Goal: Information Seeking & Learning: Learn about a topic

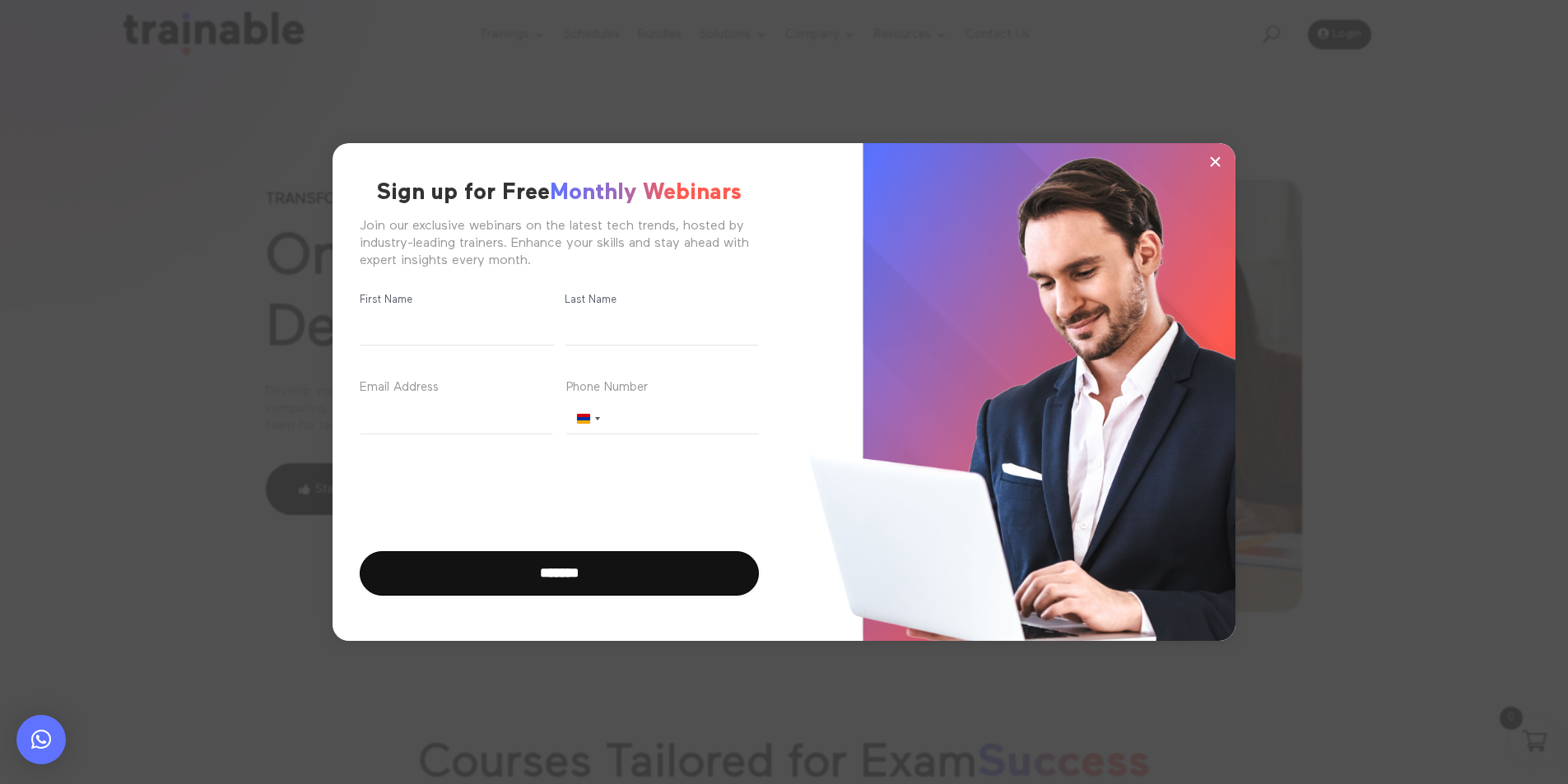
click at [1218, 163] on span "×" at bounding box center [1216, 161] width 14 height 24
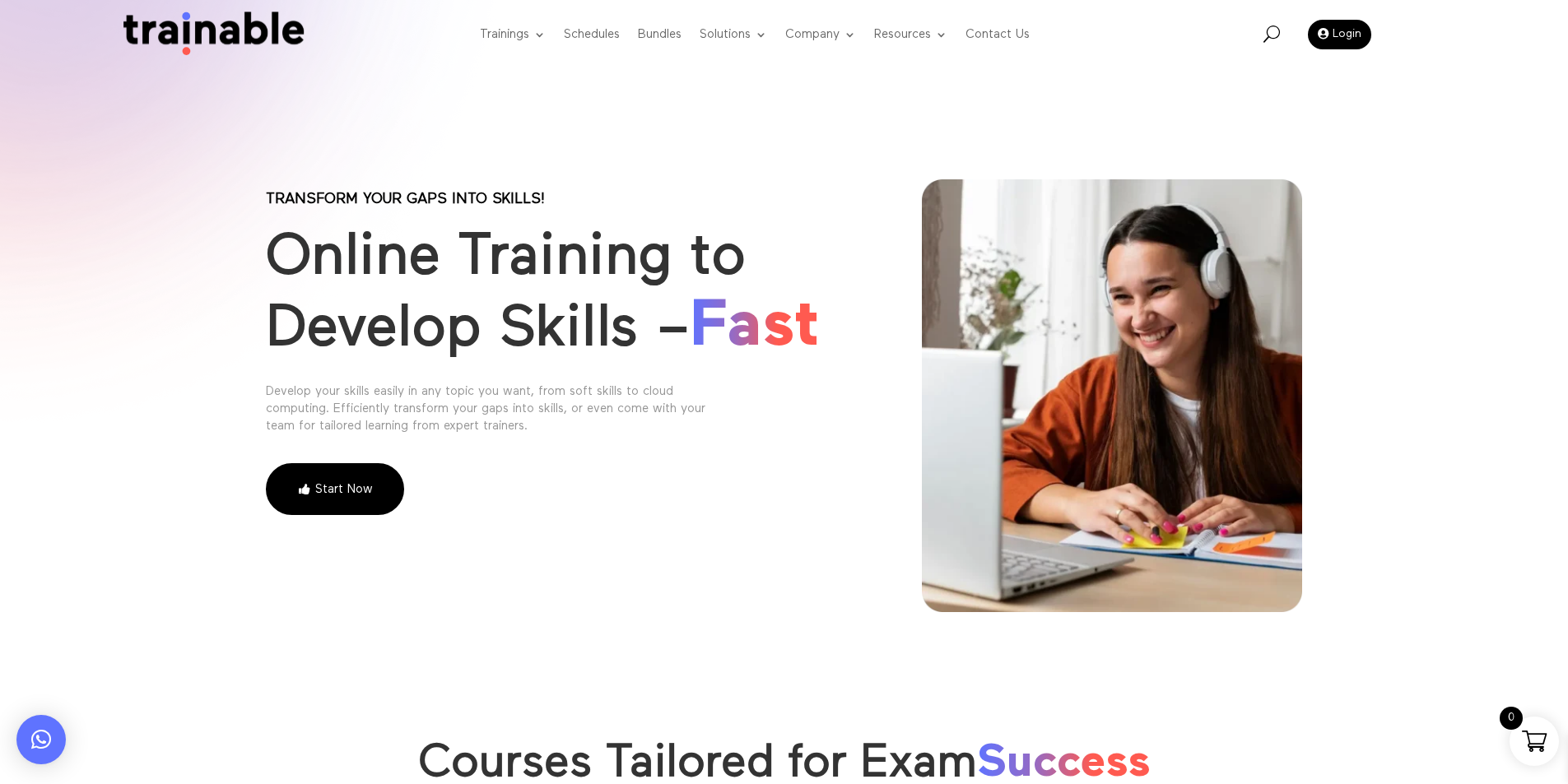
click at [847, 127] on div "Transform your gaps into skills! Online Training to Develop Skills – Fast Devel…" at bounding box center [784, 341] width 1568 height 682
drag, startPoint x: 847, startPoint y: 127, endPoint x: 716, endPoint y: 128, distance: 131.0
click at [716, 128] on div "Transform your gaps into skills! Online Training to Develop Skills – Fast Devel…" at bounding box center [784, 341] width 1568 height 682
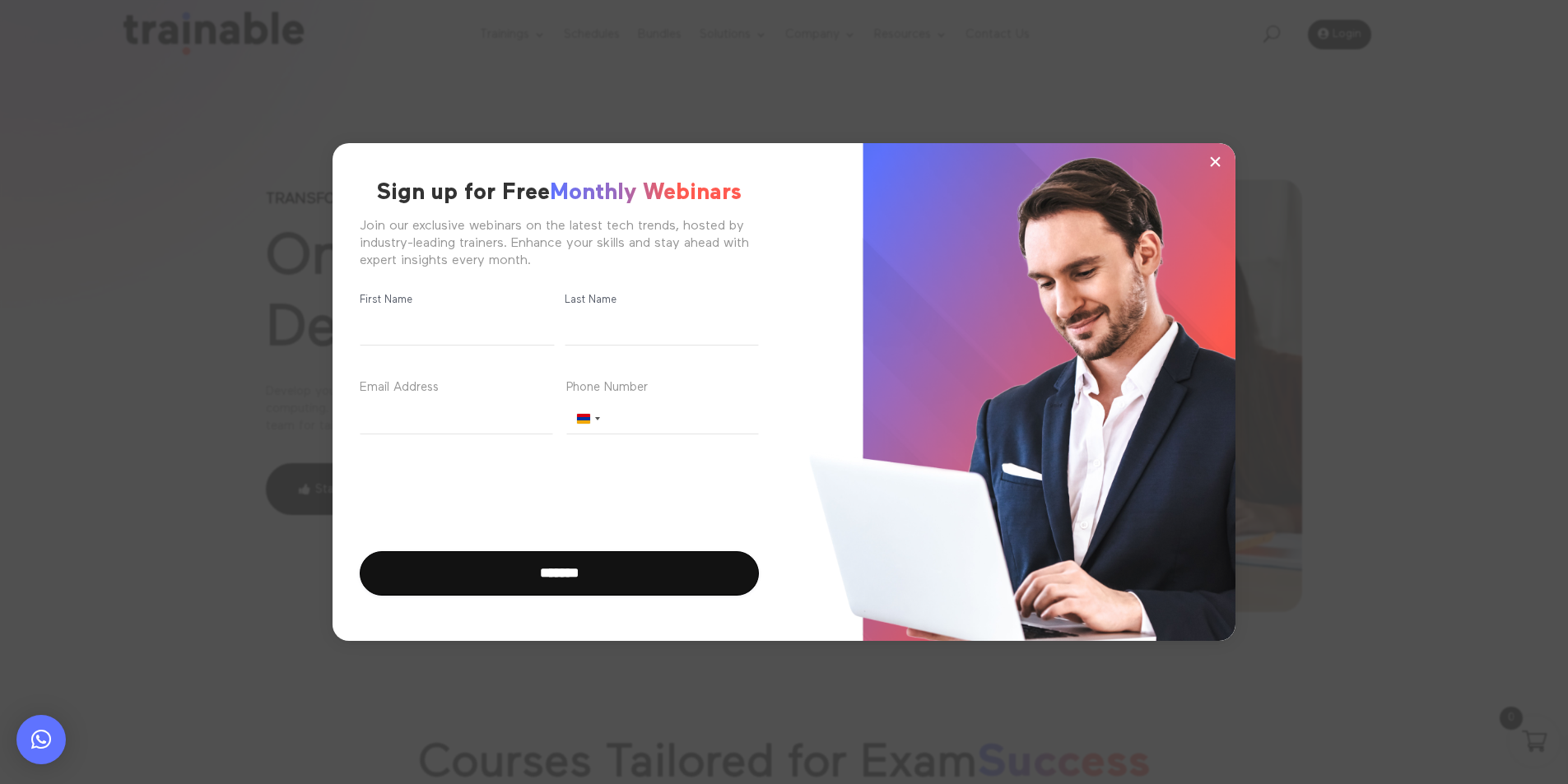
click at [1220, 156] on span "×" at bounding box center [1216, 161] width 14 height 24
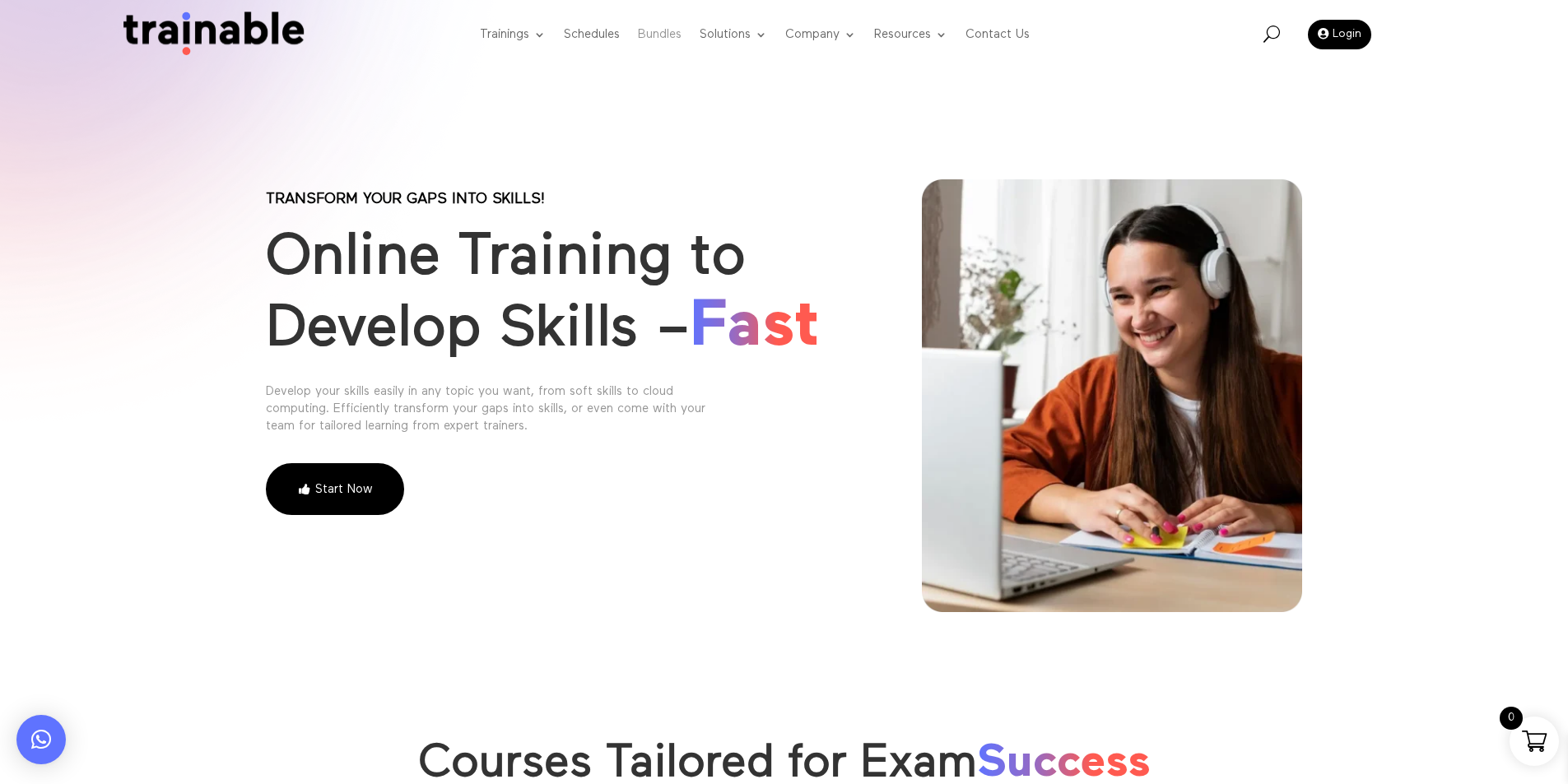
click at [662, 38] on link "Bundles" at bounding box center [660, 35] width 43 height 65
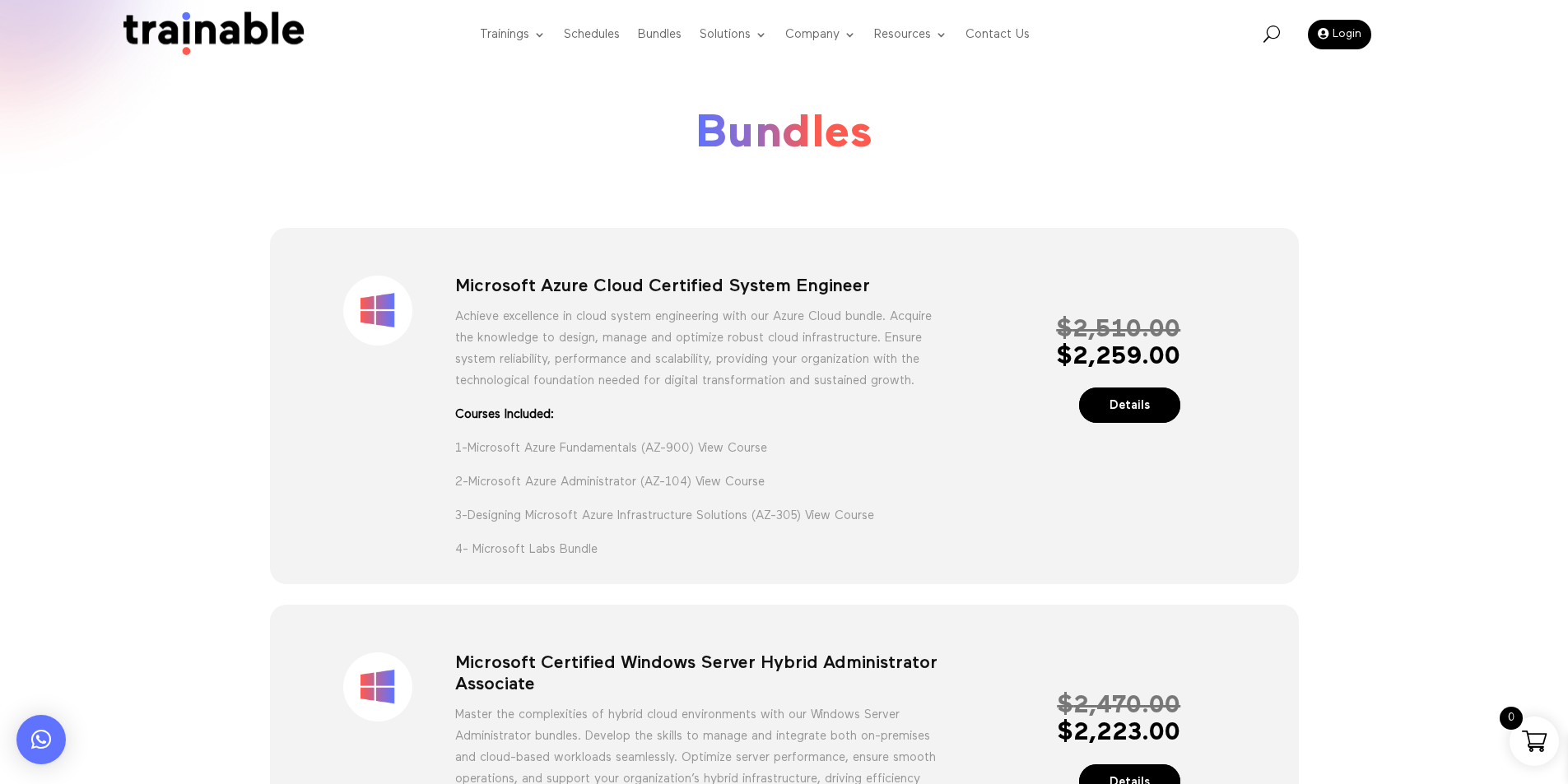
click at [537, 291] on h1 "Microsoft Azure Cloud Certified System Engineer" at bounding box center [696, 291] width 484 height 30
copy h1 "Azure"
click at [574, 277] on h1 "Microsoft Azure Cloud Certified System Engineer" at bounding box center [696, 291] width 484 height 30
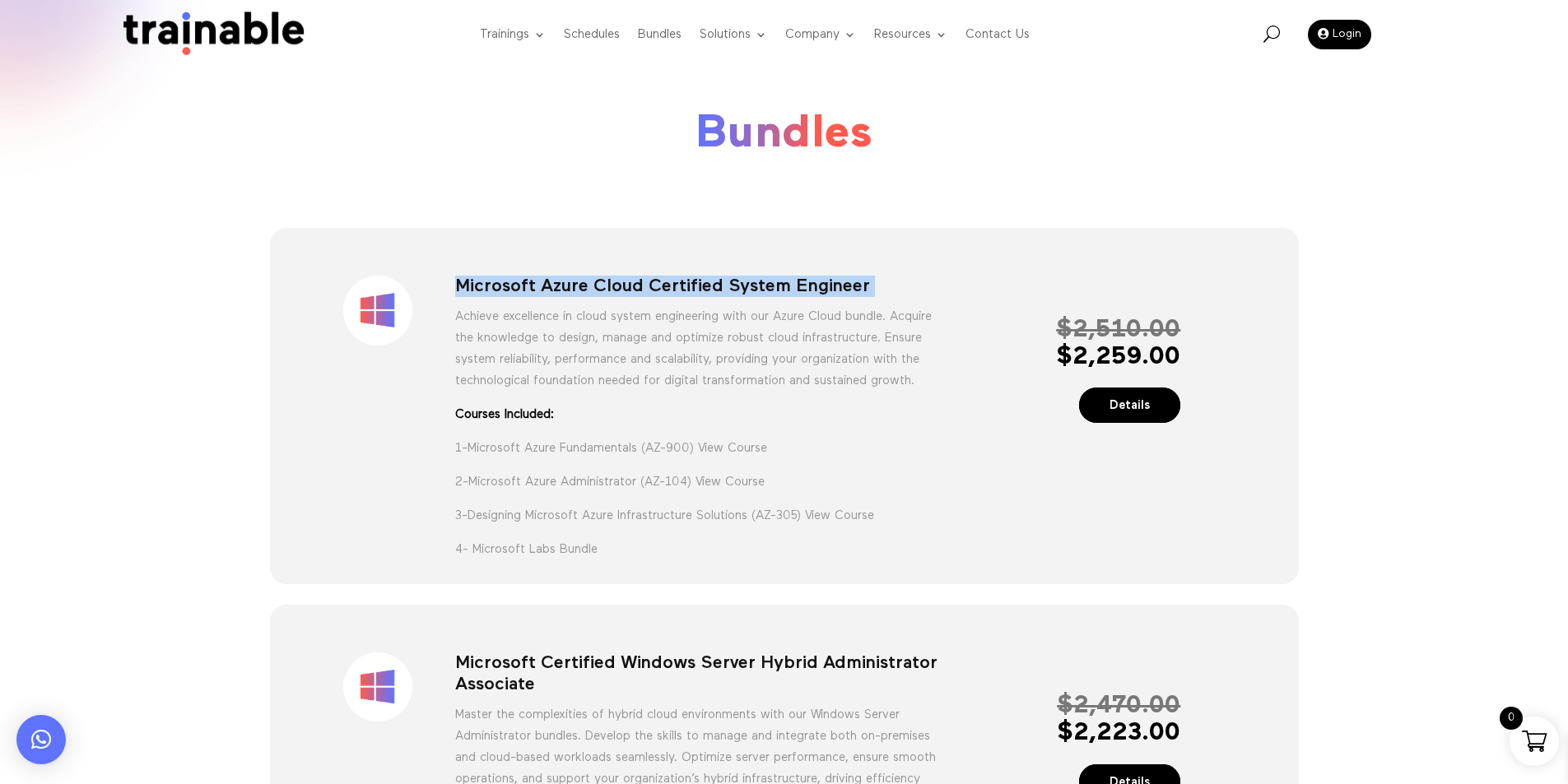
click at [574, 277] on h1 "Microsoft Azure Cloud Certified System Engineer" at bounding box center [696, 291] width 484 height 30
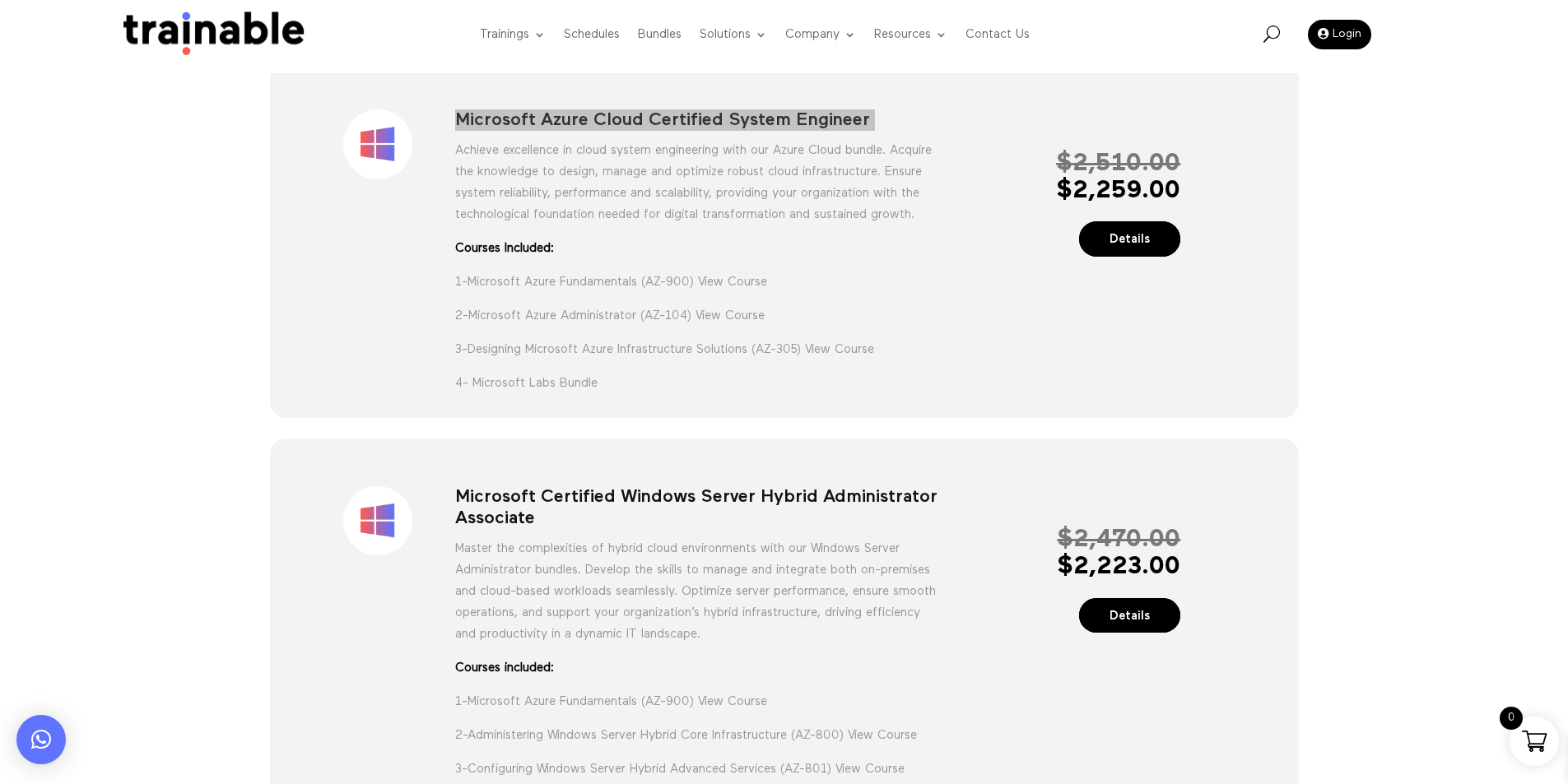
scroll to position [247, 0]
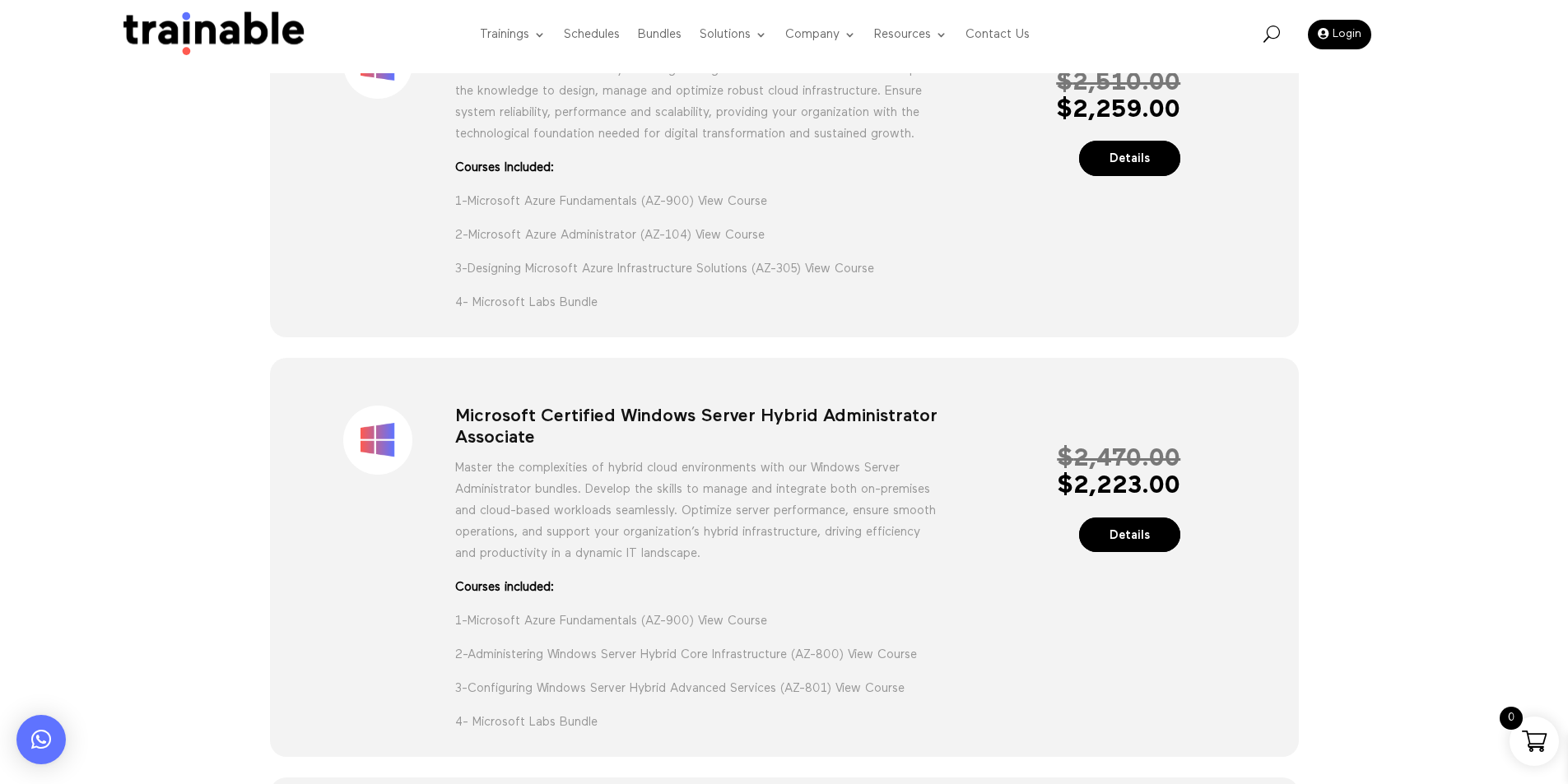
click at [530, 425] on div "Sale! Microsoft Certified Windows Server Hybrid Administrator Associate Master …" at bounding box center [784, 561] width 967 height 354
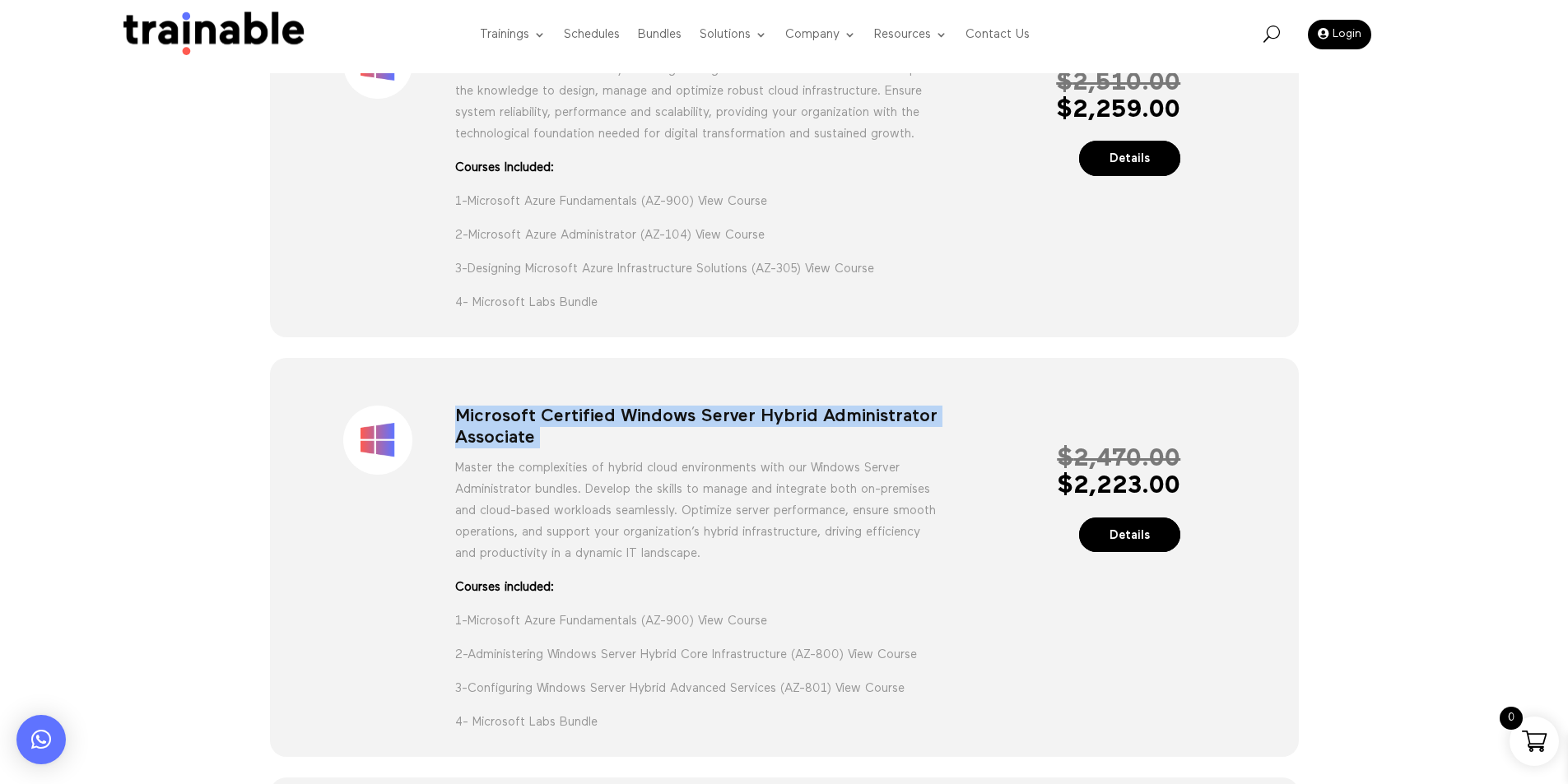
click at [530, 425] on div "Sale! Microsoft Certified Windows Server Hybrid Administrator Associate Master …" at bounding box center [784, 561] width 967 height 354
copy div "Microsoft Certified Windows Server Hybrid Administrator Associate"
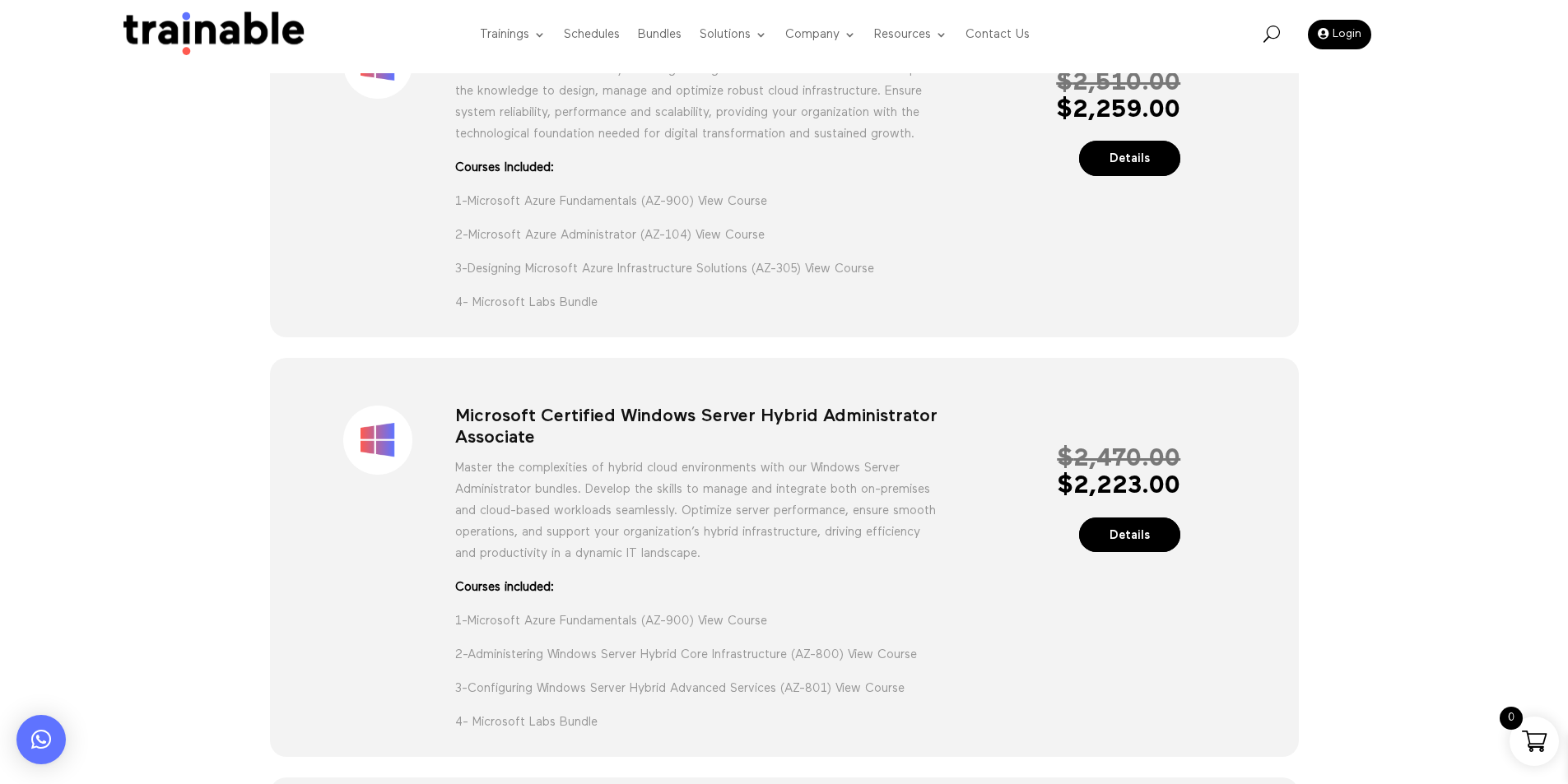
click at [788, 313] on p "4- Microsoft Labs Bundle" at bounding box center [696, 303] width 484 height 22
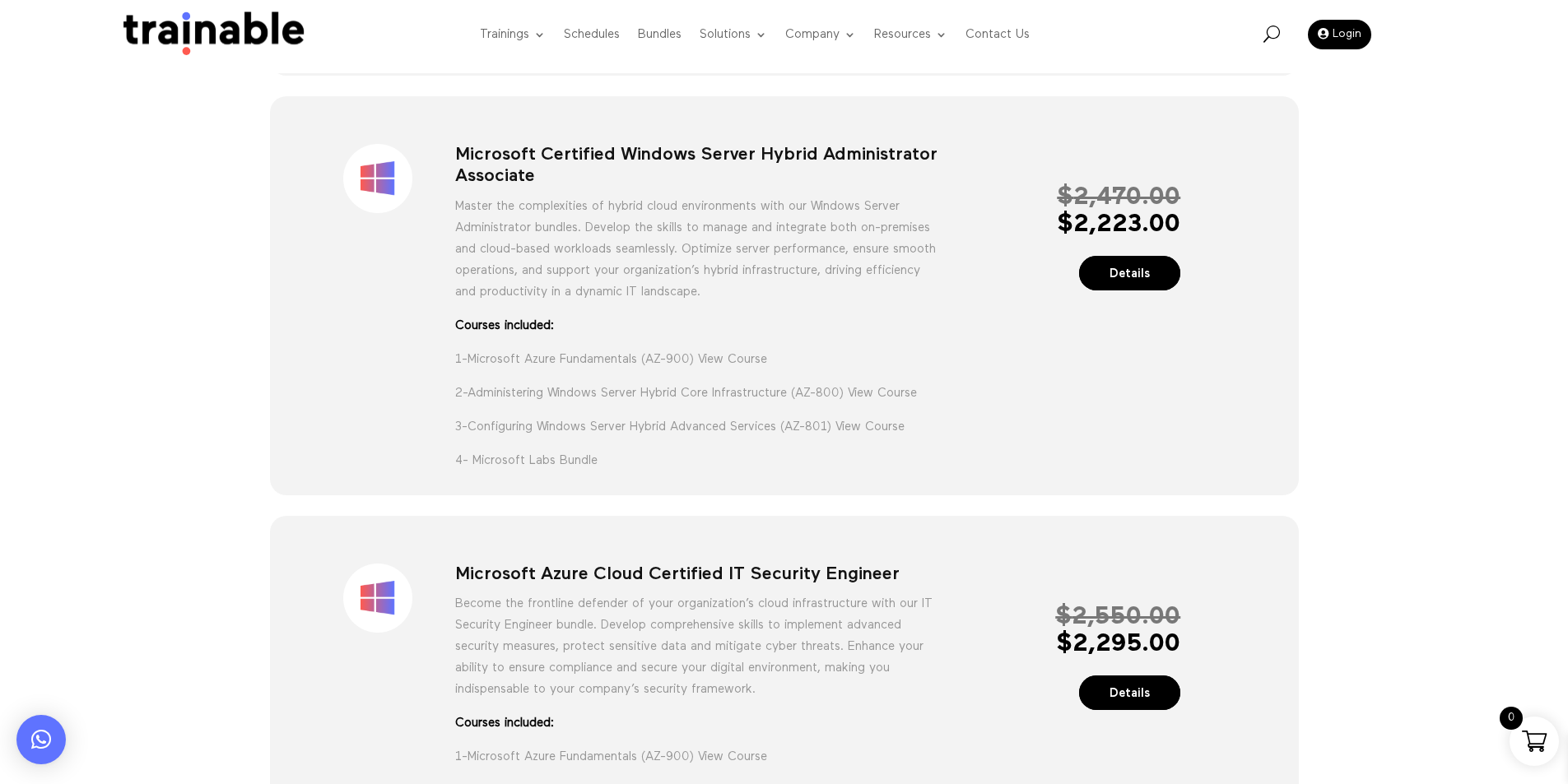
scroll to position [658, 0]
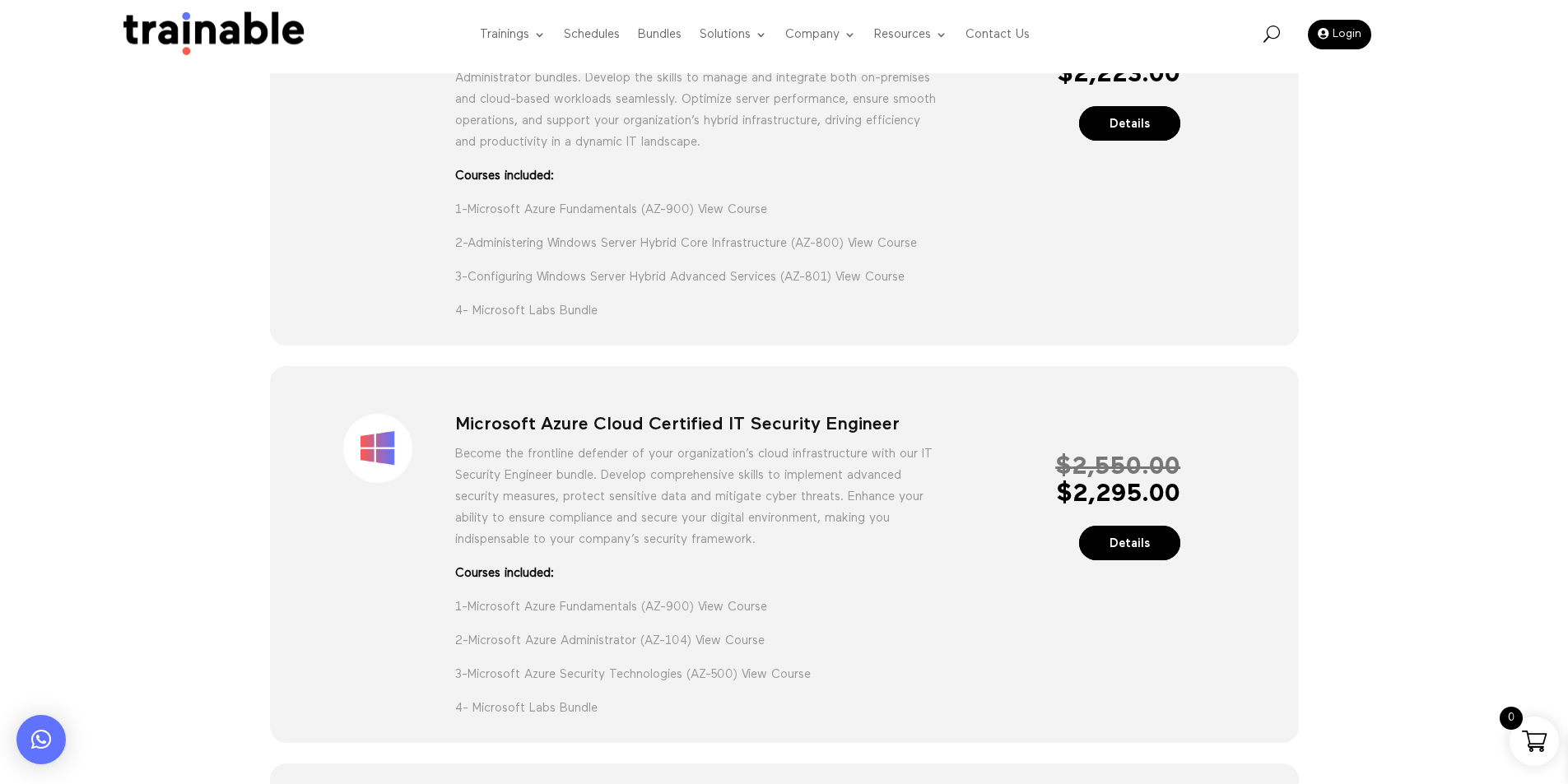
click at [590, 428] on div "Sale! Microsoft Azure Cloud Certified IT Security Engineer Become the frontline…" at bounding box center [784, 557] width 967 height 332
click at [594, 439] on h1 "Microsoft Azure Cloud Certified IT Security Engineer" at bounding box center [696, 429] width 484 height 30
copy div "Microsoft Azure Cloud Certified IT Security Engineer"
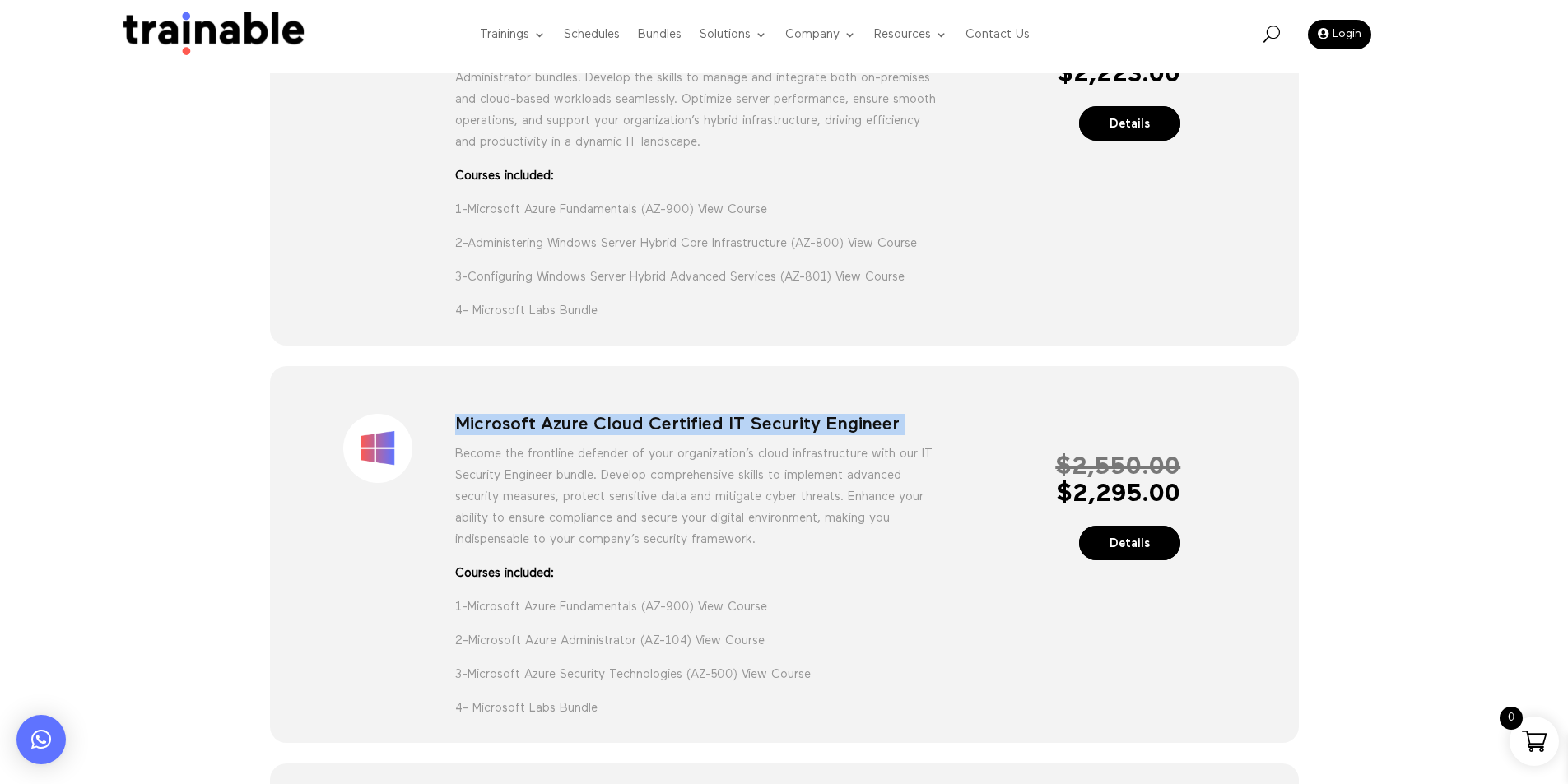
click at [920, 408] on div "Sale! Microsoft Azure Cloud Certified IT Security Engineer Become the frontline…" at bounding box center [784, 555] width 1029 height 377
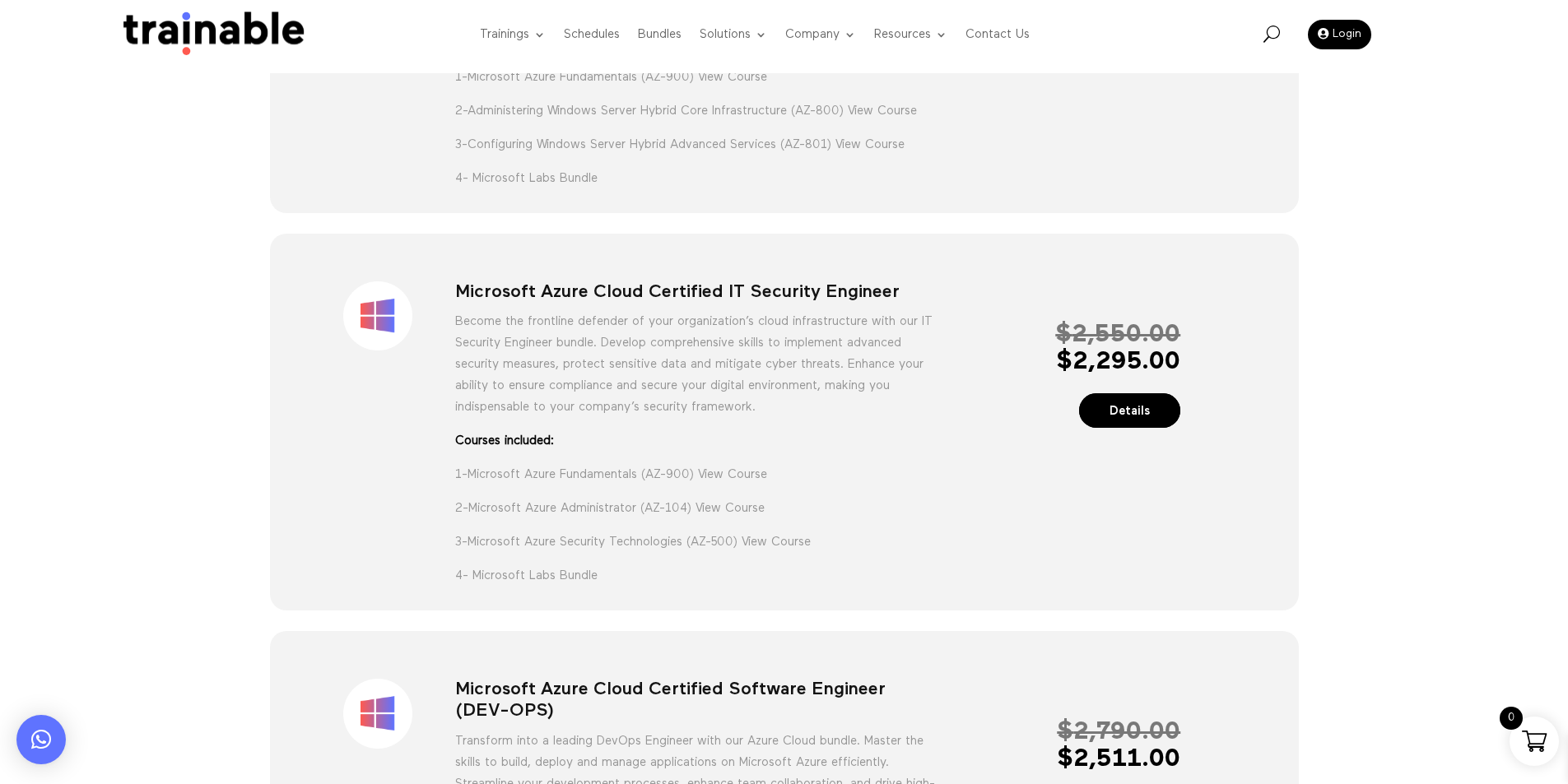
scroll to position [1152, 0]
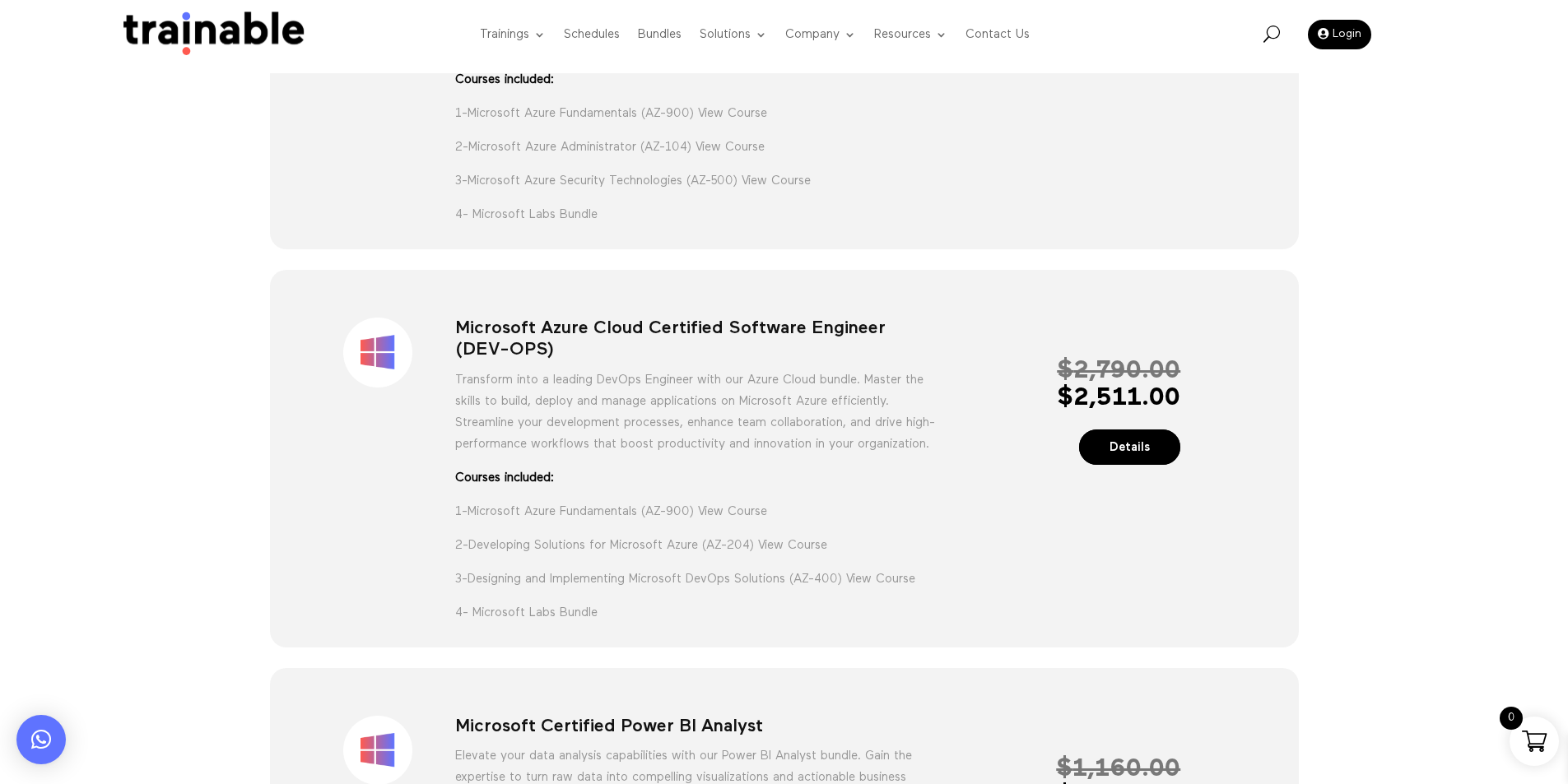
click at [523, 344] on h1 "Microsoft Azure Cloud Certified Software Engineer (DEV-OPS)" at bounding box center [696, 344] width 484 height 52
copy div "Microsoft Azure Cloud Certified Software Engineer (DEV-OPS)"
click at [939, 338] on div "Sale! Microsoft Azure Cloud Certified Software Engineer (DEV-OPS) Transform int…" at bounding box center [784, 461] width 967 height 333
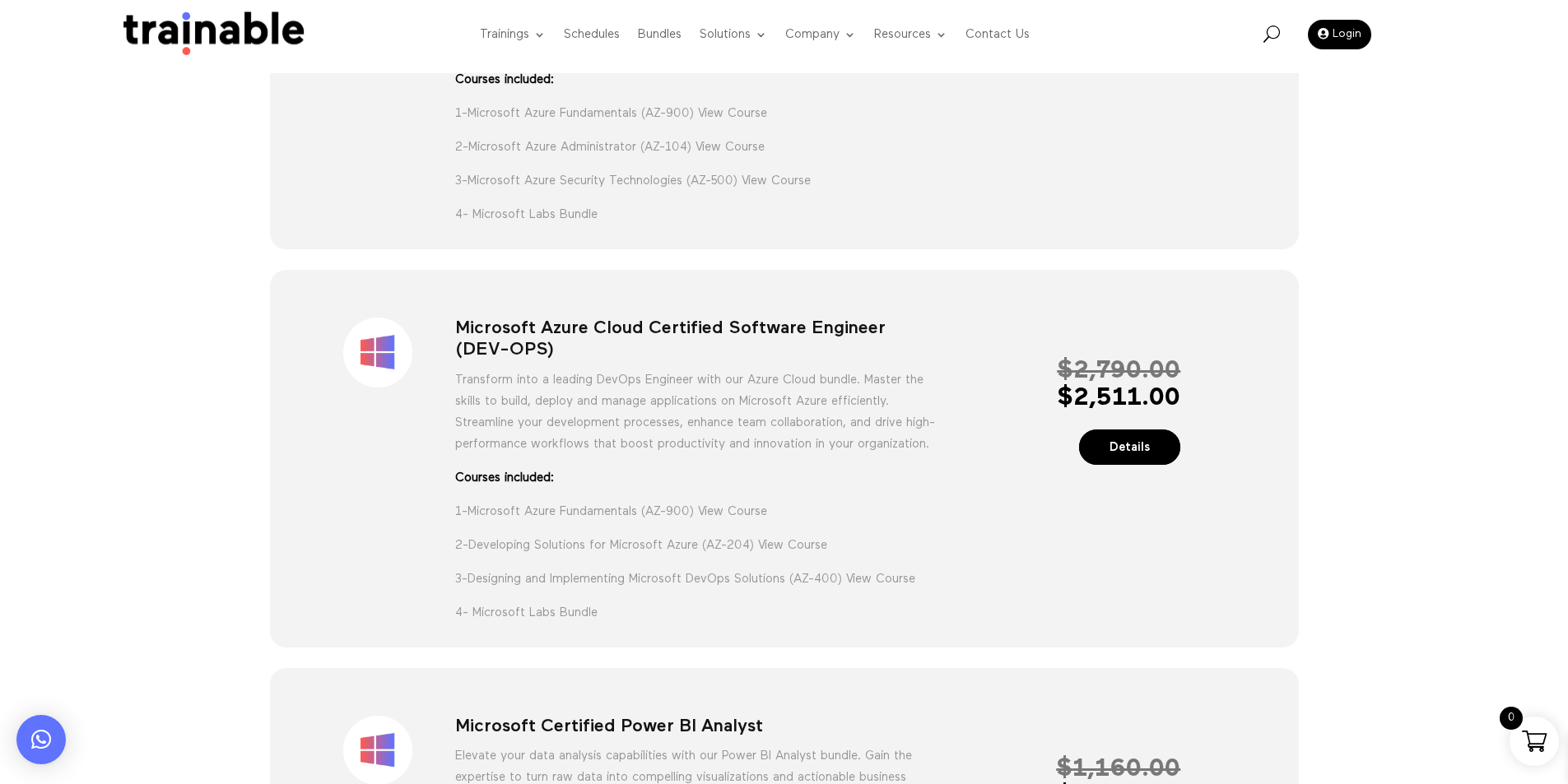
scroll to position [1646, 0]
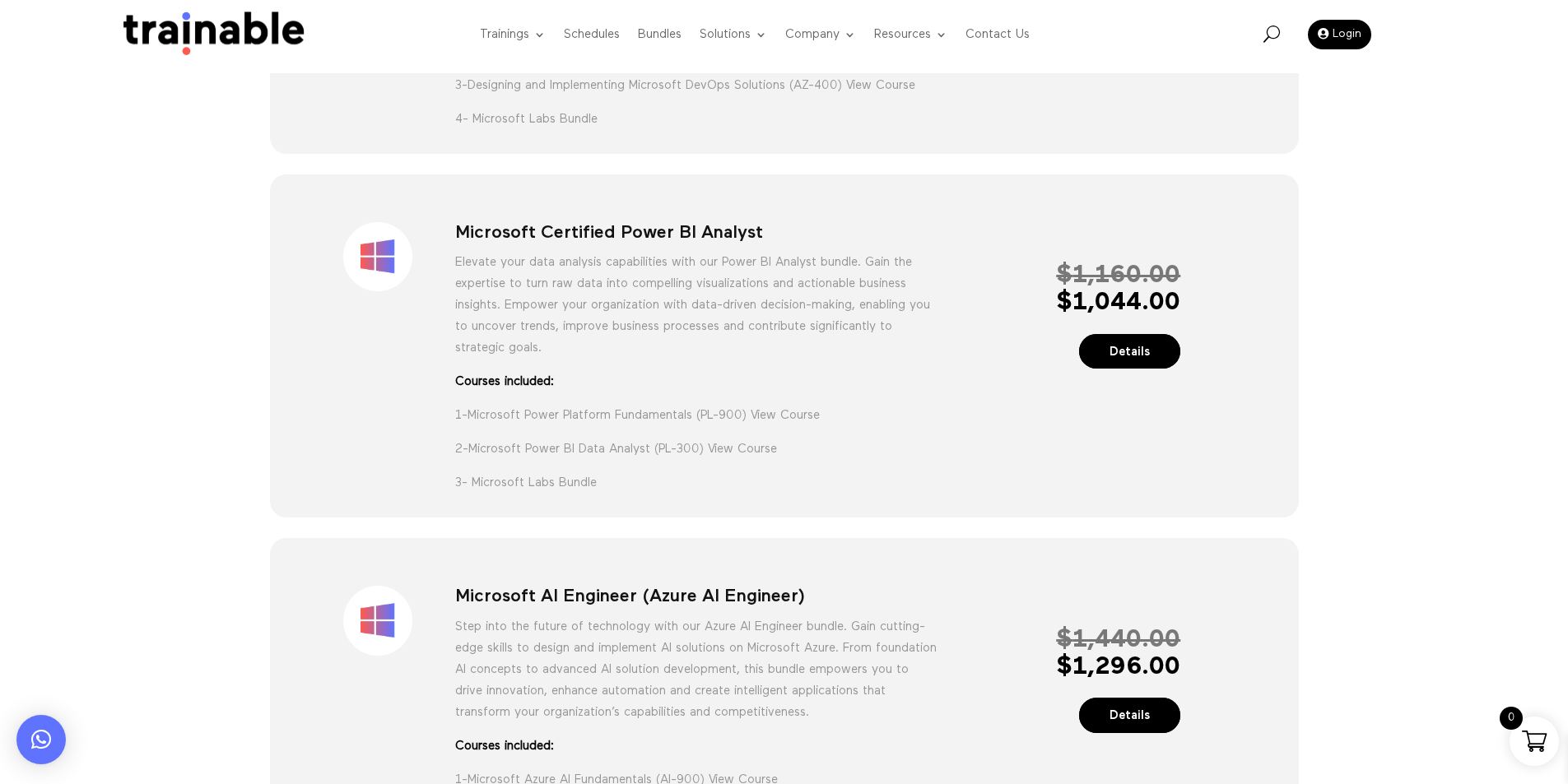
click at [565, 252] on h1 "Microsoft Certified Power BI Analyst" at bounding box center [696, 237] width 484 height 30
copy div "Microsoft Certified Power BI Analyst"
click at [748, 252] on h1 "Microsoft Certified Power BI Analyst" at bounding box center [696, 237] width 484 height 30
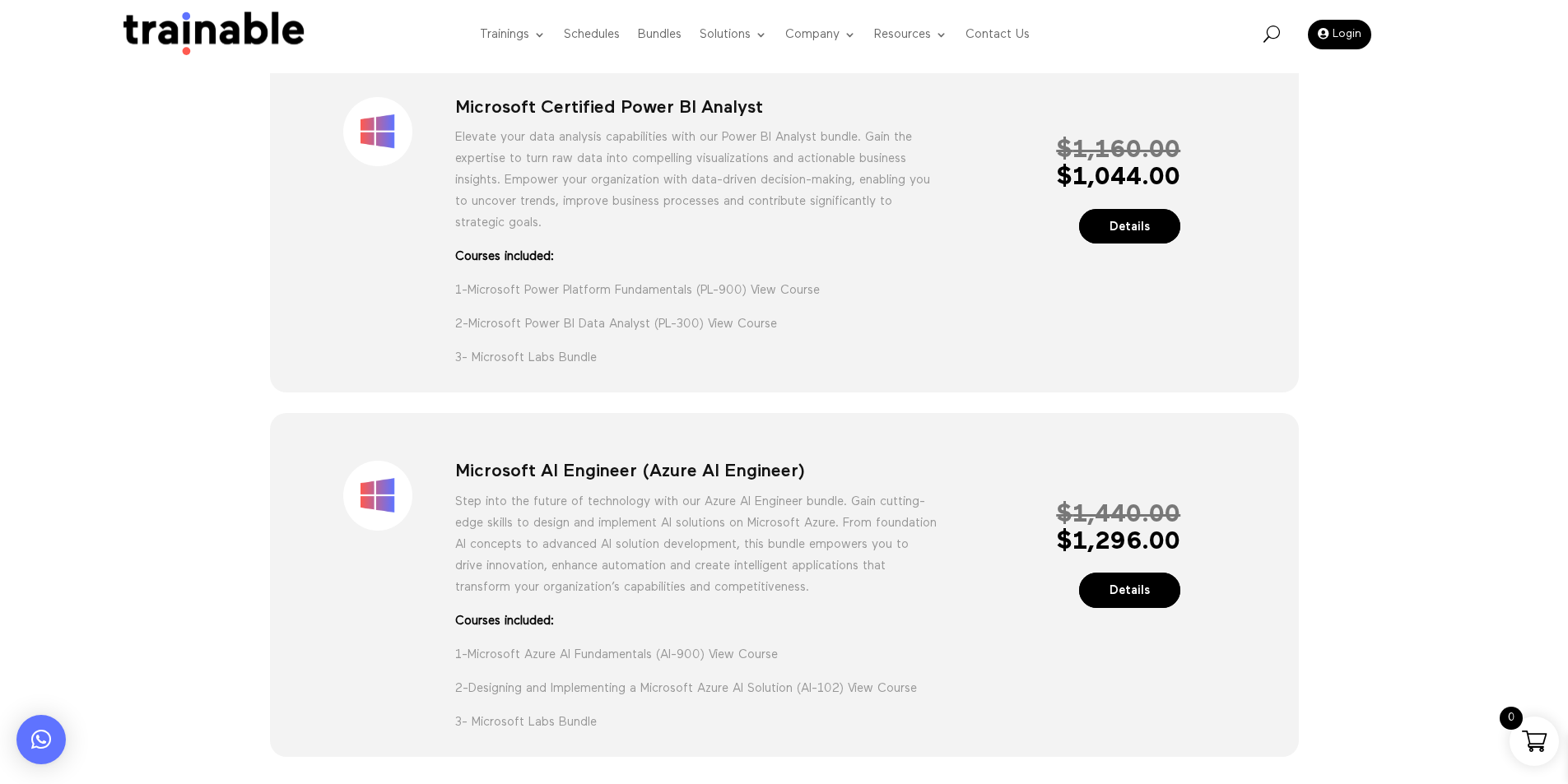
scroll to position [1811, 0]
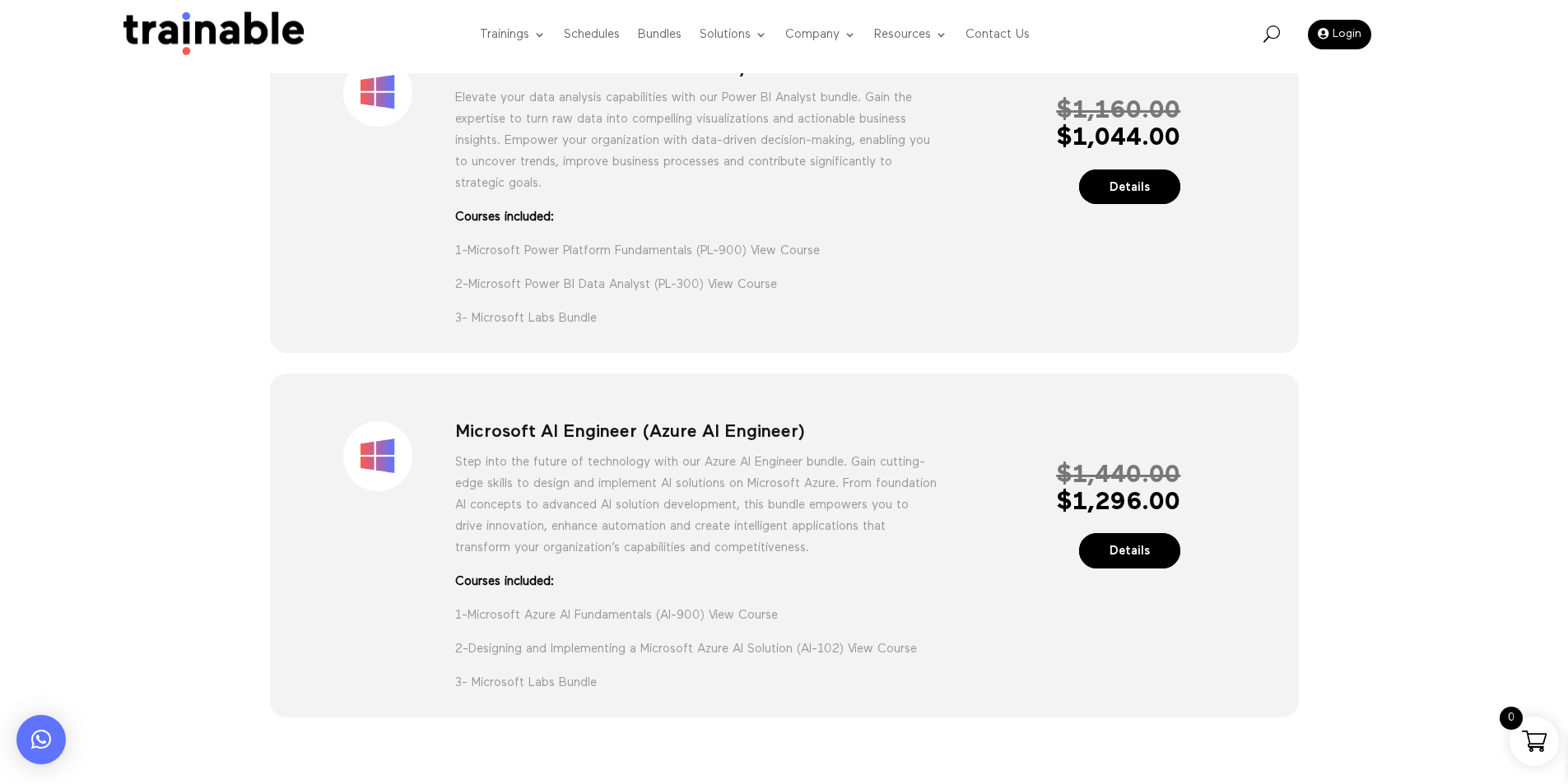
click at [613, 451] on h1 "Microsoft AI Engineer (Azure AI Engineer)" at bounding box center [696, 436] width 484 height 30
copy div "Microsoft AI Engineer (Azure AI Engineer)"
click at [962, 469] on div "$ 1,440.00 $ 1,296.00 Details" at bounding box center [1060, 491] width 242 height 141
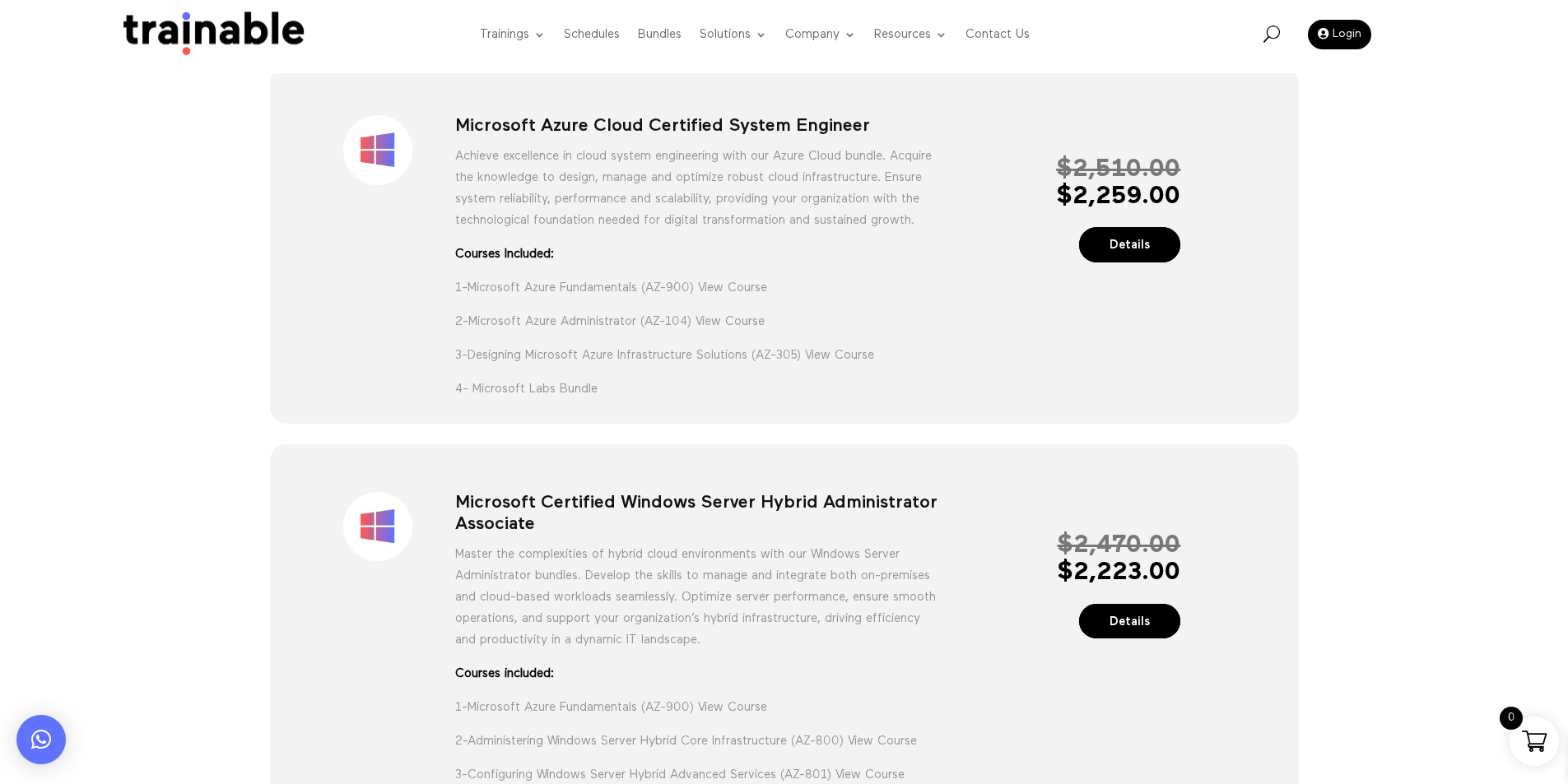
scroll to position [0, 0]
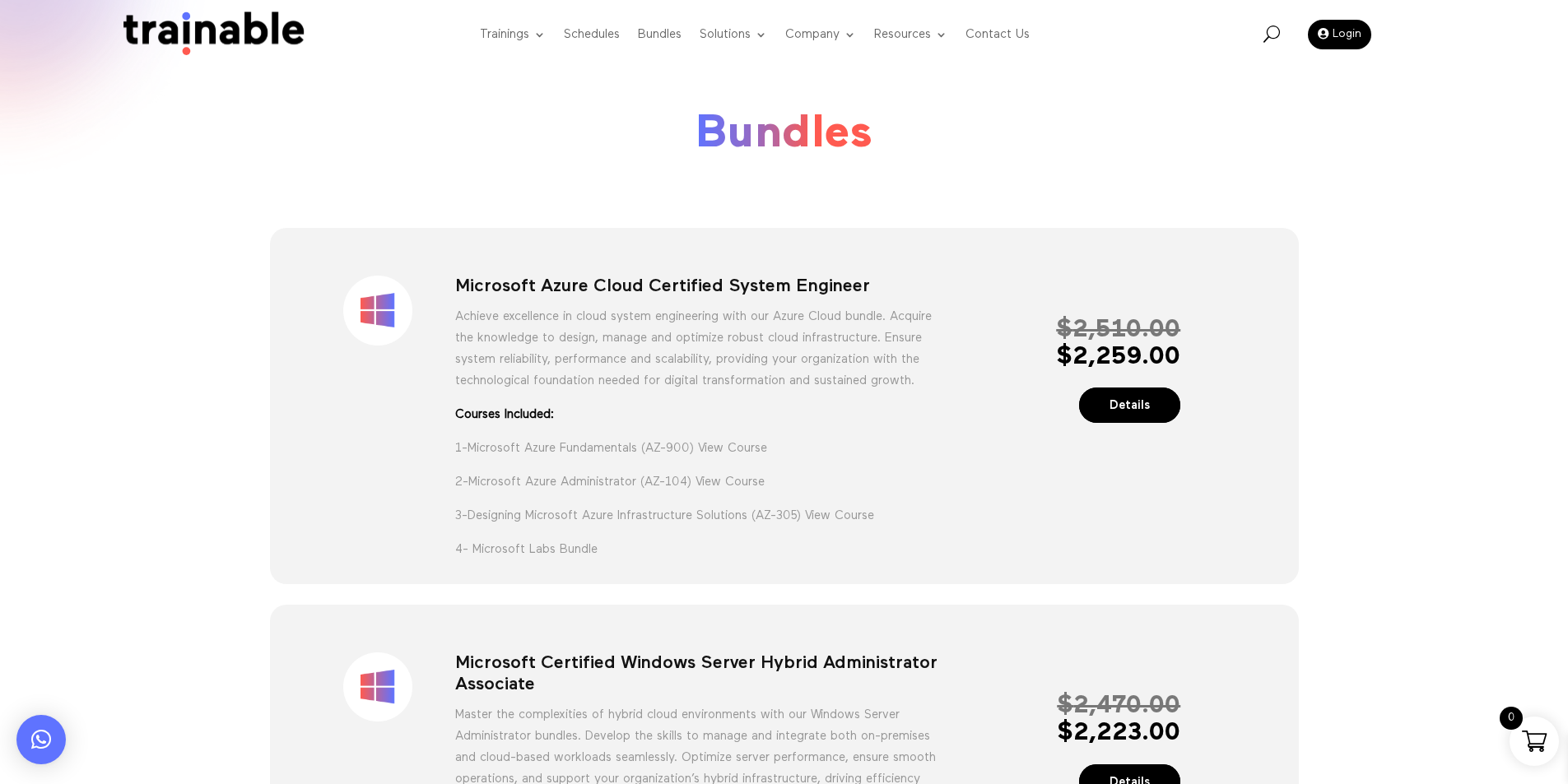
click at [666, 425] on strong "Courses Included:" at bounding box center [696, 414] width 484 height 22
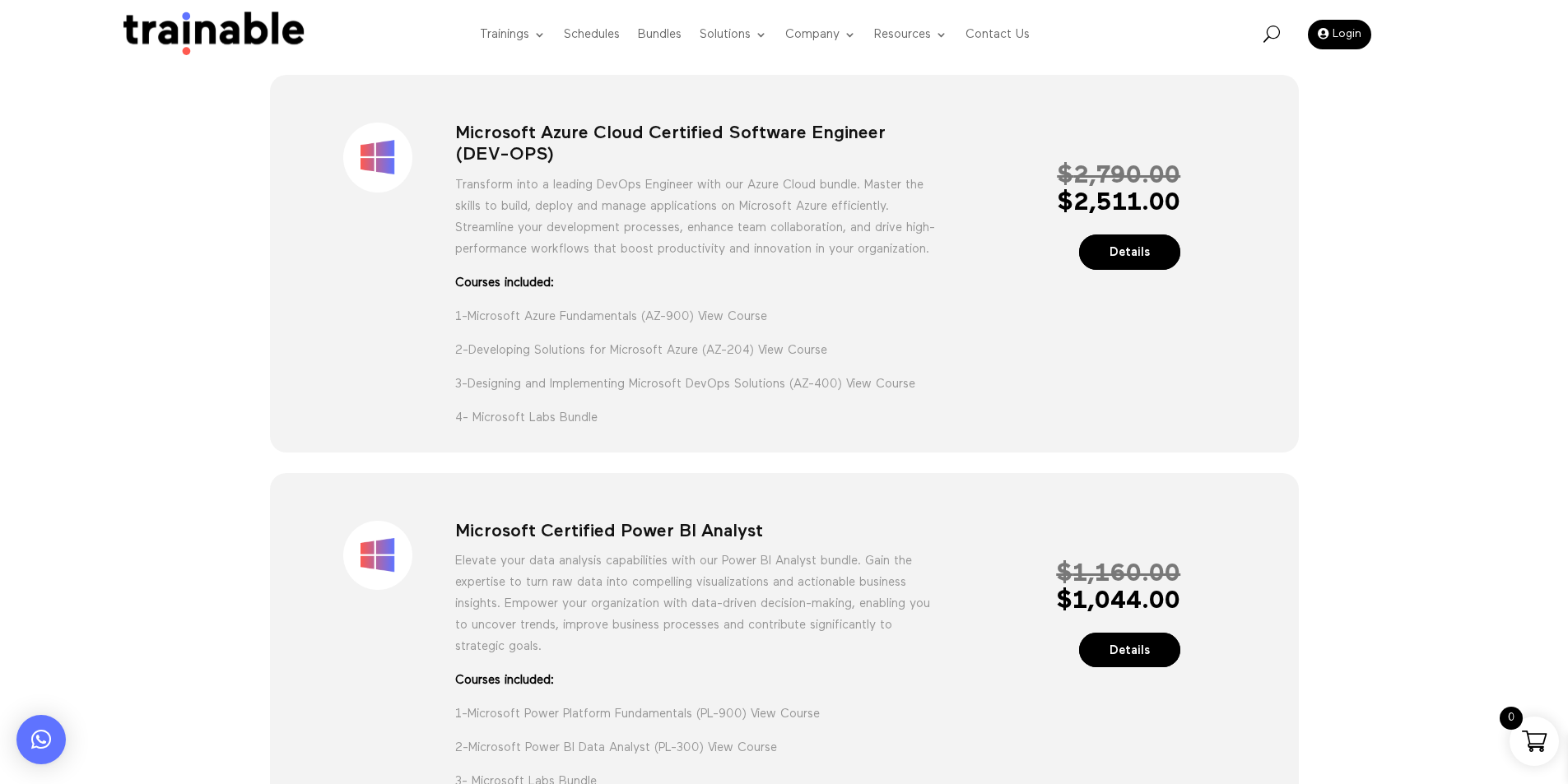
scroll to position [1042, 0]
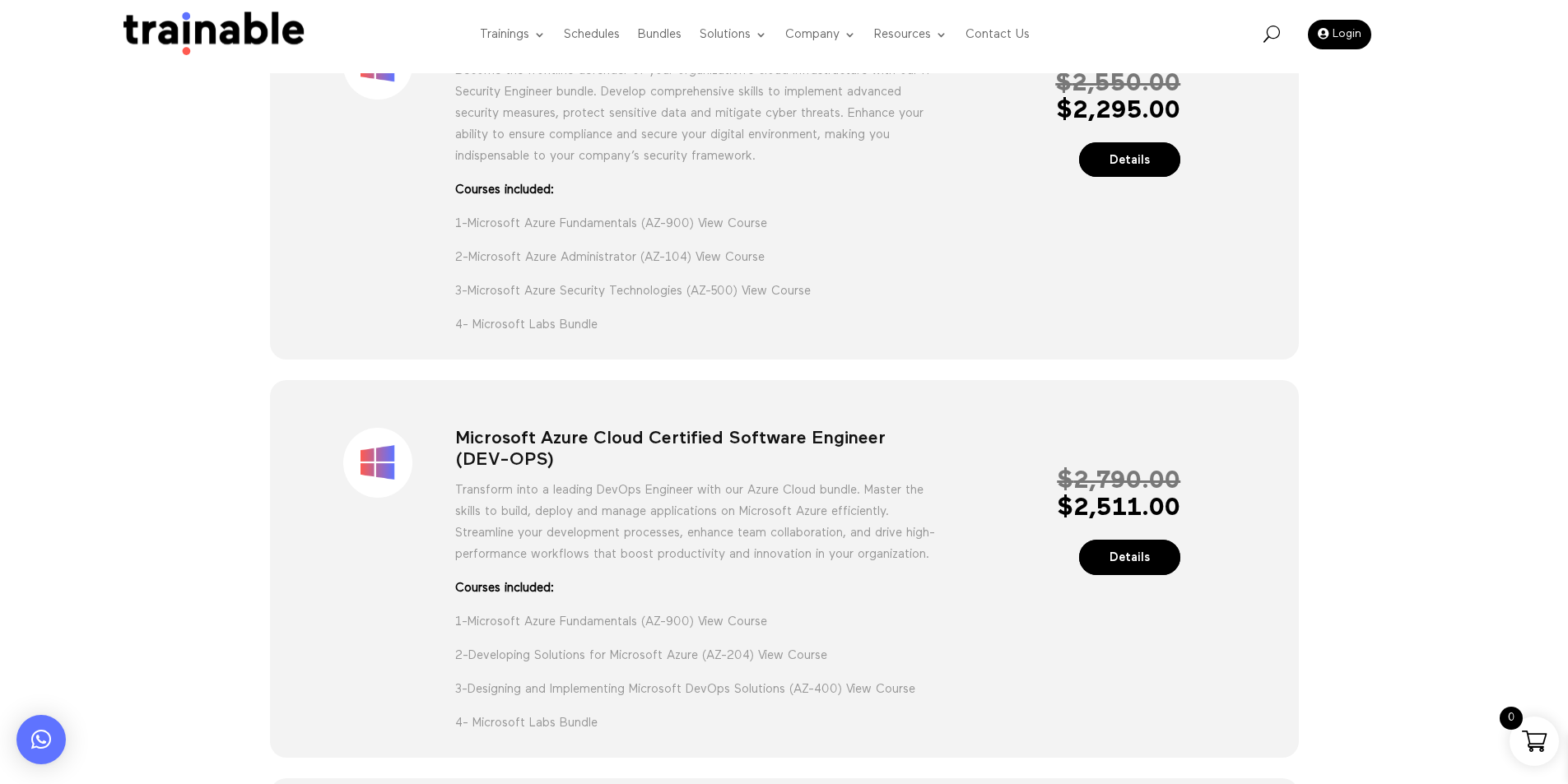
click at [635, 456] on h1 "Microsoft Azure Cloud Certified Software Engineer (DEV-OPS)" at bounding box center [696, 454] width 484 height 52
copy div "Microsoft Azure Cloud Certified Software Engineer (DEV-OPS)"
drag, startPoint x: 1044, startPoint y: 455, endPoint x: 933, endPoint y: 449, distance: 111.2
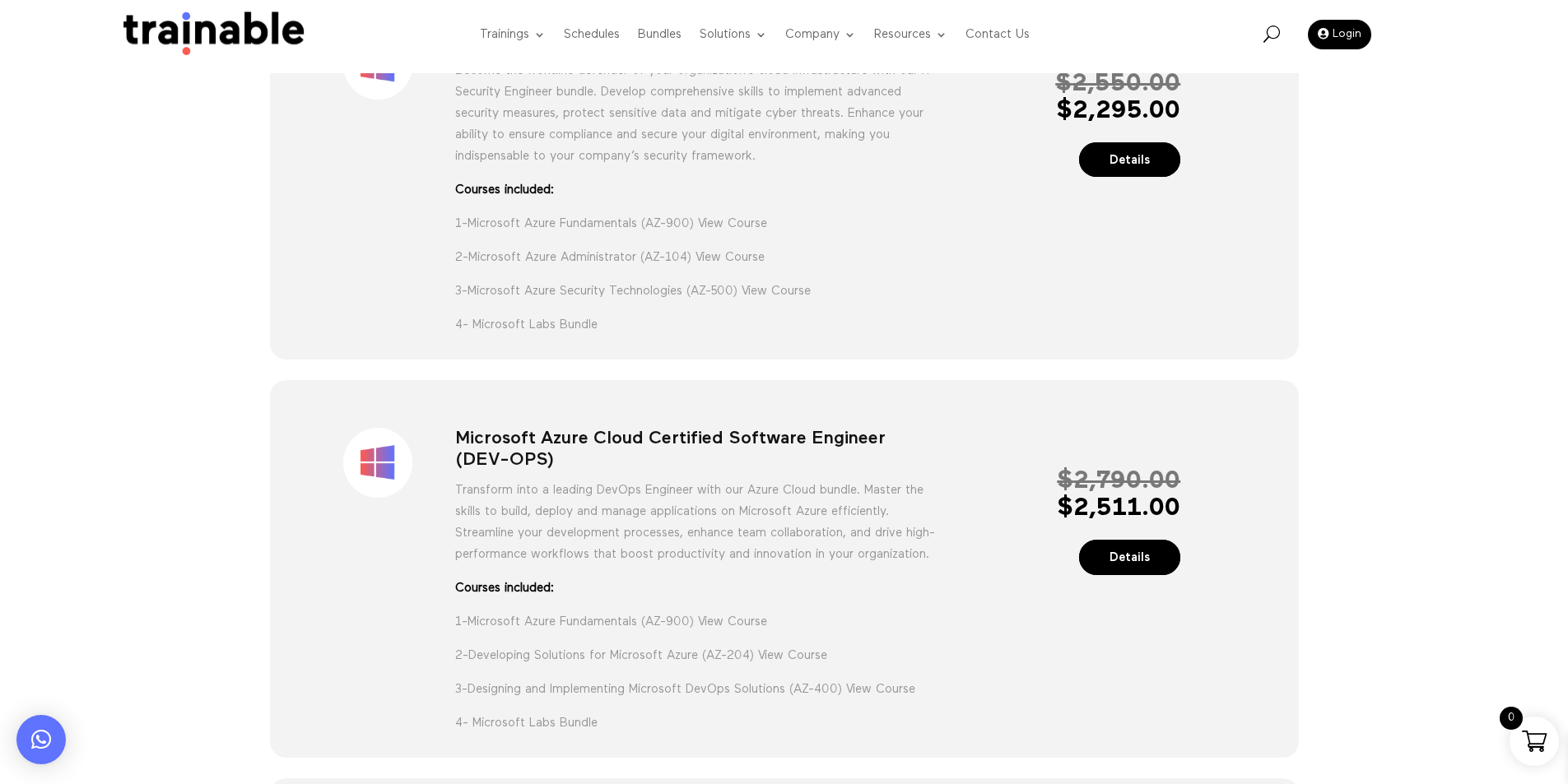
click at [1025, 453] on div "$ 2,790.00 $ 2,511.00 Details" at bounding box center [1060, 498] width 242 height 141
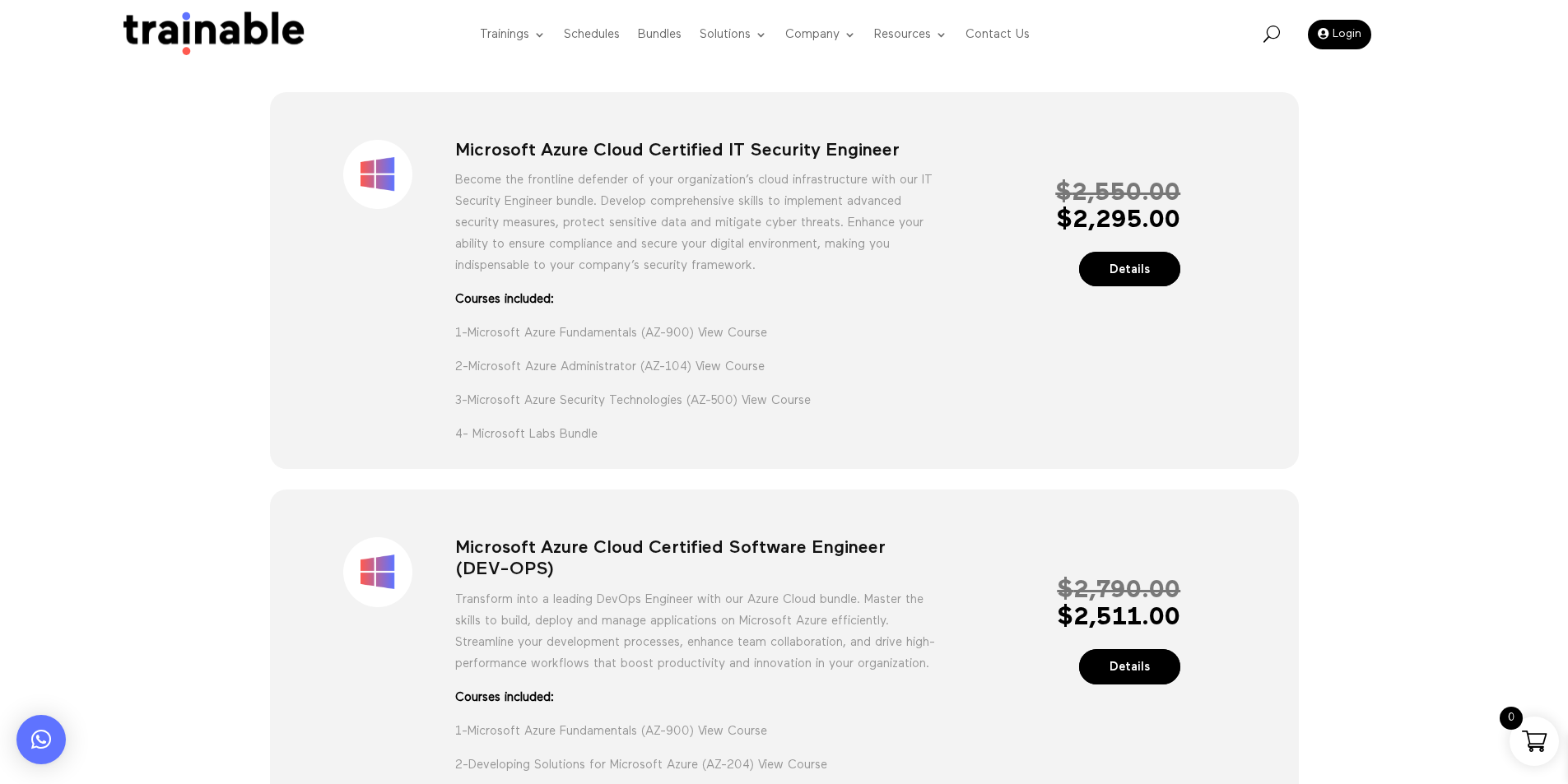
scroll to position [795, 0]
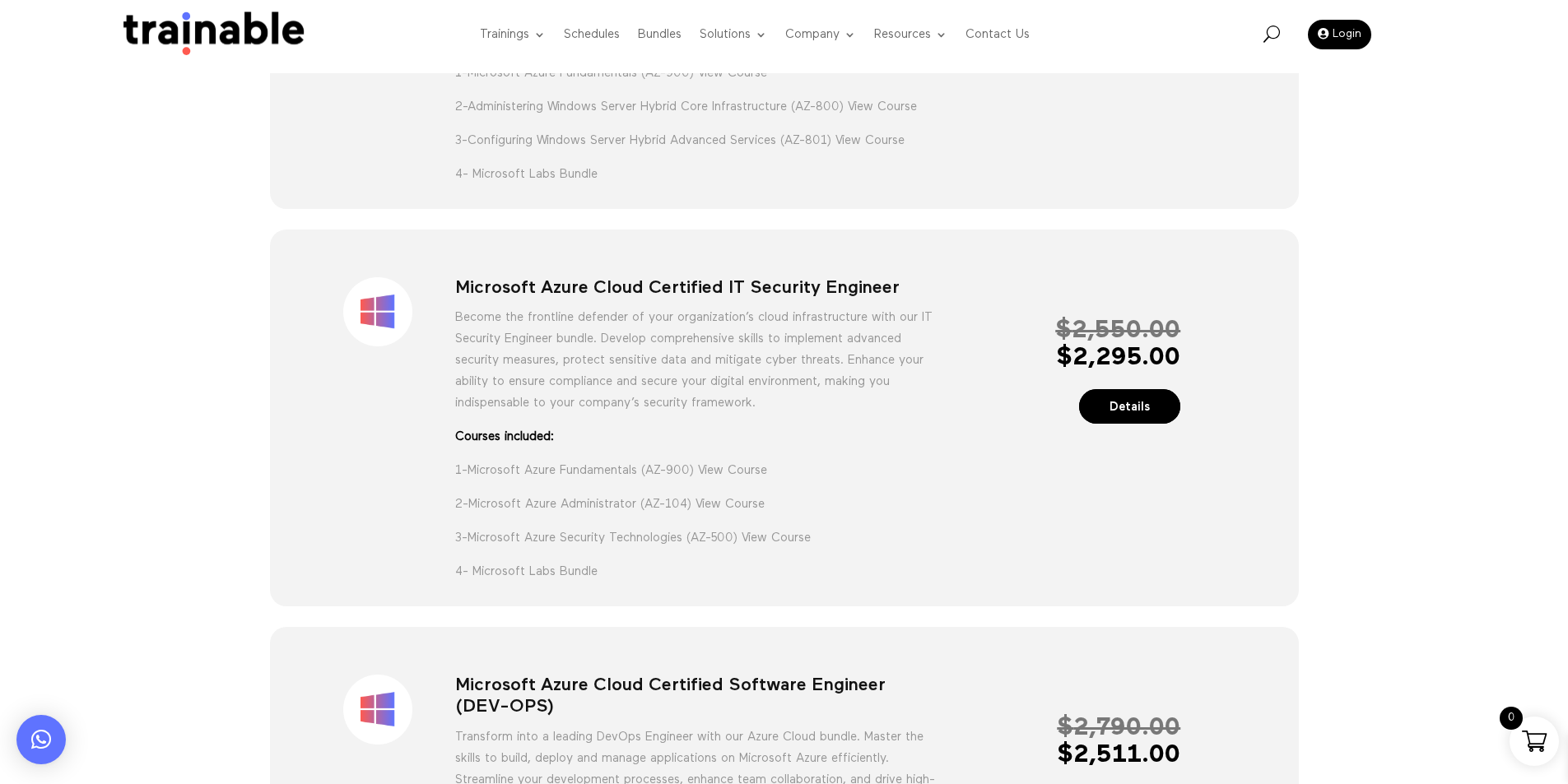
click at [636, 302] on h1 "Microsoft Azure Cloud Certified IT Security Engineer" at bounding box center [696, 292] width 484 height 30
copy div "Microsoft Azure Cloud Certified IT Security Engineer"
drag, startPoint x: 1048, startPoint y: 280, endPoint x: 31, endPoint y: 281, distance: 1017.0
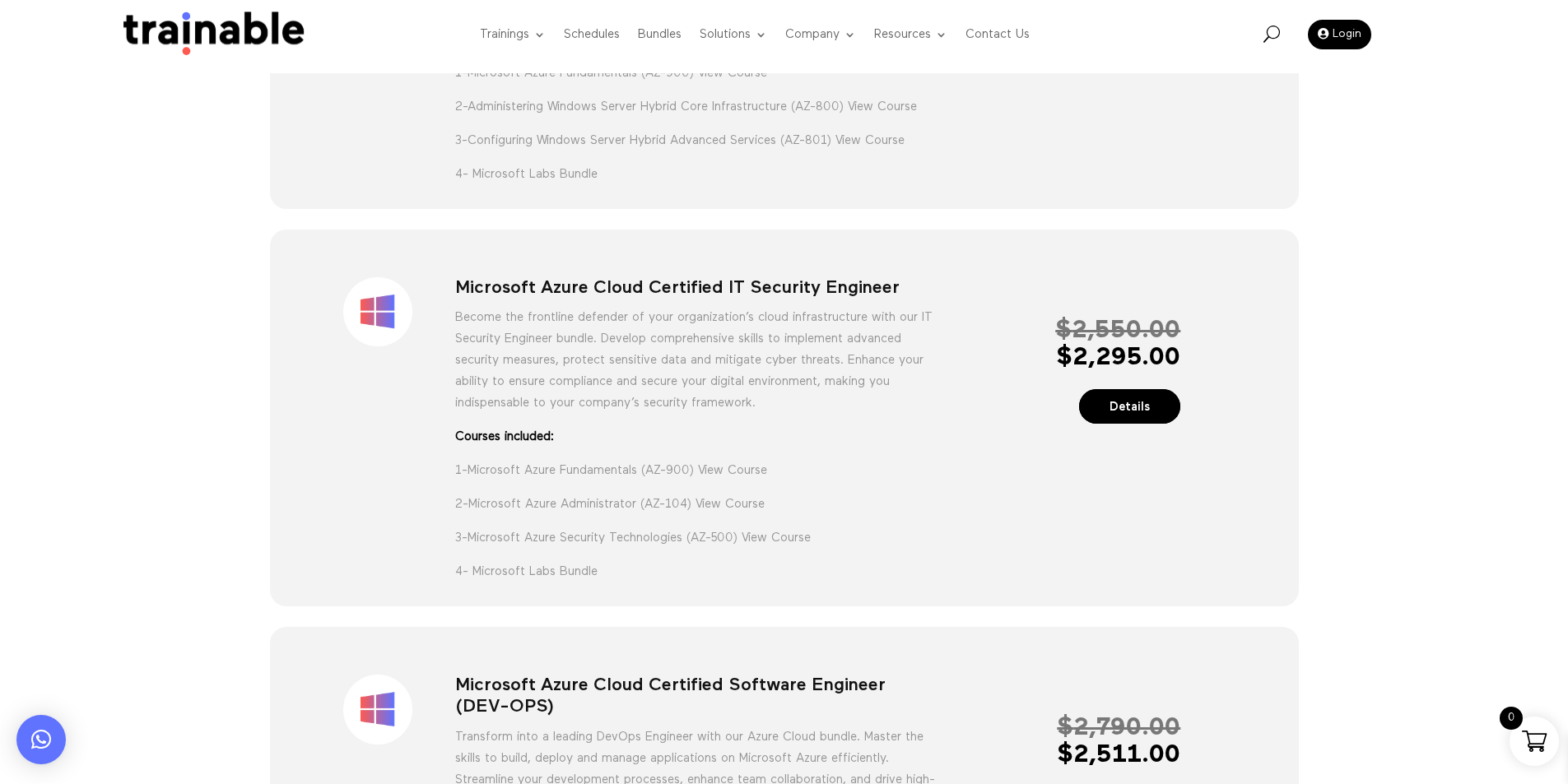
click at [1049, 279] on div "Sale! Microsoft Azure Cloud Certified IT Security Engineer Become the frontline…" at bounding box center [784, 421] width 967 height 332
click at [692, 307] on h1 "Microsoft Azure Cloud Certified IT Security Engineer" at bounding box center [696, 292] width 484 height 30
copy div "Microsoft Azure Cloud Certified IT Security Engineer"
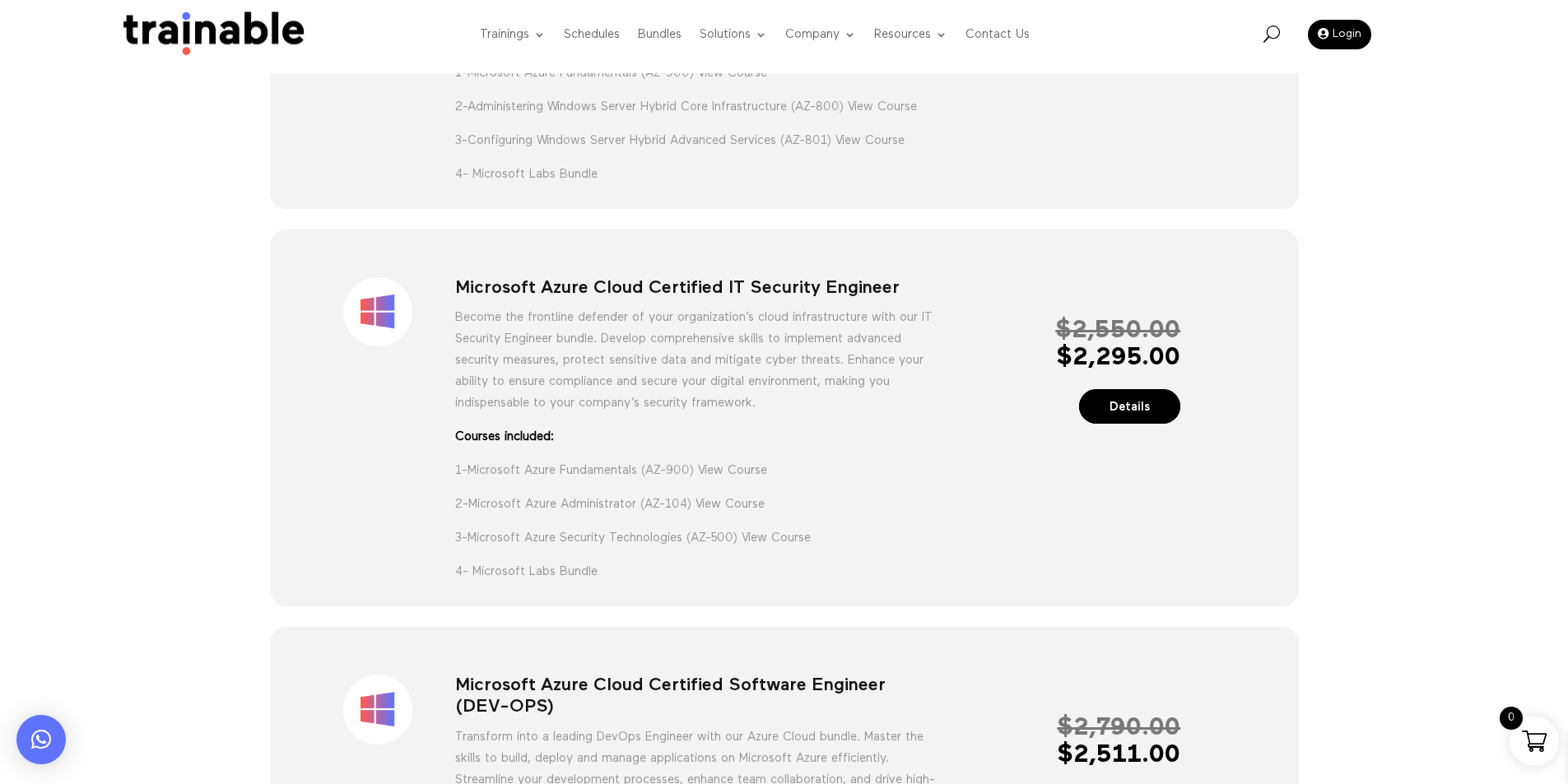
click at [960, 292] on div "Sale! Microsoft Azure Cloud Certified IT Security Engineer Become the frontline…" at bounding box center [784, 421] width 967 height 332
click at [458, 338] on p "Become the frontline defender of your organization’s cloud infrastructure with …" at bounding box center [696, 366] width 484 height 119
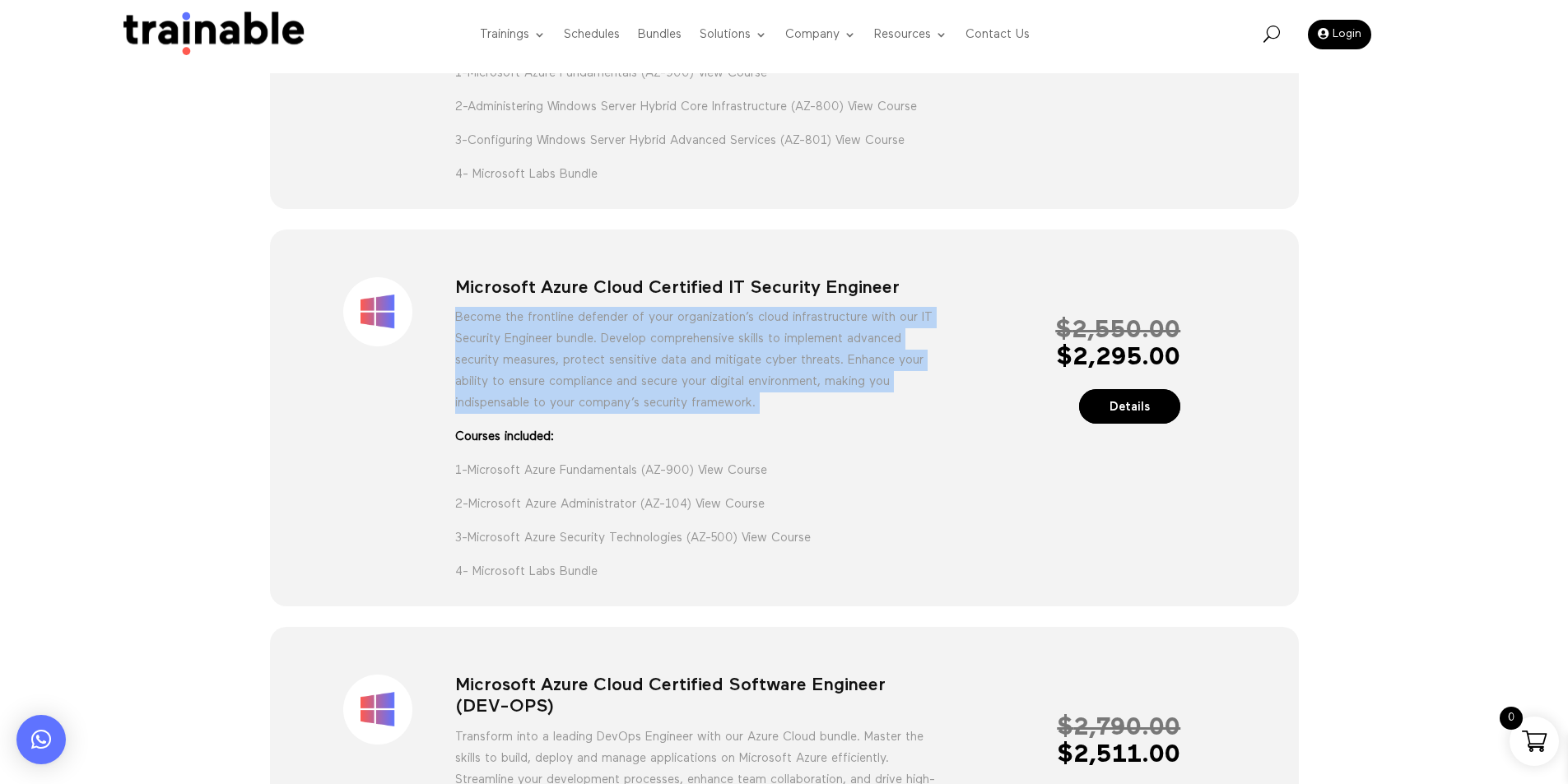
click at [458, 338] on p "Become the frontline defender of your organization’s cloud infrastructure with …" at bounding box center [696, 366] width 484 height 119
copy div "Become the frontline defender of your organization’s cloud infrastructure with …"
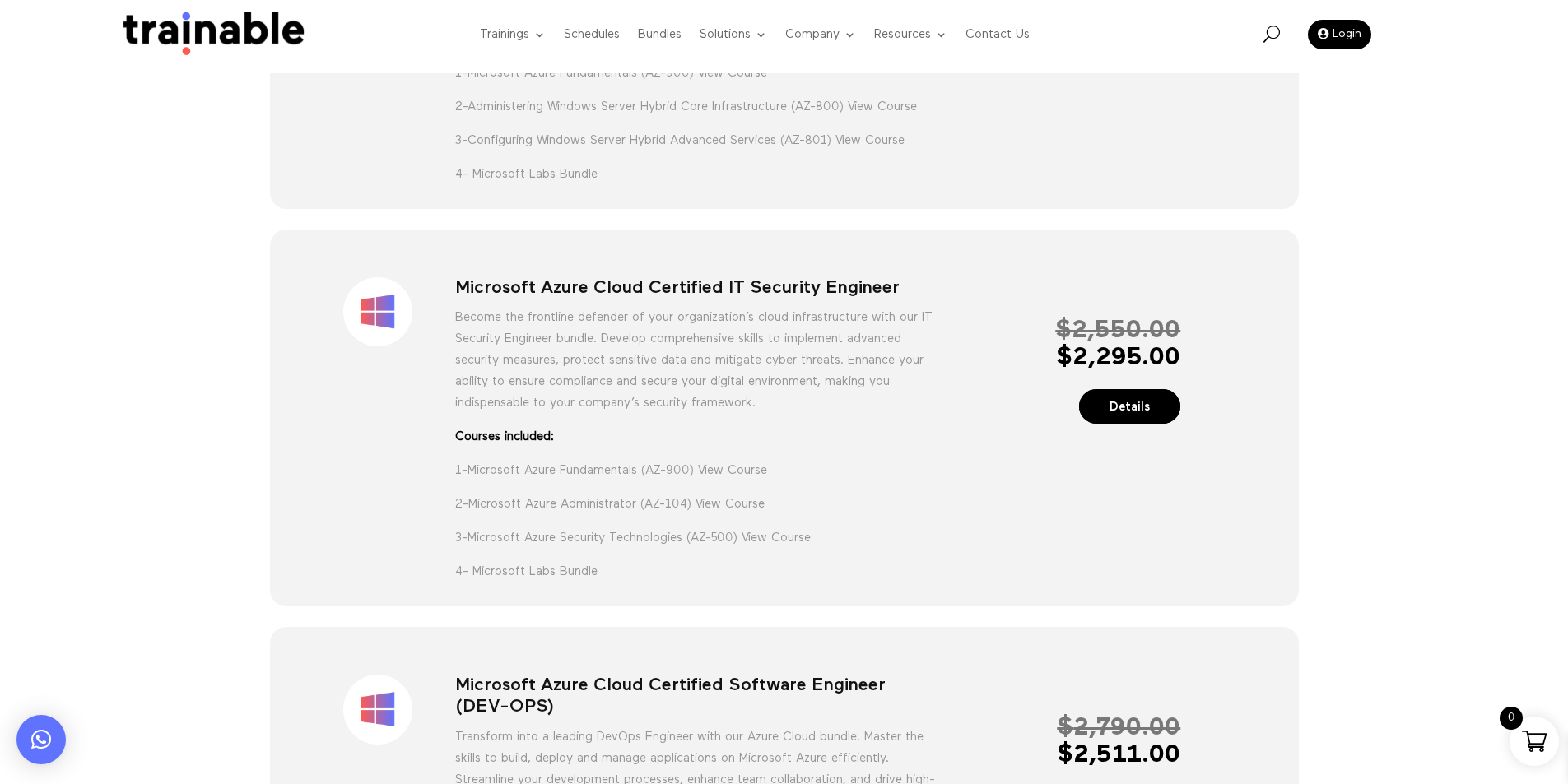
click at [515, 494] on p "1- Microsoft Azure Fundamentals (AZ-900) View Course" at bounding box center [696, 477] width 484 height 34
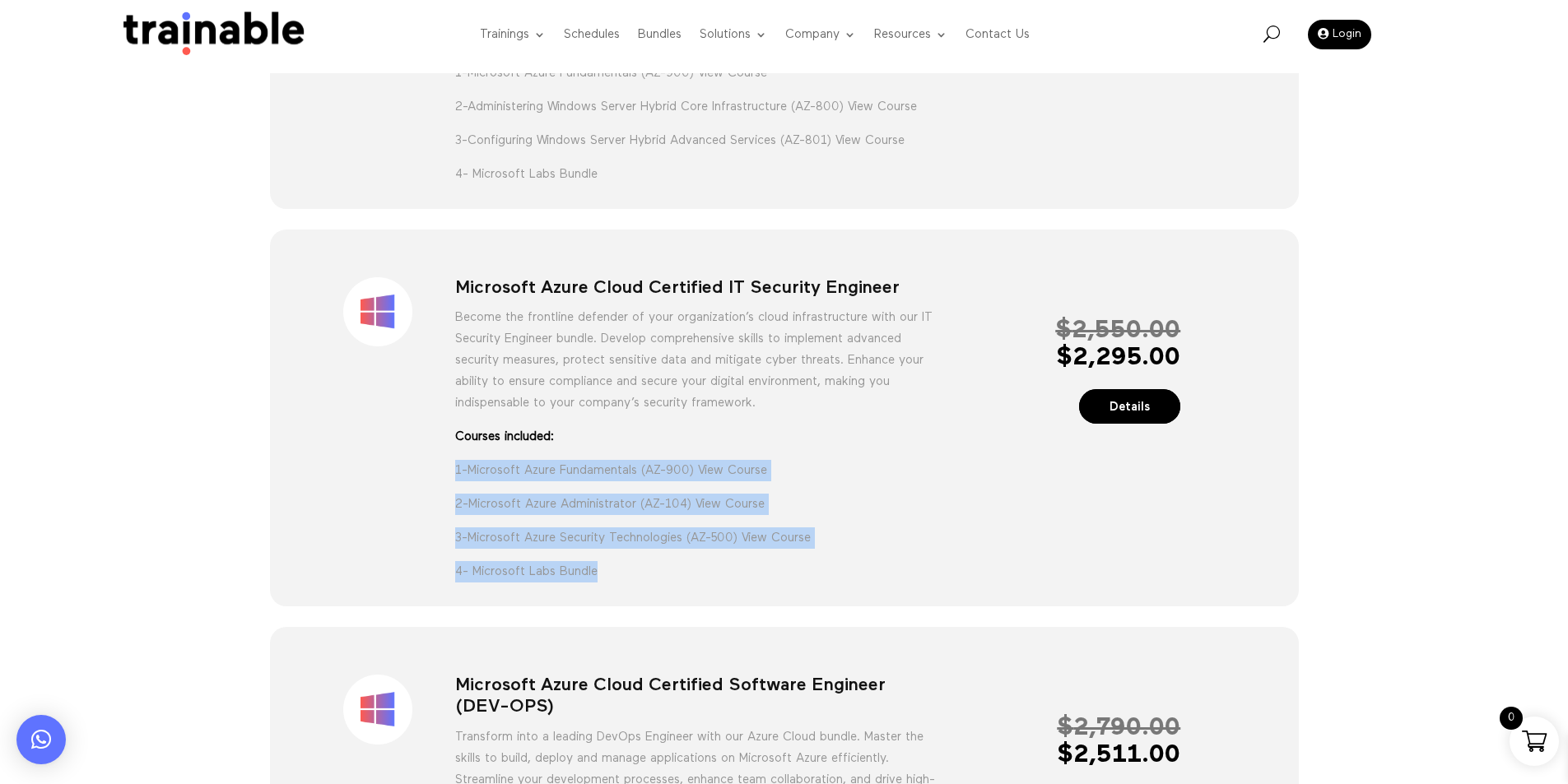
drag, startPoint x: 451, startPoint y: 486, endPoint x: 626, endPoint y: 589, distance: 203.1
click at [711, 607] on div "Sale! Microsoft Azure Cloud Certified IT Security Engineer Become the frontline…" at bounding box center [784, 418] width 1029 height 377
click at [664, 583] on p "4- Microsoft Labs Bundle" at bounding box center [696, 572] width 484 height 22
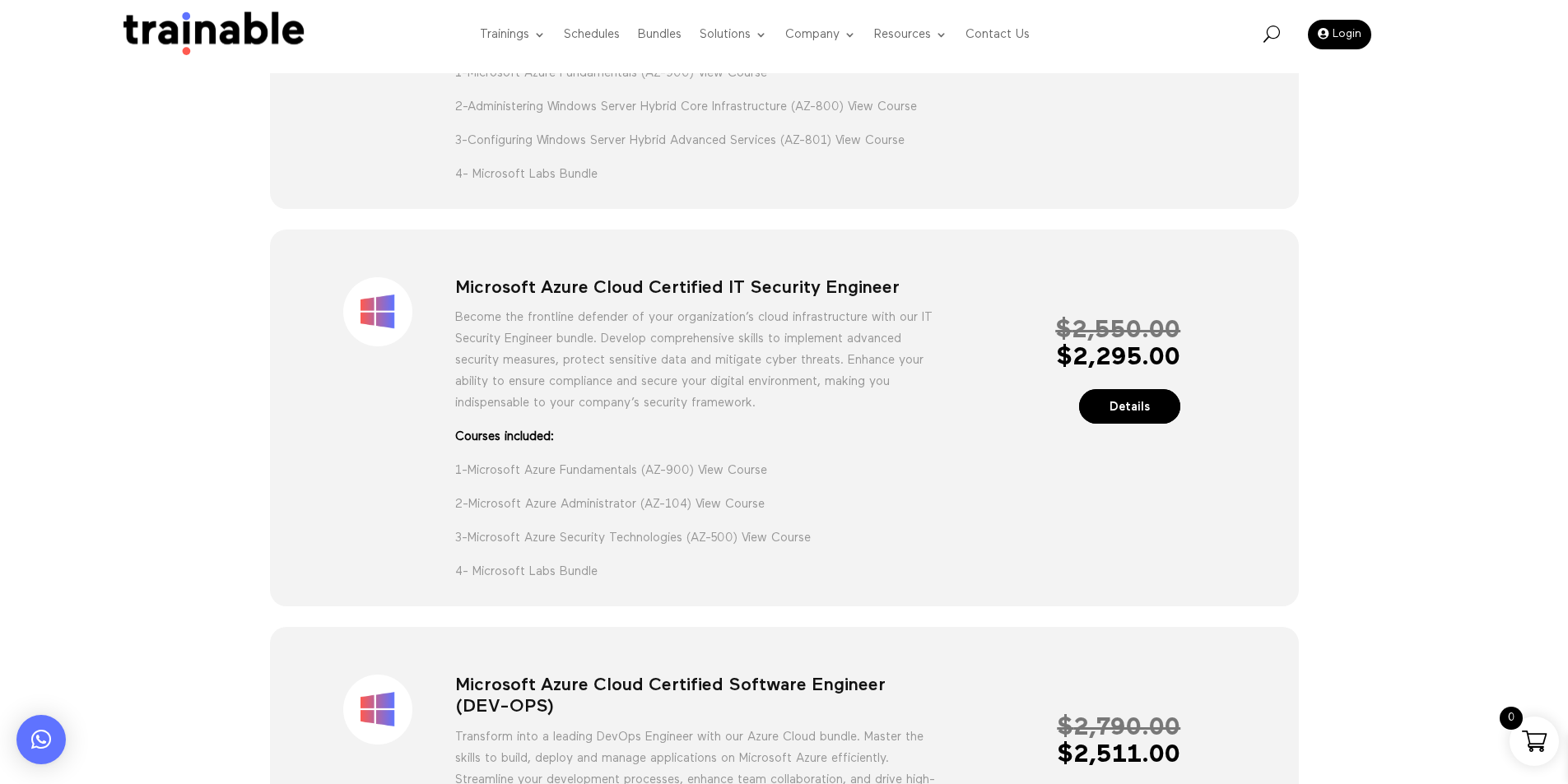
click at [979, 483] on div "Sale! Microsoft Azure Cloud Certified IT Security Engineer Become the frontline…" at bounding box center [784, 421] width 967 height 332
click at [715, 290] on div "Sale! Microsoft Azure Cloud Certified IT Security Engineer Become the frontline…" at bounding box center [784, 421] width 967 height 332
click at [716, 293] on div "Sale! Microsoft Azure Cloud Certified IT Security Engineer Become the frontline…" at bounding box center [784, 421] width 967 height 332
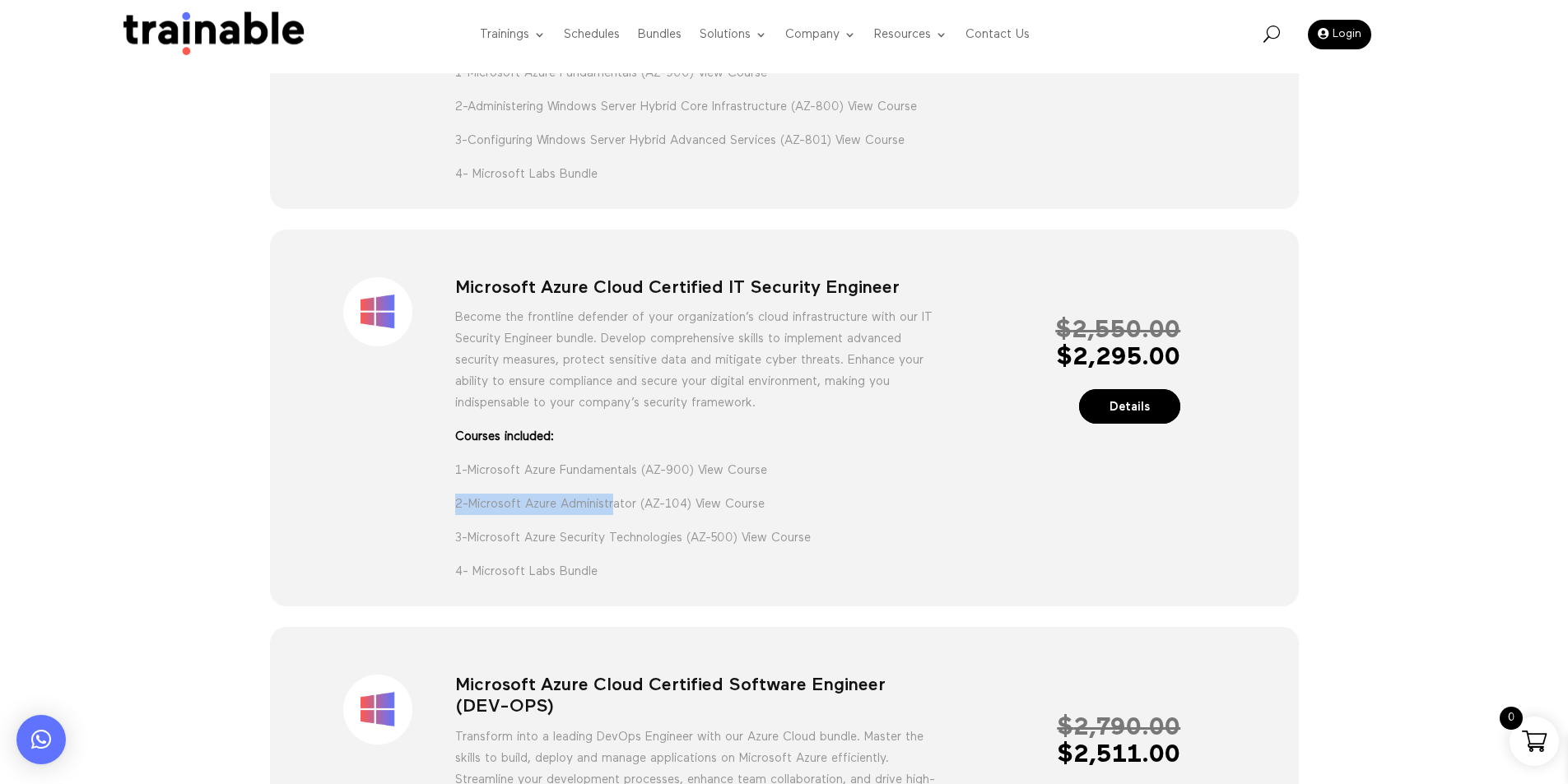
drag, startPoint x: 451, startPoint y: 528, endPoint x: 622, endPoint y: 529, distance: 171.0
click at [621, 528] on div "Sale! Microsoft Azure Cloud Certified IT Security Engineer Become the frontline…" at bounding box center [784, 421] width 967 height 332
click at [804, 494] on p "1- Microsoft Azure Fundamentals (AZ-900) View Course" at bounding box center [696, 477] width 484 height 34
drag, startPoint x: 471, startPoint y: 527, endPoint x: 563, endPoint y: 531, distance: 92.1
click at [563, 528] on p "2- Microsoft Azure Administrator (AZ-104) View Course" at bounding box center [696, 511] width 484 height 34
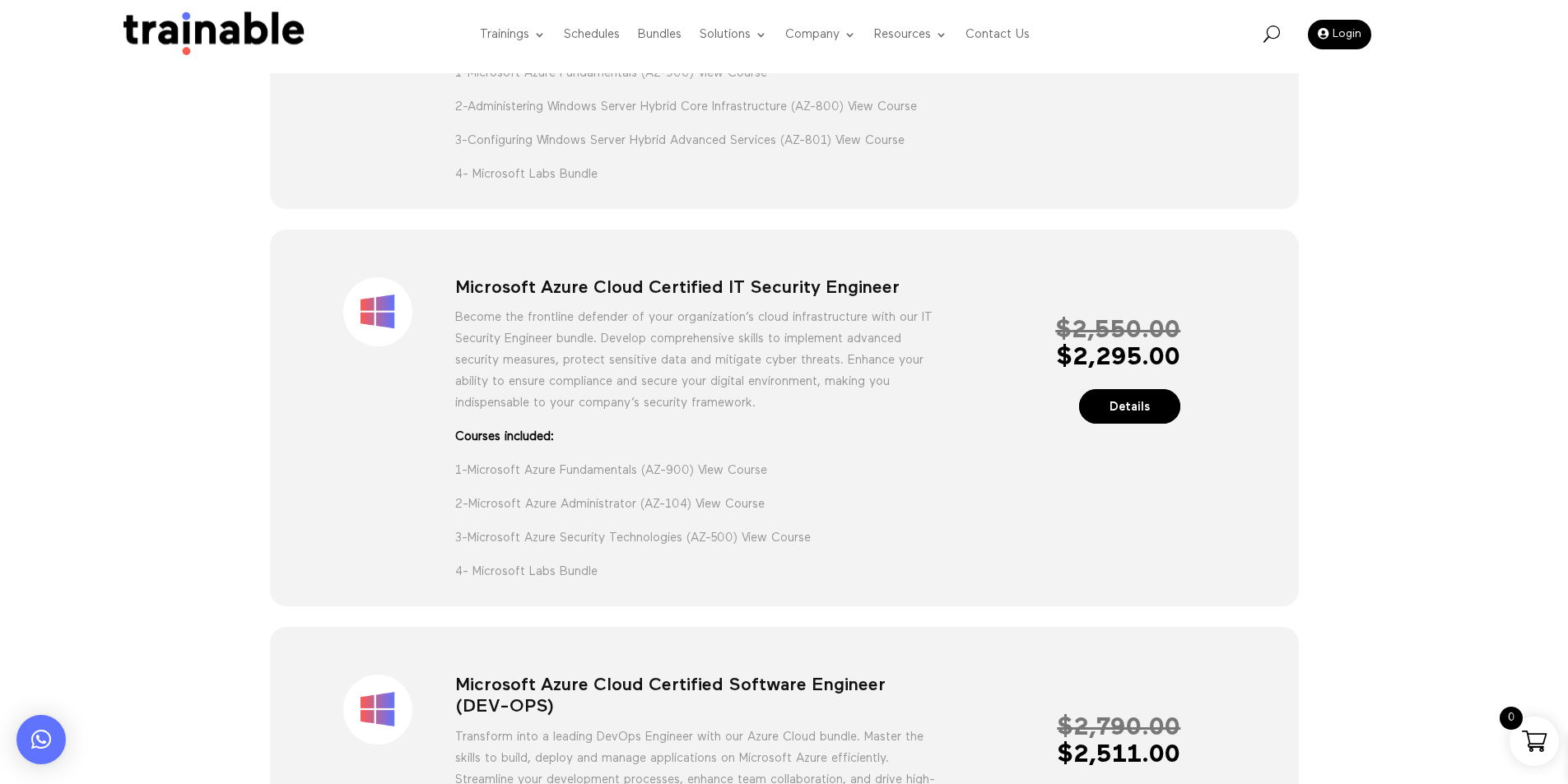
click at [401, 570] on div "Sale! Microsoft Azure Cloud Certified IT Security Engineer Become the frontline…" at bounding box center [784, 421] width 967 height 332
drag, startPoint x: 469, startPoint y: 558, endPoint x: 610, endPoint y: 558, distance: 141.0
click at [610, 558] on p "3- Microsoft Azure Security Technologies (AZ-500) View Course" at bounding box center [696, 544] width 484 height 34
drag, startPoint x: 521, startPoint y: 586, endPoint x: 603, endPoint y: 584, distance: 82.0
click at [603, 583] on p "4- Microsoft Labs Bundle" at bounding box center [696, 572] width 484 height 22
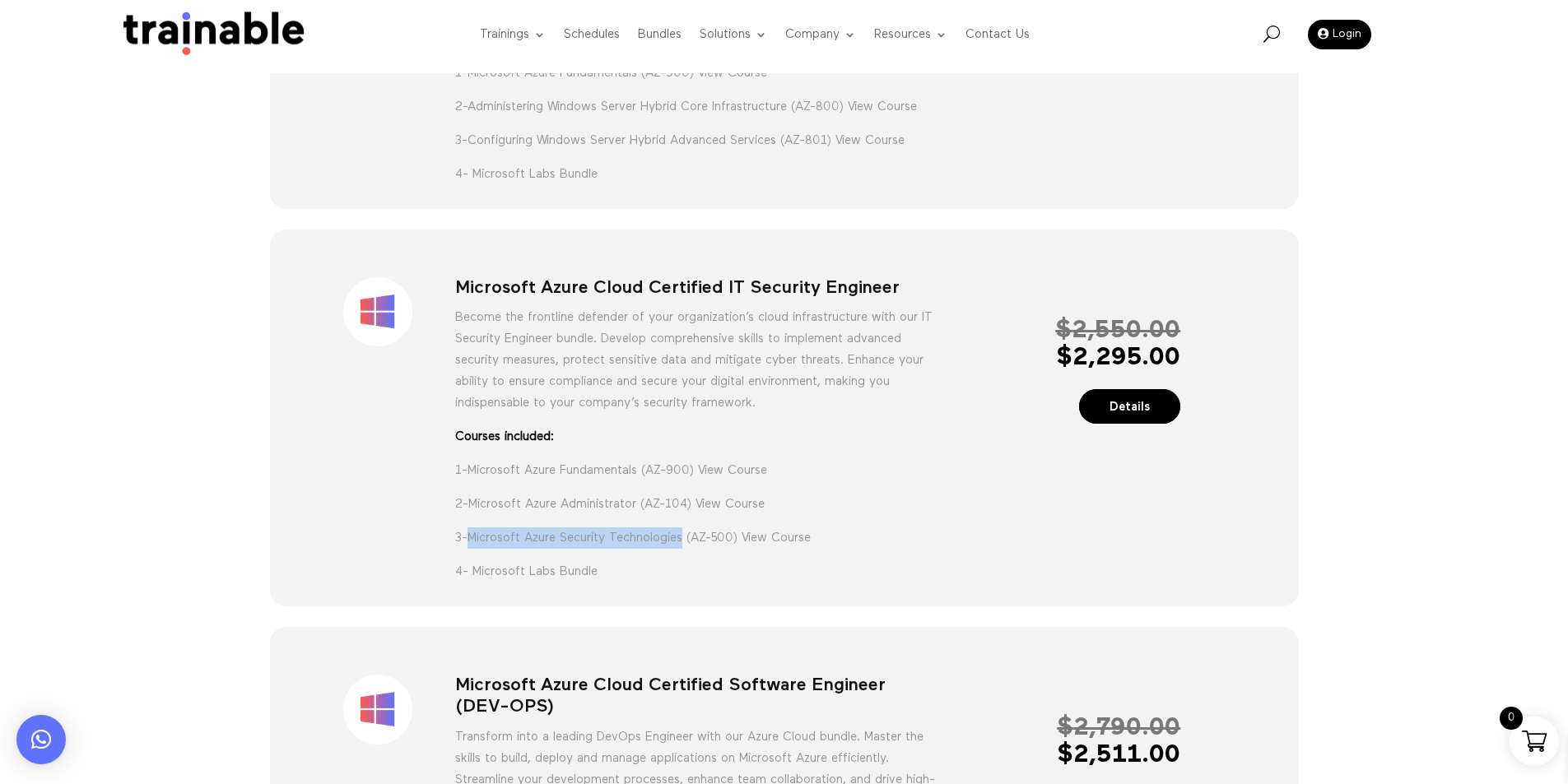
drag, startPoint x: 691, startPoint y: 569, endPoint x: 471, endPoint y: 570, distance: 220.0
click at [471, 562] on p "3- Microsoft Azure Security Technologies (AZ-500) View Course" at bounding box center [696, 544] width 484 height 34
click at [1121, 419] on link "Details" at bounding box center [1130, 406] width 102 height 36
click at [349, 420] on div "Sale! Microsoft Azure Cloud Certified IT Security Engineer Become the frontline…" at bounding box center [784, 421] width 967 height 332
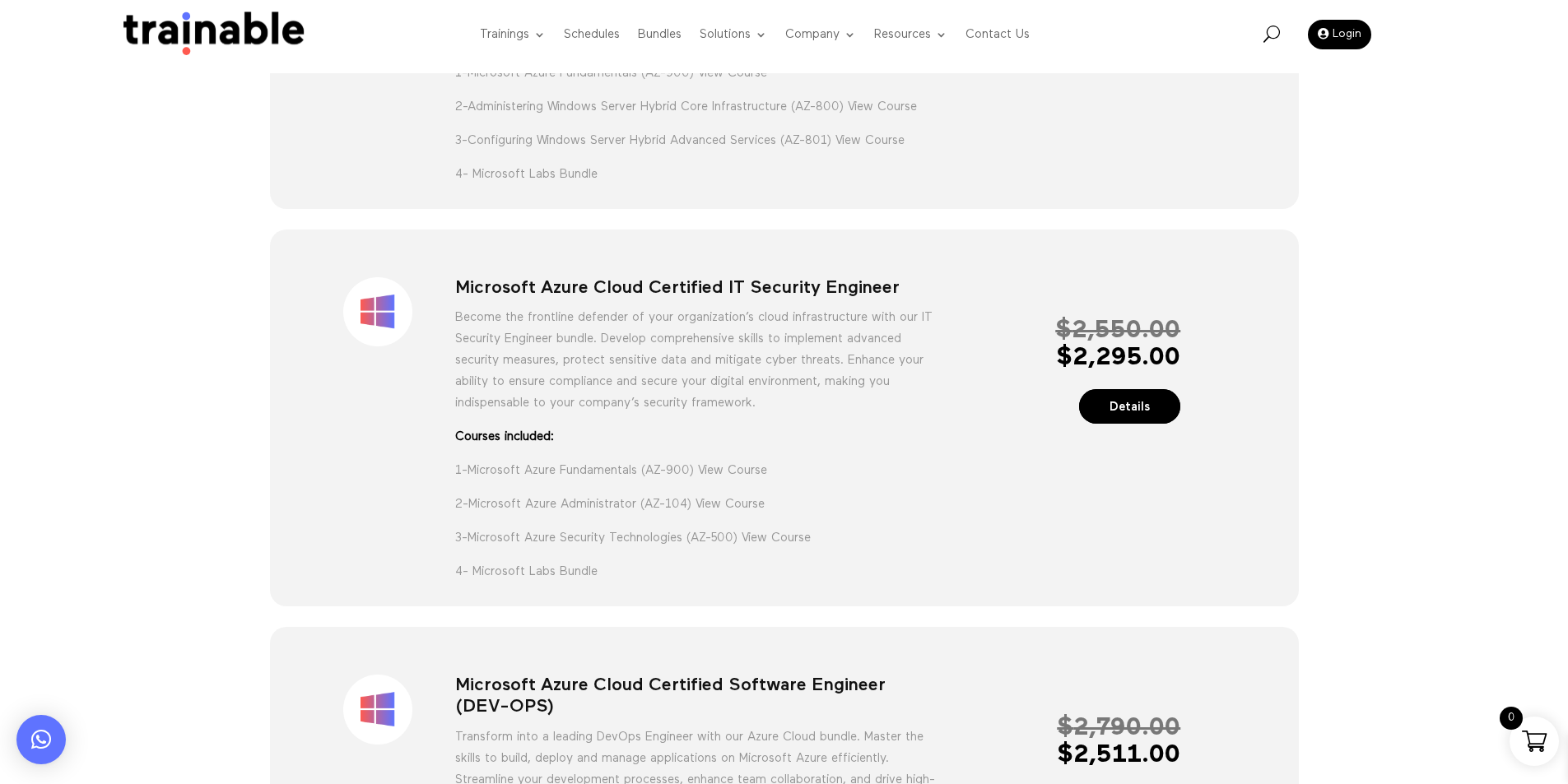
click at [65, 505] on div "Sale! Microsoft Azure Cloud Certified System Engineer Courses Included: 1- View…" at bounding box center [784, 613] width 1568 height 2428
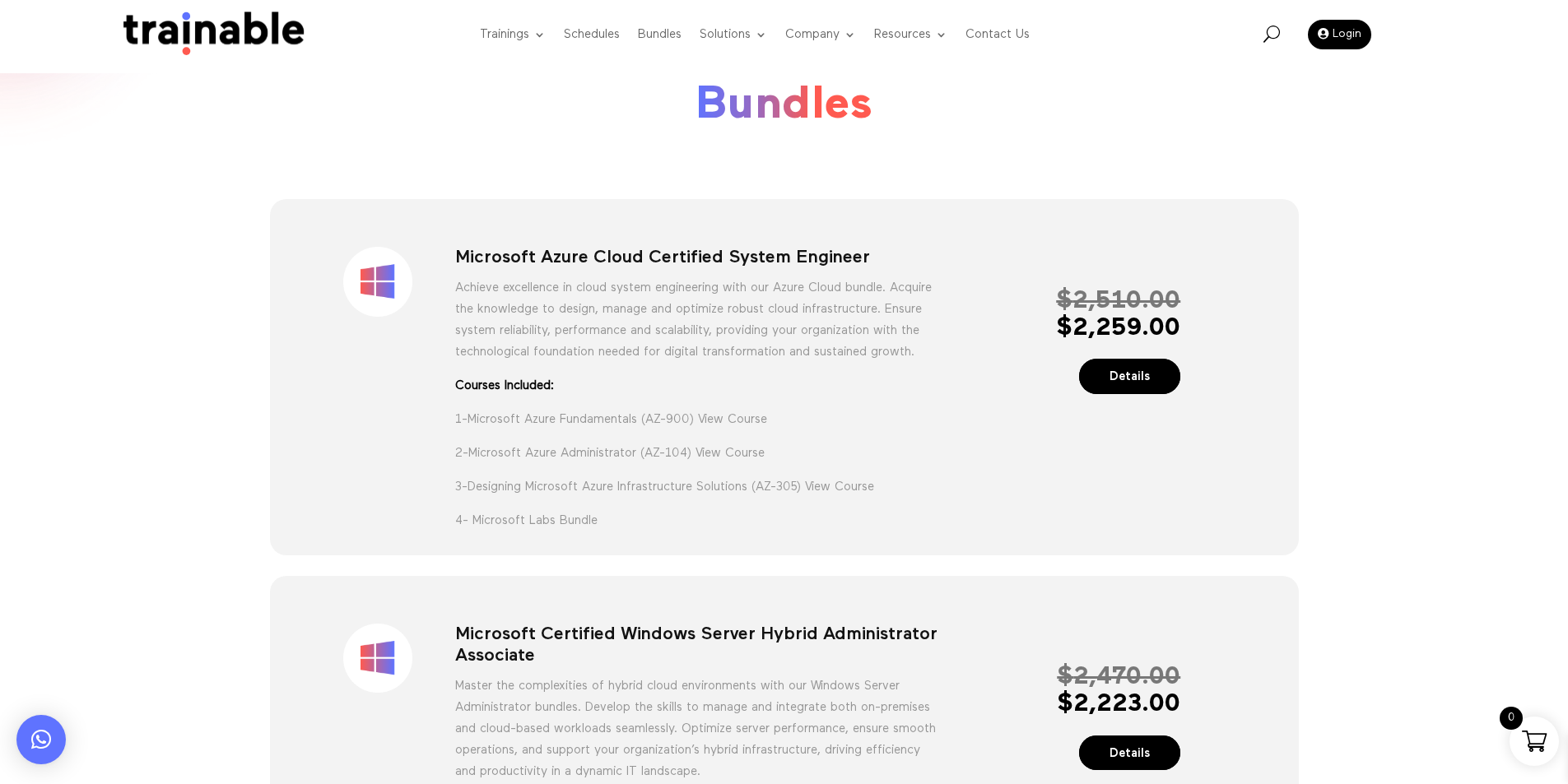
scroll to position [0, 0]
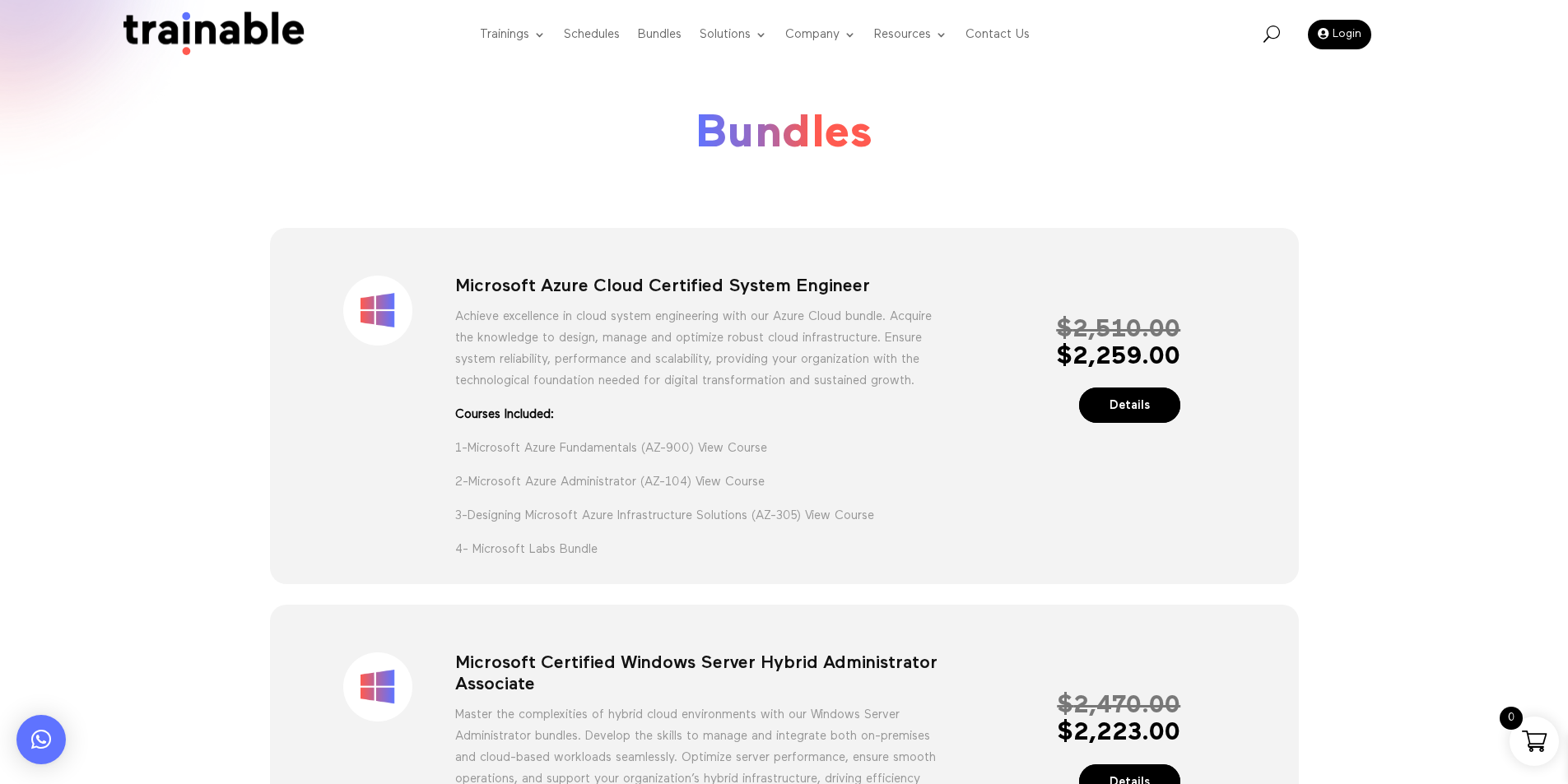
click at [596, 287] on h1 "Microsoft Azure Cloud Certified System Engineer" at bounding box center [696, 291] width 484 height 30
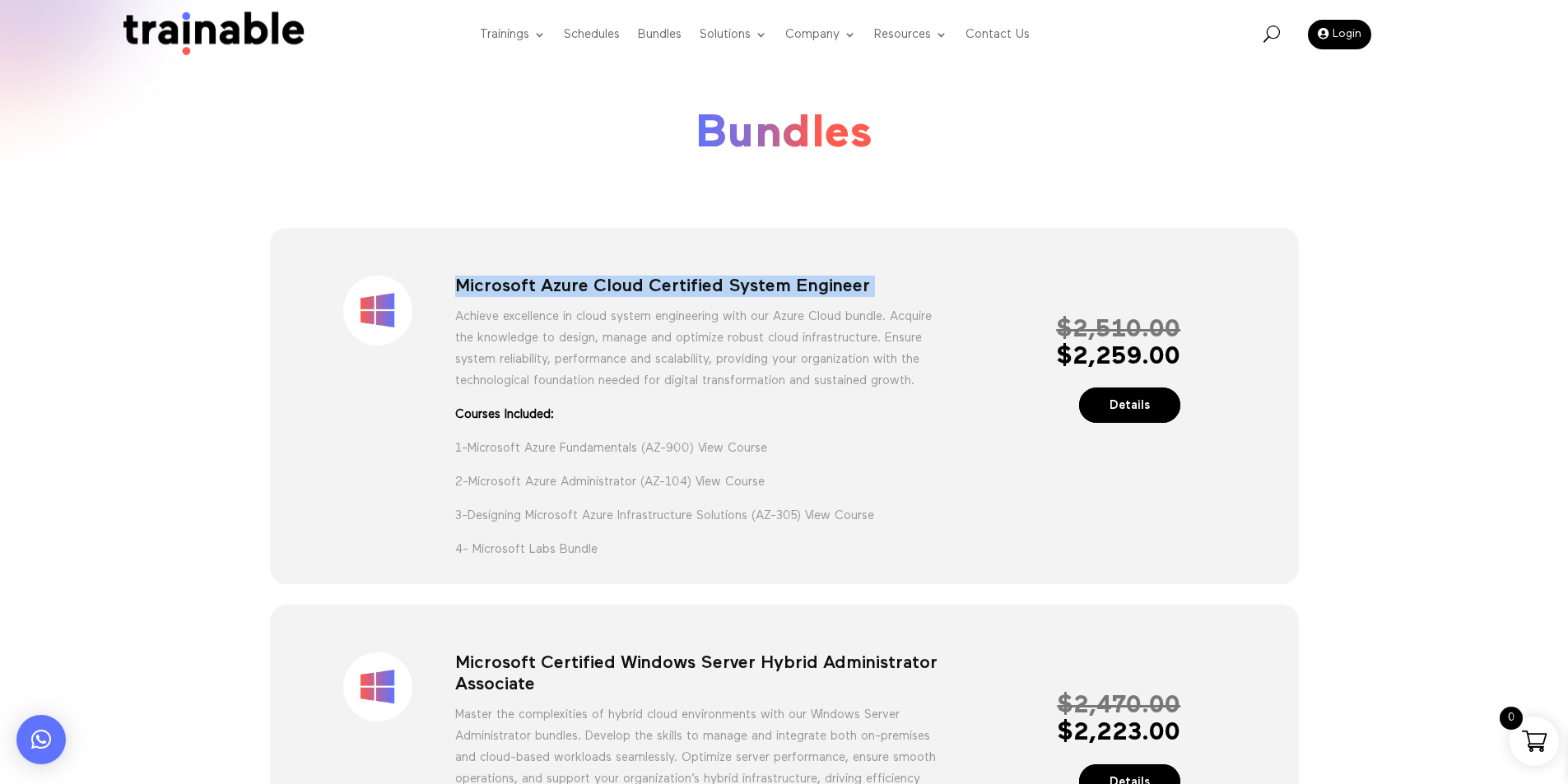
click at [596, 287] on h1 "Microsoft Azure Cloud Certified System Engineer" at bounding box center [696, 291] width 484 height 30
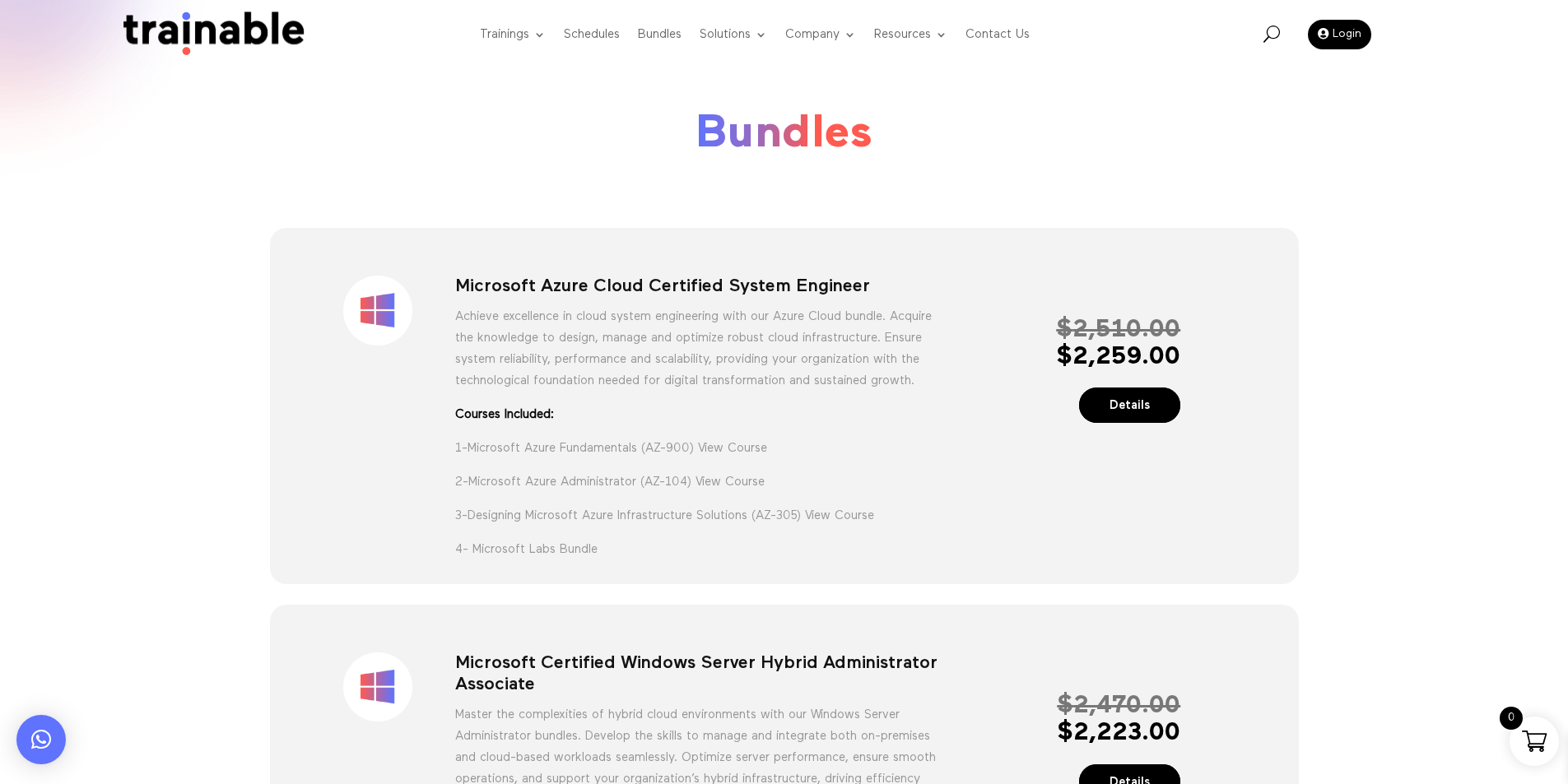
click at [696, 683] on h1 "Microsoft Certified Windows Server Hybrid Administrator Associate" at bounding box center [696, 679] width 484 height 52
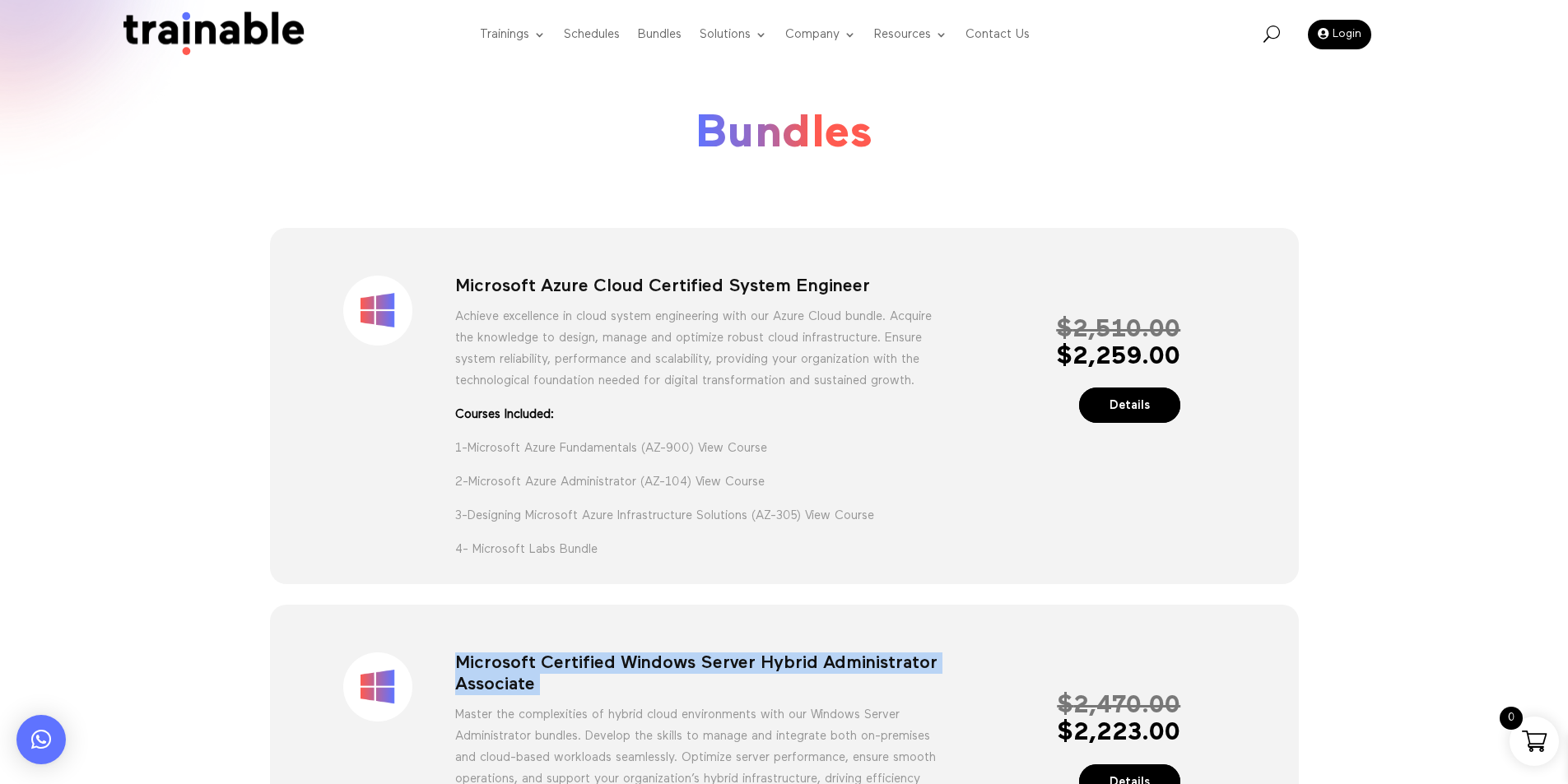
click at [696, 683] on h1 "Microsoft Certified Windows Server Hybrid Administrator Associate" at bounding box center [696, 679] width 484 height 52
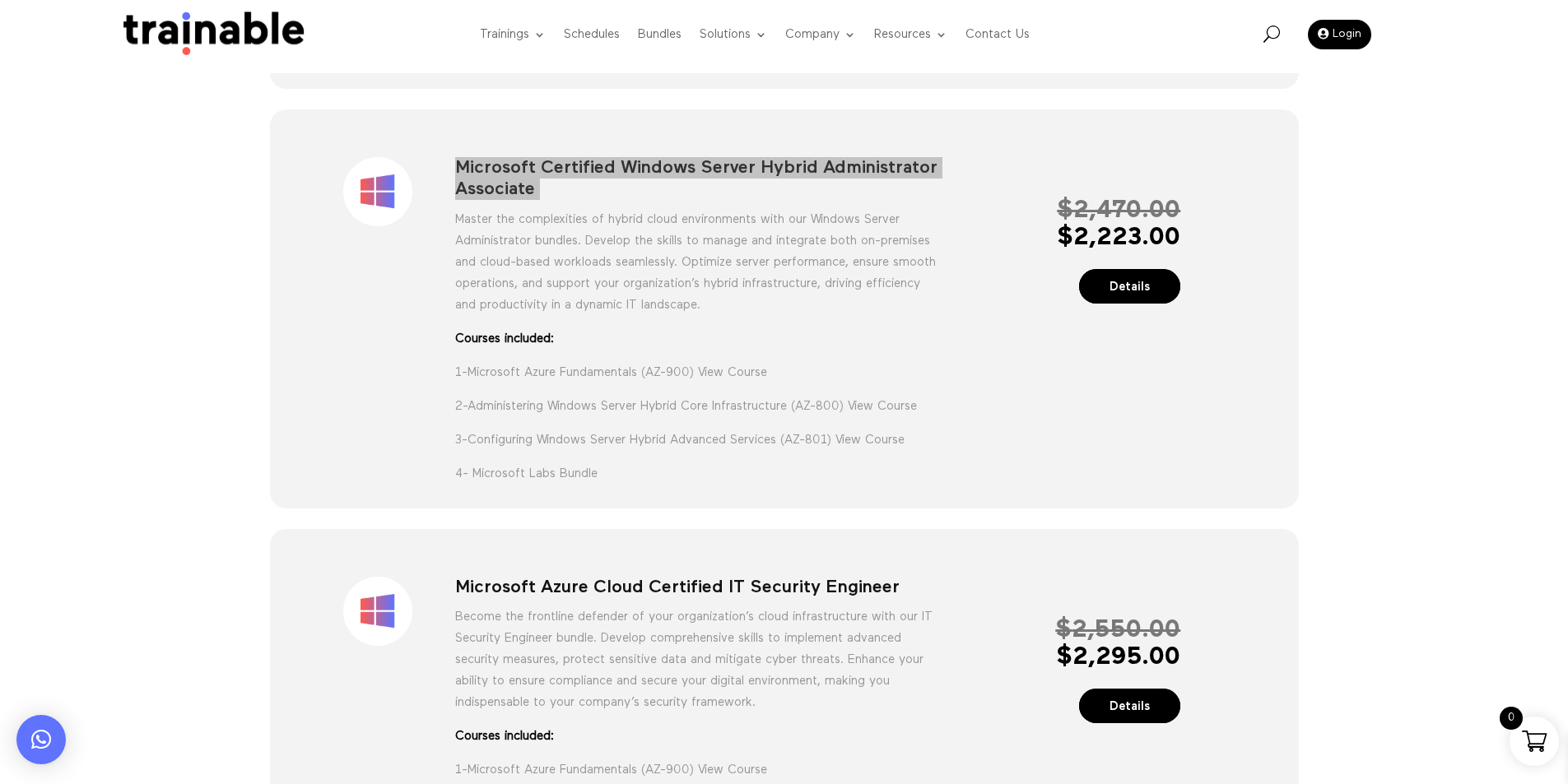
scroll to position [576, 0]
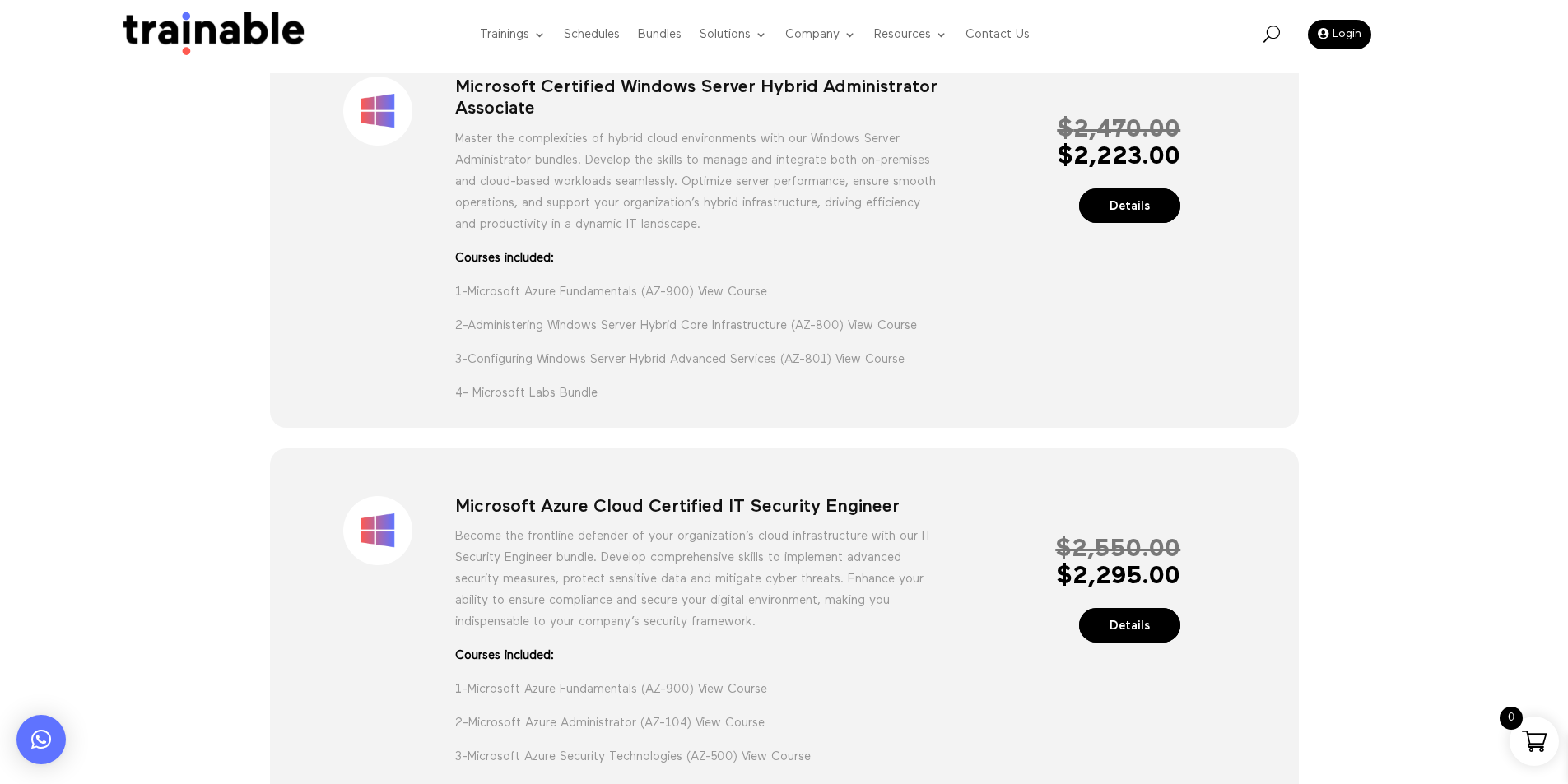
click at [684, 513] on div "Sale! Microsoft Azure Cloud Certified IT Security Engineer Become the frontline…" at bounding box center [784, 640] width 967 height 332
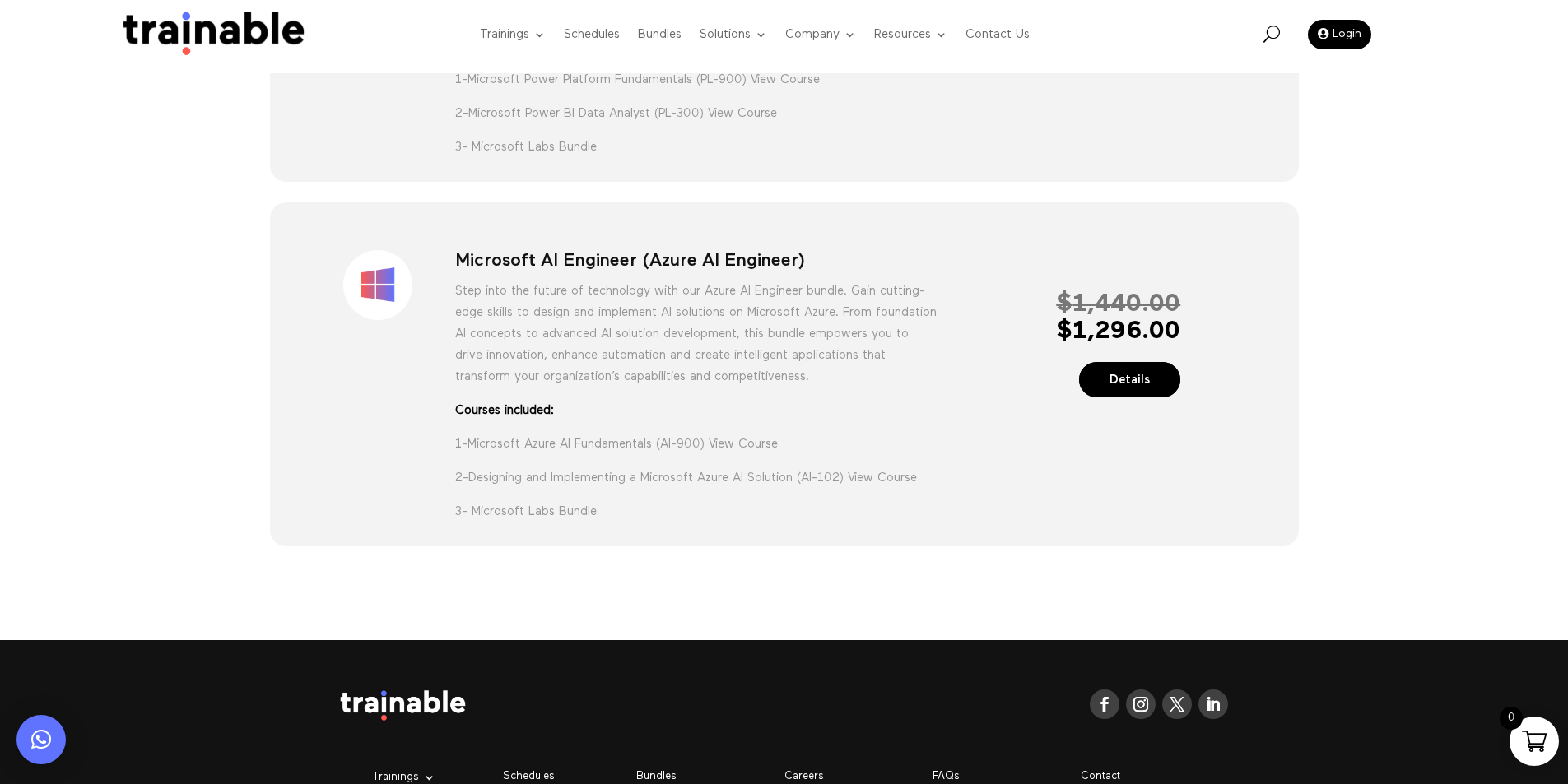
scroll to position [1975, 0]
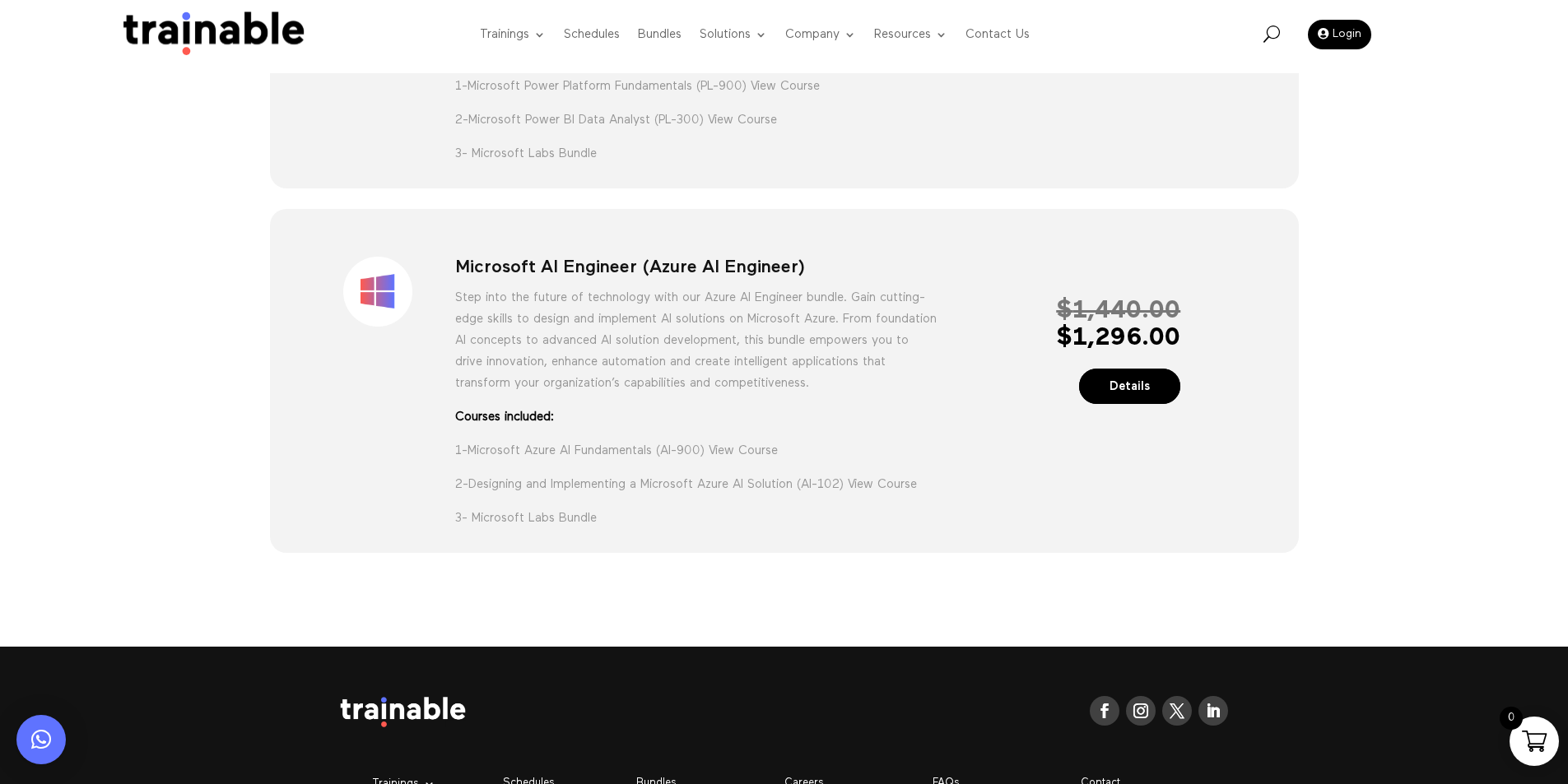
click at [1054, 292] on div "Sale! Microsoft AI Engineer (Azure AI Engineer) Step into the future of technol…" at bounding box center [784, 383] width 967 height 298
click at [956, 105] on link "Webinar" at bounding box center [972, 103] width 181 height 35
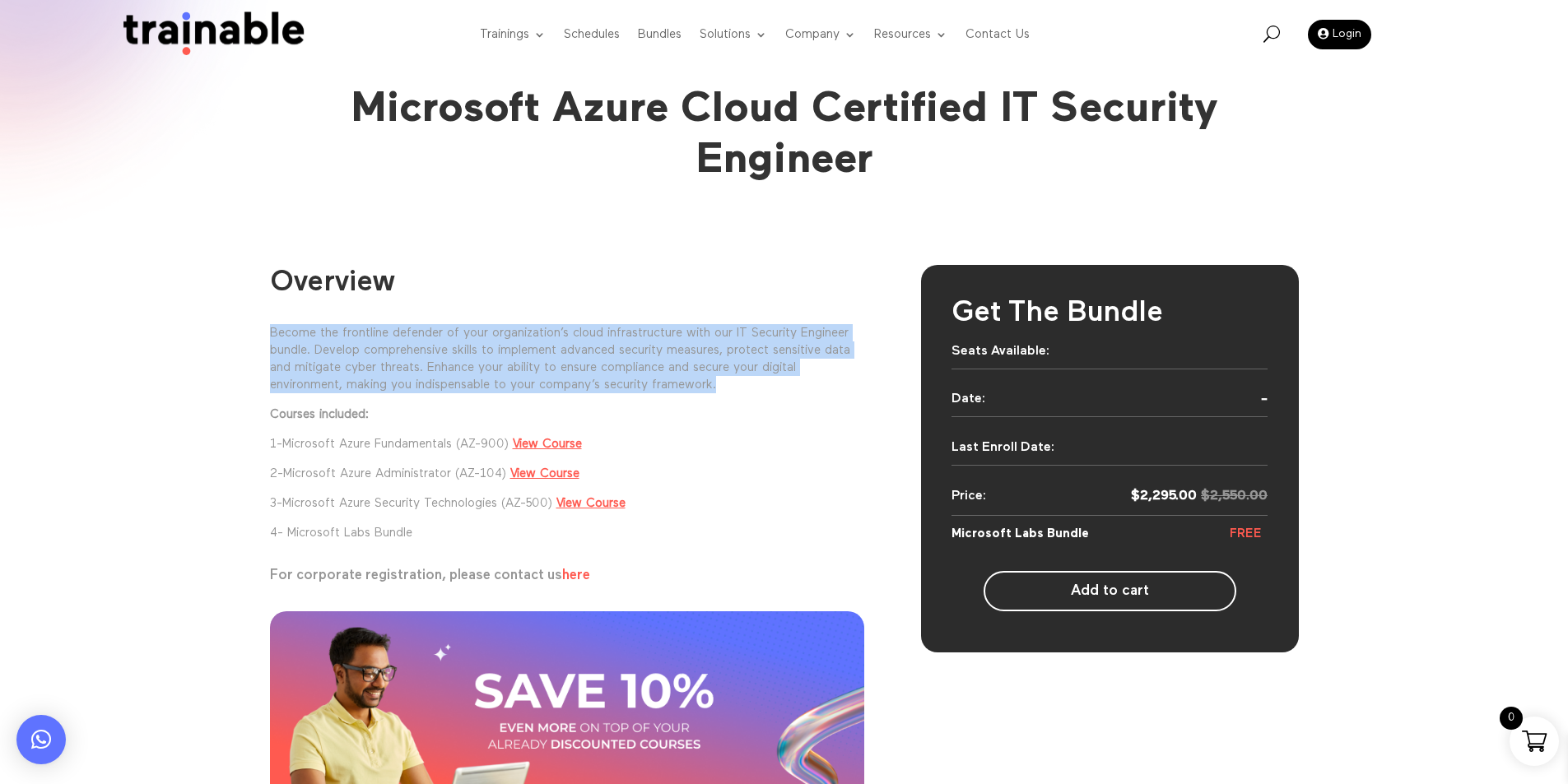
drag, startPoint x: 733, startPoint y: 392, endPoint x: 163, endPoint y: 339, distance: 572.5
click at [163, 339] on div "Overview Become the frontline defender of your organization’s cloud infrastruct…" at bounding box center [784, 597] width 1568 height 688
copy p "Become the frontline defender of your organization’s cloud infrastructure with …"
click at [682, 328] on p "Become the frontline defender of your organization’s cloud infrastructure with …" at bounding box center [567, 366] width 595 height 82
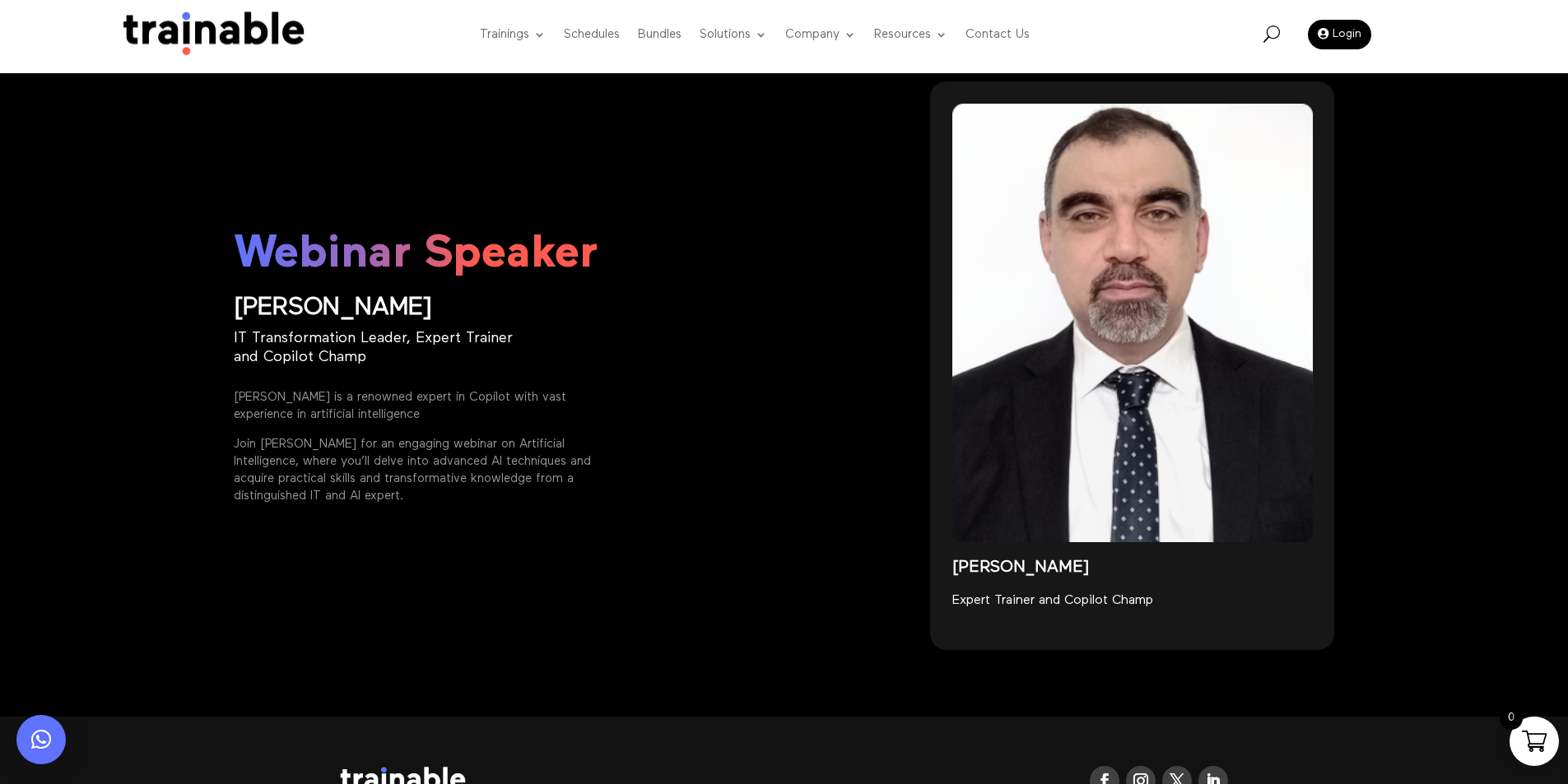
scroll to position [2138, 0]
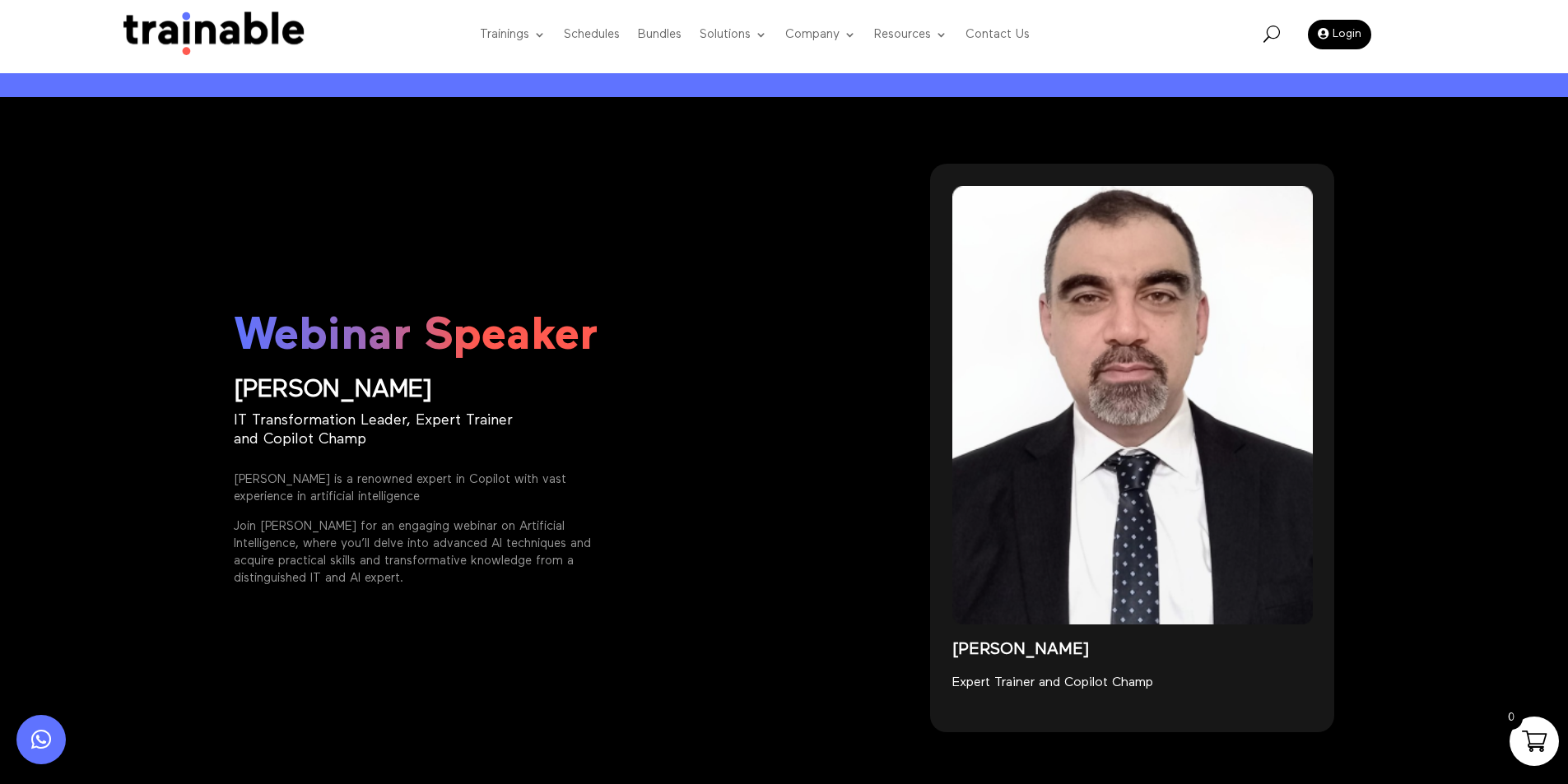
click at [1083, 684] on p "Expert Trainer and Copilot Champ" at bounding box center [1132, 683] width 360 height 17
copy div "Expert Trainer and Copilot Champ"
click at [966, 637] on div "[PERSON_NAME]" at bounding box center [1132, 641] width 360 height 31
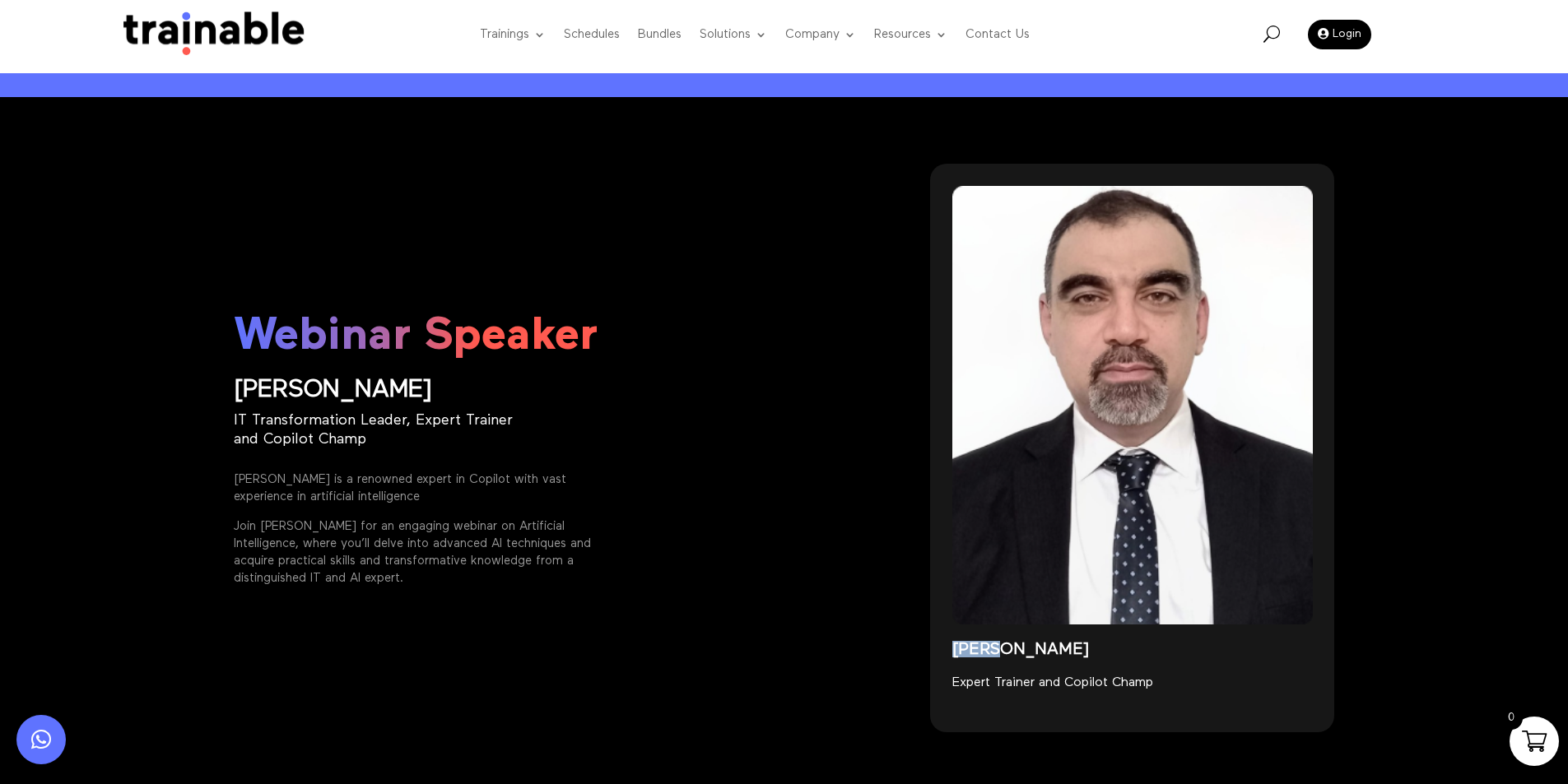
click at [966, 637] on div "[PERSON_NAME]" at bounding box center [1132, 641] width 360 height 31
copy div "[PERSON_NAME]"
click at [545, 568] on p "Join [PERSON_NAME] for an engaging webinar on Artificial Intelligence, where yo…" at bounding box center [423, 552] width 379 height 69
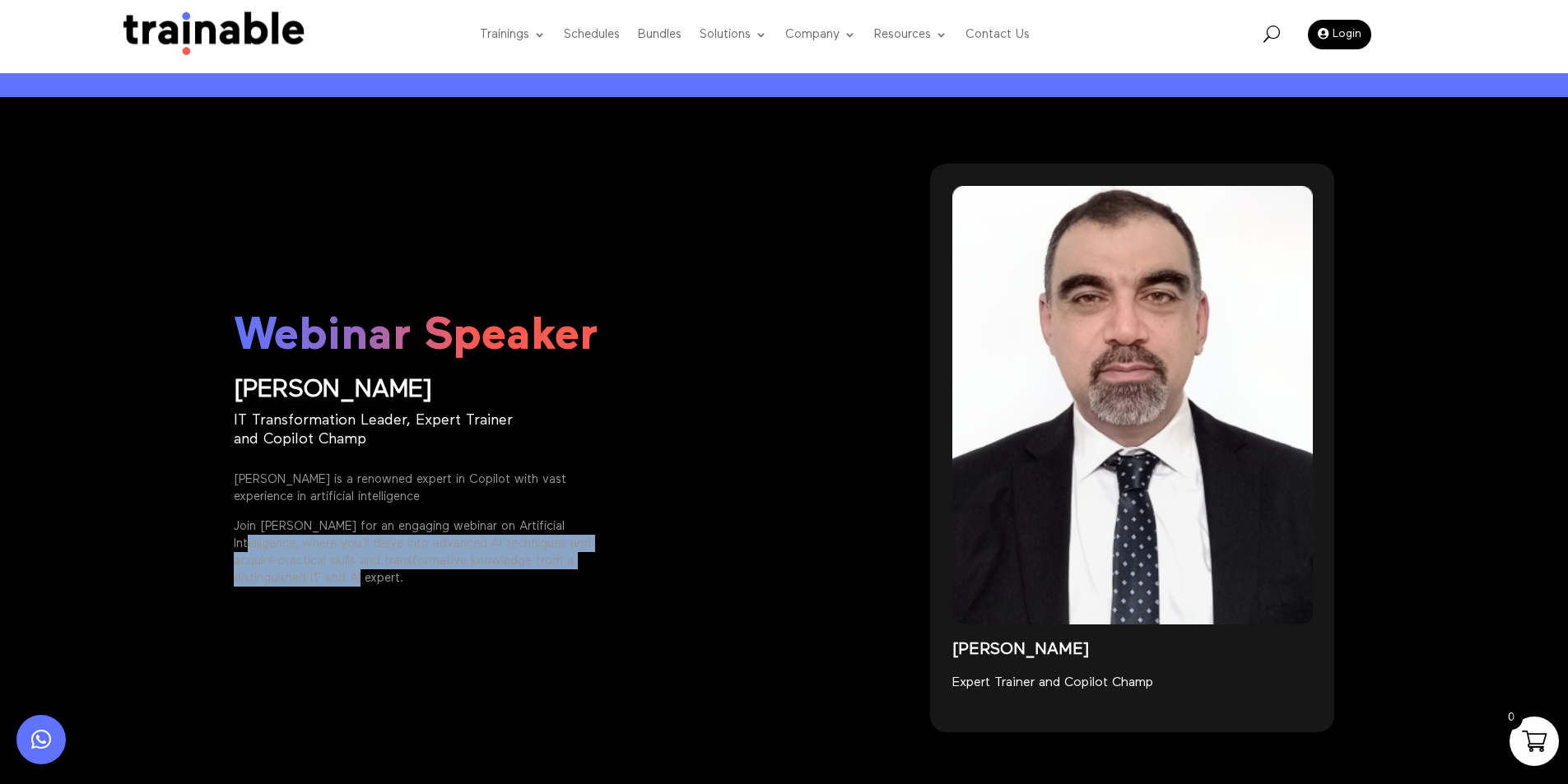
drag, startPoint x: 273, startPoint y: 563, endPoint x: 353, endPoint y: 577, distance: 81.2
click at [353, 577] on p "Join Mr. Elie Kassis for an engaging webinar on Artificial Intelligence, where …" at bounding box center [423, 552] width 379 height 69
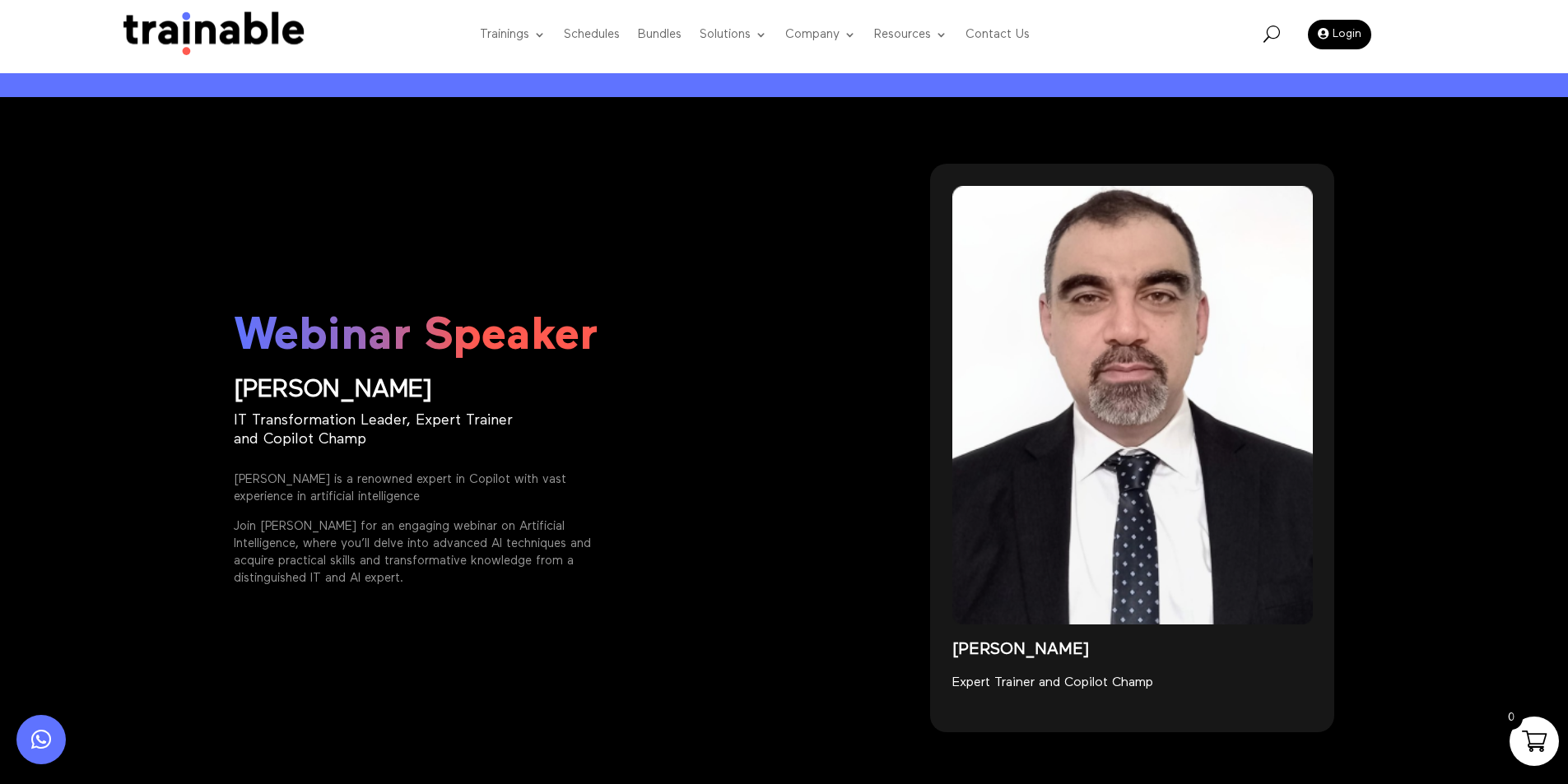
click at [666, 589] on div "Webinar Speaker Elie Kassis IT Transformation Leader, Expert Trainer and Copilo…" at bounding box center [551, 448] width 636 height 569
drag, startPoint x: 381, startPoint y: 442, endPoint x: 217, endPoint y: 411, distance: 166.9
click at [217, 411] on div "Webinar Speaker Elie Kassis IT Transformation Leader, Expert Trainer and Copilo…" at bounding box center [784, 448] width 1568 height 702
click at [402, 425] on p "IT Transformation Leader, Expert Trainer and Copilot Champ" at bounding box center [381, 431] width 296 height 39
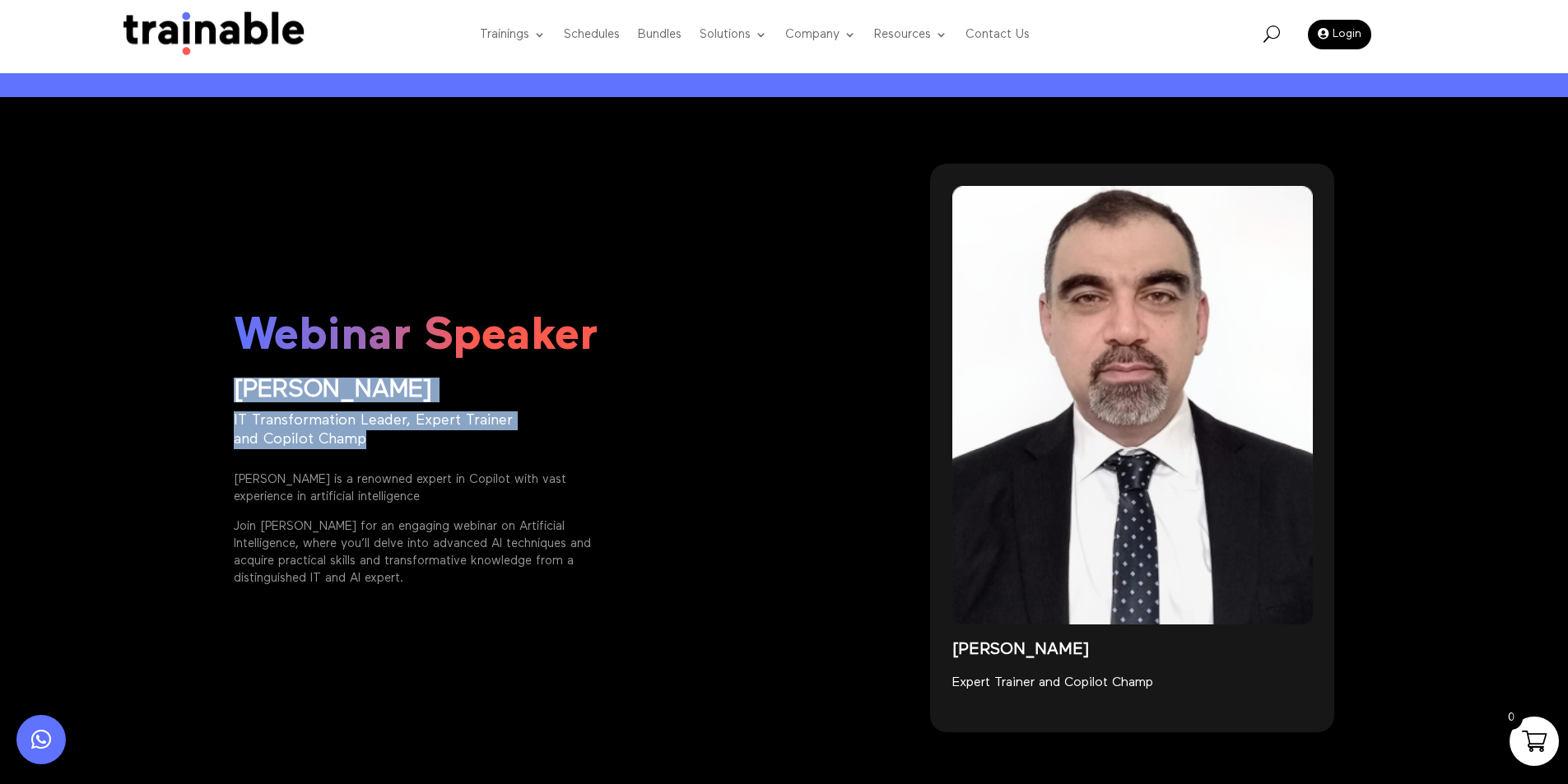
drag, startPoint x: 392, startPoint y: 445, endPoint x: 233, endPoint y: 388, distance: 168.9
click at [234, 388] on div "Webinar Speaker Elie Kassis IT Transformation Leader, Expert Trainer and Copilo…" at bounding box center [551, 448] width 636 height 569
copy div "Elie Kassis IT Transformation Leader, Expert Trainer and Copilot Champ"
click at [418, 410] on div "Webinar Speaker Elie Kassis IT Transformation Leader, Expert Trainer and Copilo…" at bounding box center [551, 448] width 636 height 569
drag, startPoint x: 232, startPoint y: 416, endPoint x: 389, endPoint y: 450, distance: 160.6
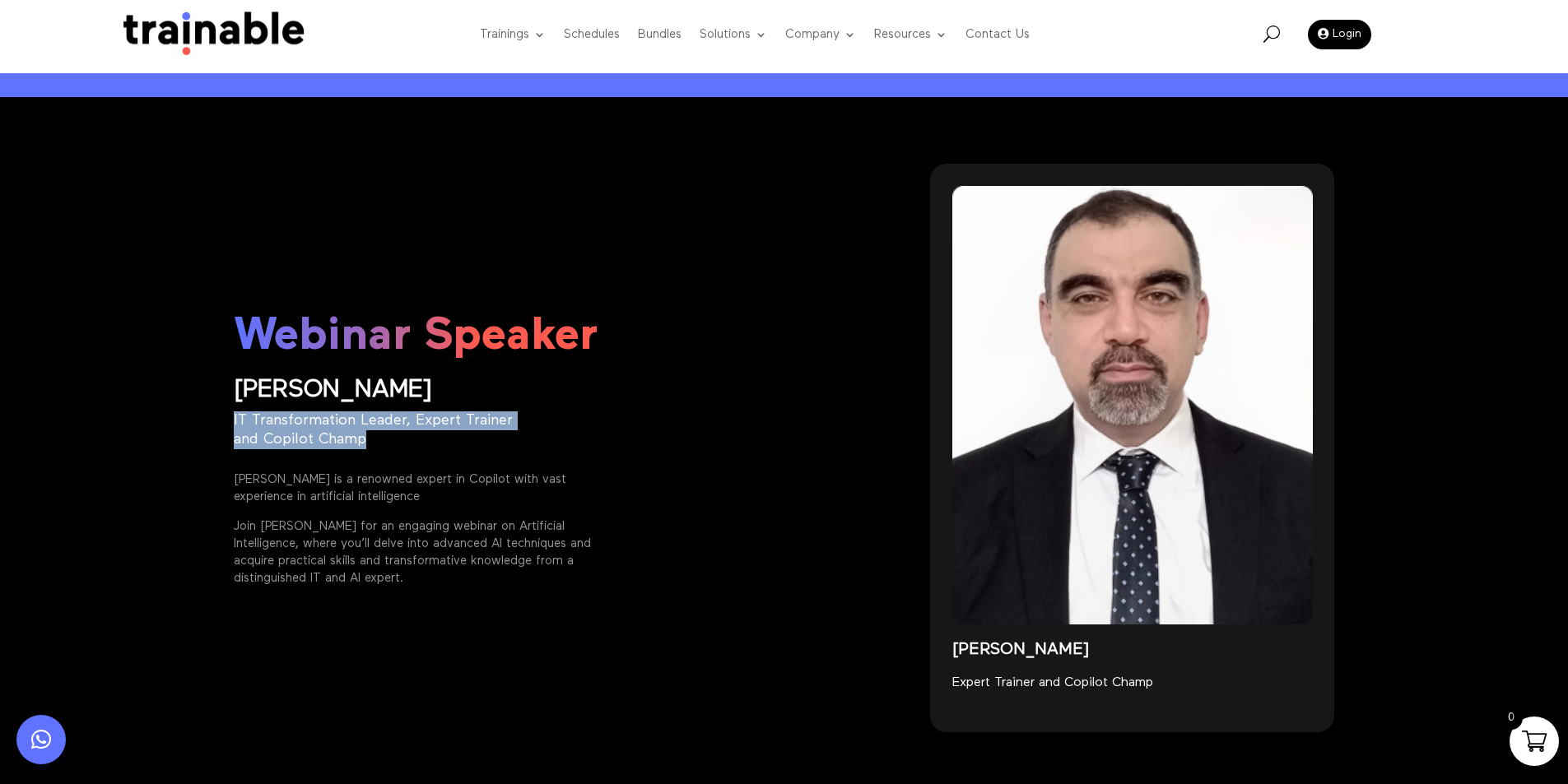
click at [389, 450] on div "Webinar Speaker Elie Kassis IT Transformation Leader, Expert Trainer and Copilo…" at bounding box center [784, 448] width 1568 height 702
copy p "IT Transformation Leader, Expert Trainer and Copilot Champ"
click at [448, 451] on p "IT Transformation Leader, Expert Trainer and Copilot Champ" at bounding box center [381, 431] width 296 height 39
click at [1160, 688] on p "Expert Trainer and Copilot Champ" at bounding box center [1132, 683] width 360 height 17
click at [5, 451] on div "Webinar Speaker Elie Kassis IT Transformation Leader, Expert Trainer and Copilo…" at bounding box center [784, 448] width 1568 height 702
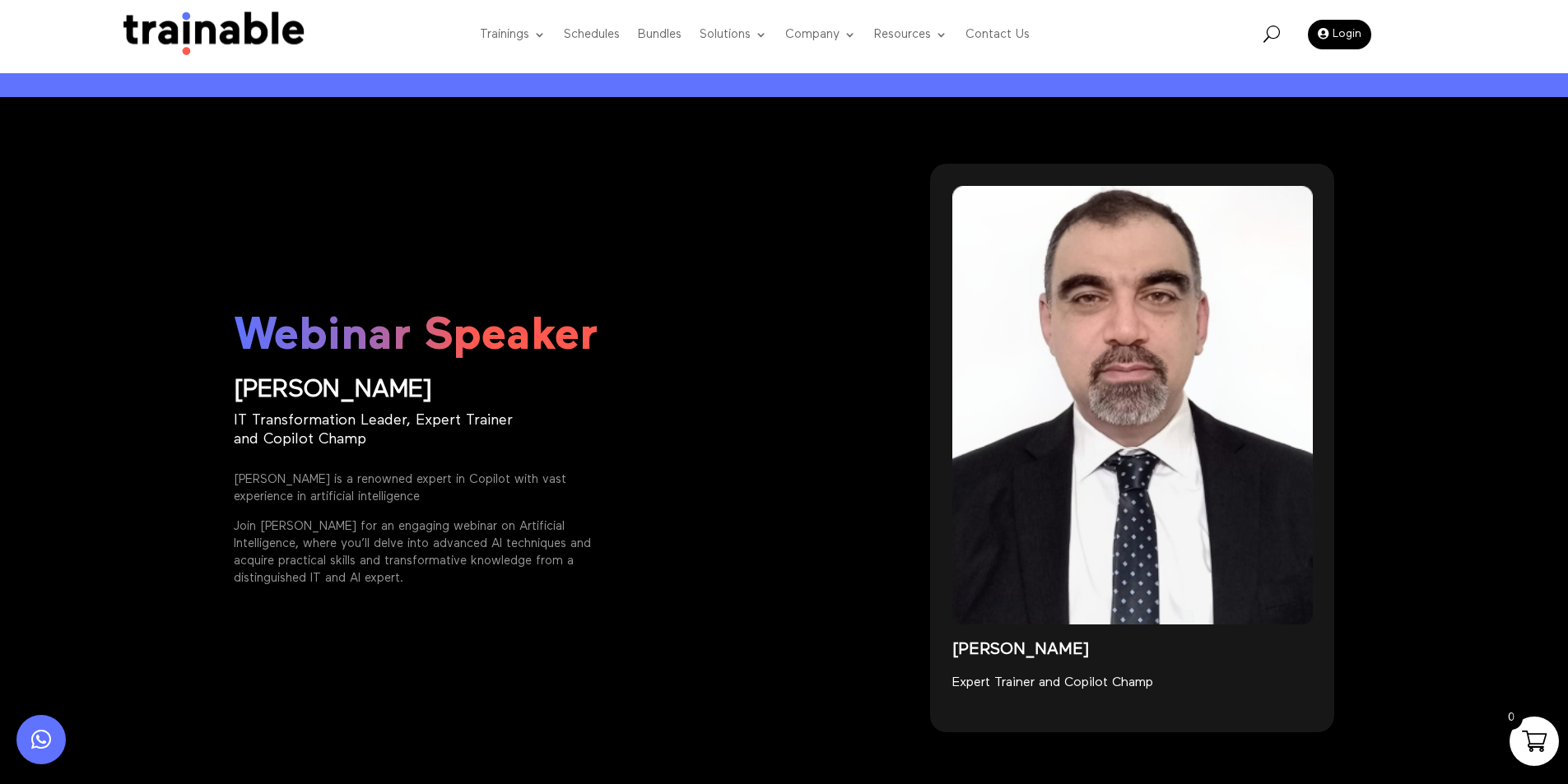
click at [4, 453] on div "Webinar Speaker Elie Kassis IT Transformation Leader, Expert Trainer and Copilo…" at bounding box center [784, 448] width 1568 height 702
click at [1535, 735] on span at bounding box center [1534, 741] width 24 height 24
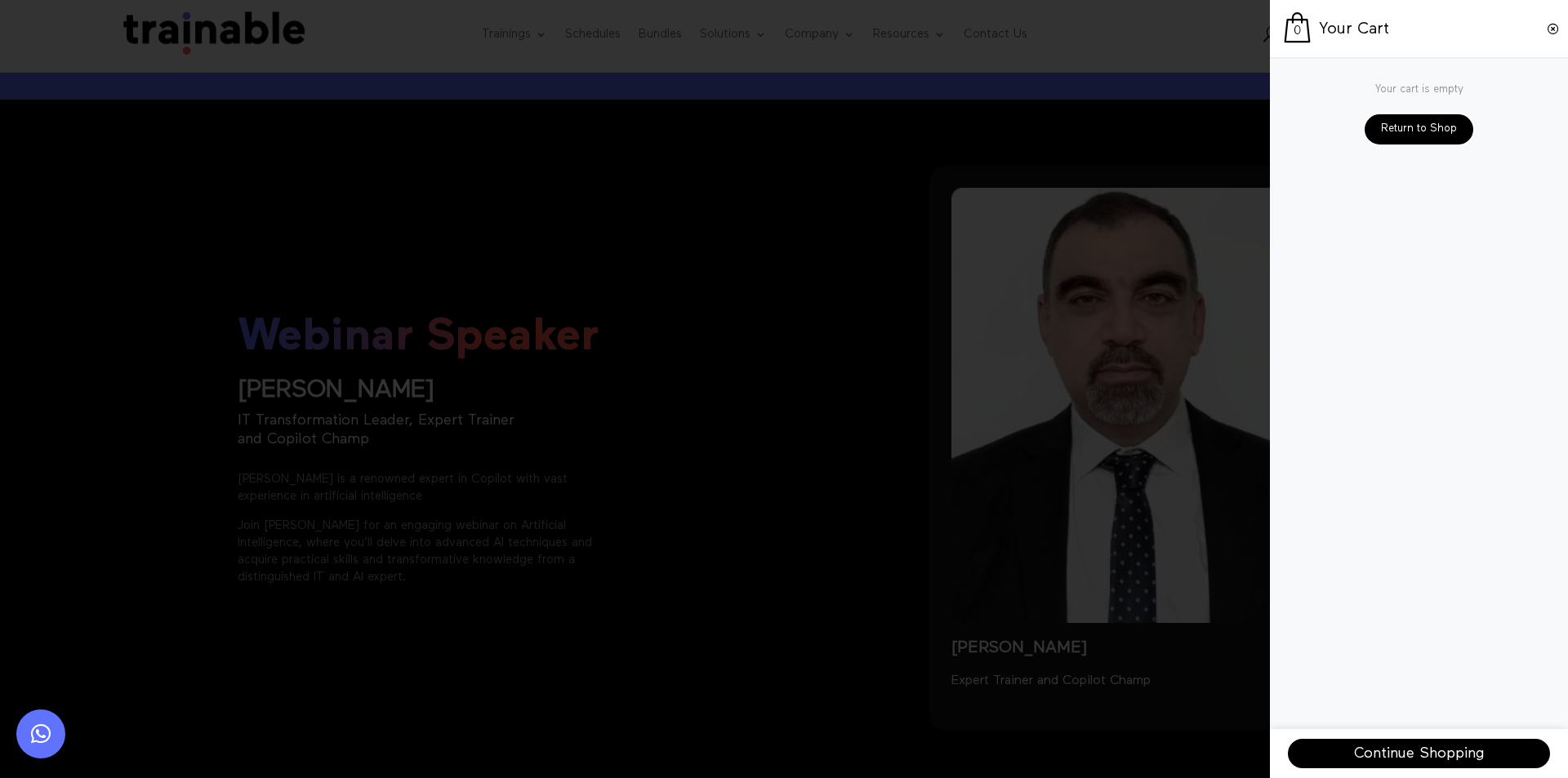
click at [1553, 28] on span at bounding box center [1553, 28] width 13 height 13
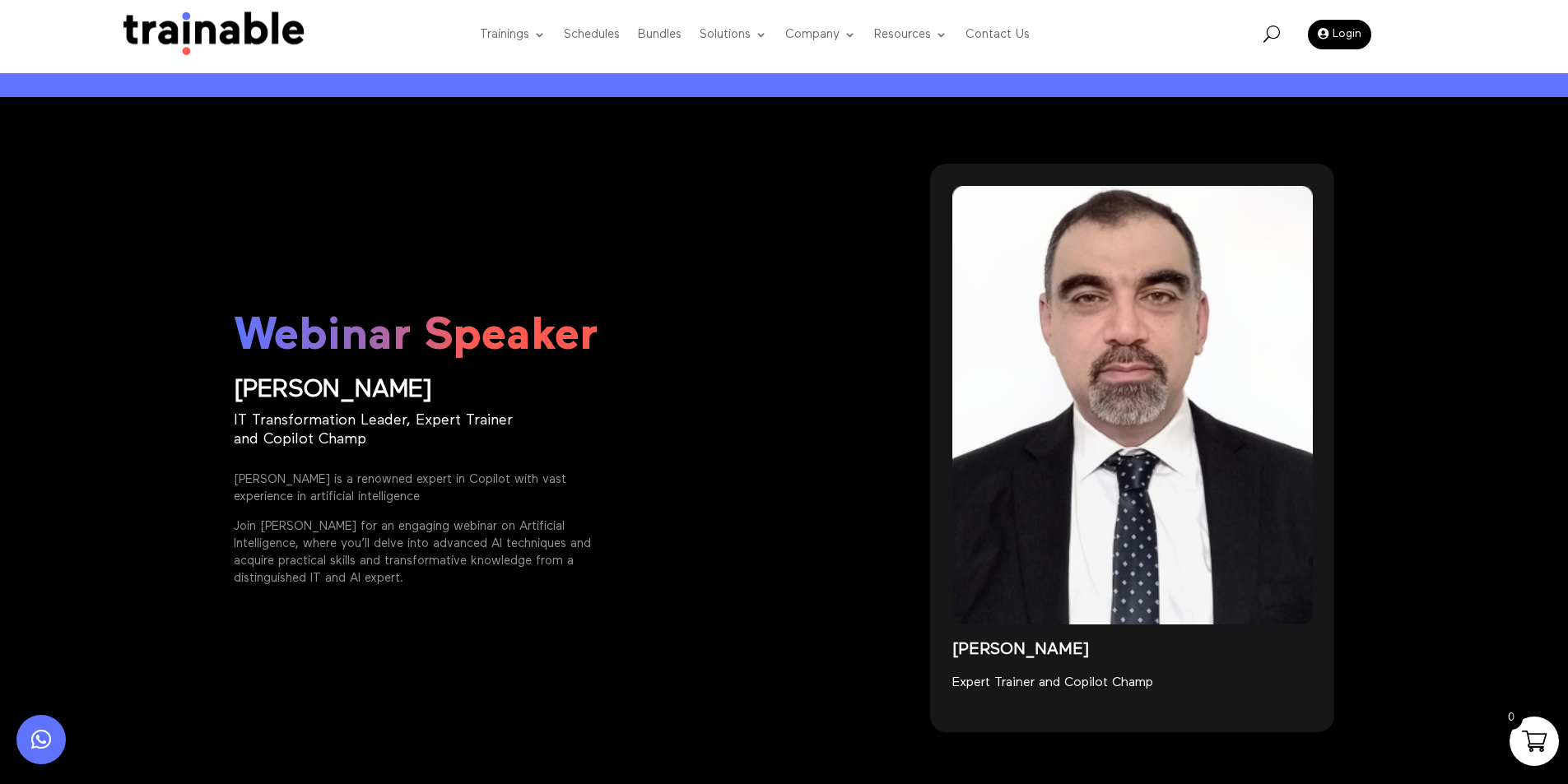
click at [798, 161] on div "Webinar Speaker Elie Kassis IT Transformation Leader, Expert Trainer and Copilo…" at bounding box center [784, 448] width 1101 height 613
drag, startPoint x: 798, startPoint y: 161, endPoint x: 624, endPoint y: 197, distance: 177.7
click at [624, 197] on div "Webinar Speaker Elie Kassis IT Transformation Leader, Expert Trainer and Copilo…" at bounding box center [551, 448] width 636 height 569
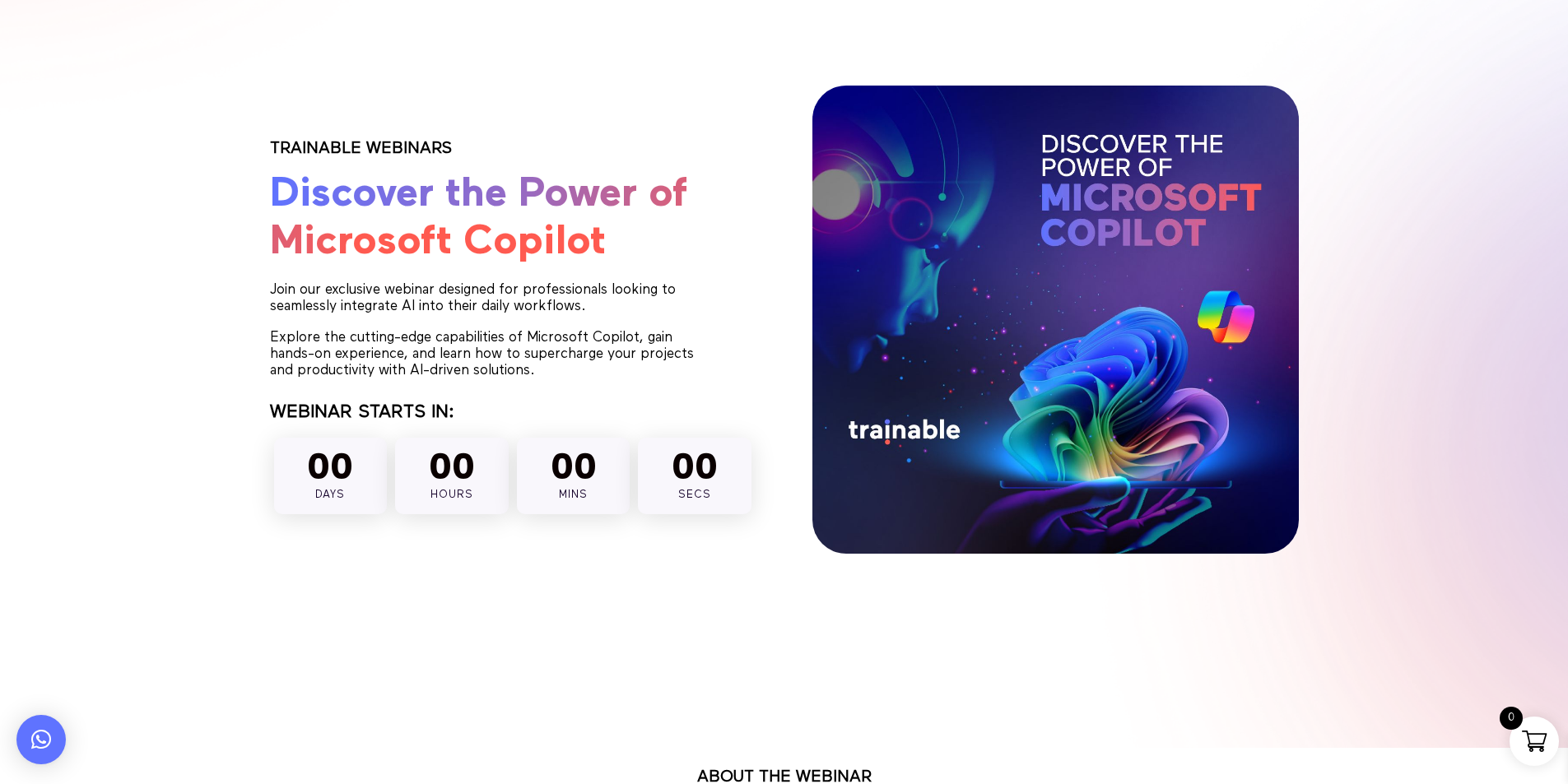
scroll to position [0, 0]
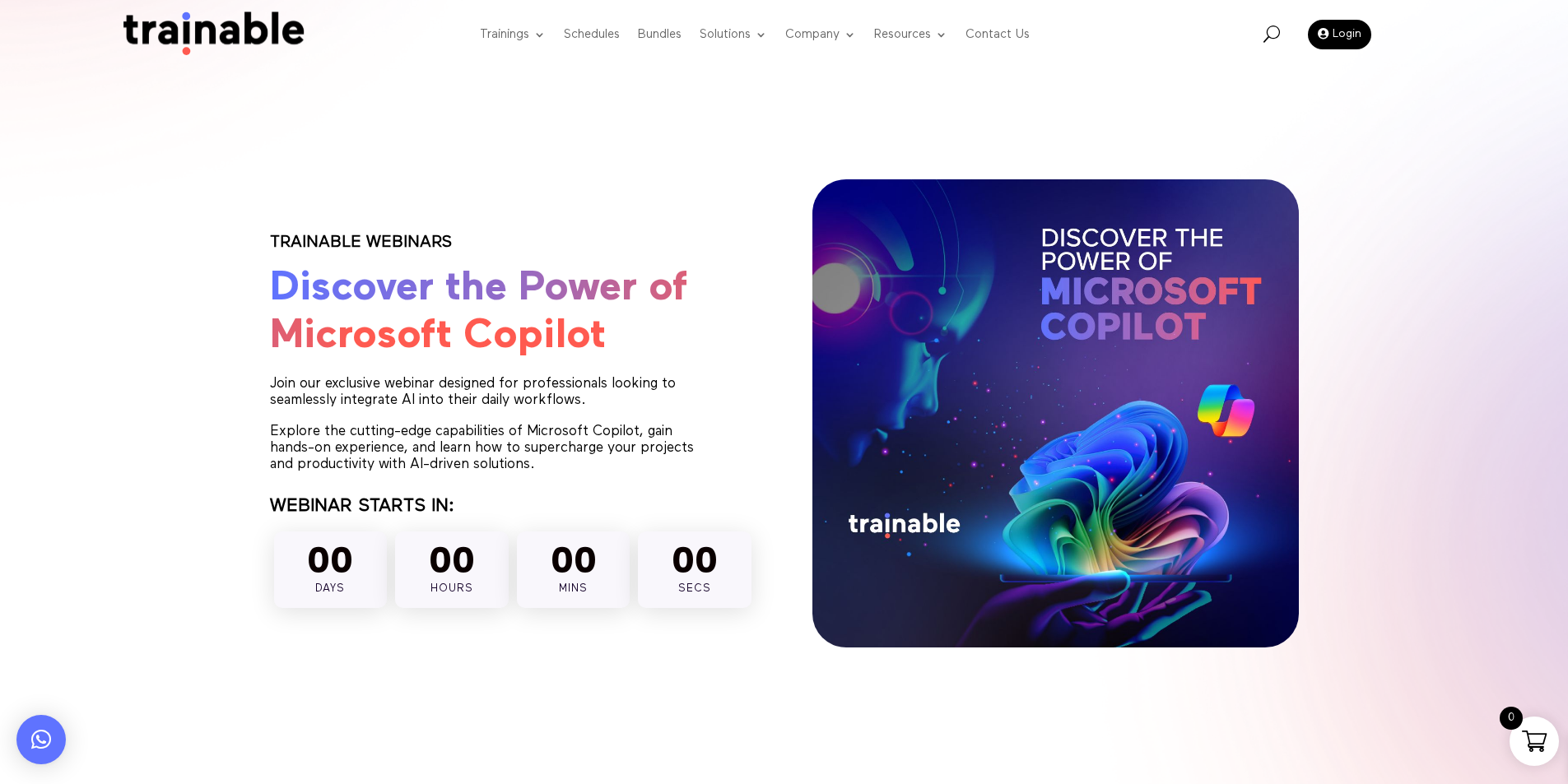
click at [708, 163] on div "TRAINABLE WEBINARS Discover the Power of Microsoft Copilot Join our exclusive w…" at bounding box center [784, 460] width 1029 height 607
drag, startPoint x: 708, startPoint y: 163, endPoint x: 549, endPoint y: 198, distance: 162.8
click at [549, 198] on div "TRAINABLE WEBINARS Discover the Power of Microsoft Copilot Join our exclusive w…" at bounding box center [513, 425] width 486 height 491
drag, startPoint x: 304, startPoint y: 563, endPoint x: 741, endPoint y: 569, distance: 437.0
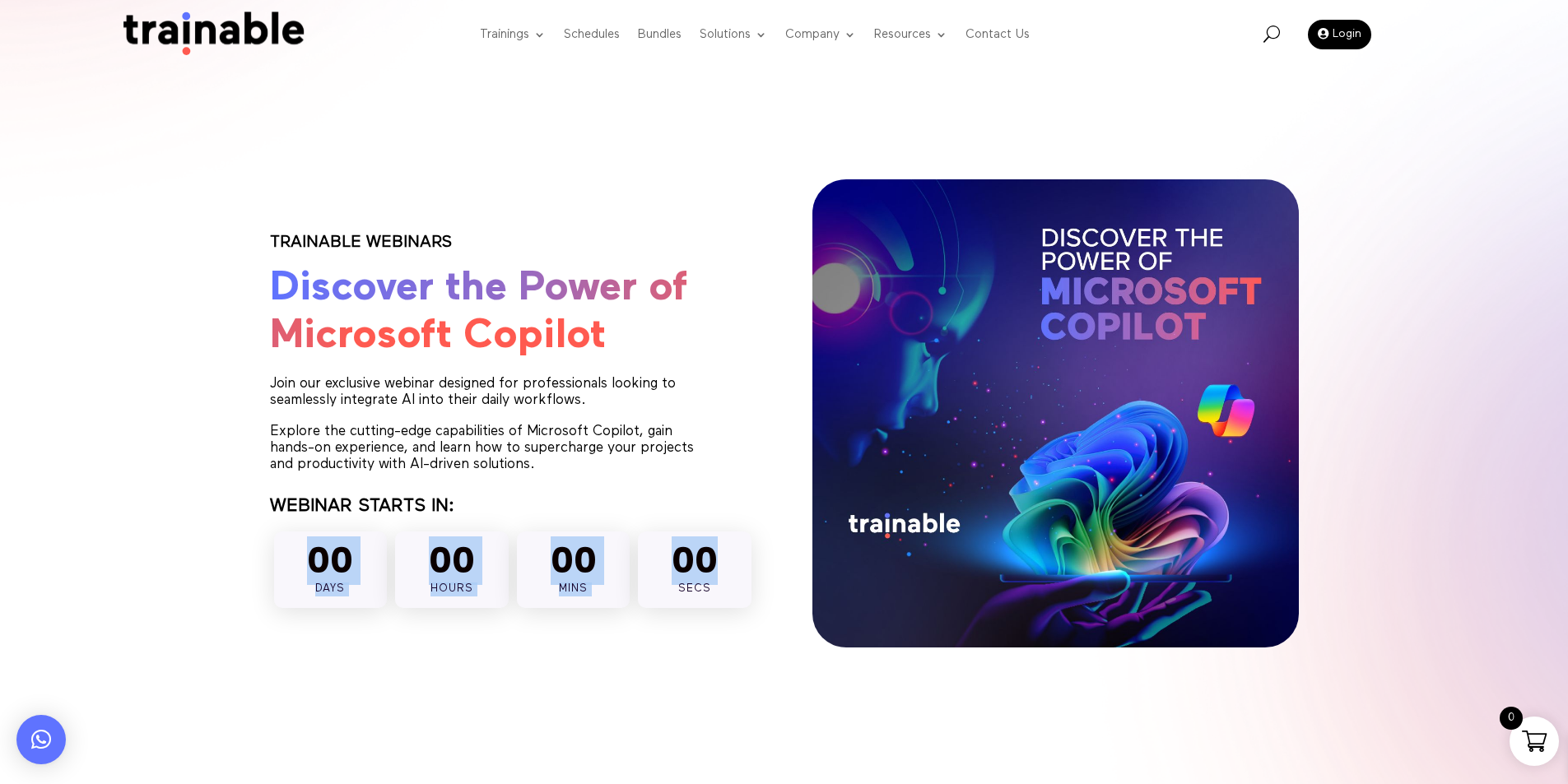
click at [741, 569] on div "00 Days 00 Hours 00 Mins 00 Secs" at bounding box center [513, 570] width 486 height 86
click at [741, 580] on div "00 Secs" at bounding box center [695, 570] width 114 height 77
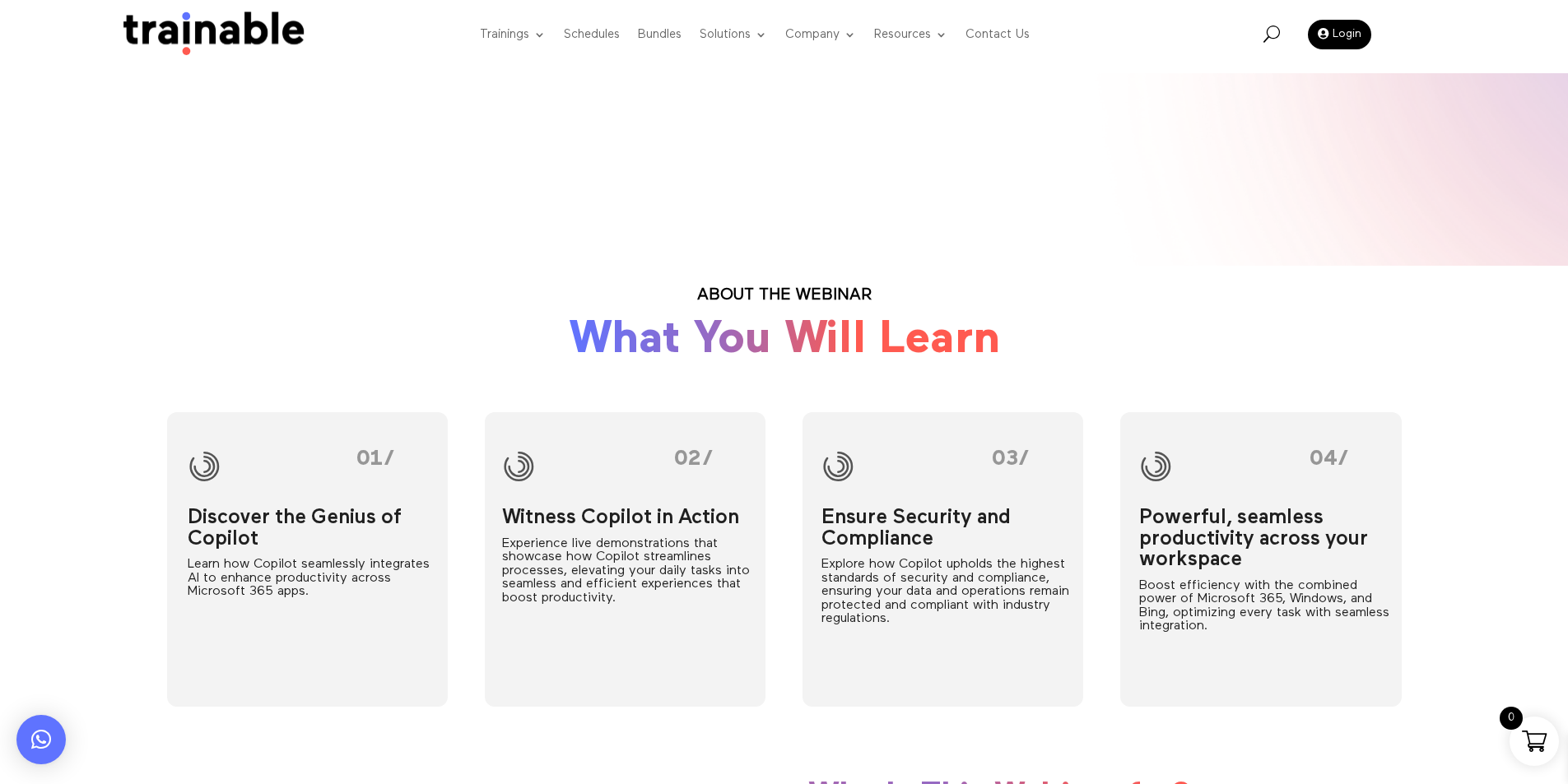
click at [1538, 750] on span at bounding box center [1534, 741] width 24 height 24
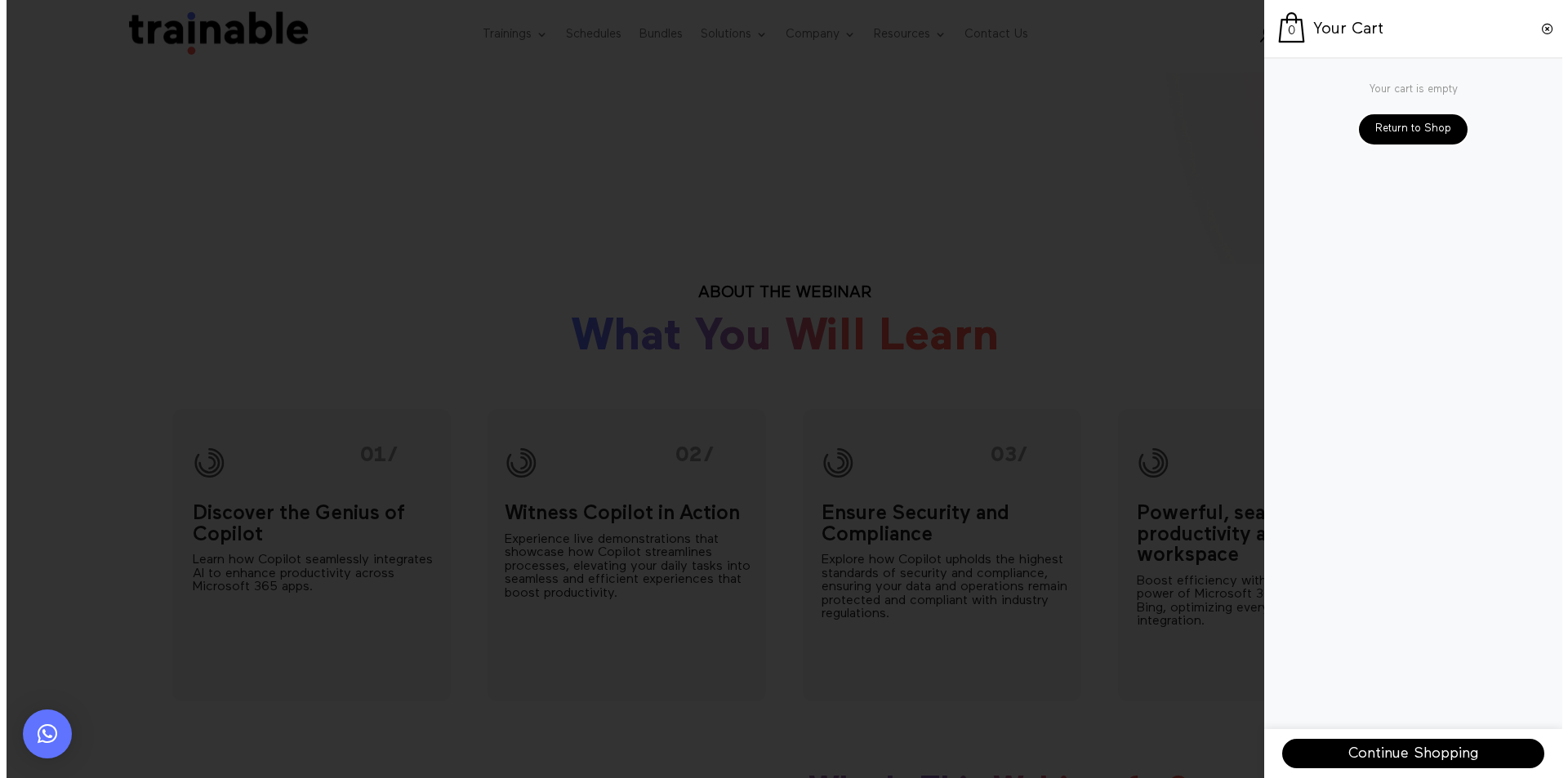
scroll to position [573, 0]
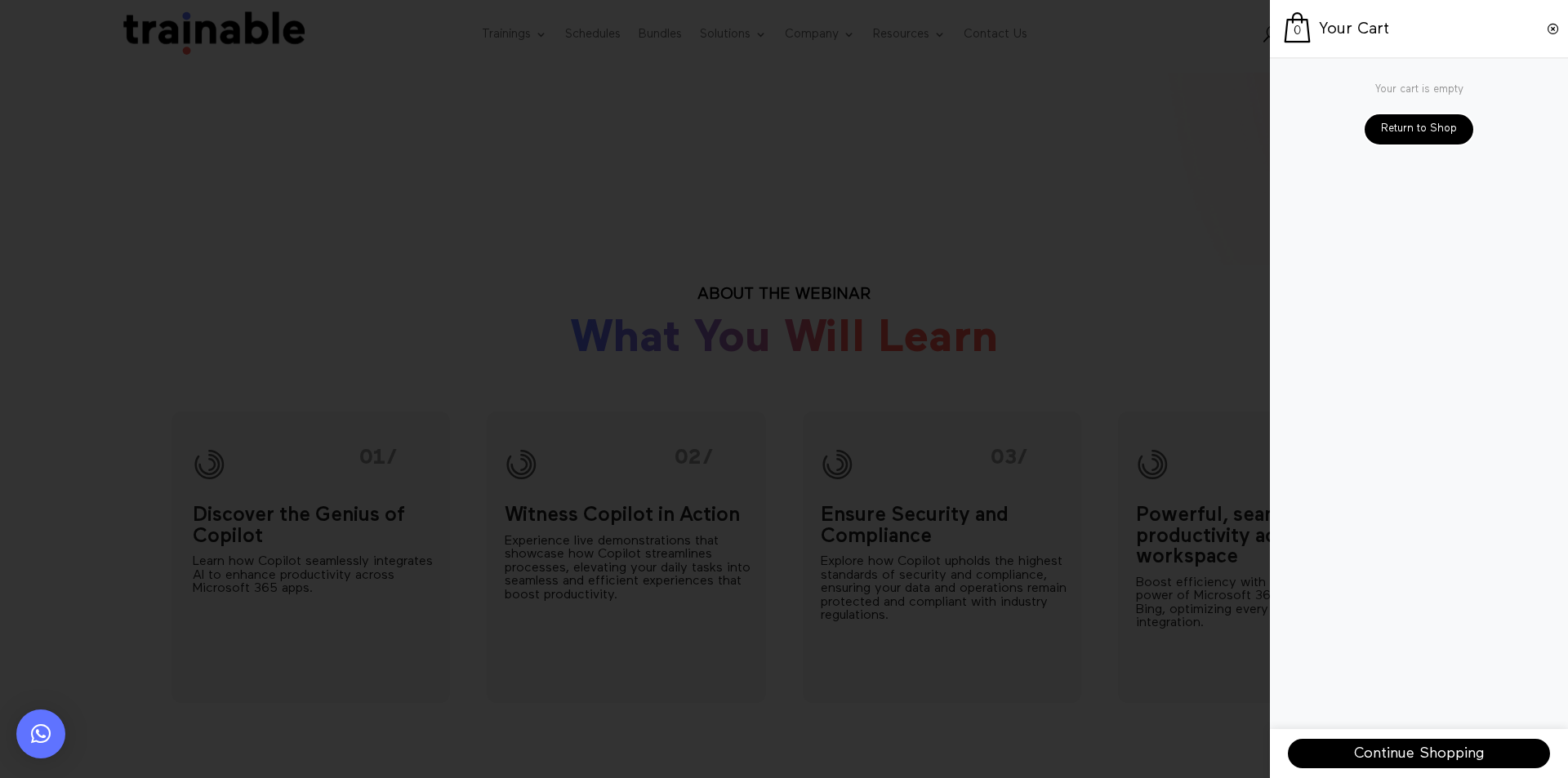
click at [1103, 684] on span at bounding box center [784, 389] width 1568 height 778
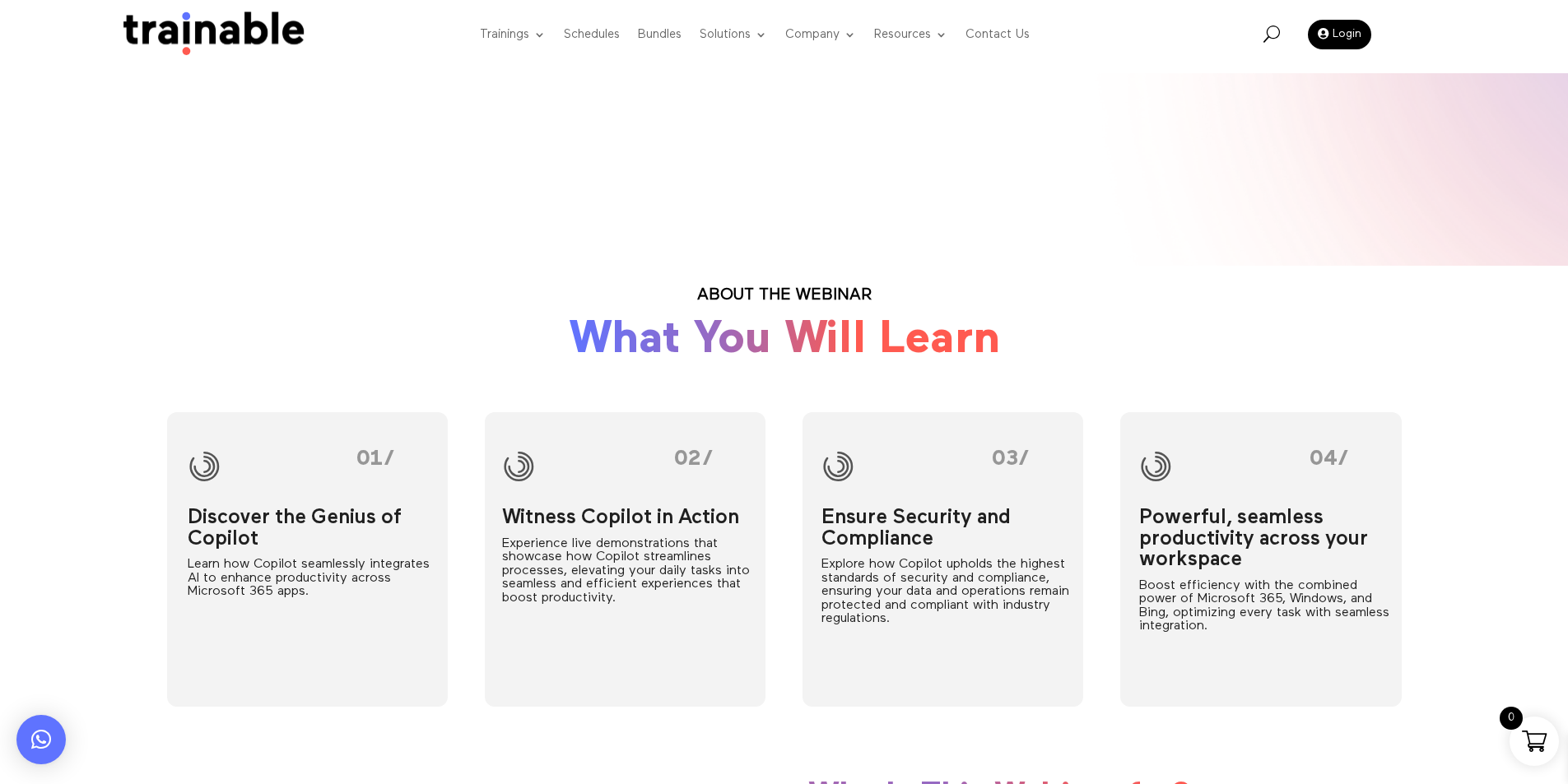
click at [1523, 737] on span at bounding box center [1534, 741] width 24 height 24
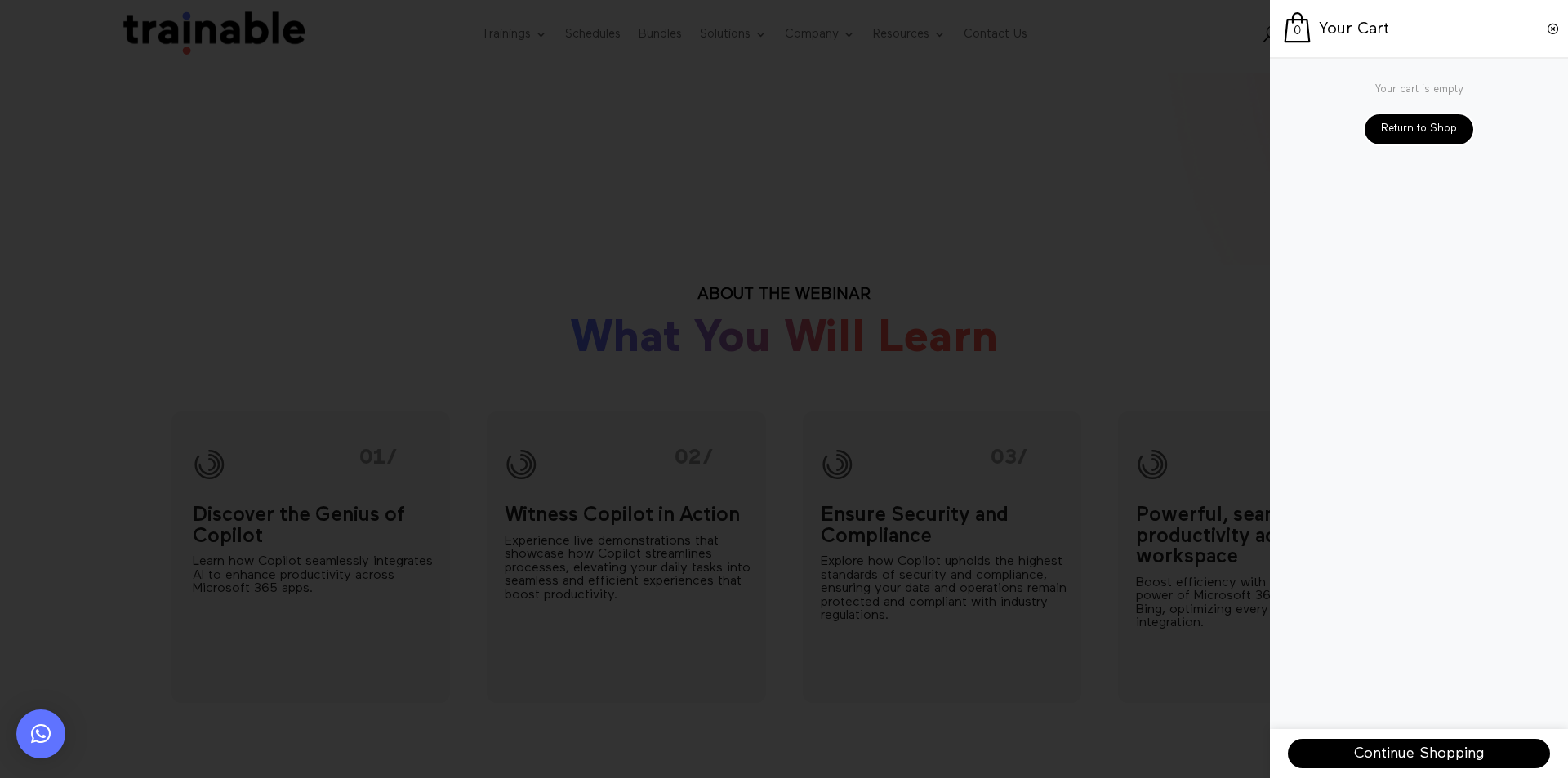
click at [1078, 637] on span at bounding box center [784, 389] width 1568 height 778
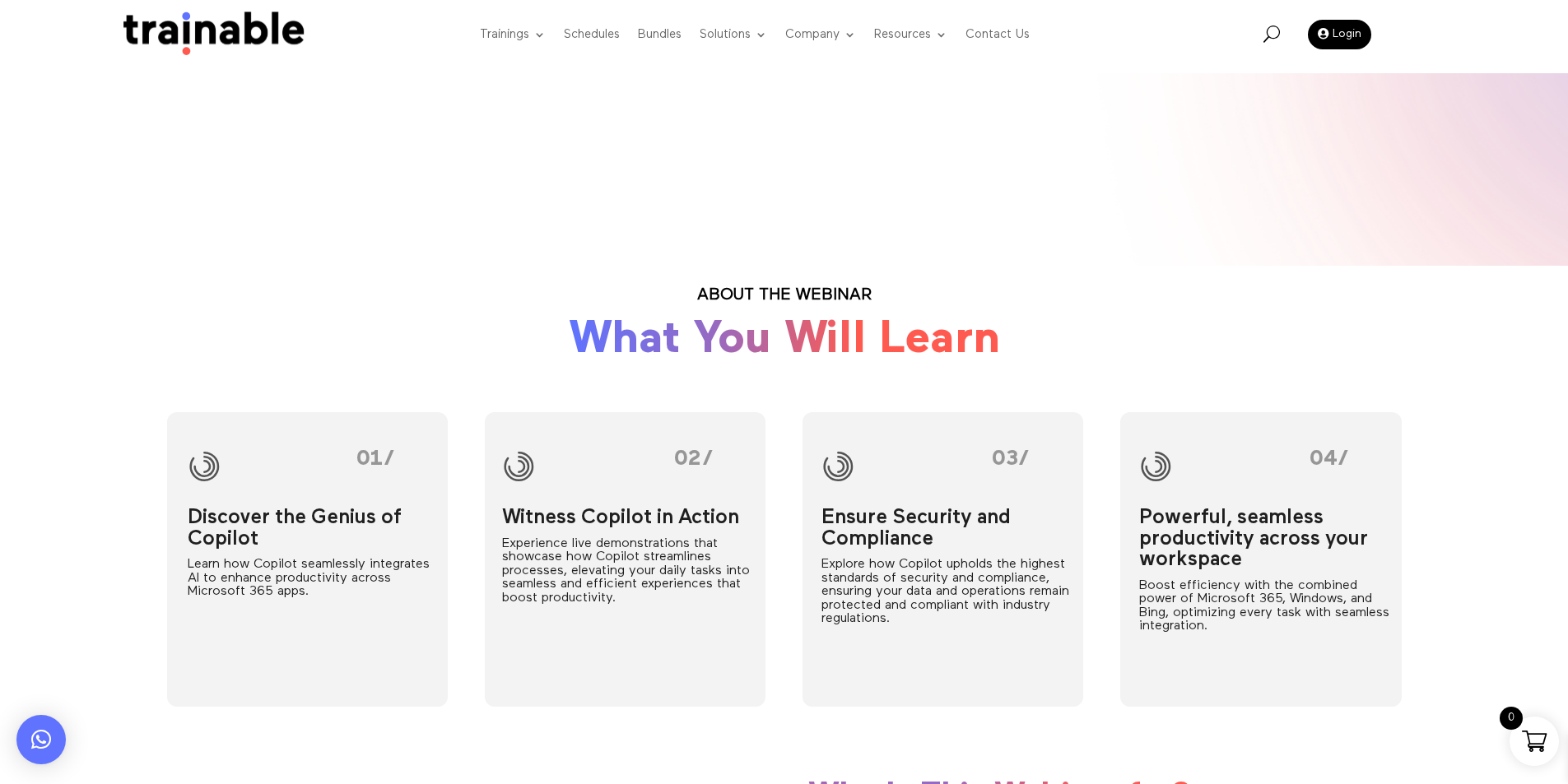
click at [1532, 738] on span at bounding box center [1534, 741] width 24 height 24
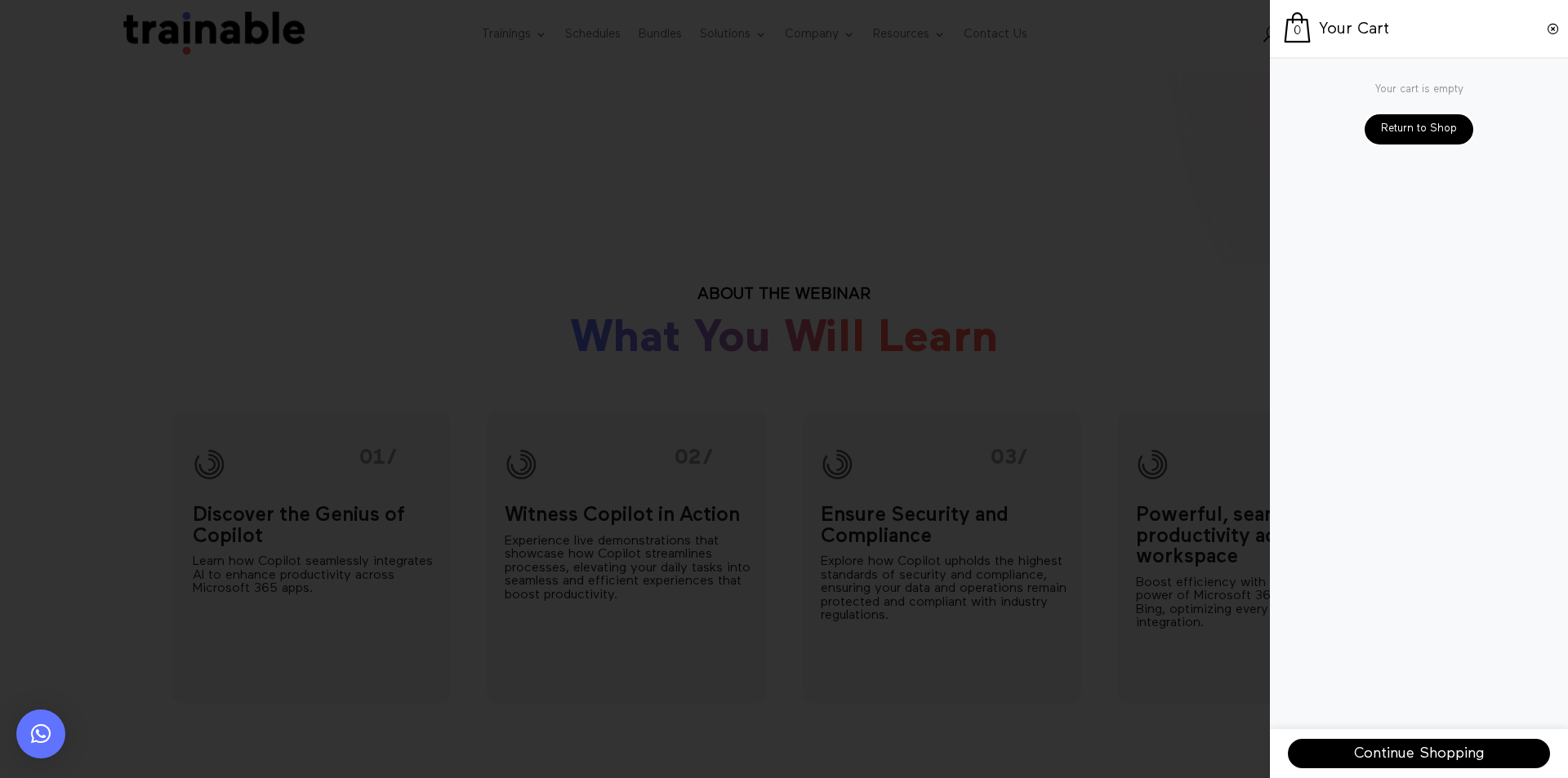
click at [1042, 507] on span at bounding box center [784, 389] width 1568 height 778
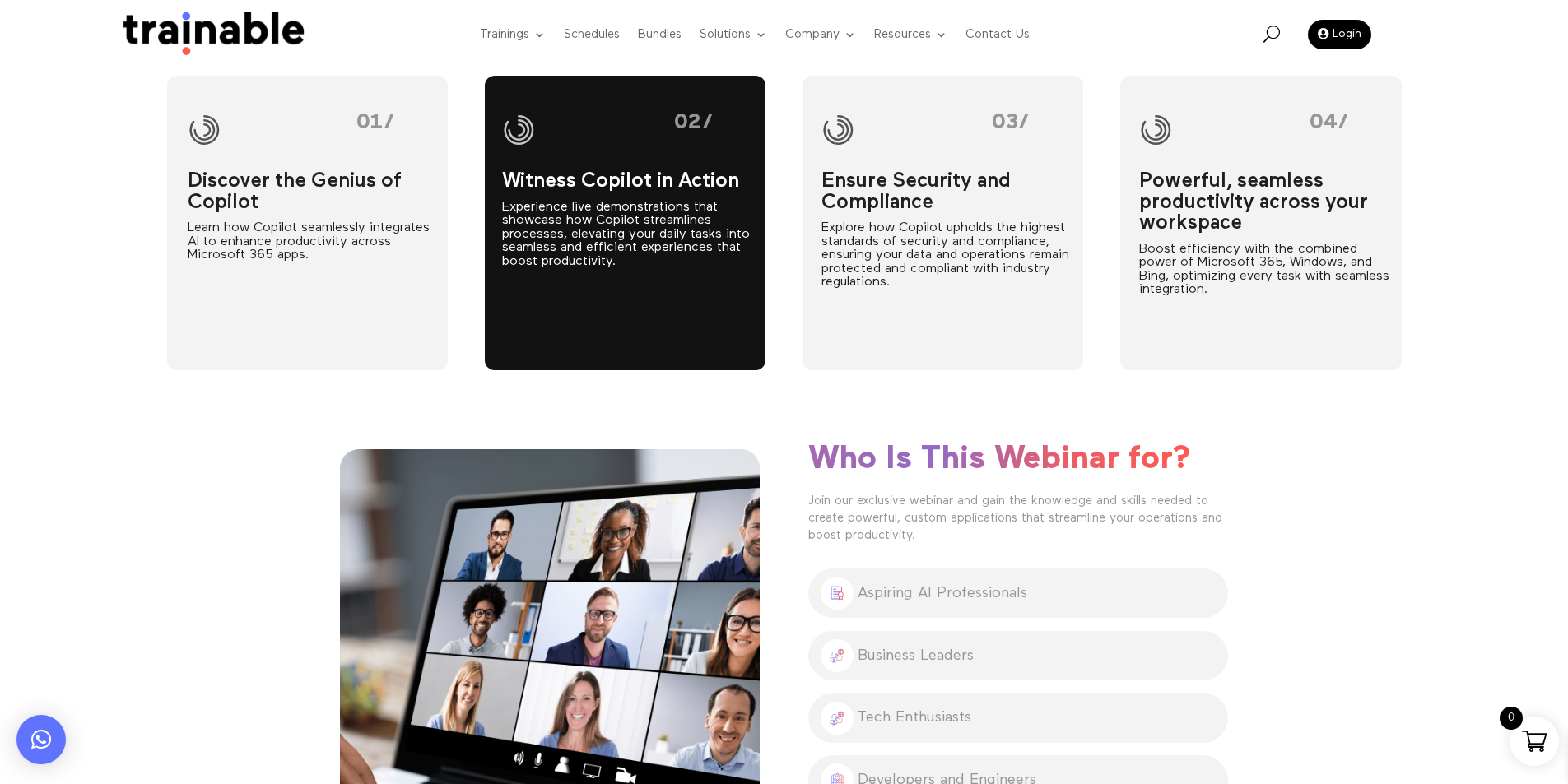
scroll to position [823, 0]
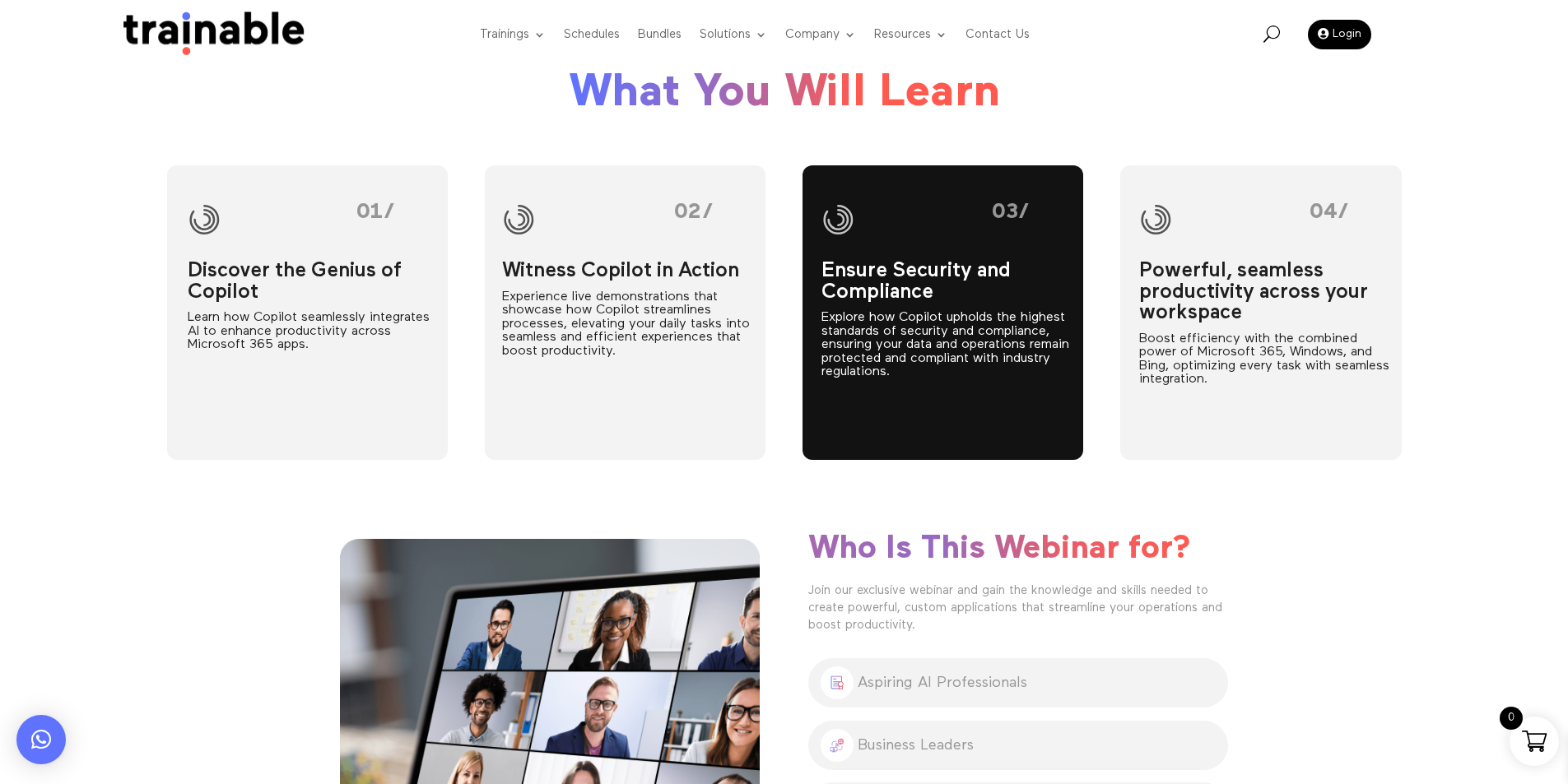
click at [998, 323] on p "Explore how Copilot upholds the highest standards of security and compliance, e…" at bounding box center [947, 345] width 252 height 69
click at [1010, 205] on span at bounding box center [947, 220] width 252 height 33
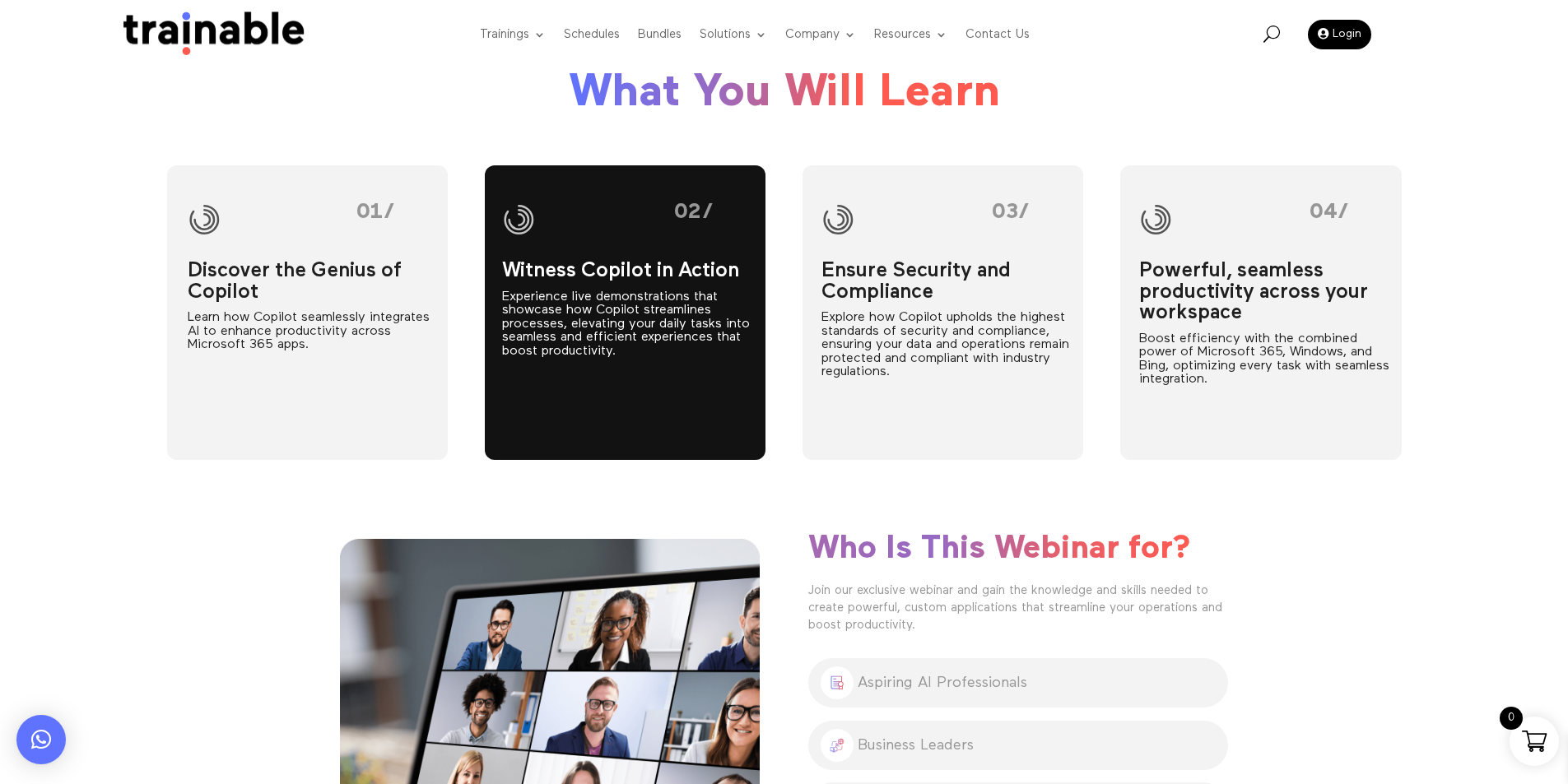
click at [633, 227] on span at bounding box center [629, 220] width 254 height 33
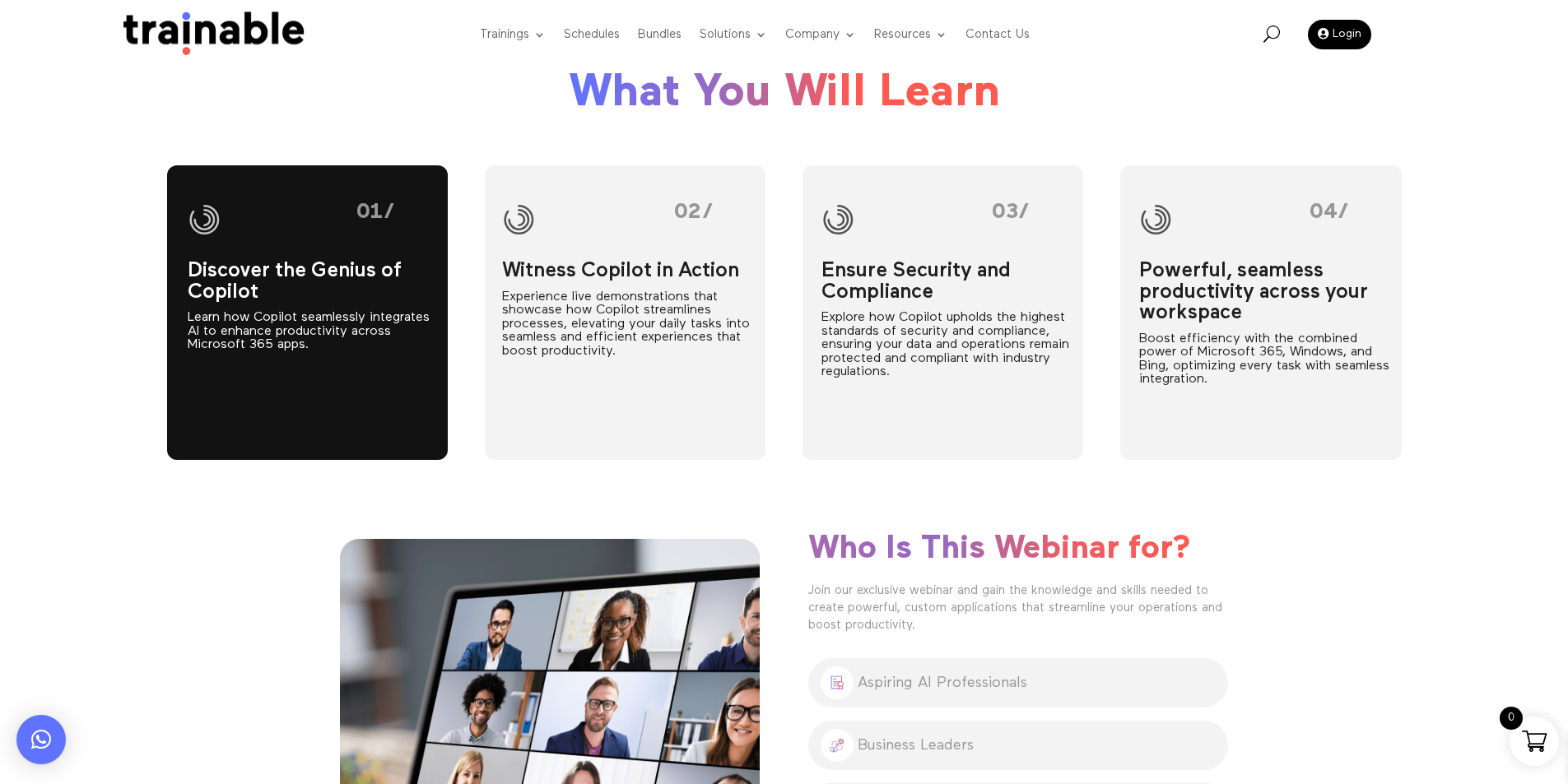
click at [338, 242] on div "Discover the Genius of Copilot Learn how Copilot seamlessly integrates AI to en…" at bounding box center [311, 278] width 247 height 149
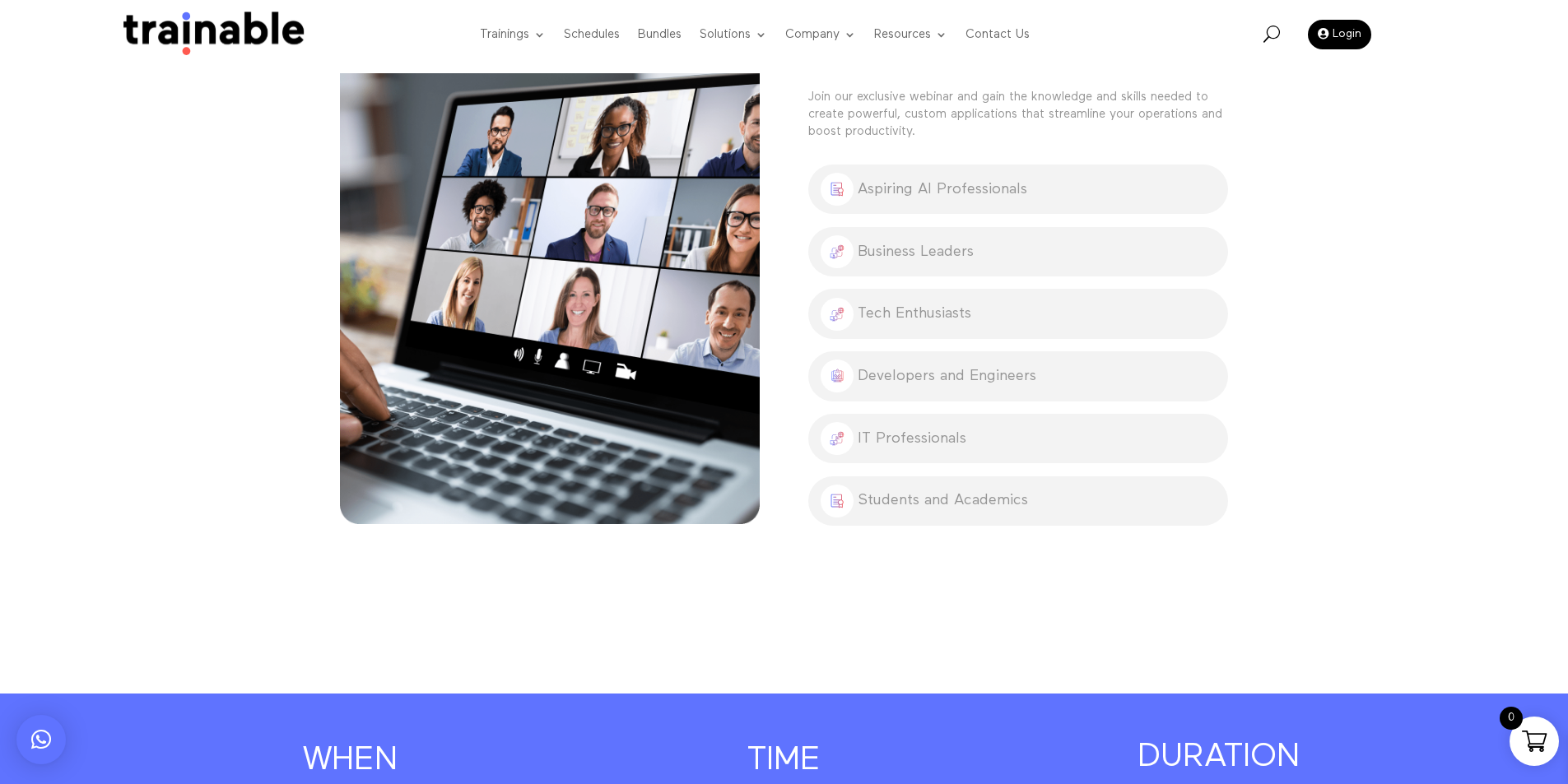
scroll to position [1729, 0]
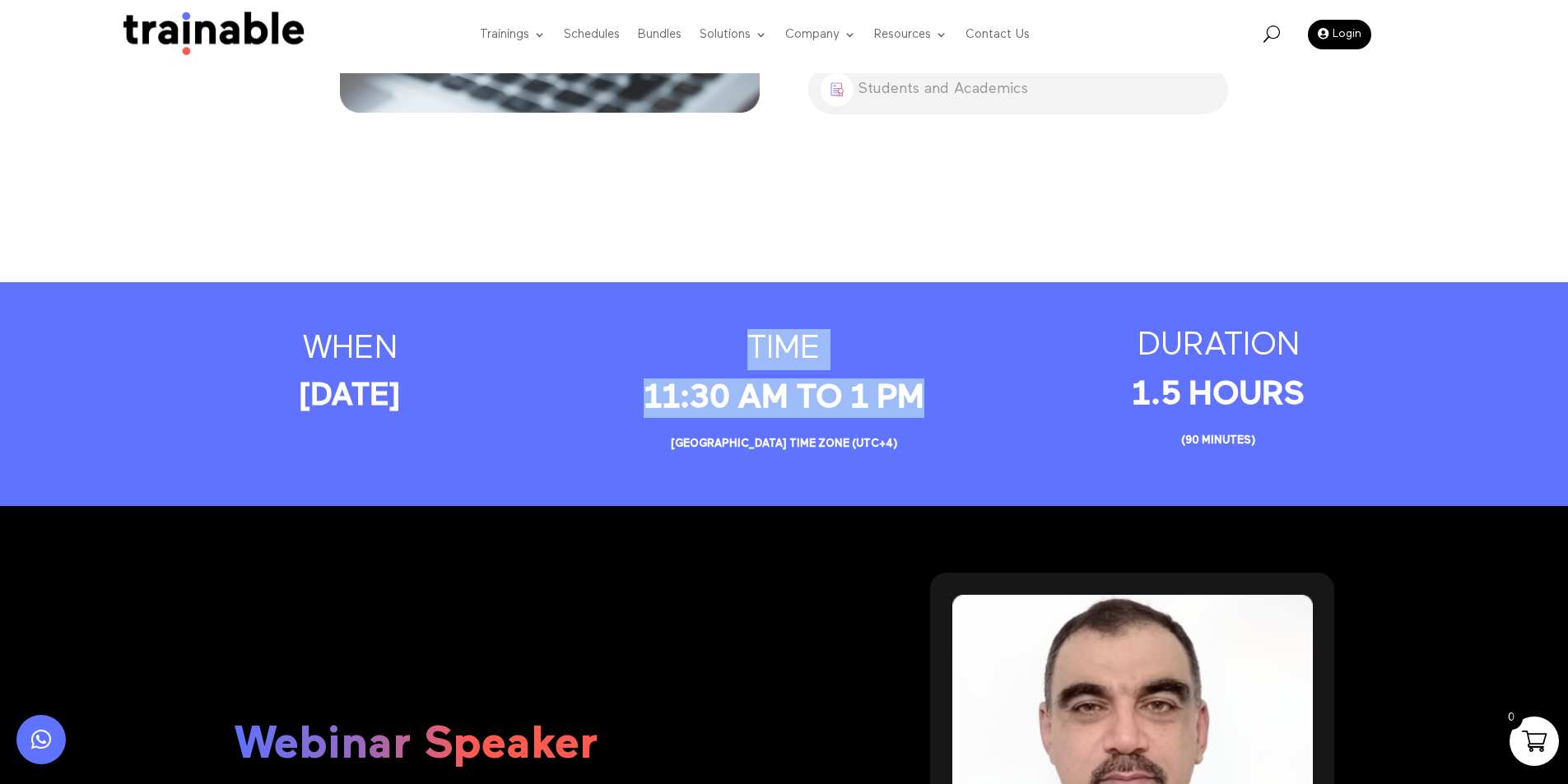
drag, startPoint x: 741, startPoint y: 346, endPoint x: 999, endPoint y: 399, distance: 263.4
click at [999, 399] on div "when 17th September 2024 TIME 11:30 Am to 1 pm Abu Dhabi time zone (UTC+4) DURA…" at bounding box center [784, 394] width 1235 height 161
click at [879, 399] on p "11:30 Am to 1 pm Abu Dhabi time zone (UTC+4)" at bounding box center [784, 421] width 366 height 86
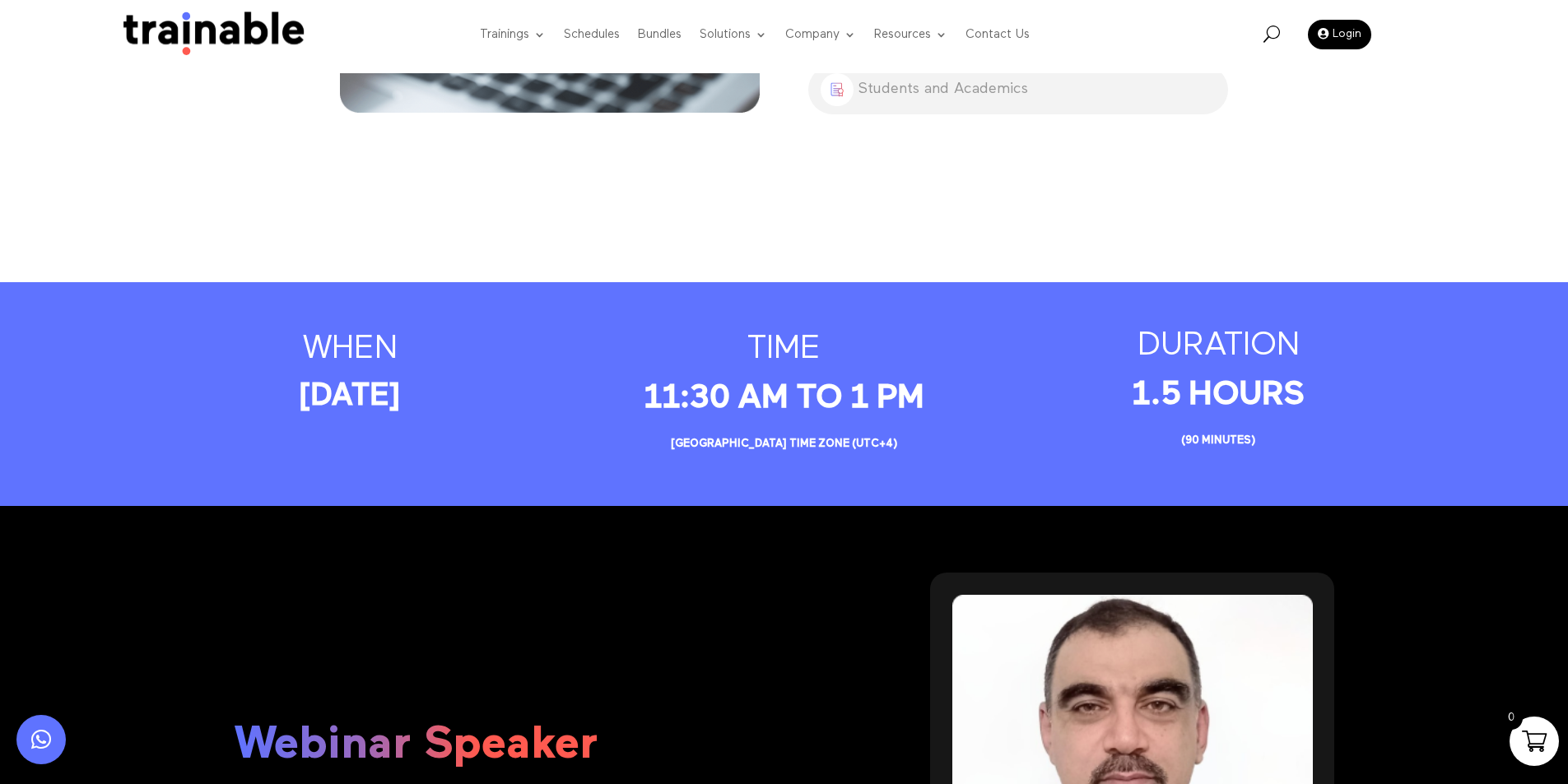
click at [765, 333] on h3 "TIME" at bounding box center [784, 353] width 366 height 49
click at [267, 346] on h3 "when" at bounding box center [350, 353] width 366 height 49
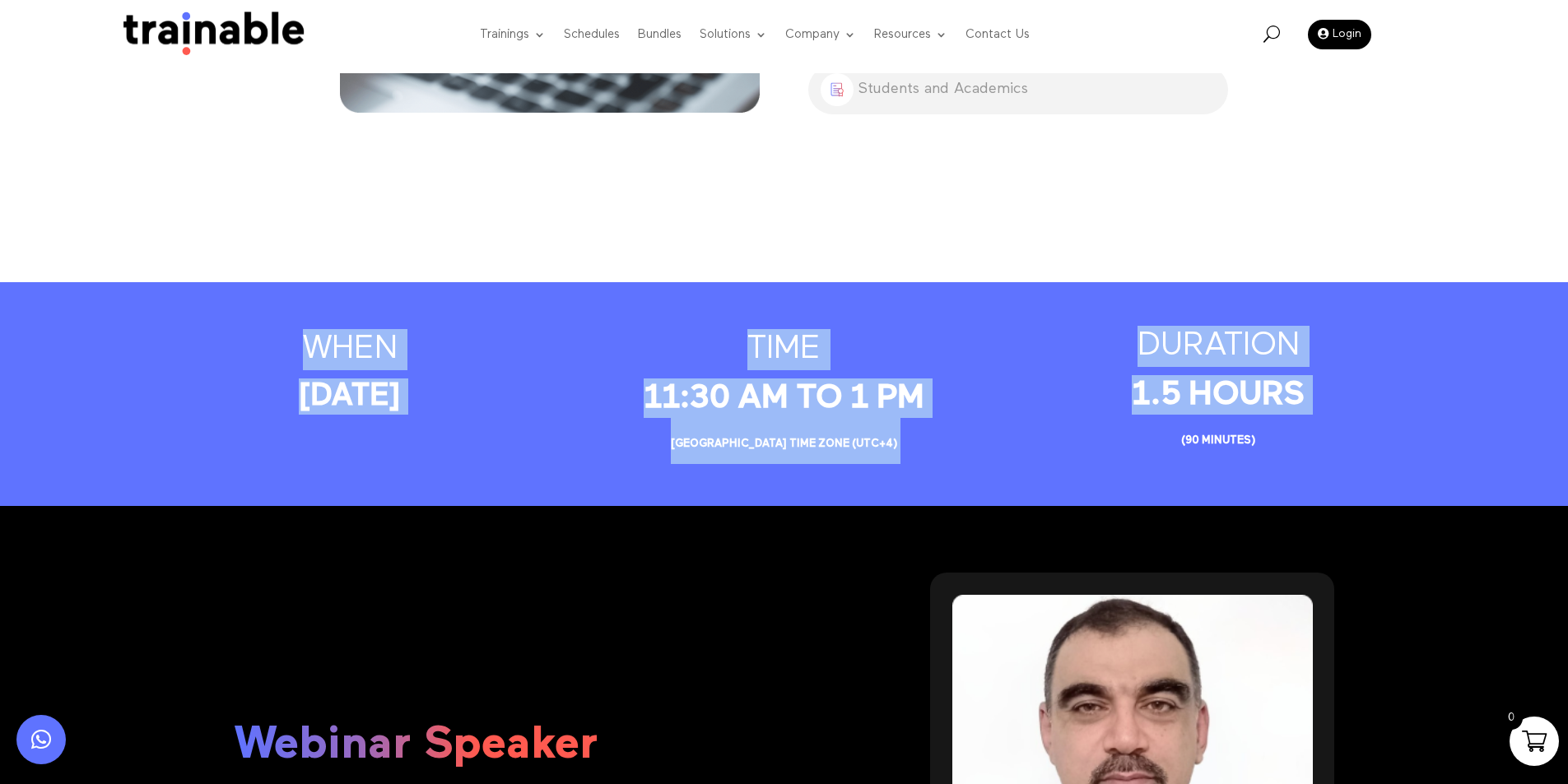
drag, startPoint x: 425, startPoint y: 352, endPoint x: 1374, endPoint y: 380, distance: 949.4
click at [1374, 380] on div "when 17th September 2024 TIME 11:30 Am to 1 pm Abu Dhabi time zone (UTC+4) DURA…" at bounding box center [784, 394] width 1235 height 161
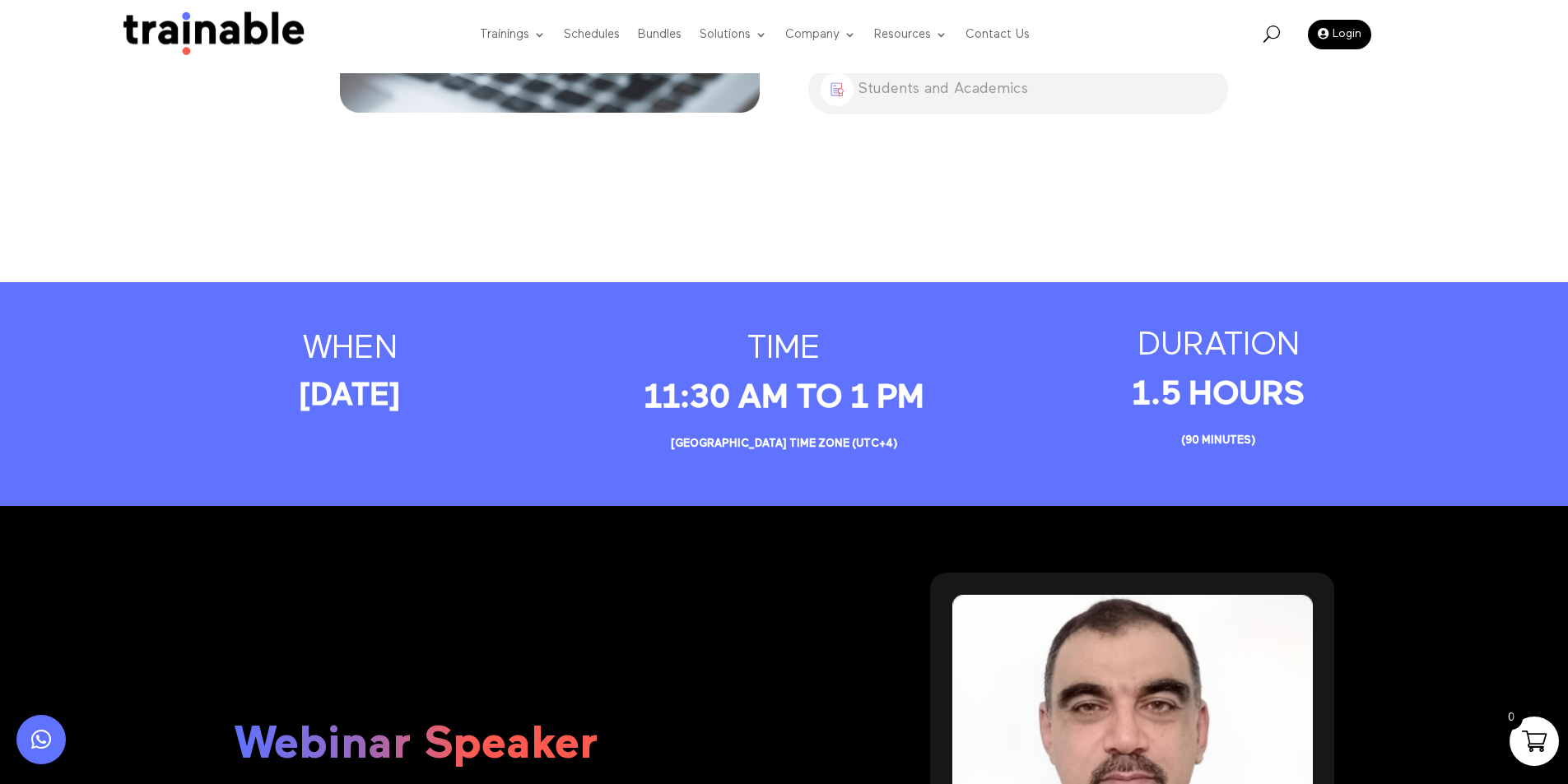
click at [1388, 440] on p "1.5 hours (90 minutes)" at bounding box center [1219, 418] width 366 height 86
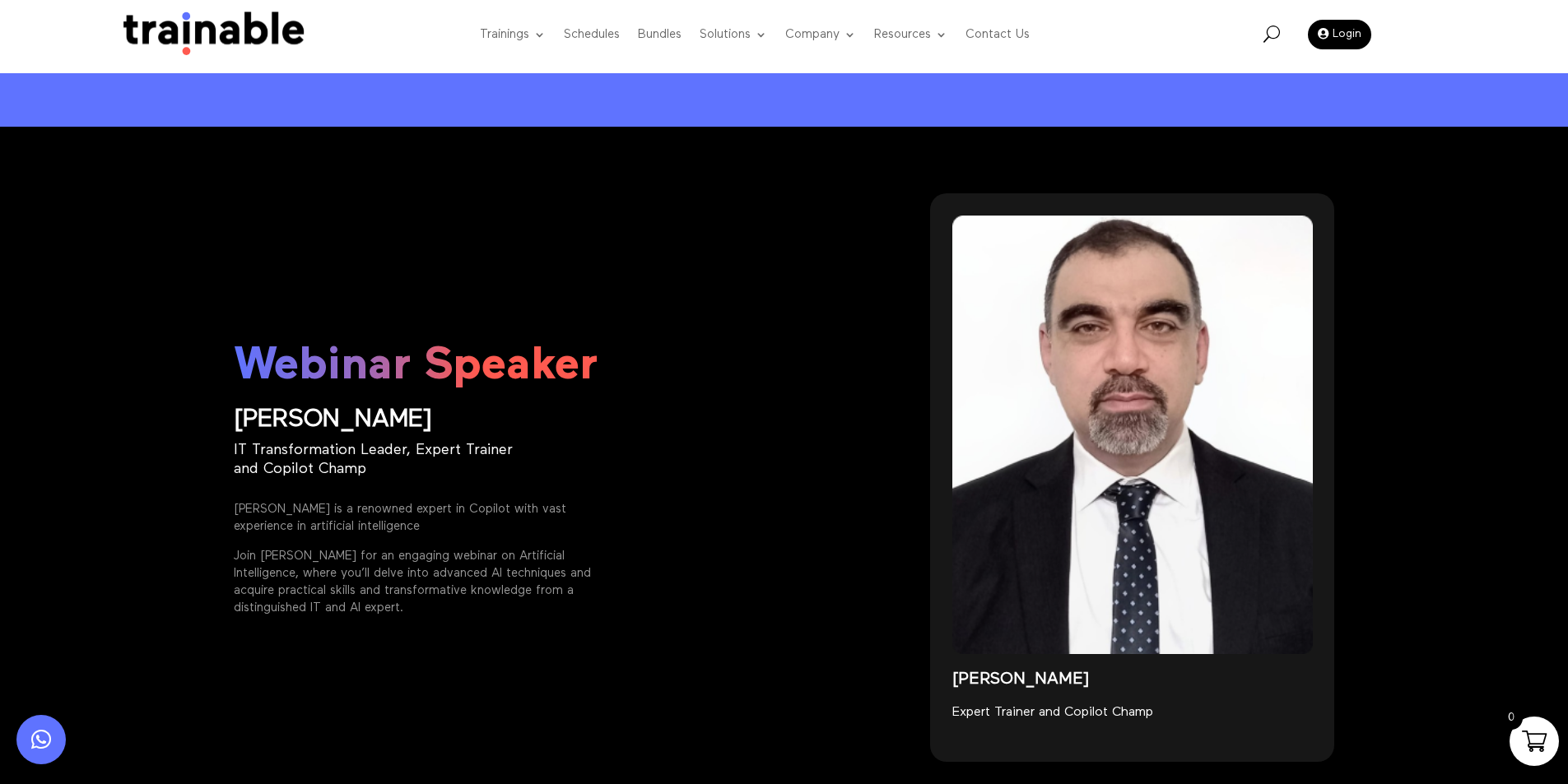
scroll to position [2140, 0]
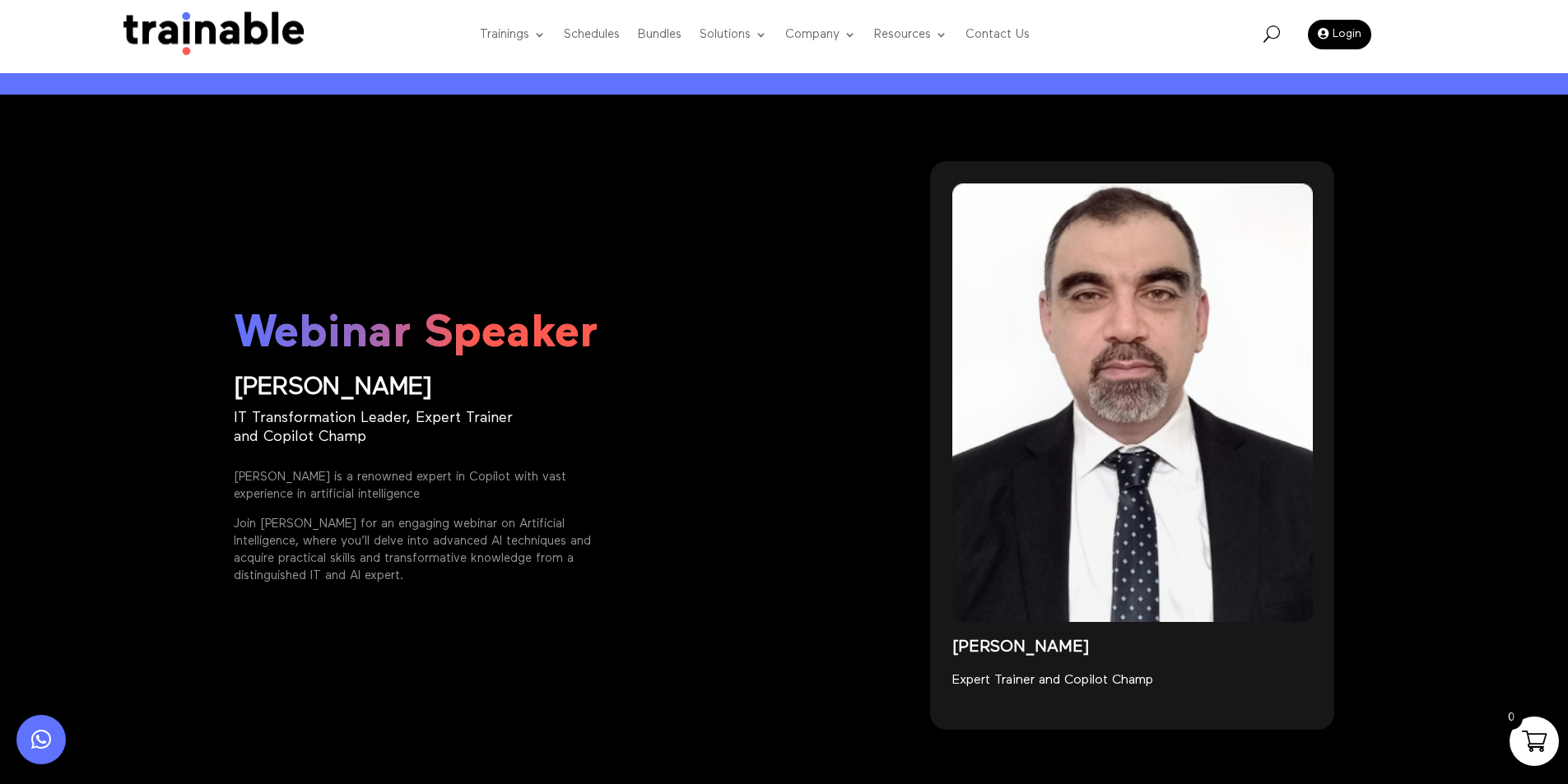
click at [1542, 734] on span at bounding box center [1534, 741] width 24 height 24
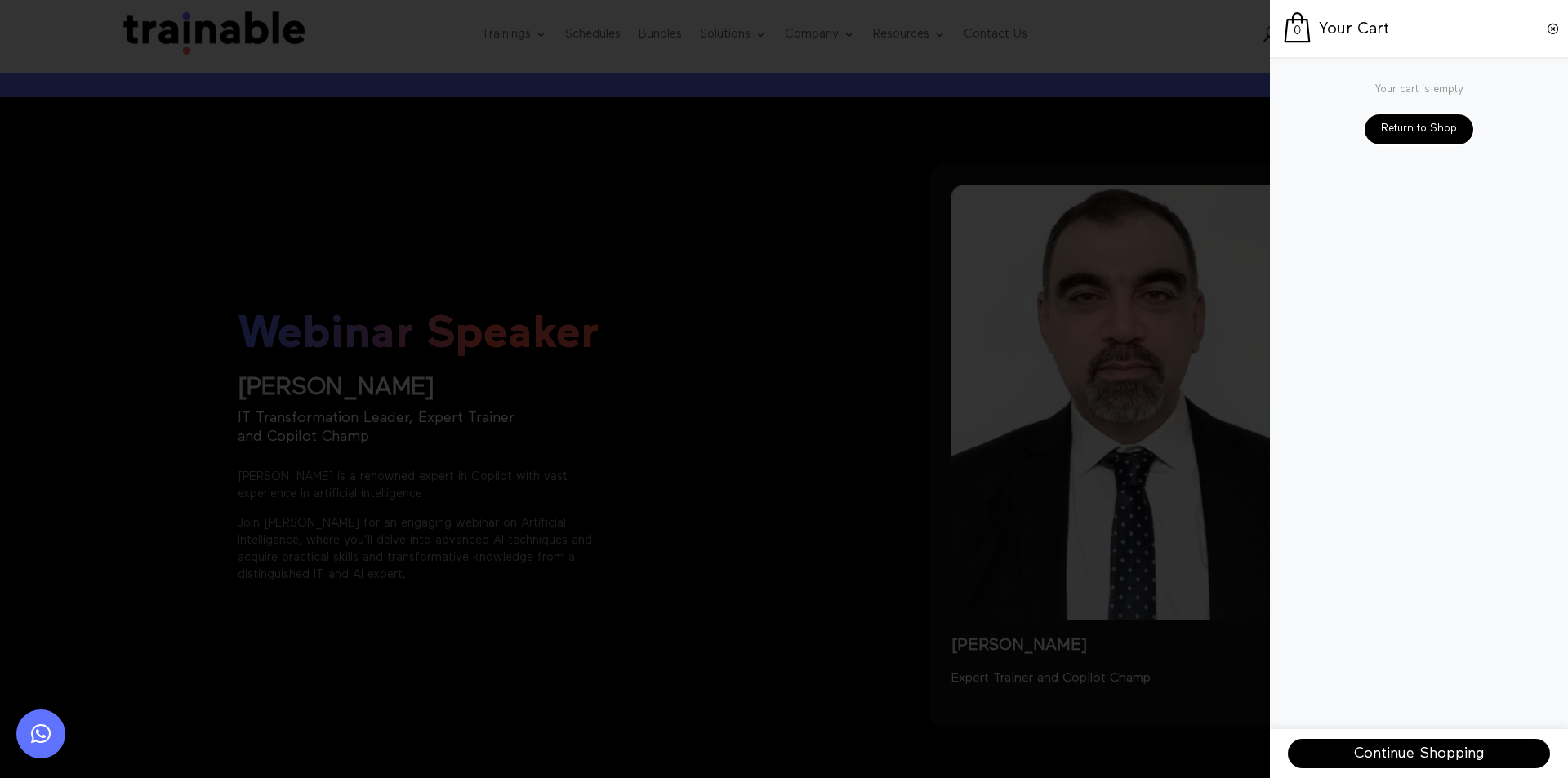
click at [998, 543] on span at bounding box center [784, 389] width 1568 height 778
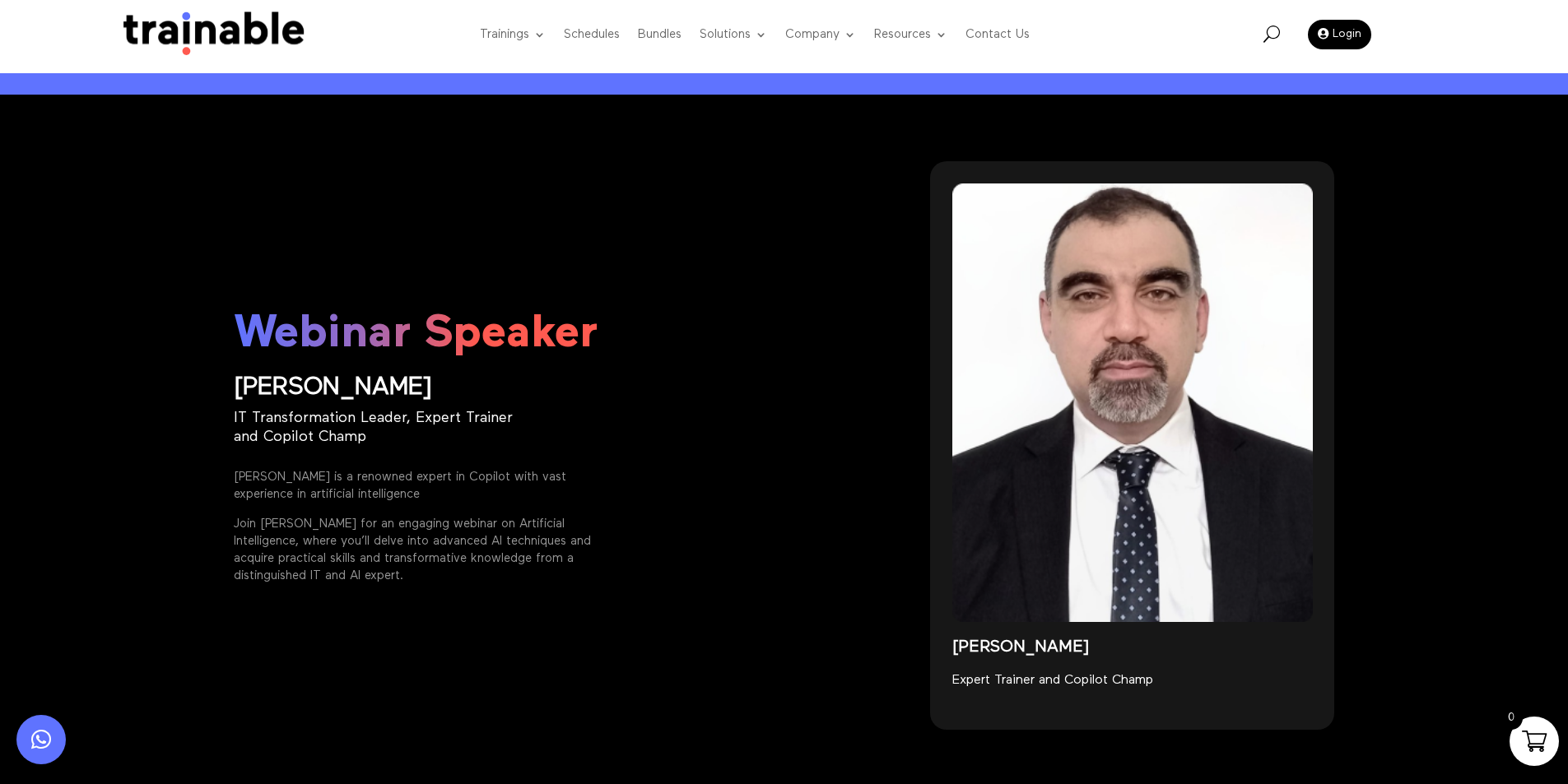
click at [751, 126] on div "Webinar Speaker Elie Kassis IT Transformation Leader, Expert Trainer and Copilo…" at bounding box center [784, 445] width 1568 height 702
drag, startPoint x: 751, startPoint y: 126, endPoint x: 656, endPoint y: 152, distance: 98.5
click at [656, 152] on div "Webinar Speaker Elie Kassis IT Transformation Leader, Expert Trainer and Copilo…" at bounding box center [784, 445] width 1101 height 613
drag, startPoint x: 656, startPoint y: 152, endPoint x: 685, endPoint y: 167, distance: 32.6
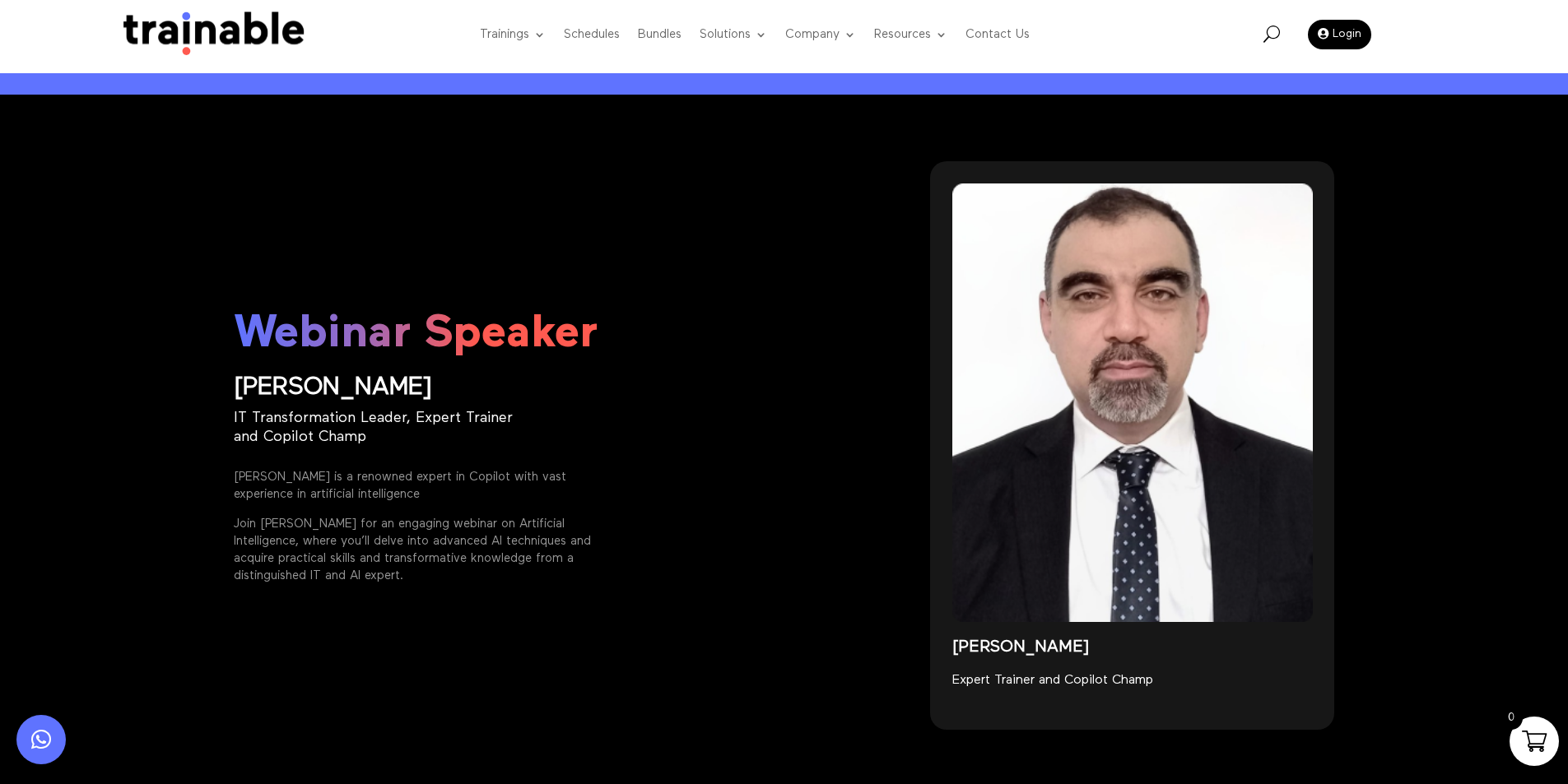
click at [621, 156] on div "Webinar Speaker Elie Kassis IT Transformation Leader, Expert Trainer and Copilo…" at bounding box center [784, 445] width 1101 height 613
drag, startPoint x: 702, startPoint y: 169, endPoint x: 603, endPoint y: 166, distance: 99.0
click at [703, 169] on div "Webinar Speaker Elie Kassis IT Transformation Leader, Expert Trainer and Copilo…" at bounding box center [551, 445] width 636 height 569
click at [603, 166] on div "Webinar Speaker Elie Kassis IT Transformation Leader, Expert Trainer and Copilo…" at bounding box center [551, 445] width 636 height 569
click at [677, 177] on div "Webinar Speaker Elie Kassis IT Transformation Leader, Expert Trainer and Copilo…" at bounding box center [551, 445] width 636 height 569
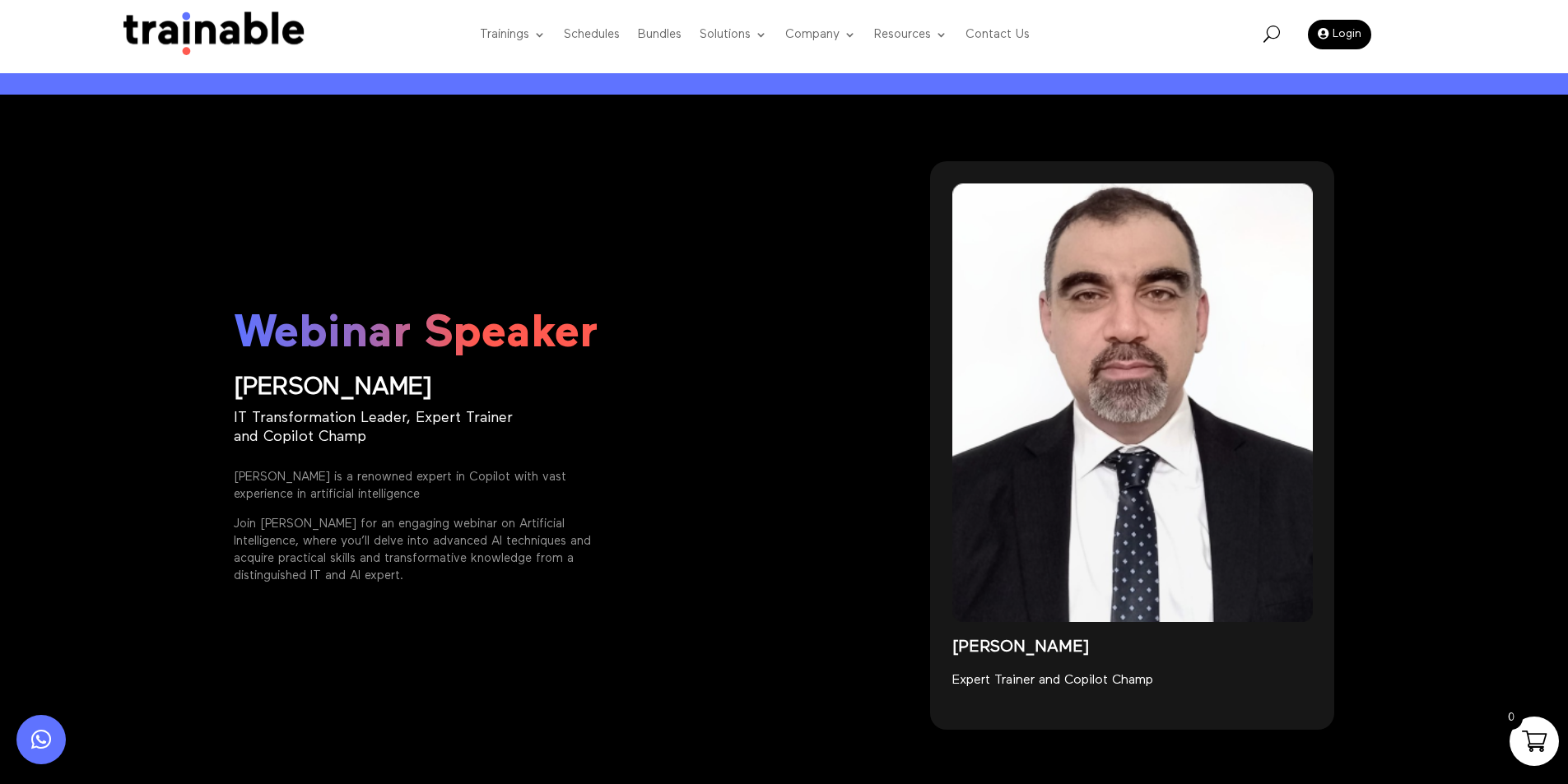
drag, startPoint x: 677, startPoint y: 177, endPoint x: 630, endPoint y: 181, distance: 47.2
click at [630, 181] on div "Webinar Speaker Elie Kassis IT Transformation Leader, Expert Trainer and Copilo…" at bounding box center [551, 445] width 636 height 569
click at [673, 178] on div "Webinar Speaker Elie Kassis IT Transformation Leader, Expert Trainer and Copilo…" at bounding box center [551, 445] width 636 height 569
drag, startPoint x: 673, startPoint y: 178, endPoint x: 625, endPoint y: 175, distance: 48.1
click at [622, 175] on div "Webinar Speaker Elie Kassis IT Transformation Leader, Expert Trainer and Copilo…" at bounding box center [551, 445] width 636 height 569
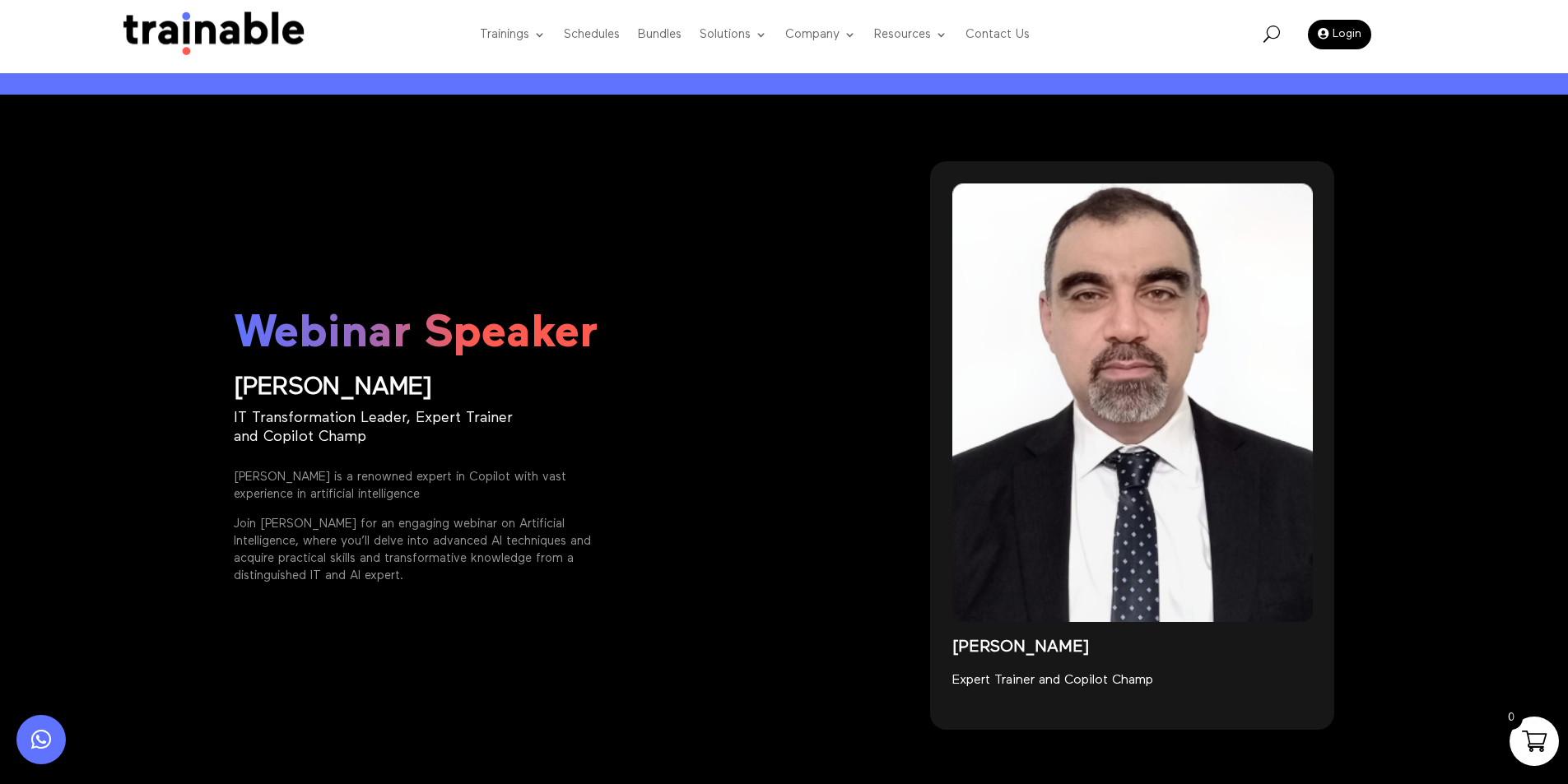
click at [706, 175] on div "Webinar Speaker Elie Kassis IT Transformation Leader, Expert Trainer and Copilo…" at bounding box center [551, 445] width 636 height 569
drag, startPoint x: 706, startPoint y: 175, endPoint x: 688, endPoint y: 175, distance: 18.0
click at [656, 175] on div "Webinar Speaker Elie Kassis IT Transformation Leader, Expert Trainer and Copilo…" at bounding box center [551, 445] width 636 height 569
click at [732, 174] on div "Webinar Speaker Elie Kassis IT Transformation Leader, Expert Trainer and Copilo…" at bounding box center [551, 445] width 636 height 569
drag, startPoint x: 732, startPoint y: 174, endPoint x: 642, endPoint y: 182, distance: 90.4
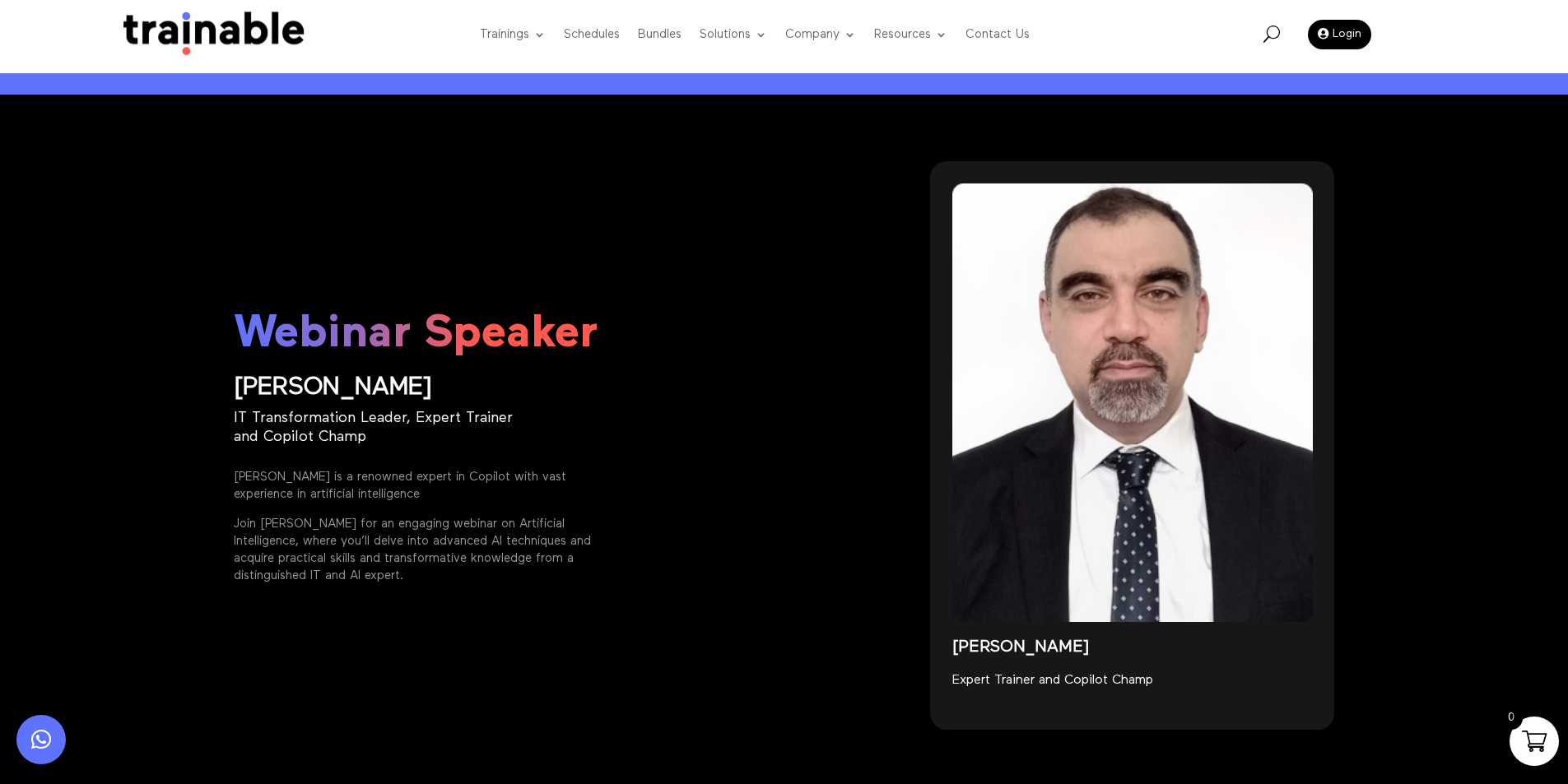
click at [642, 182] on div "Webinar Speaker Elie Kassis IT Transformation Leader, Expert Trainer and Copilo…" at bounding box center [551, 445] width 636 height 569
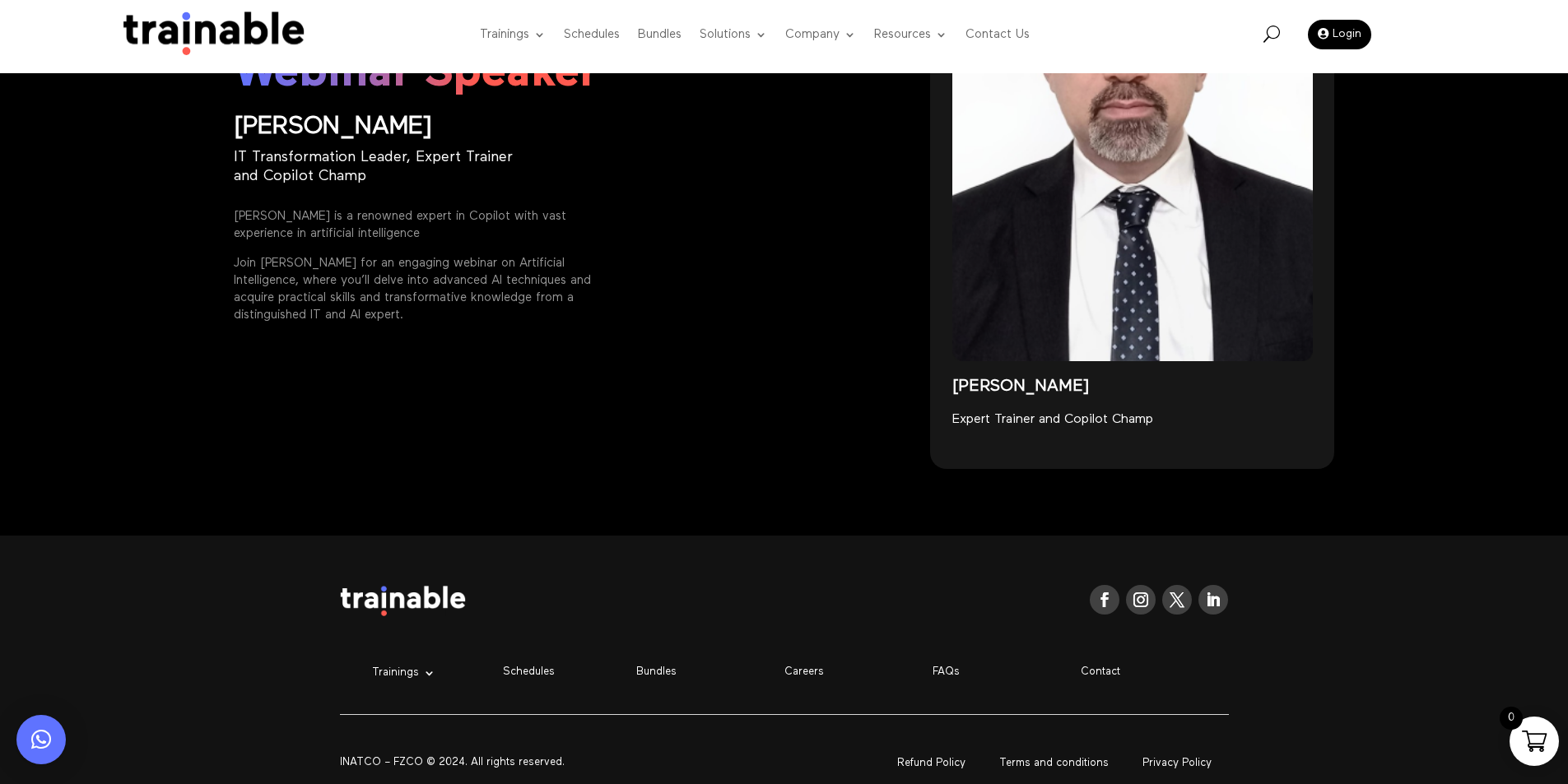
scroll to position [2467, 0]
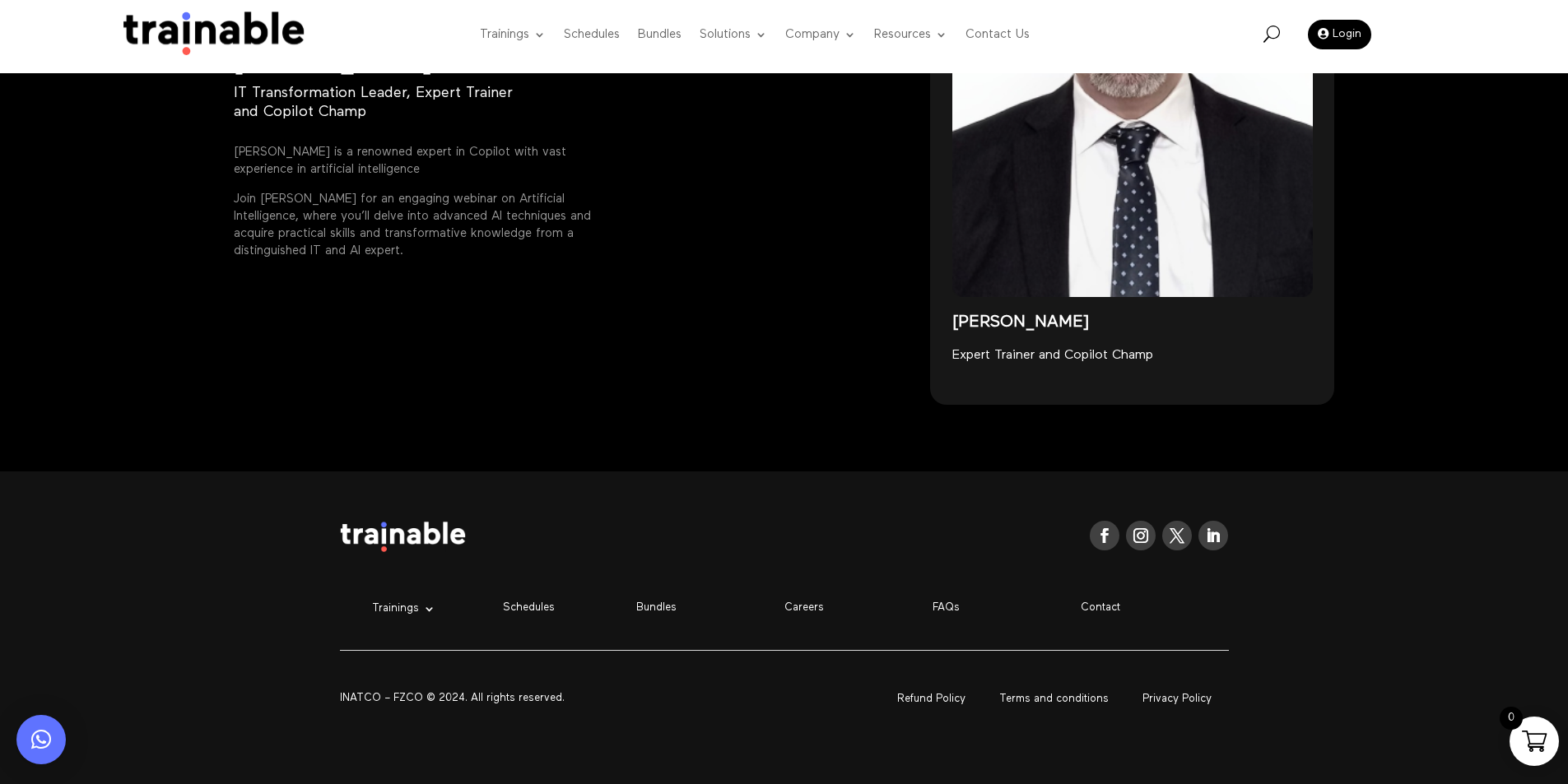
drag, startPoint x: 327, startPoint y: 530, endPoint x: 475, endPoint y: 538, distance: 148.2
click at [475, 538] on div "Follow Follow Follow Follow Trainings Microsoft EC-Council Project Management I…" at bounding box center [784, 628] width 1568 height 313
click at [439, 503] on div "Follow Follow Follow Follow" at bounding box center [785, 539] width 889 height 81
click at [586, 380] on div "Webinar Speaker Elie Kassis IT Transformation Leader, Expert Trainer and Copilo…" at bounding box center [551, 120] width 636 height 569
click at [1520, 736] on div "0" at bounding box center [1534, 741] width 49 height 49
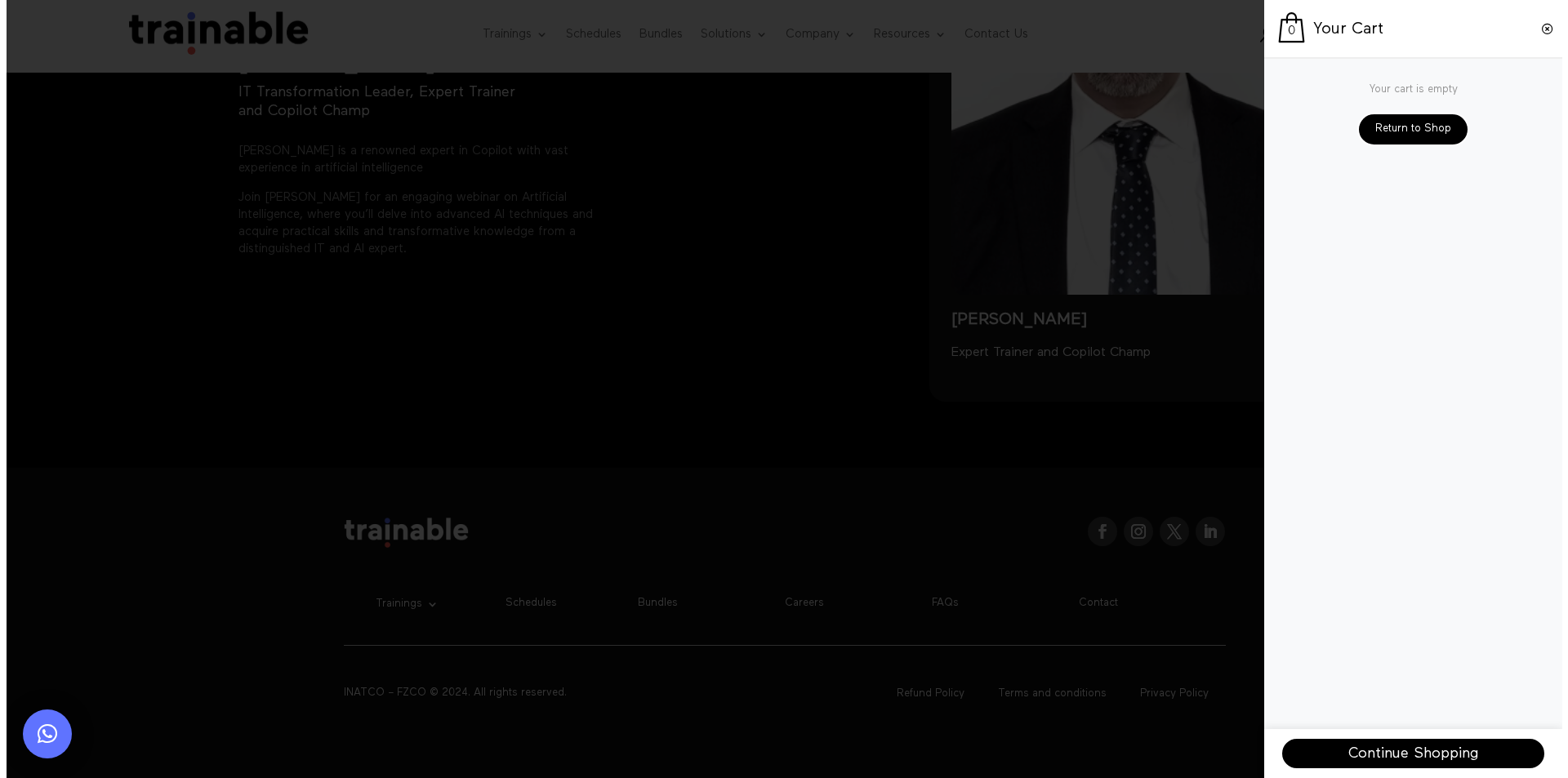
scroll to position [2451, 0]
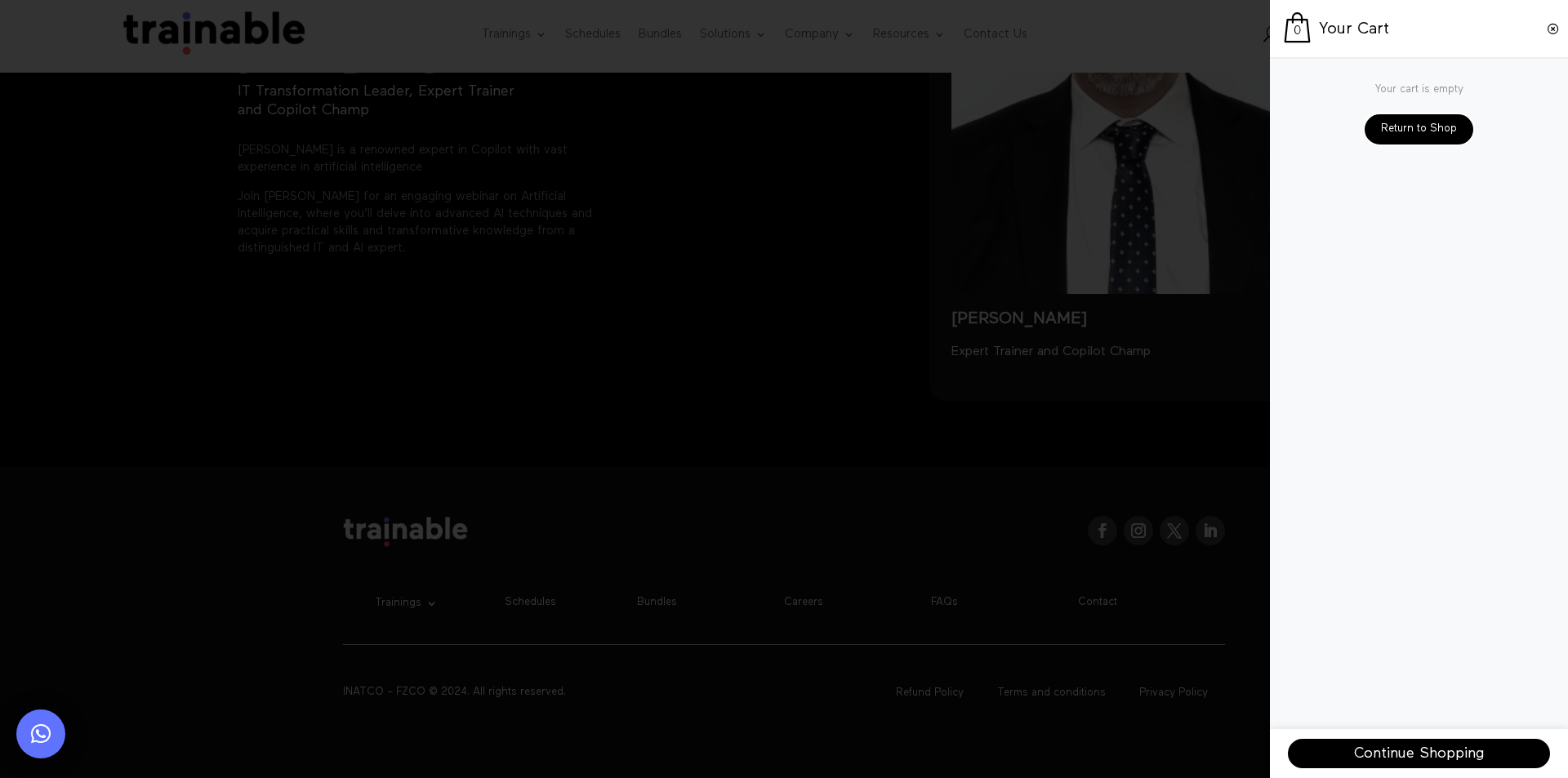
click at [1552, 29] on span at bounding box center [1553, 28] width 13 height 13
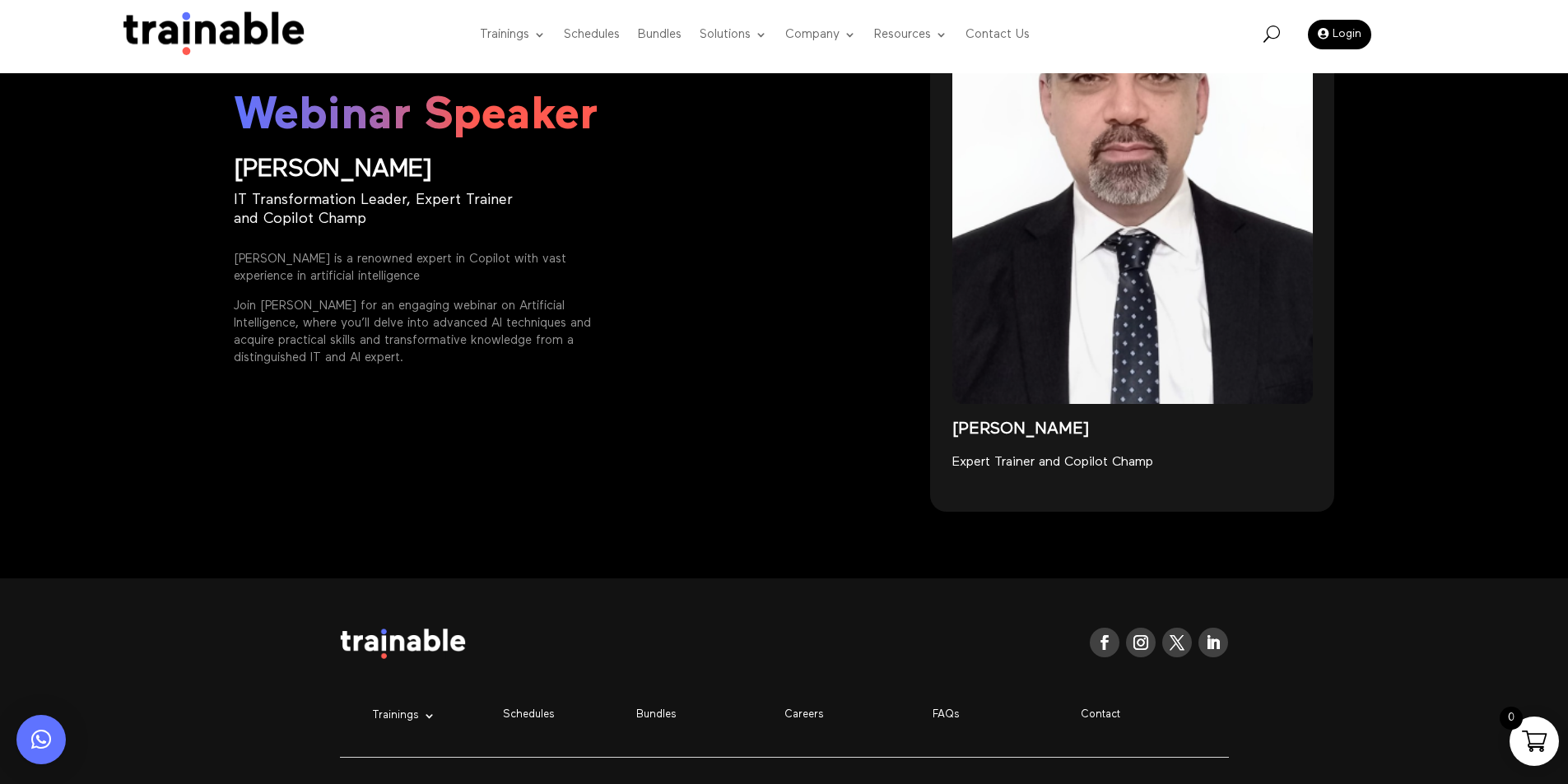
scroll to position [2303, 0]
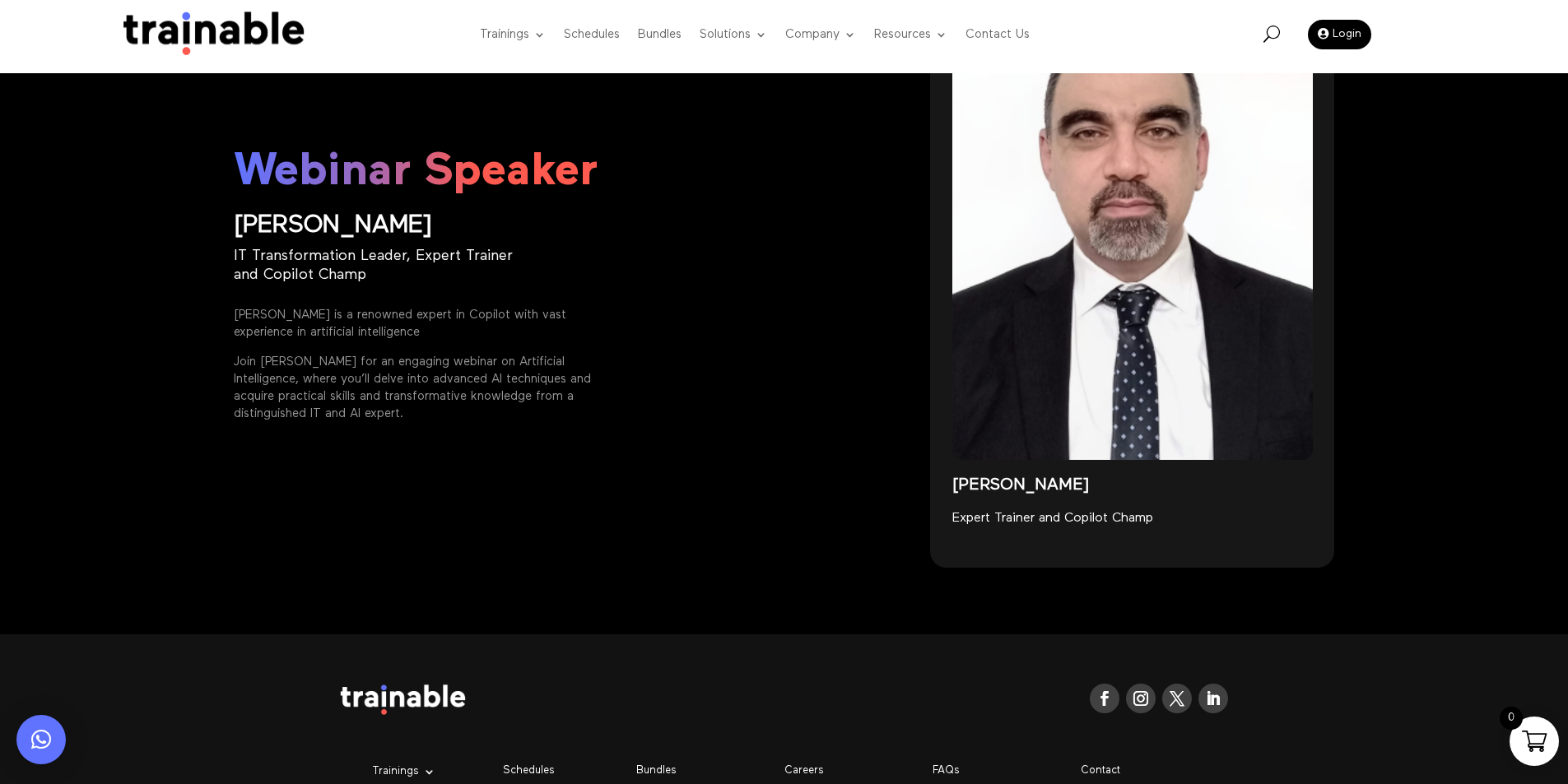
click at [1526, 759] on div "0" at bounding box center [1534, 741] width 49 height 49
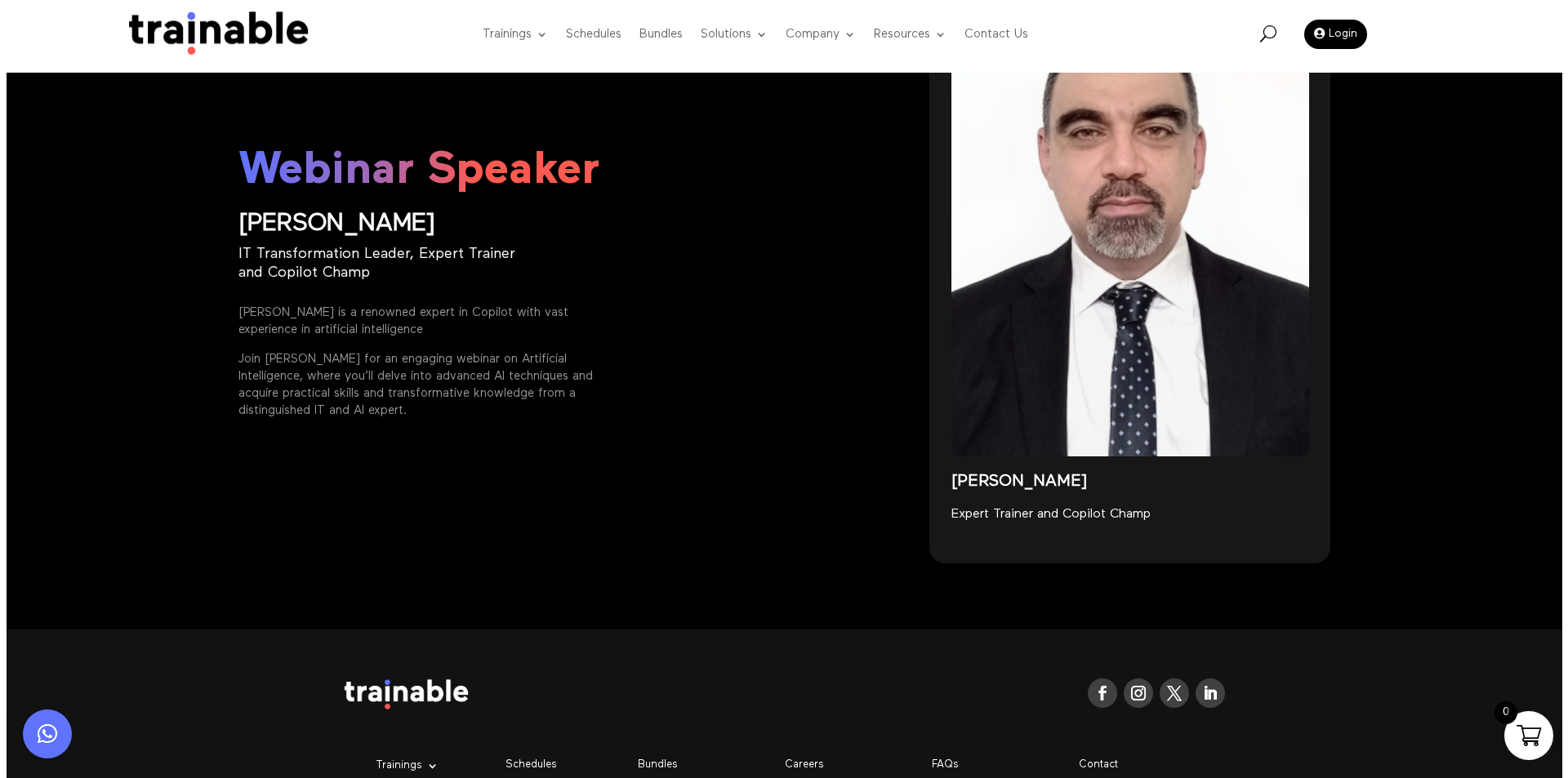
scroll to position [2287, 0]
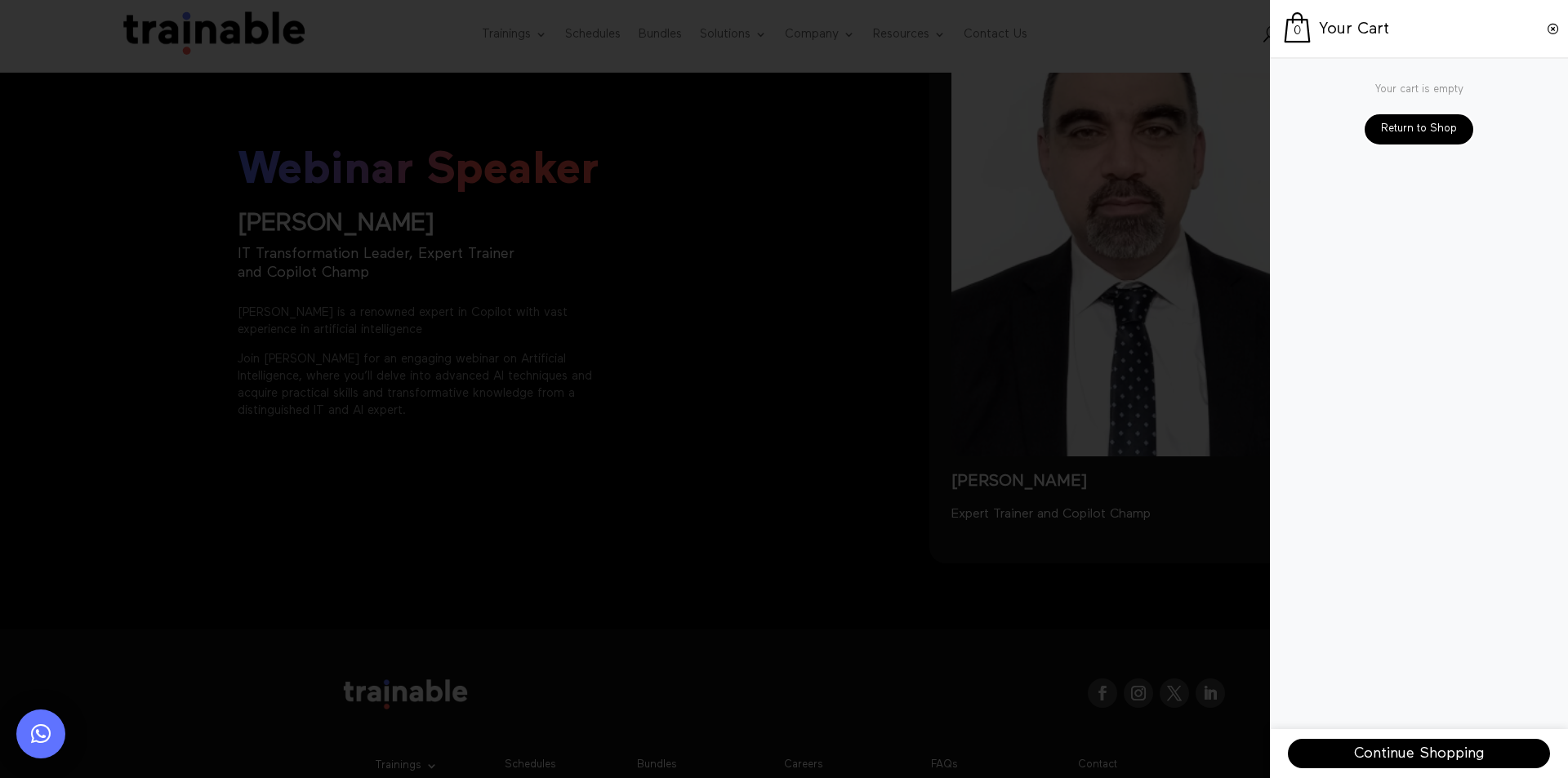
click at [1123, 611] on span at bounding box center [784, 389] width 1568 height 778
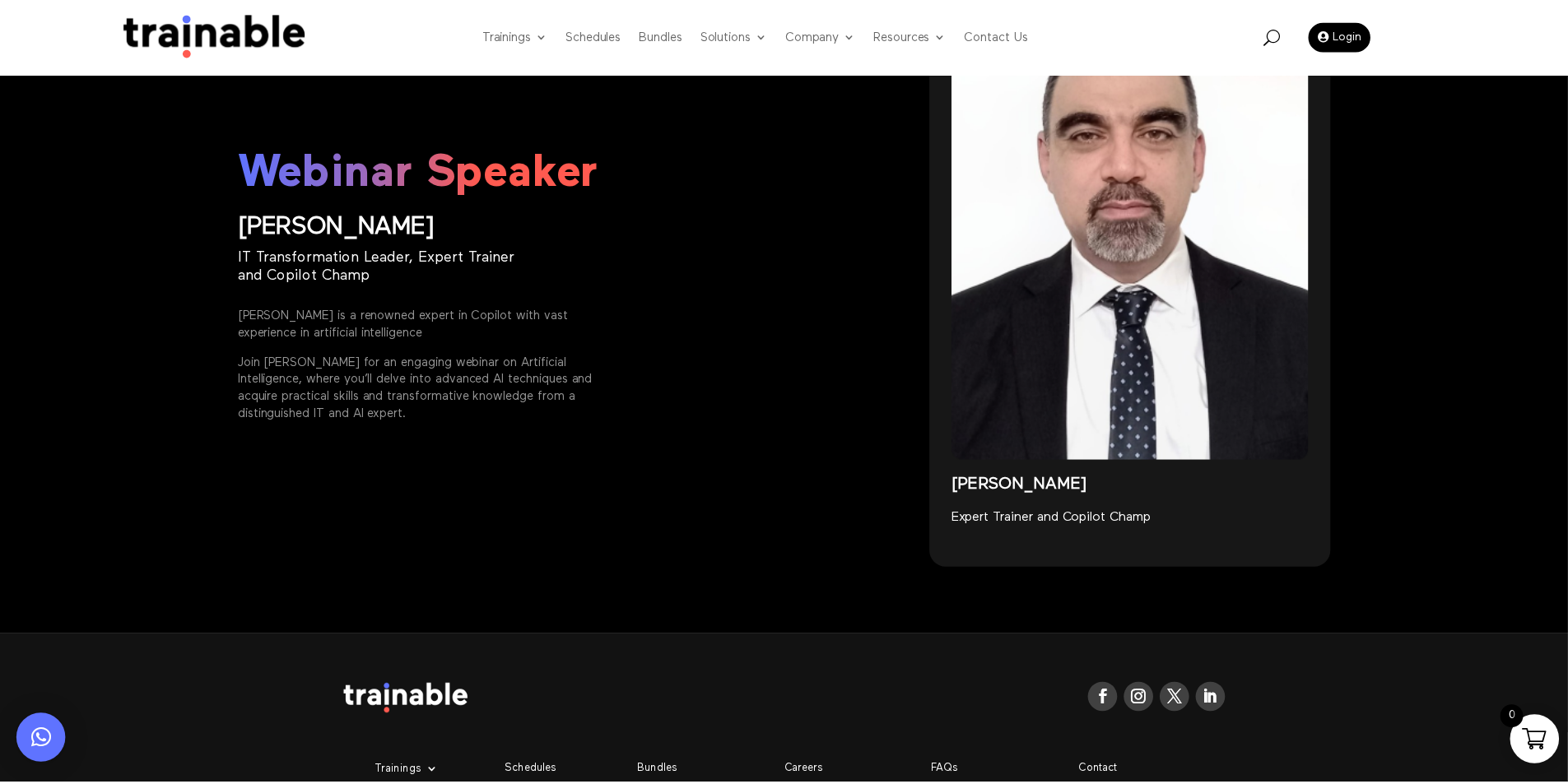
scroll to position [2303, 0]
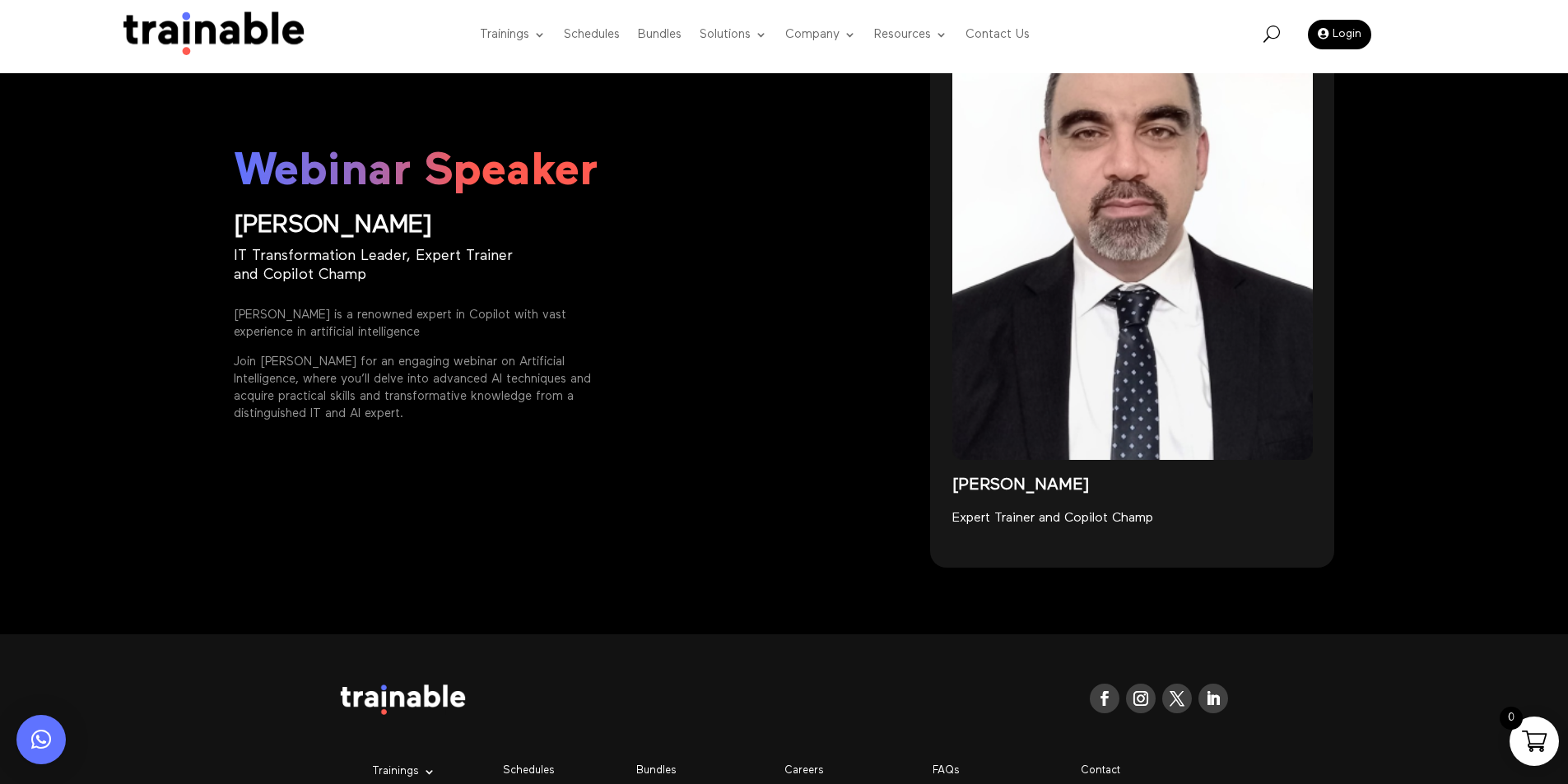
drag, startPoint x: 339, startPoint y: 690, endPoint x: 405, endPoint y: 699, distance: 66.6
click at [407, 699] on div "Follow Follow Follow Follow Trainings Microsoft EC-Council Project Management I…" at bounding box center [784, 791] width 1568 height 313
click at [400, 699] on img at bounding box center [403, 700] width 126 height 31
click at [504, 677] on div "Follow Follow Follow Follow" at bounding box center [785, 702] width 889 height 81
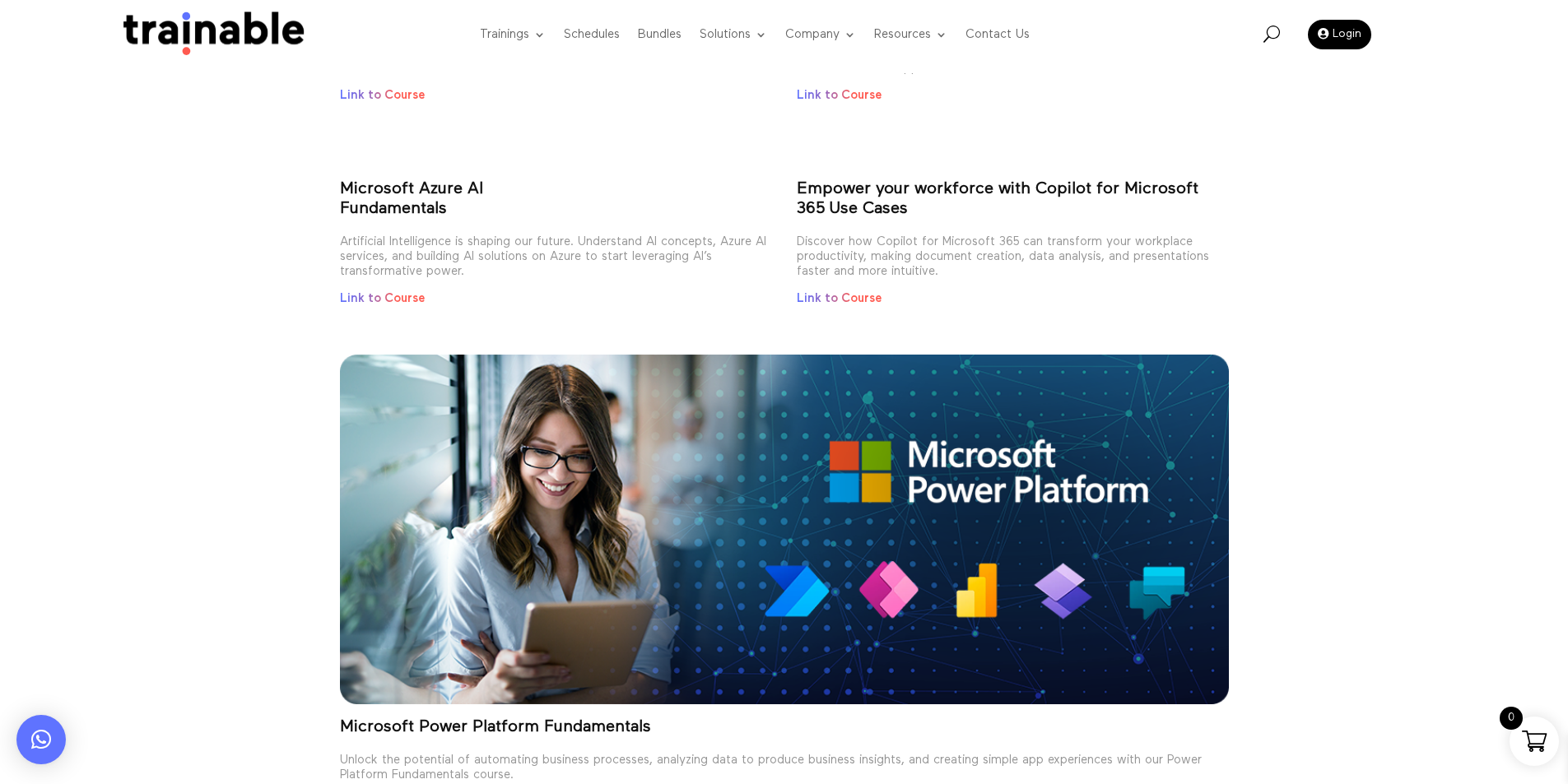
scroll to position [690, 0]
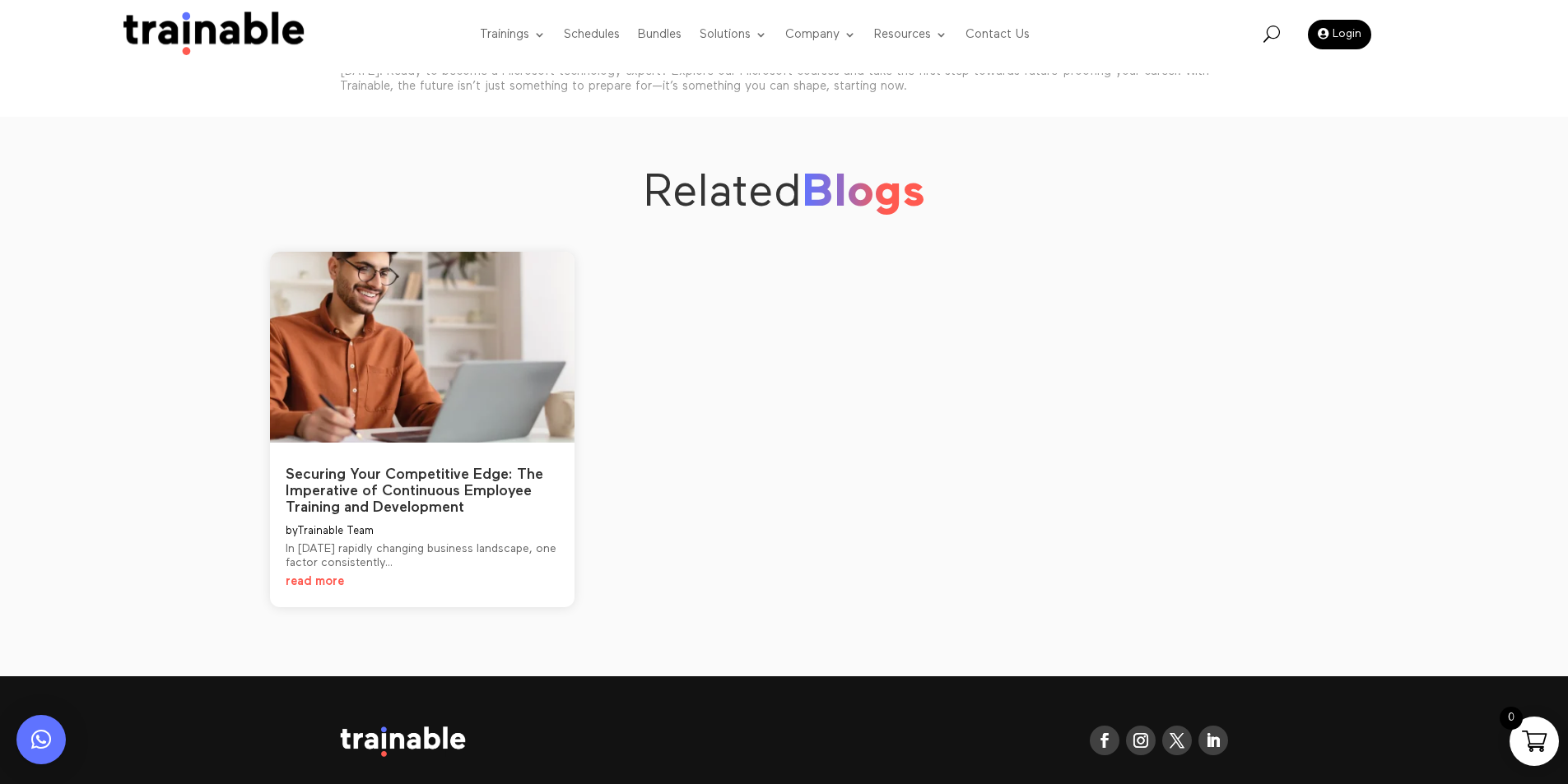
scroll to position [2172, 0]
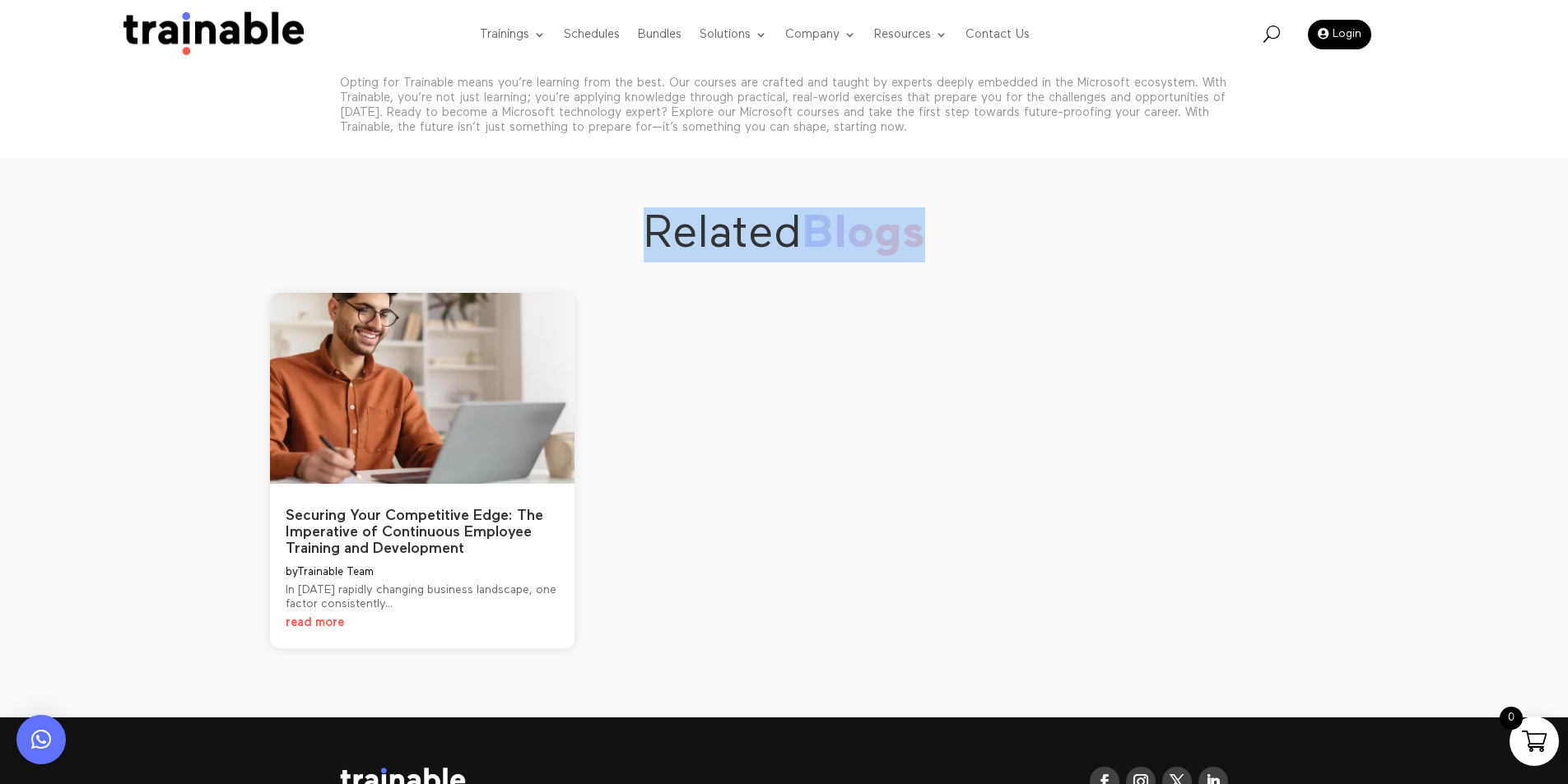
drag, startPoint x: 637, startPoint y: 224, endPoint x: 1018, endPoint y: 234, distance: 381.1
click at [1018, 234] on h2 "Related Blogs" at bounding box center [784, 239] width 1038 height 63
click at [1050, 241] on h2 "Related Blogs" at bounding box center [784, 239] width 1038 height 63
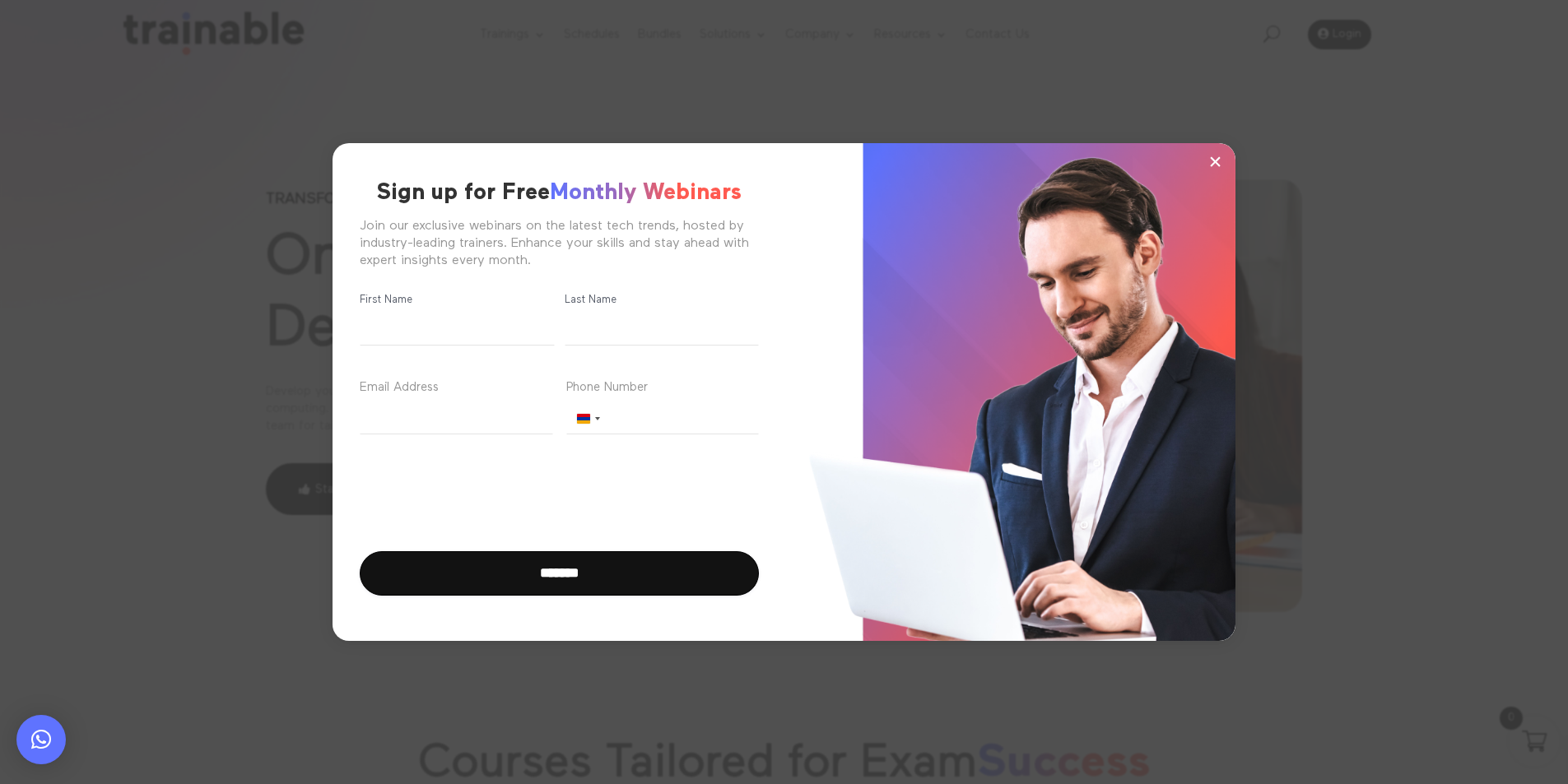
click at [1211, 167] on span "×" at bounding box center [1216, 161] width 14 height 24
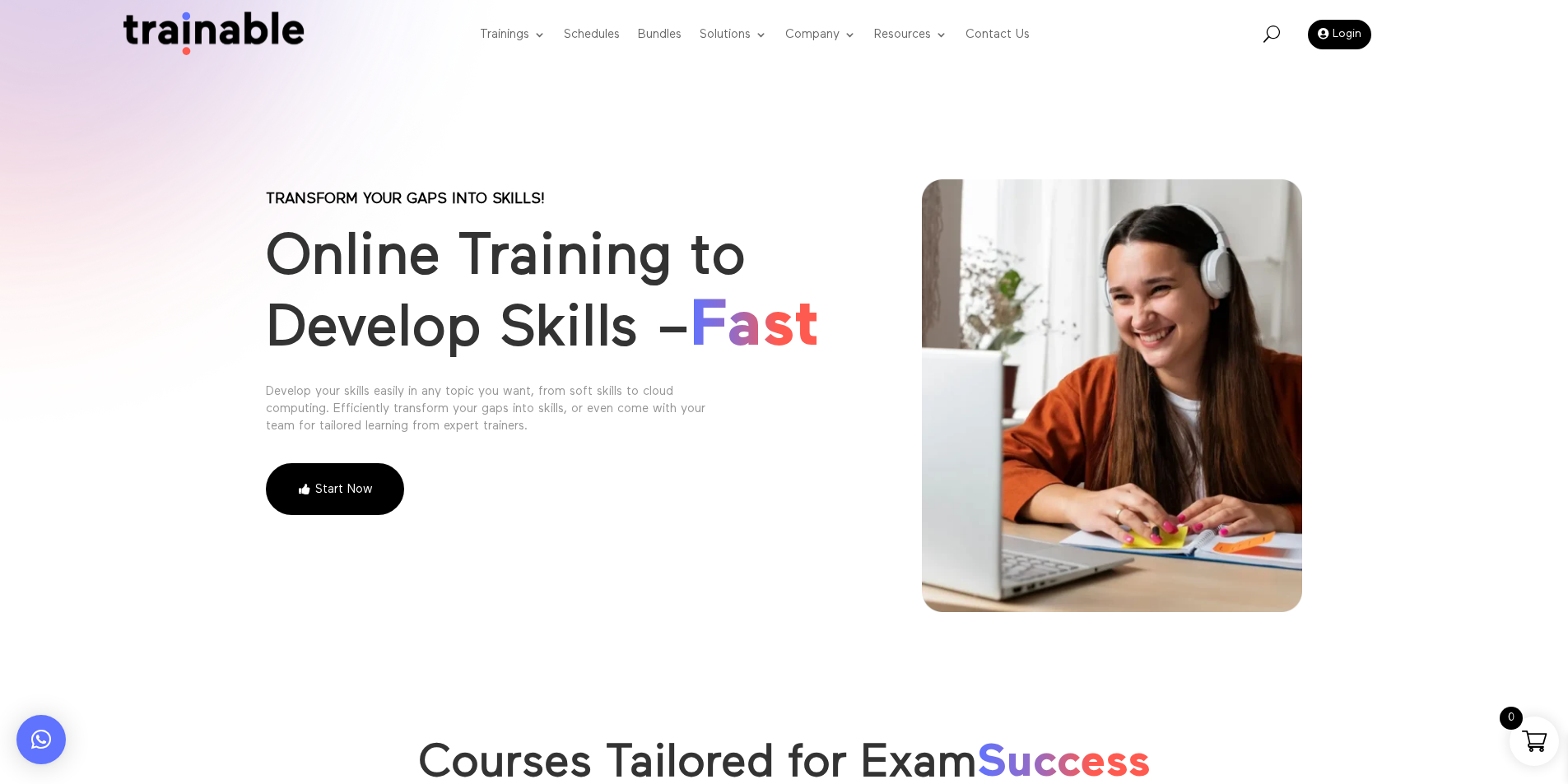
click at [295, 32] on img at bounding box center [208, 35] width 199 height 47
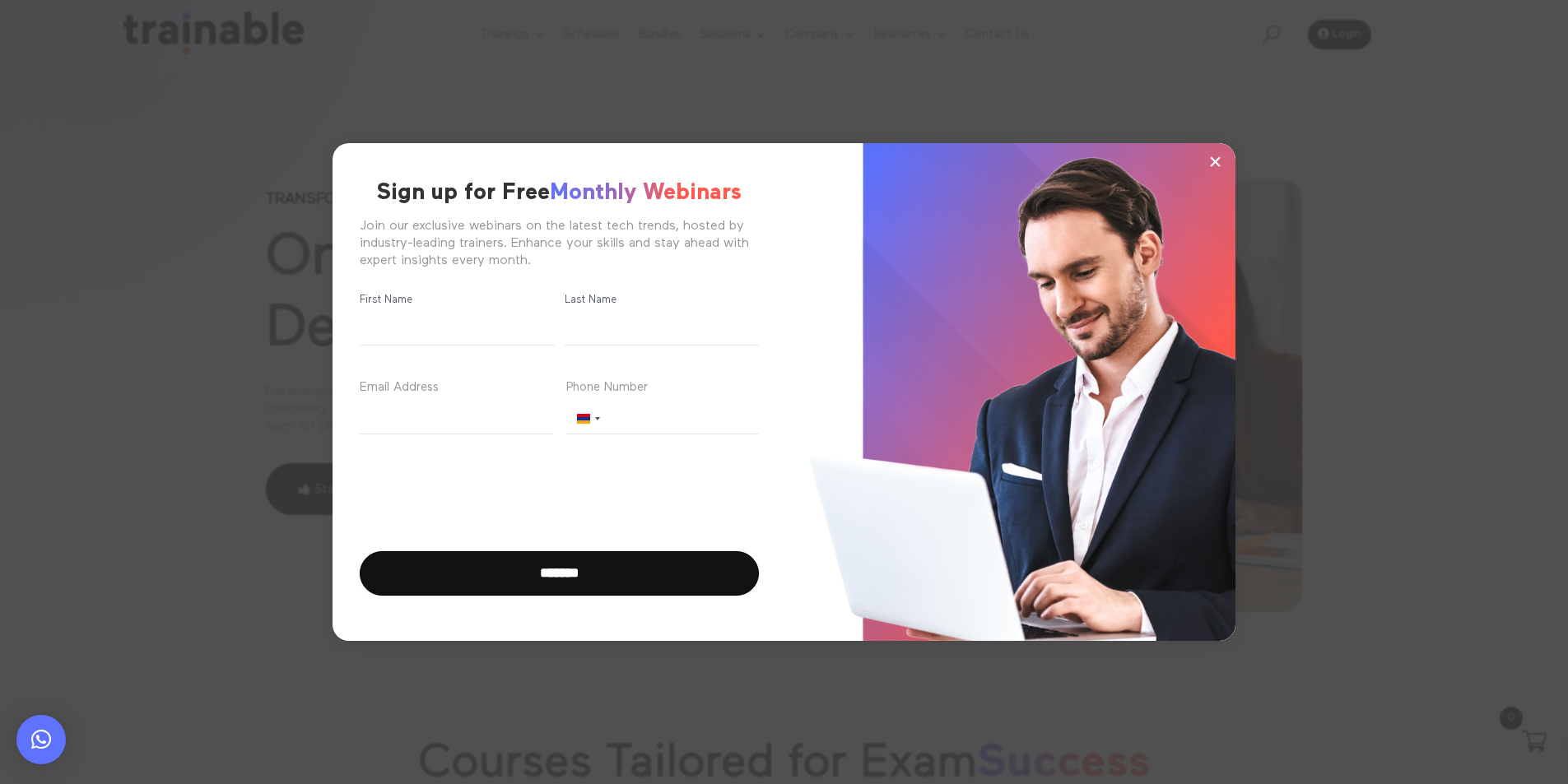
click at [1213, 167] on span "×" at bounding box center [1216, 161] width 14 height 24
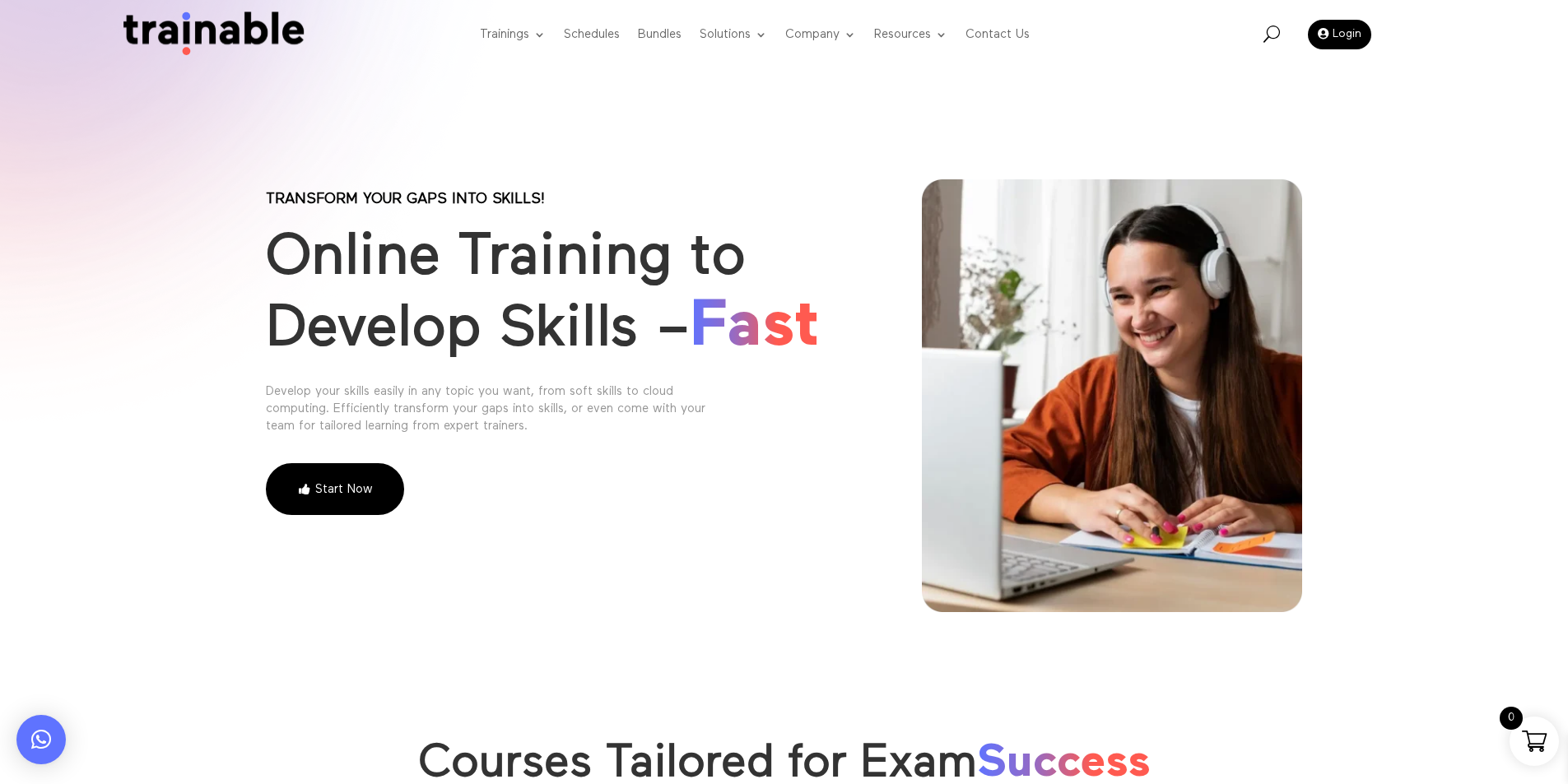
click at [1260, 35] on div "U Login" at bounding box center [1372, 35] width 392 height 65
click at [1275, 31] on span "U" at bounding box center [1271, 33] width 16 height 16
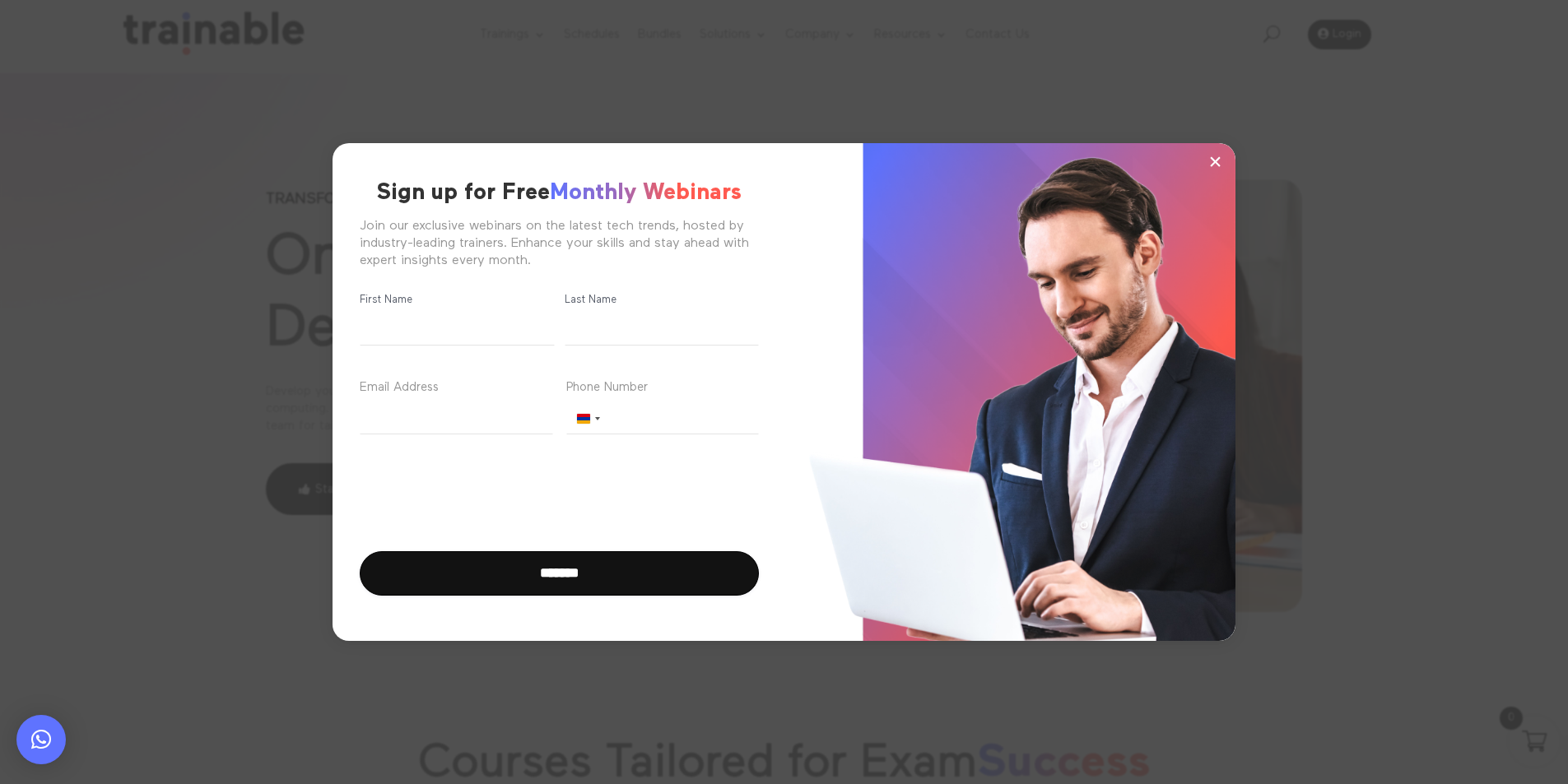
scroll to position [823, 0]
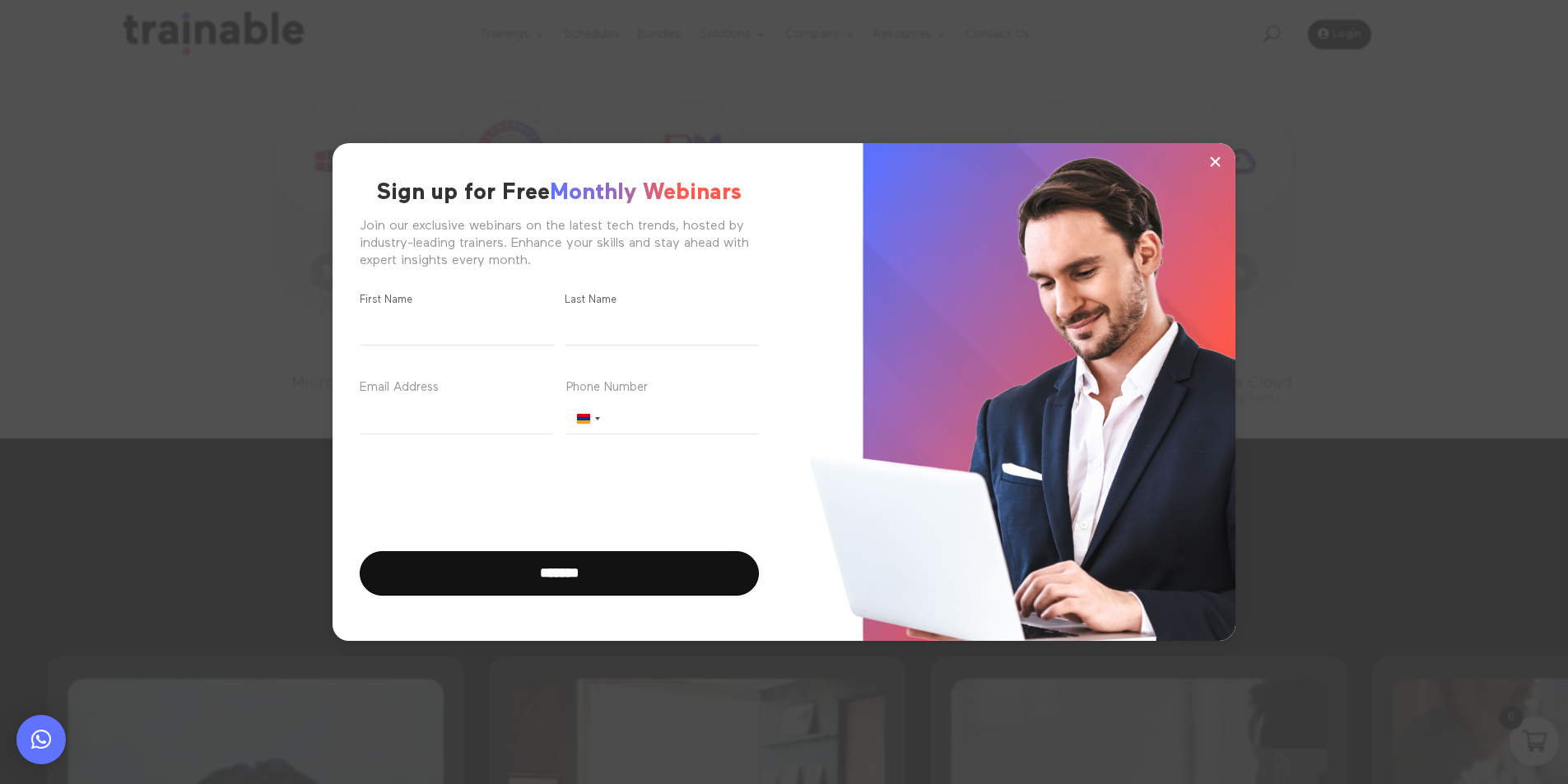
click at [1228, 161] on button "×" at bounding box center [1215, 161] width 24 height 24
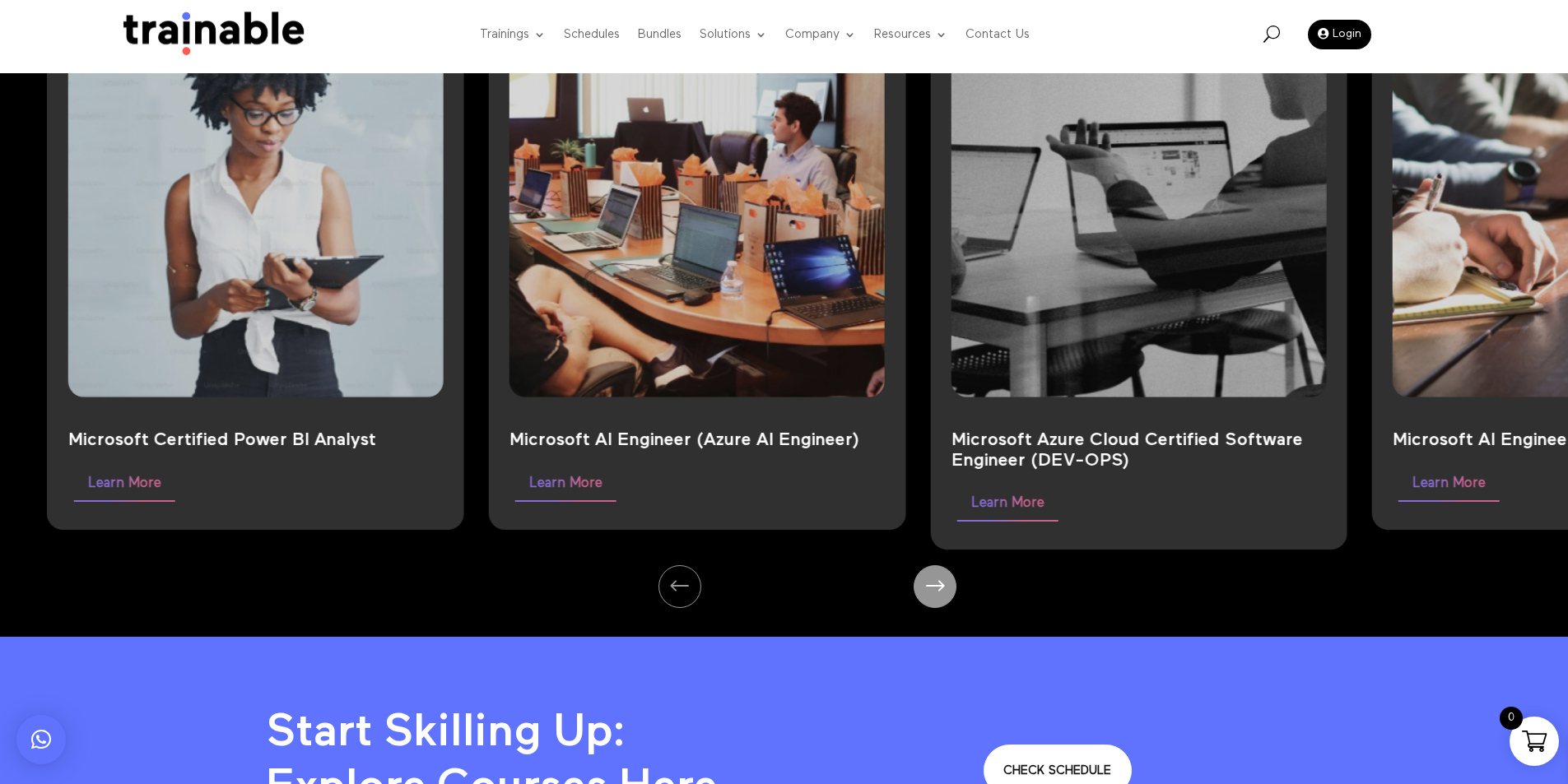
scroll to position [1235, 0]
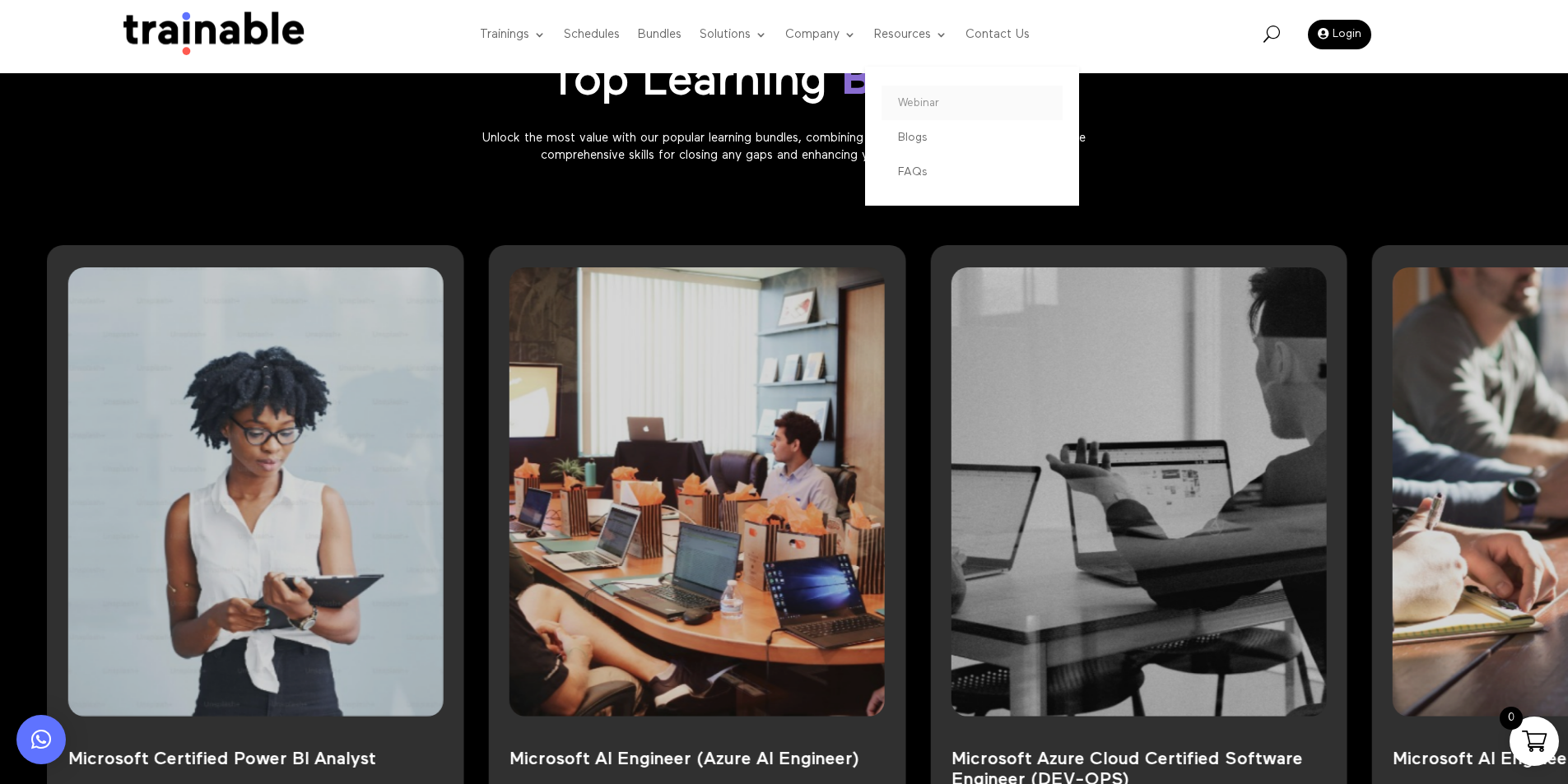
click at [937, 105] on link "Webinar" at bounding box center [972, 103] width 181 height 35
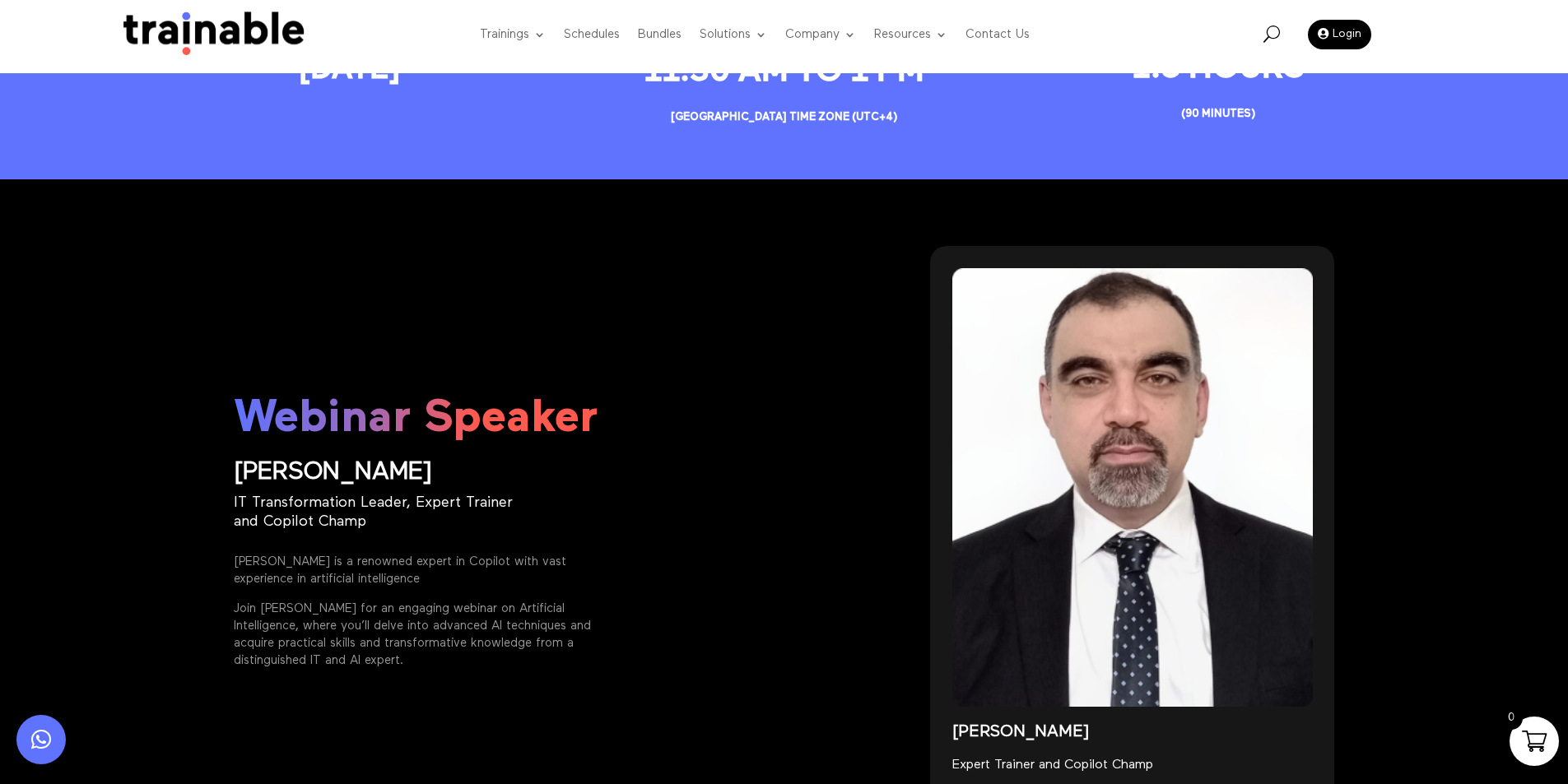
scroll to position [2467, 0]
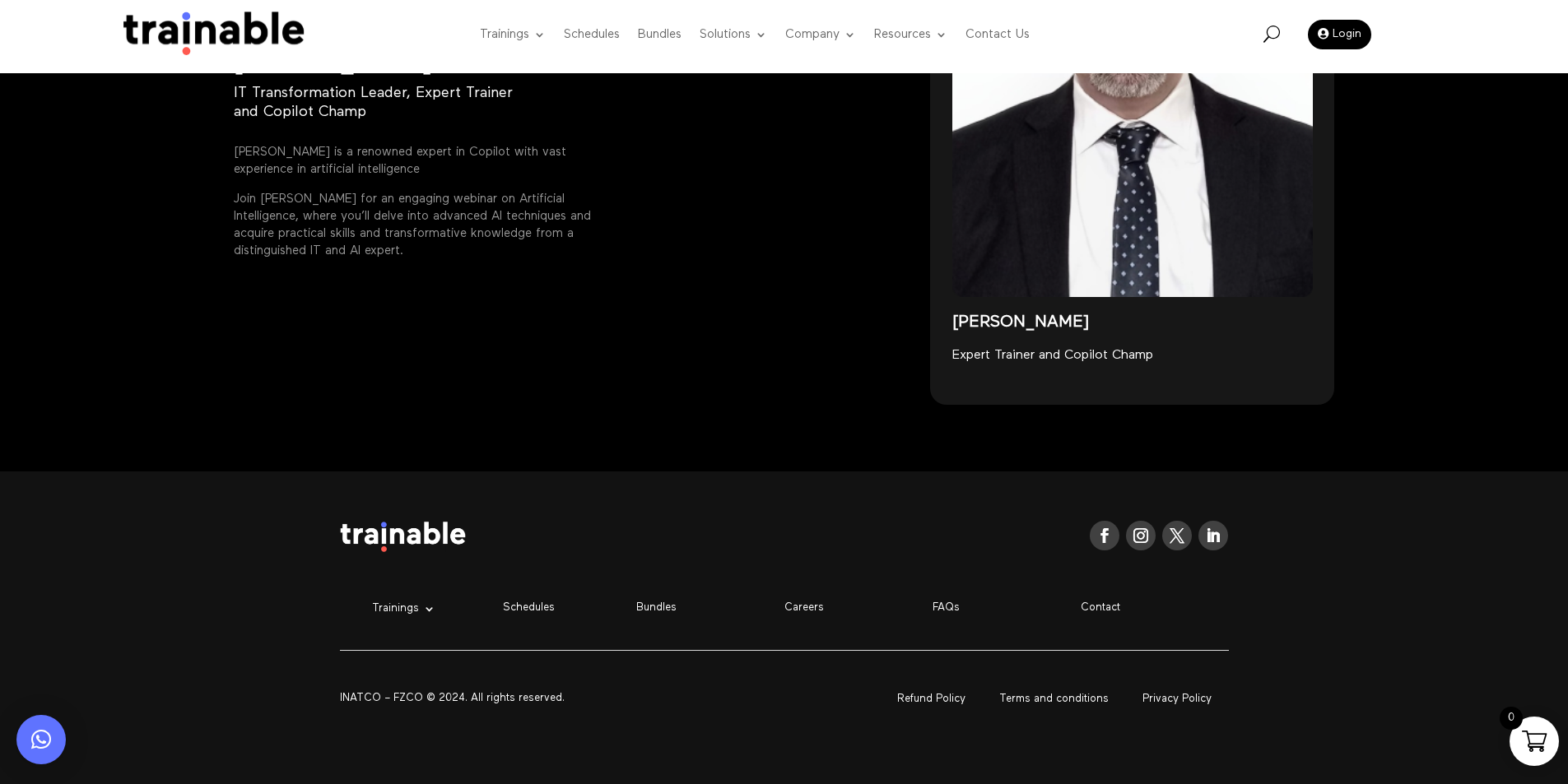
click at [1540, 742] on span at bounding box center [1534, 741] width 24 height 24
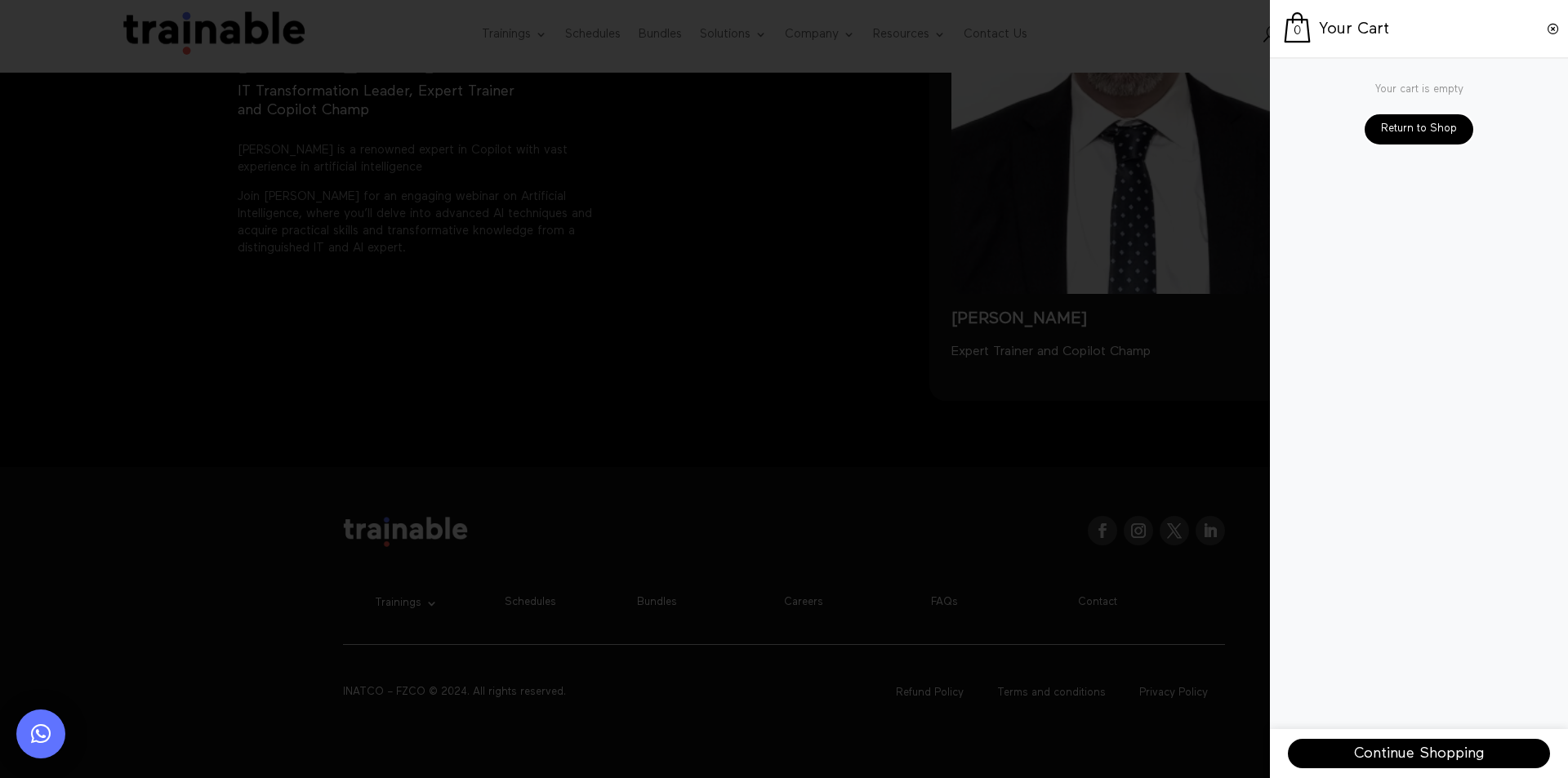
click at [1161, 653] on span at bounding box center [784, 389] width 1568 height 778
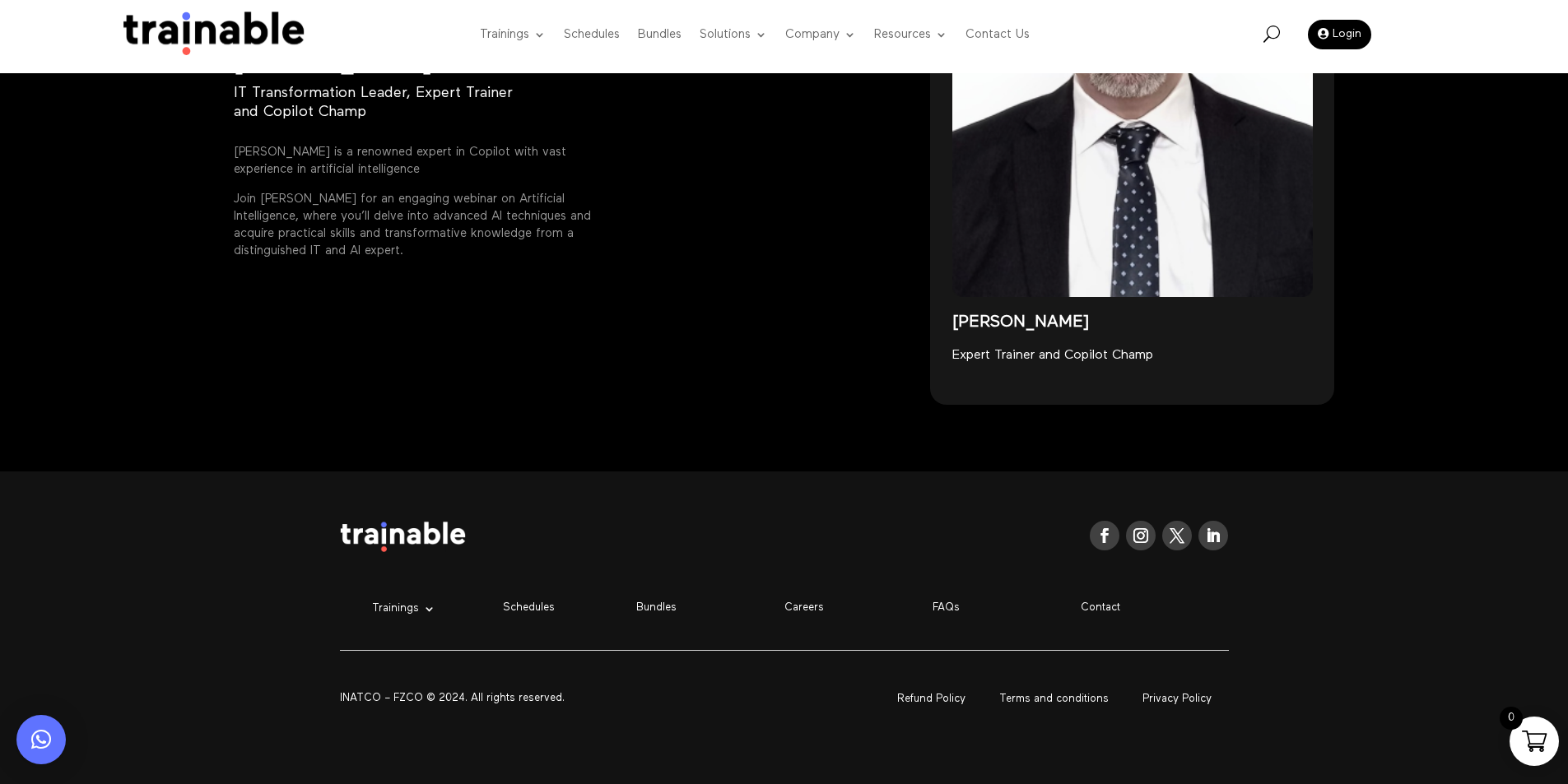
click at [1525, 737] on span at bounding box center [1534, 741] width 24 height 24
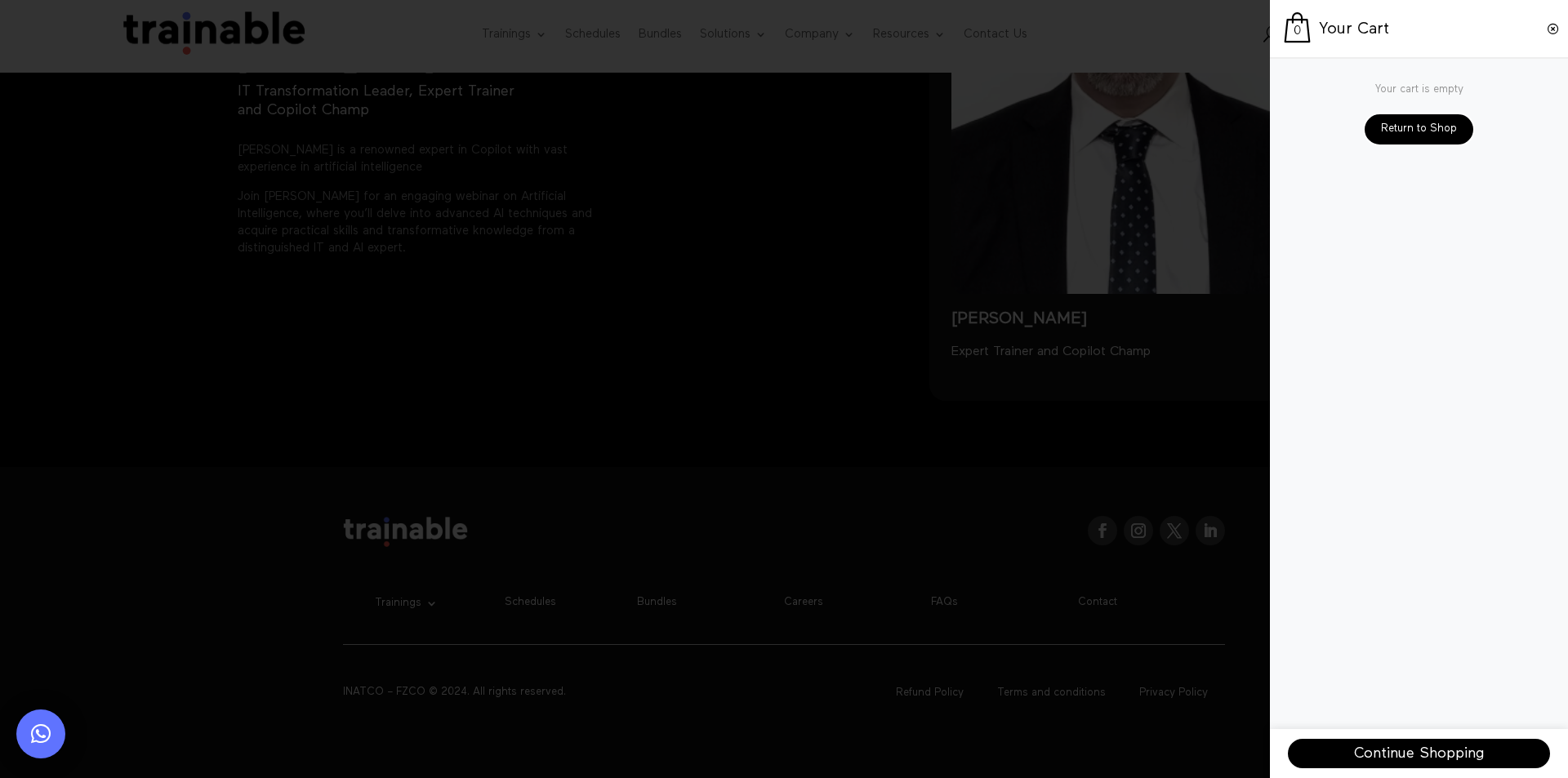
drag, startPoint x: 903, startPoint y: 465, endPoint x: 1167, endPoint y: 511, distance: 268.0
click at [902, 464] on span at bounding box center [784, 389] width 1568 height 778
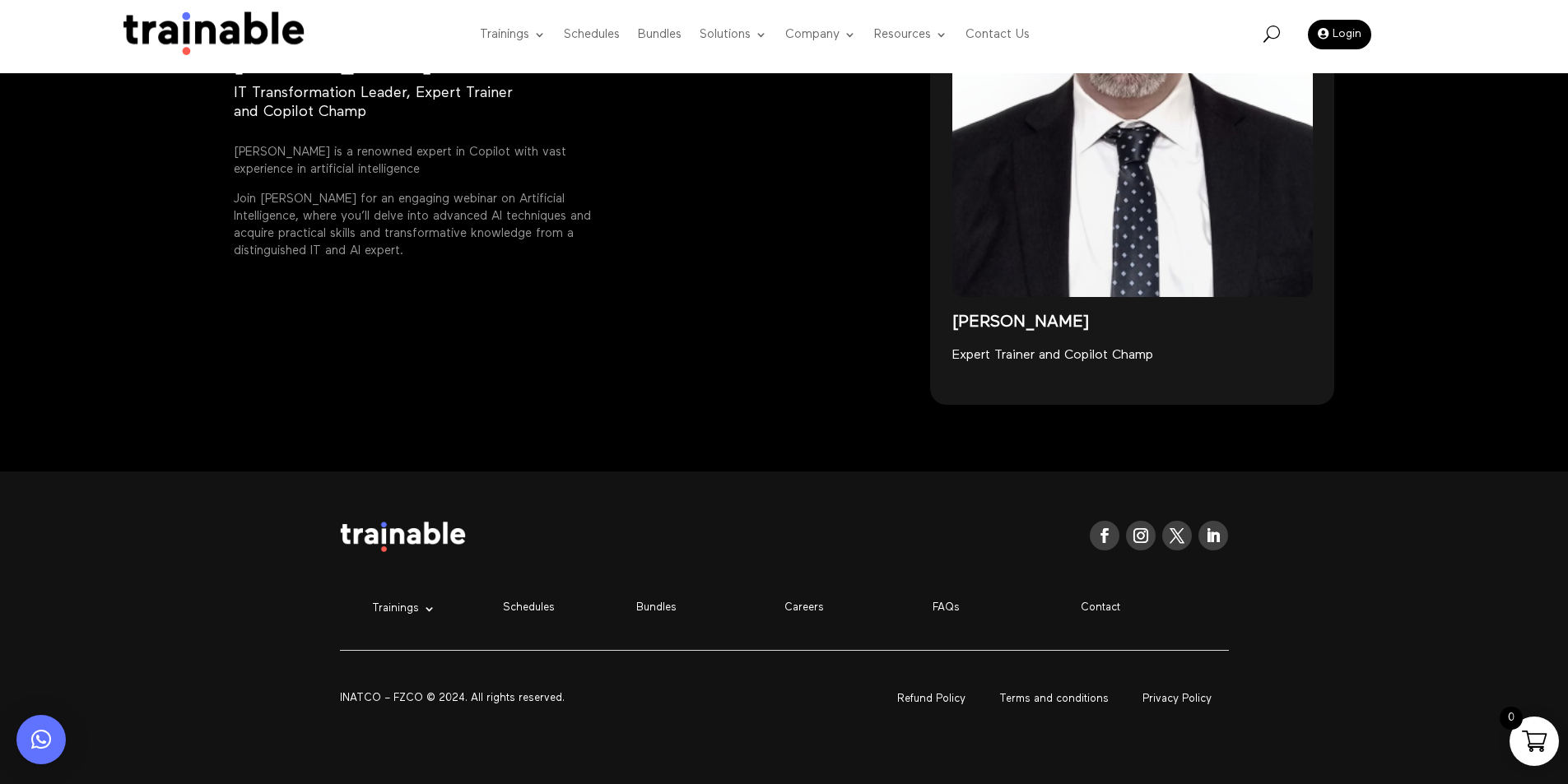
click at [1530, 736] on span at bounding box center [1534, 741] width 24 height 24
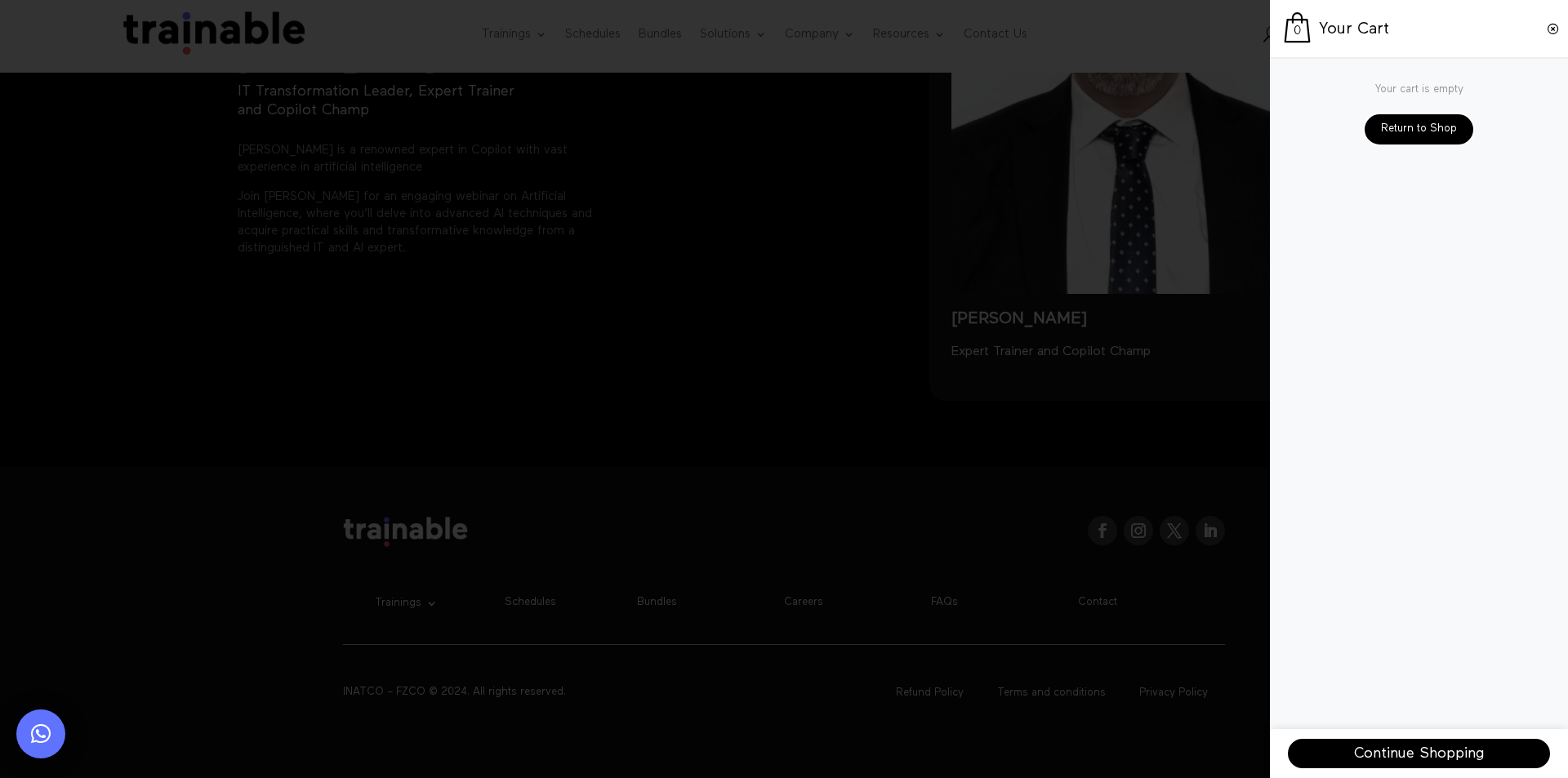
click at [817, 356] on span at bounding box center [784, 389] width 1568 height 778
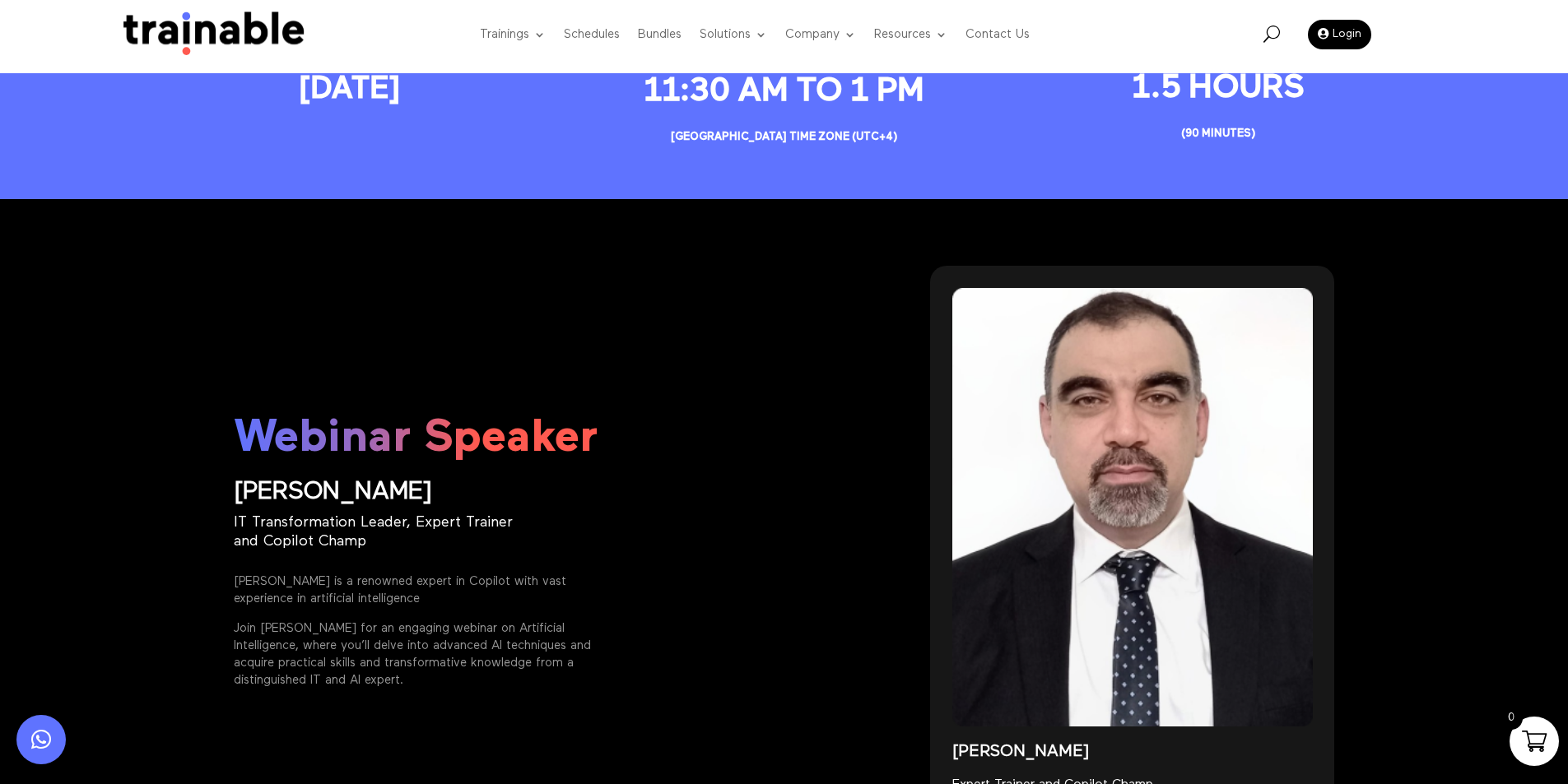
scroll to position [2138, 0]
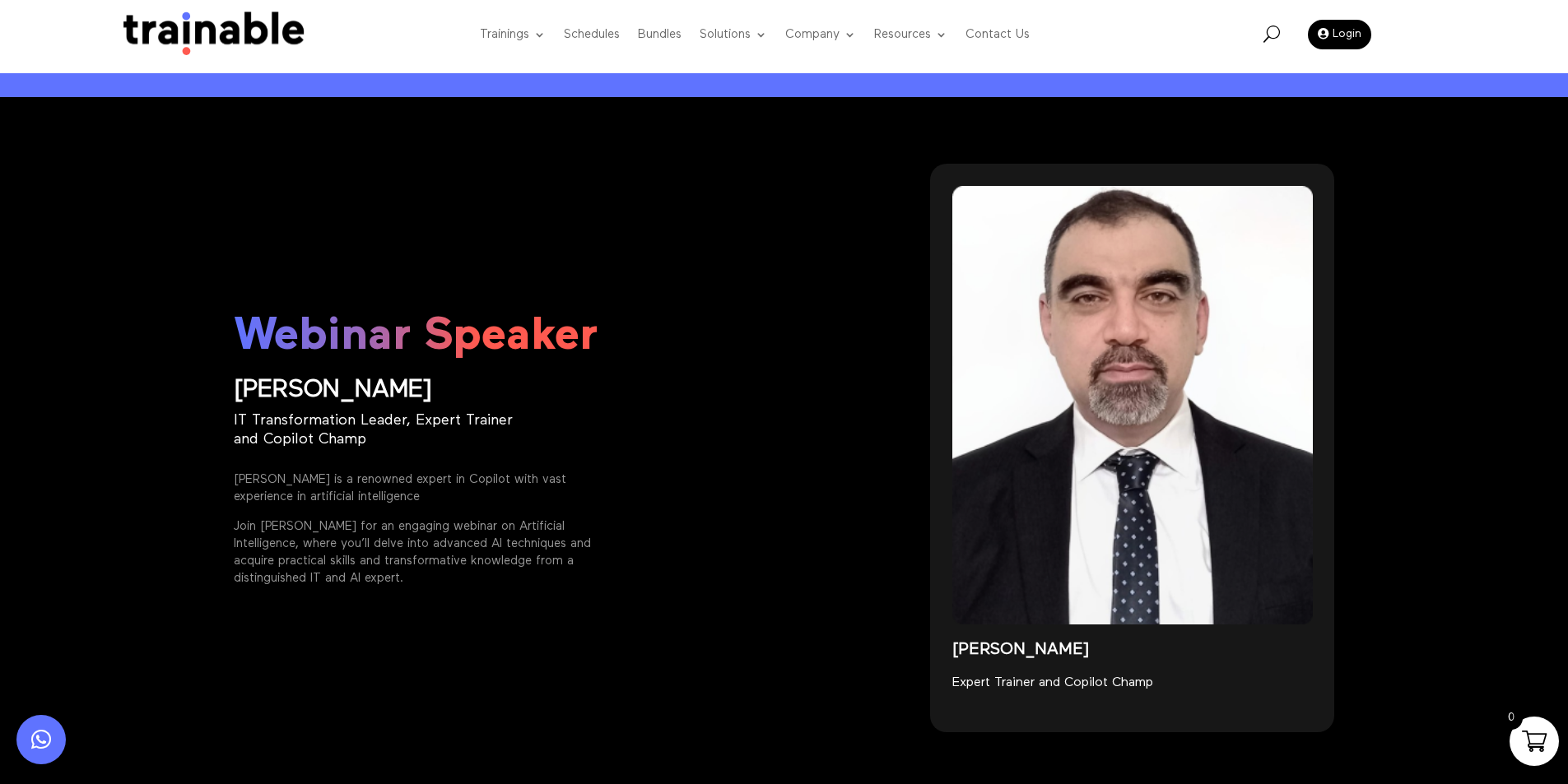
click at [44, 749] on link "×" at bounding box center [41, 740] width 49 height 49
click at [1538, 735] on span at bounding box center [1534, 741] width 24 height 24
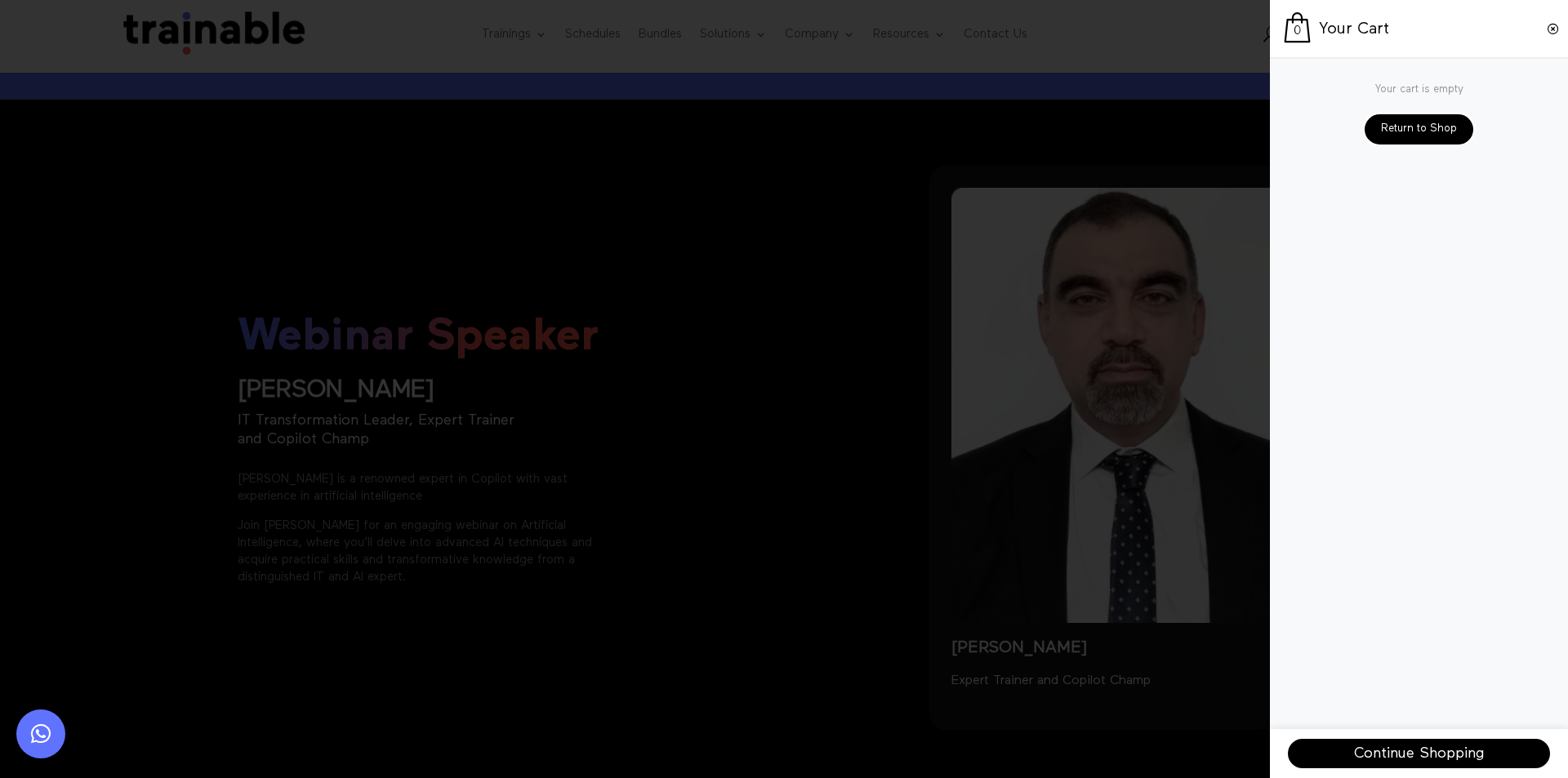
click at [1555, 29] on span at bounding box center [1553, 28] width 13 height 13
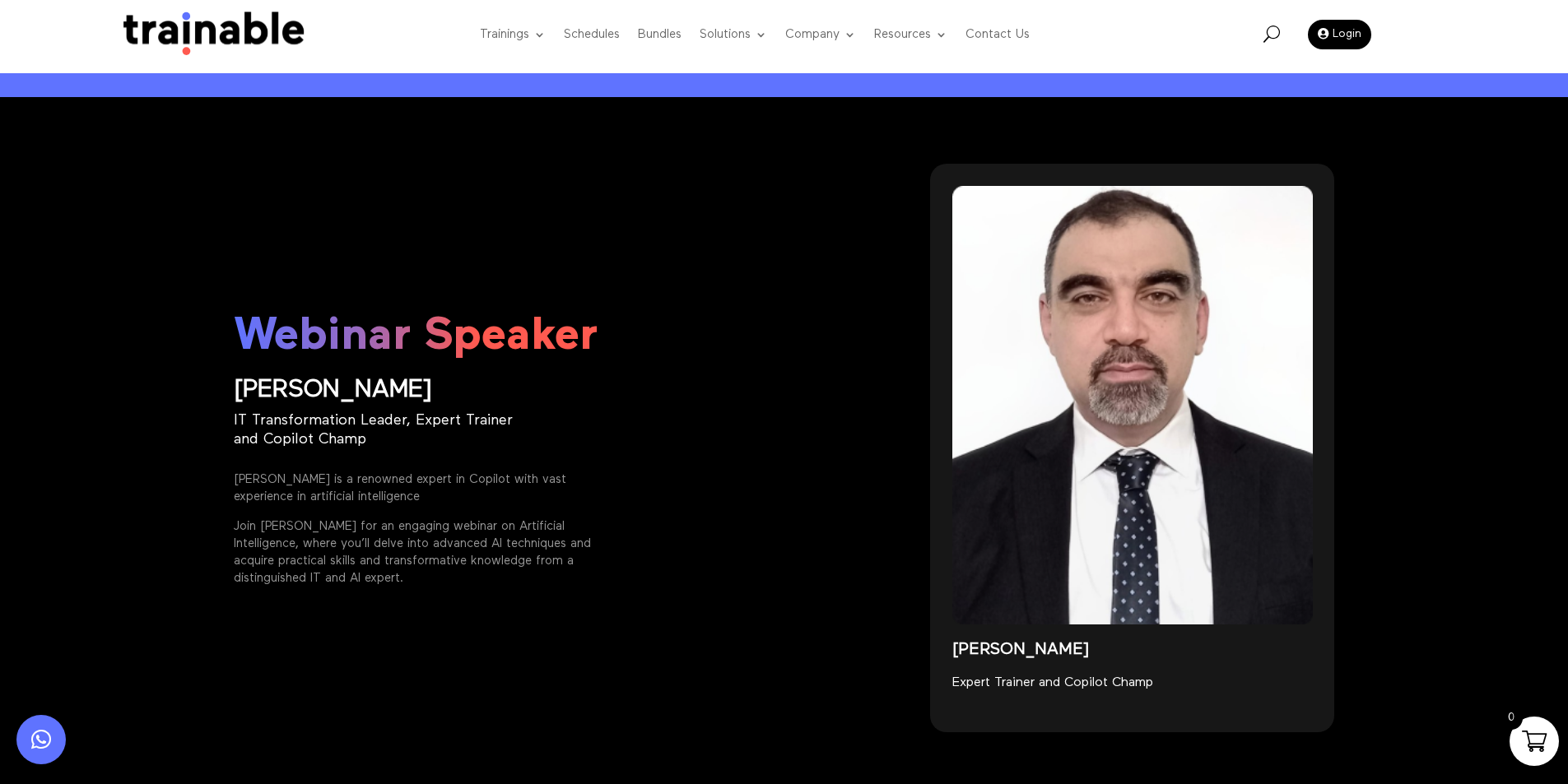
click at [295, 48] on img at bounding box center [208, 35] width 199 height 47
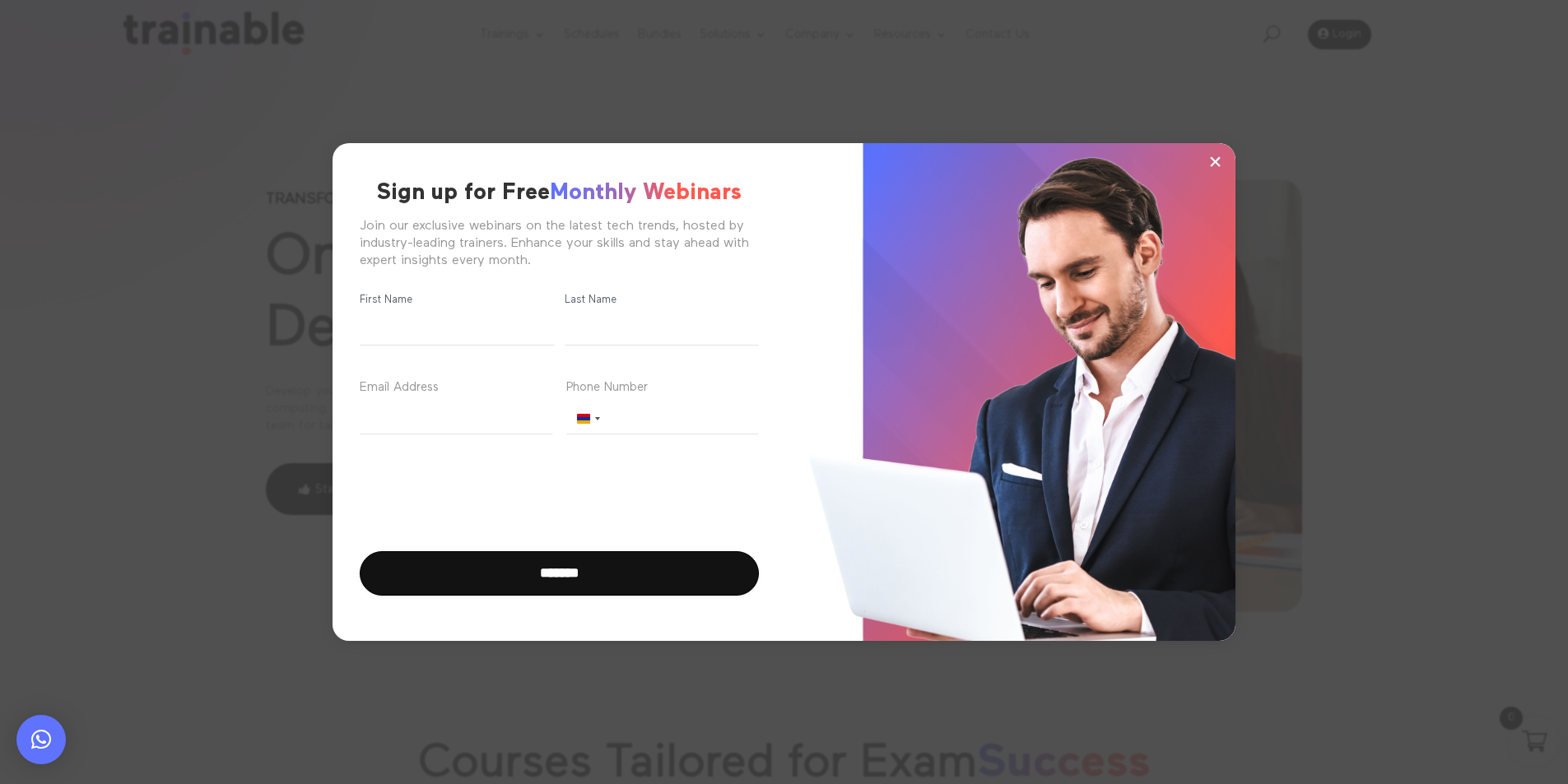
click at [1211, 158] on span "×" at bounding box center [1216, 161] width 14 height 24
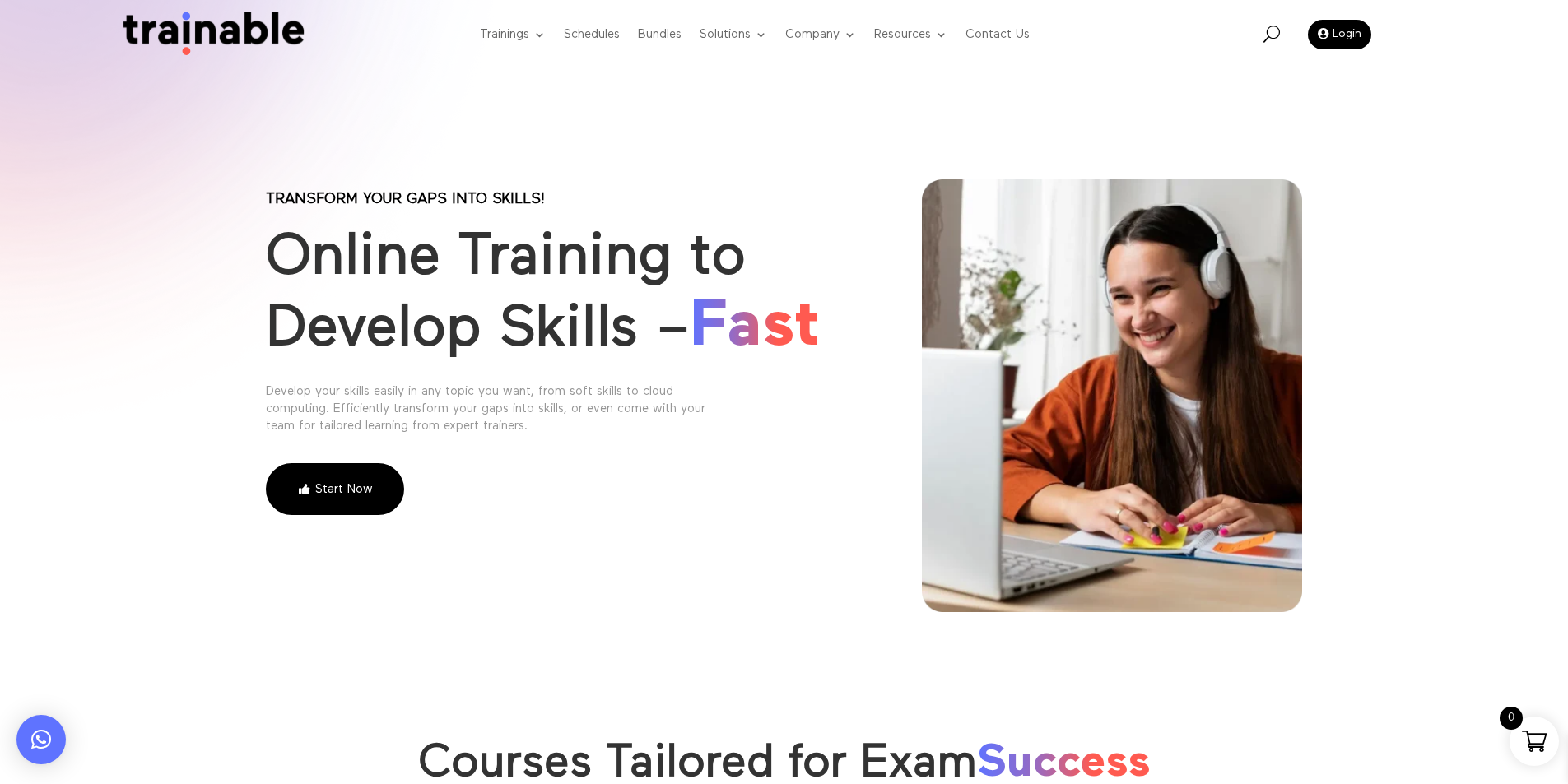
drag, startPoint x: 1543, startPoint y: 736, endPoint x: 1437, endPoint y: 680, distance: 119.9
click at [1543, 736] on span at bounding box center [1534, 741] width 24 height 24
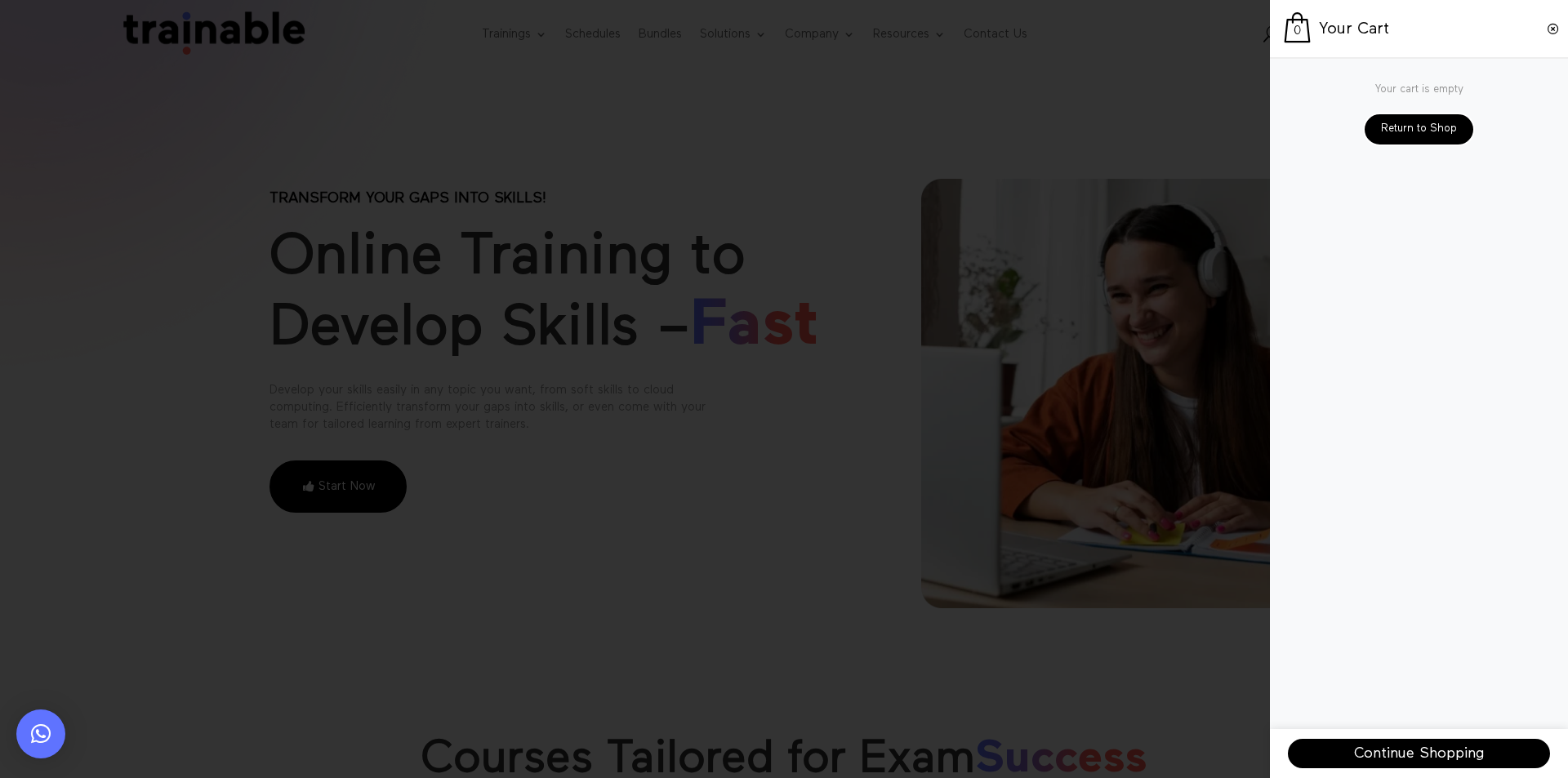
click at [950, 451] on span at bounding box center [784, 389] width 1568 height 778
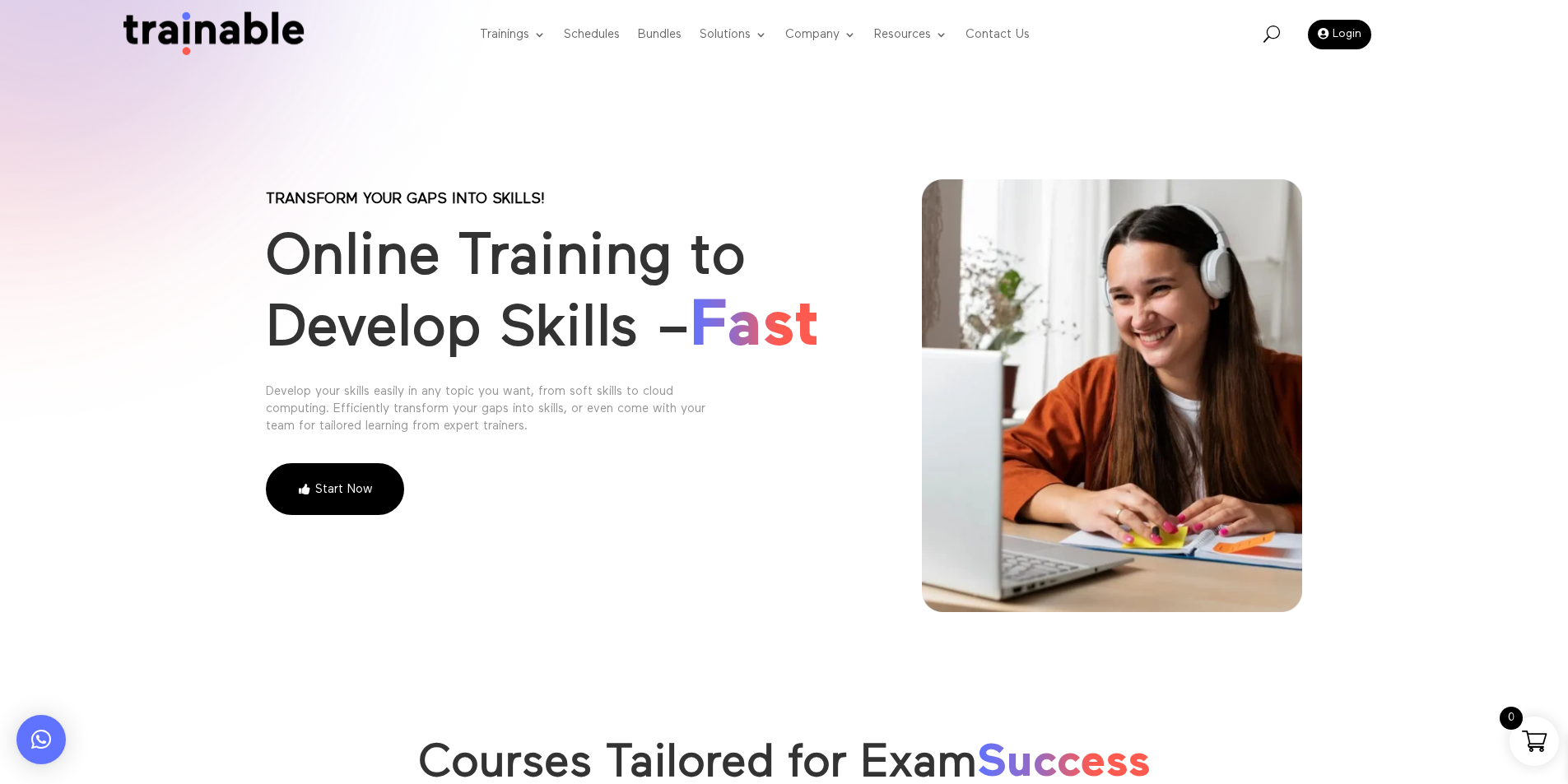
drag, startPoint x: 824, startPoint y: 332, endPoint x: 264, endPoint y: 198, distance: 575.8
click at [264, 198] on div "Transform your gaps into skills! Online Training to Develop Skills – Fast Devel…" at bounding box center [784, 341] width 1568 height 682
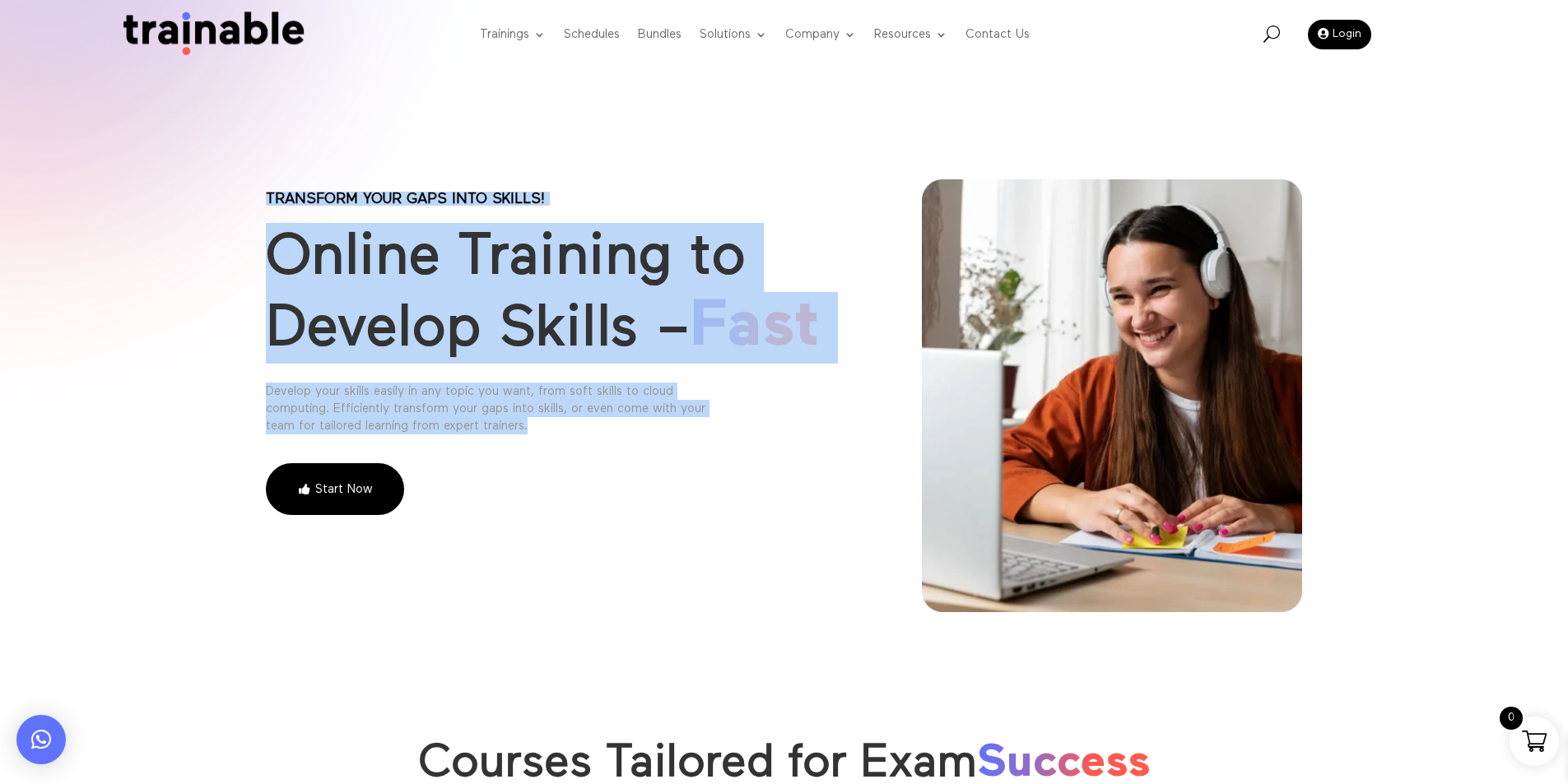
drag, startPoint x: 557, startPoint y: 425, endPoint x: 241, endPoint y: 195, distance: 390.8
click at [241, 195] on div "Transform your gaps into skills! Online Training to Develop Skills – Fast Devel…" at bounding box center [784, 341] width 1568 height 682
click at [616, 152] on div "Transform your gaps into skills! Online Training to Develop Skills – Fast Devel…" at bounding box center [784, 341] width 1568 height 682
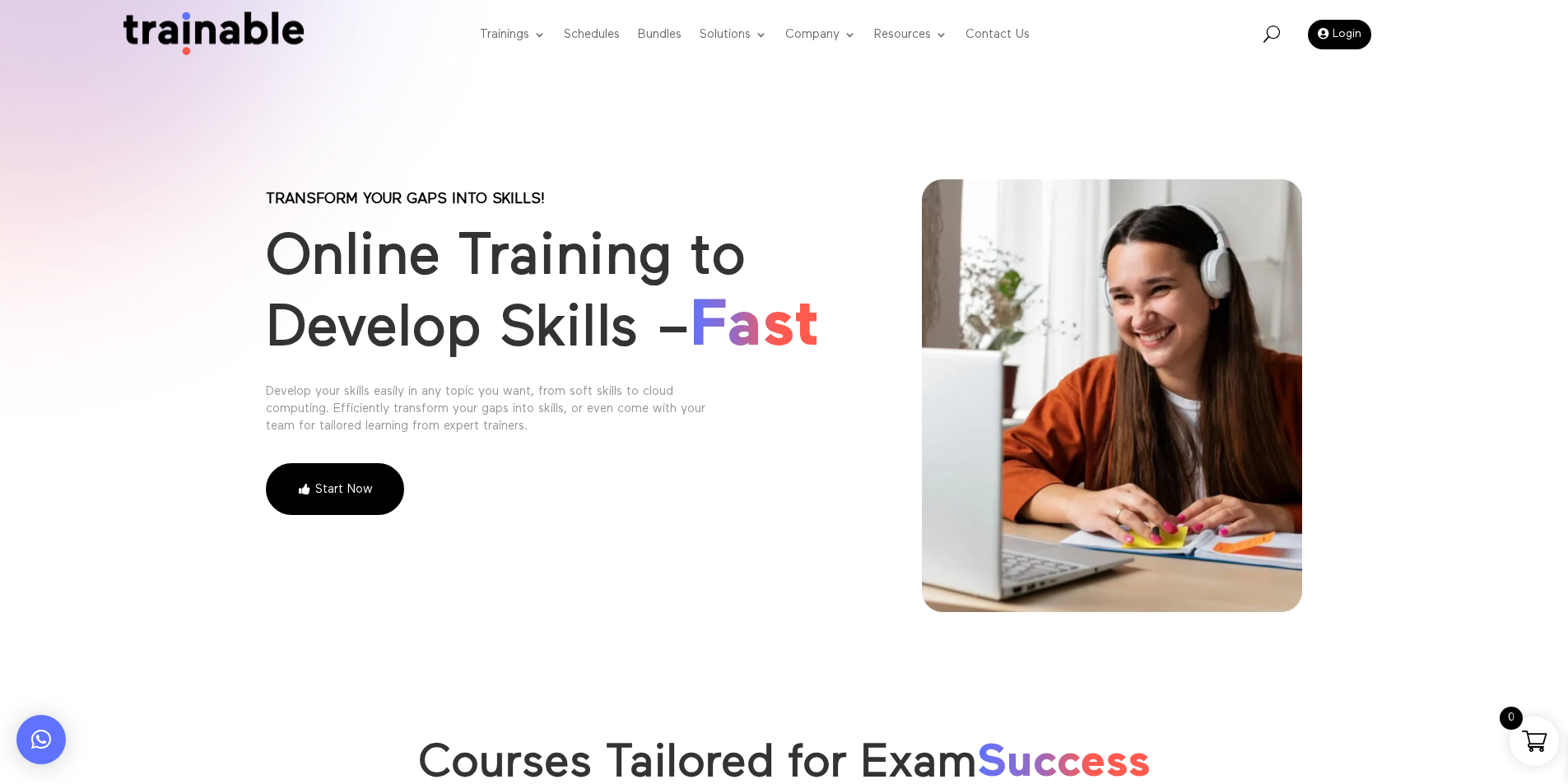
click at [657, 250] on h1 "Online Training to Develop Skills – Fast" at bounding box center [565, 298] width 599 height 149
click at [590, 38] on link "Schedules" at bounding box center [591, 35] width 56 height 65
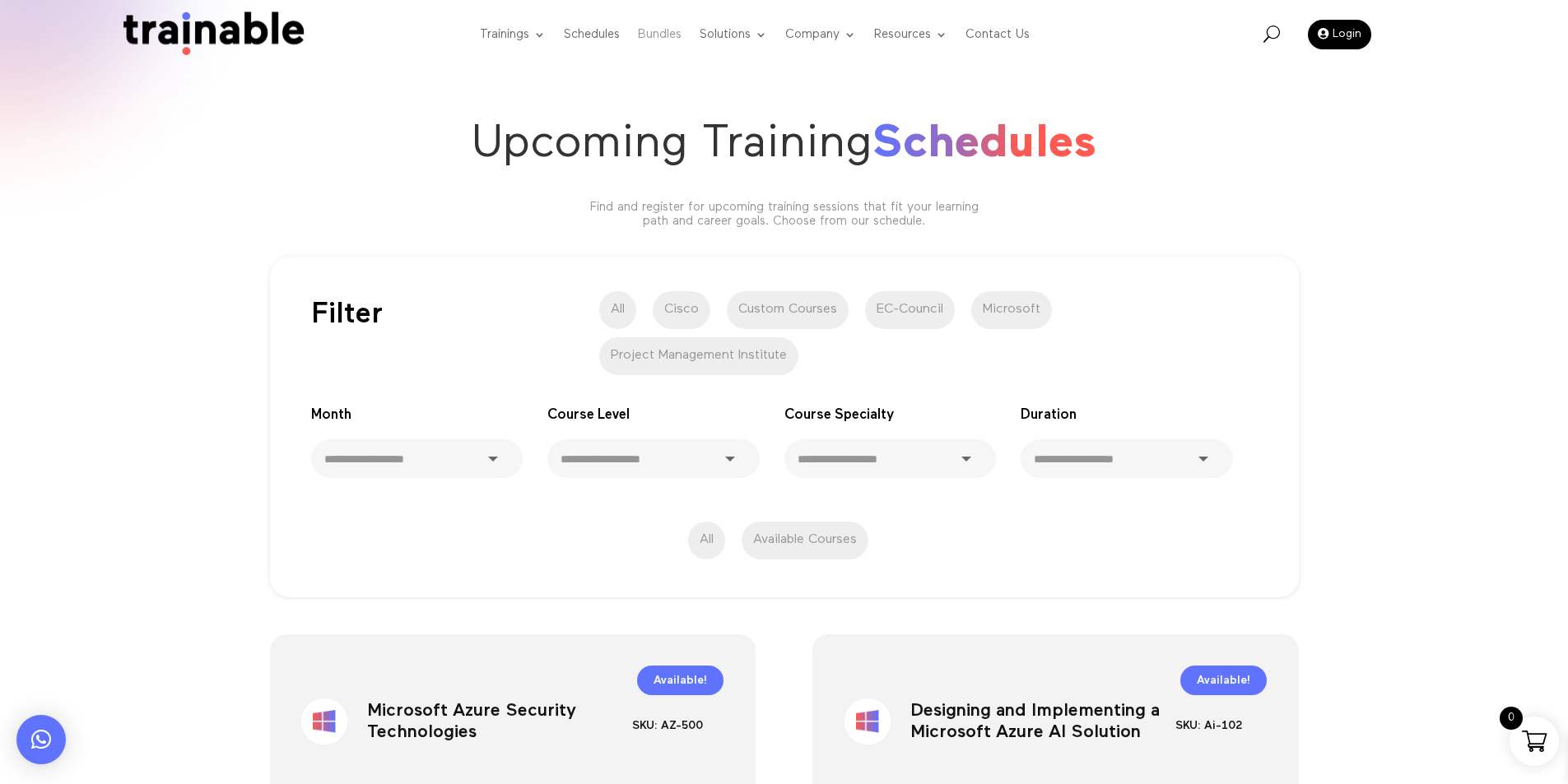
click at [640, 47] on link "Bundles" at bounding box center [660, 35] width 43 height 65
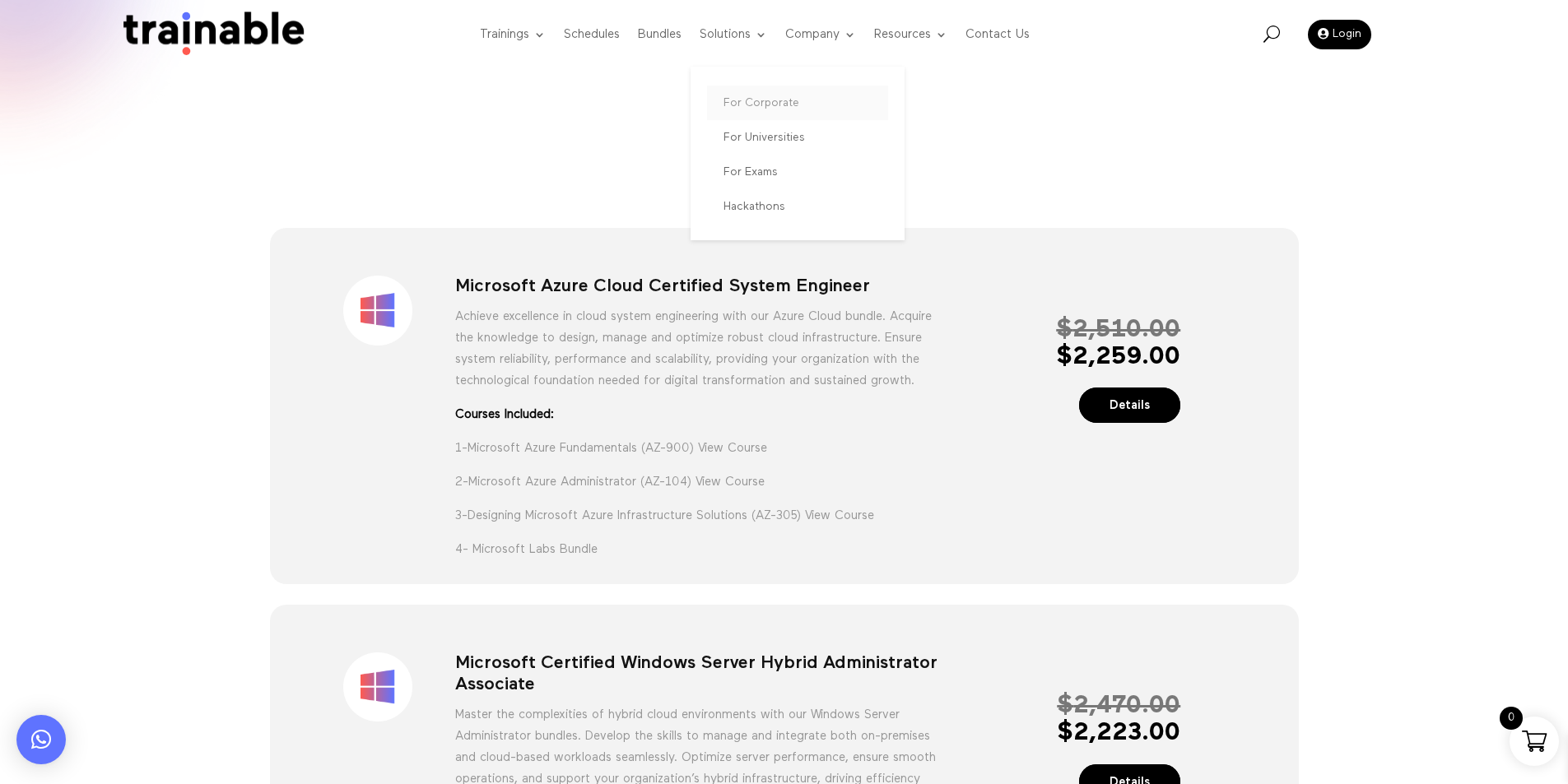
click at [751, 97] on link "For Corporate" at bounding box center [797, 103] width 181 height 35
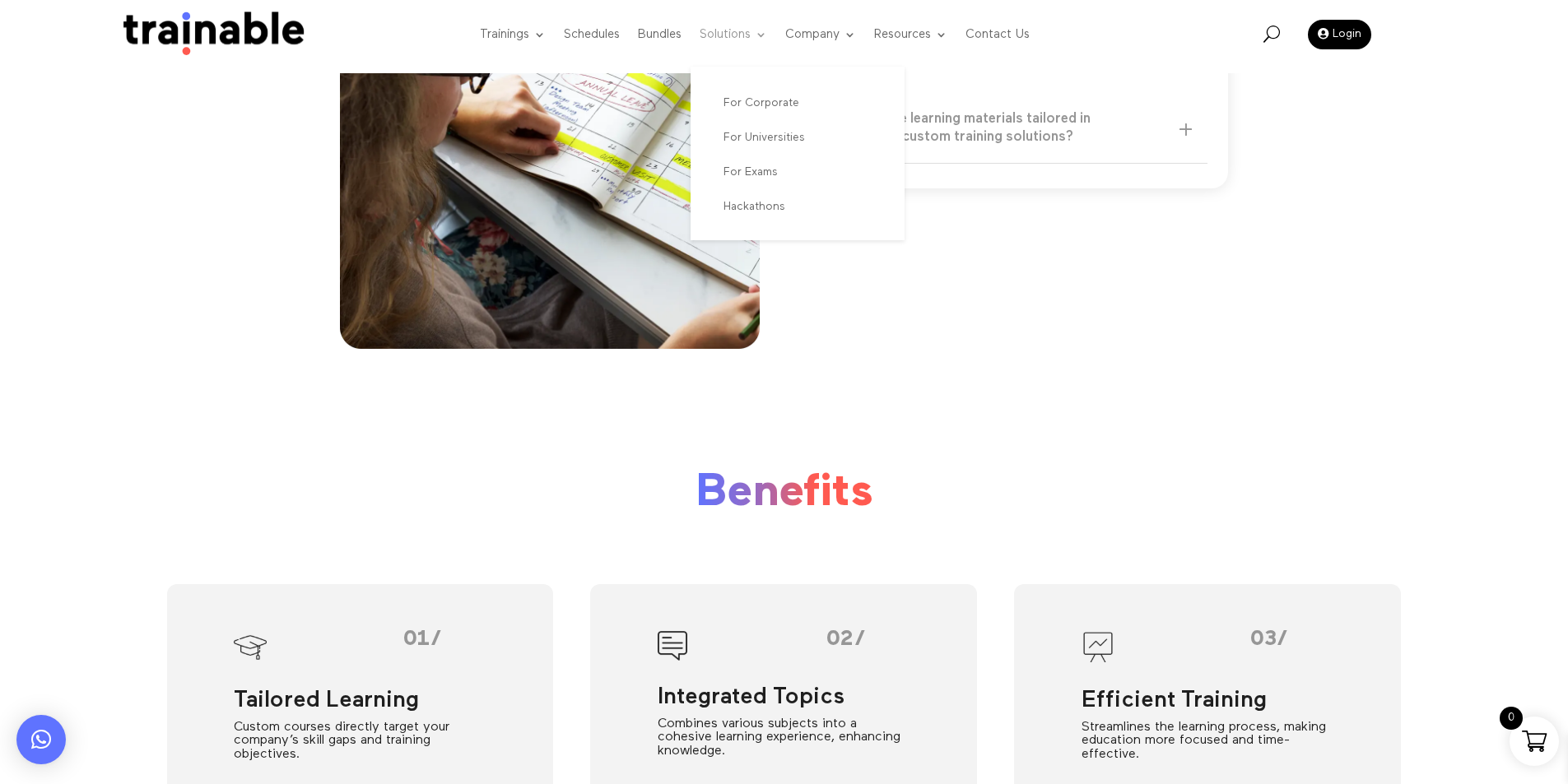
scroll to position [467, 0]
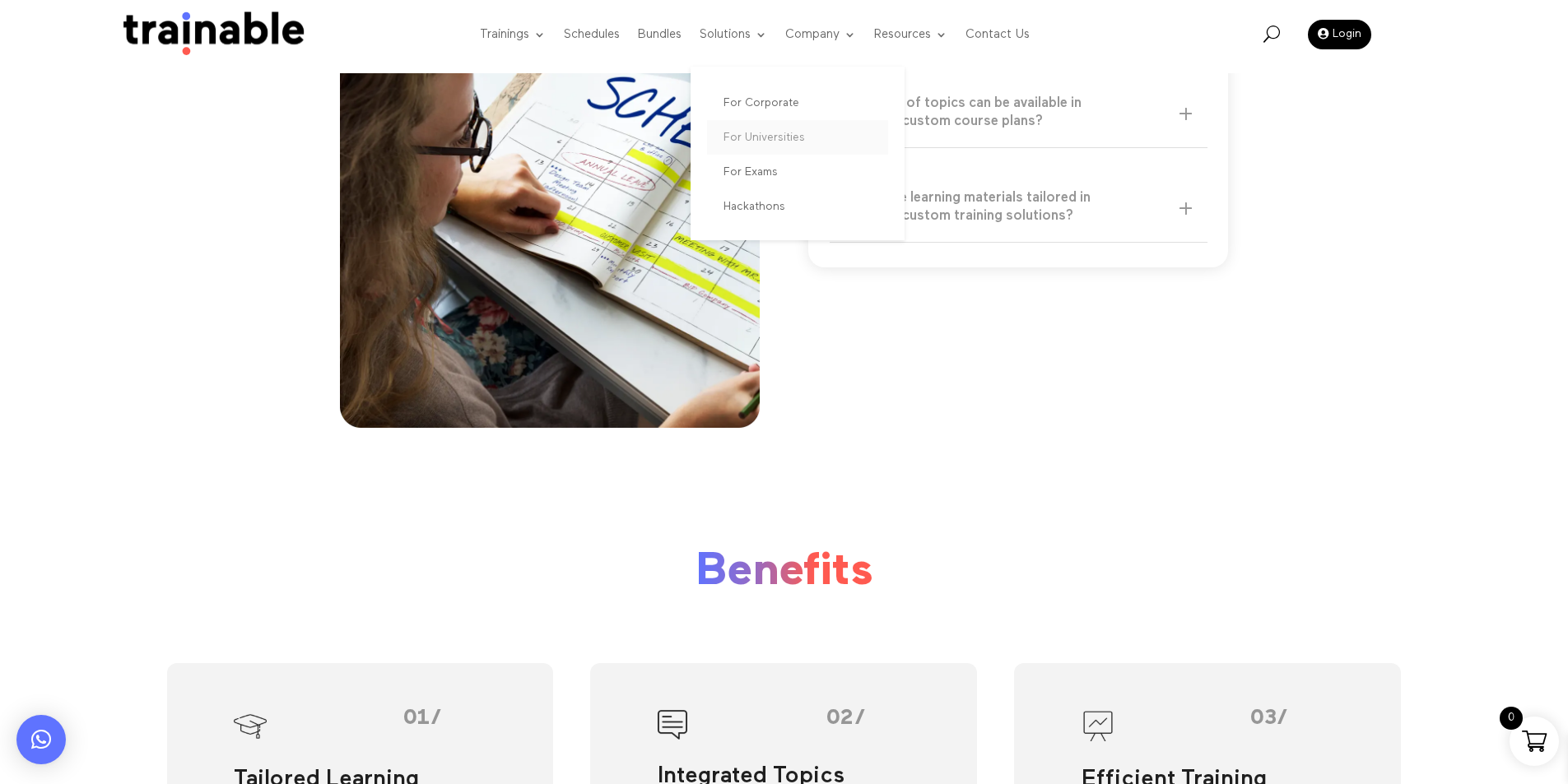
click at [776, 142] on link "For Universities" at bounding box center [797, 137] width 181 height 35
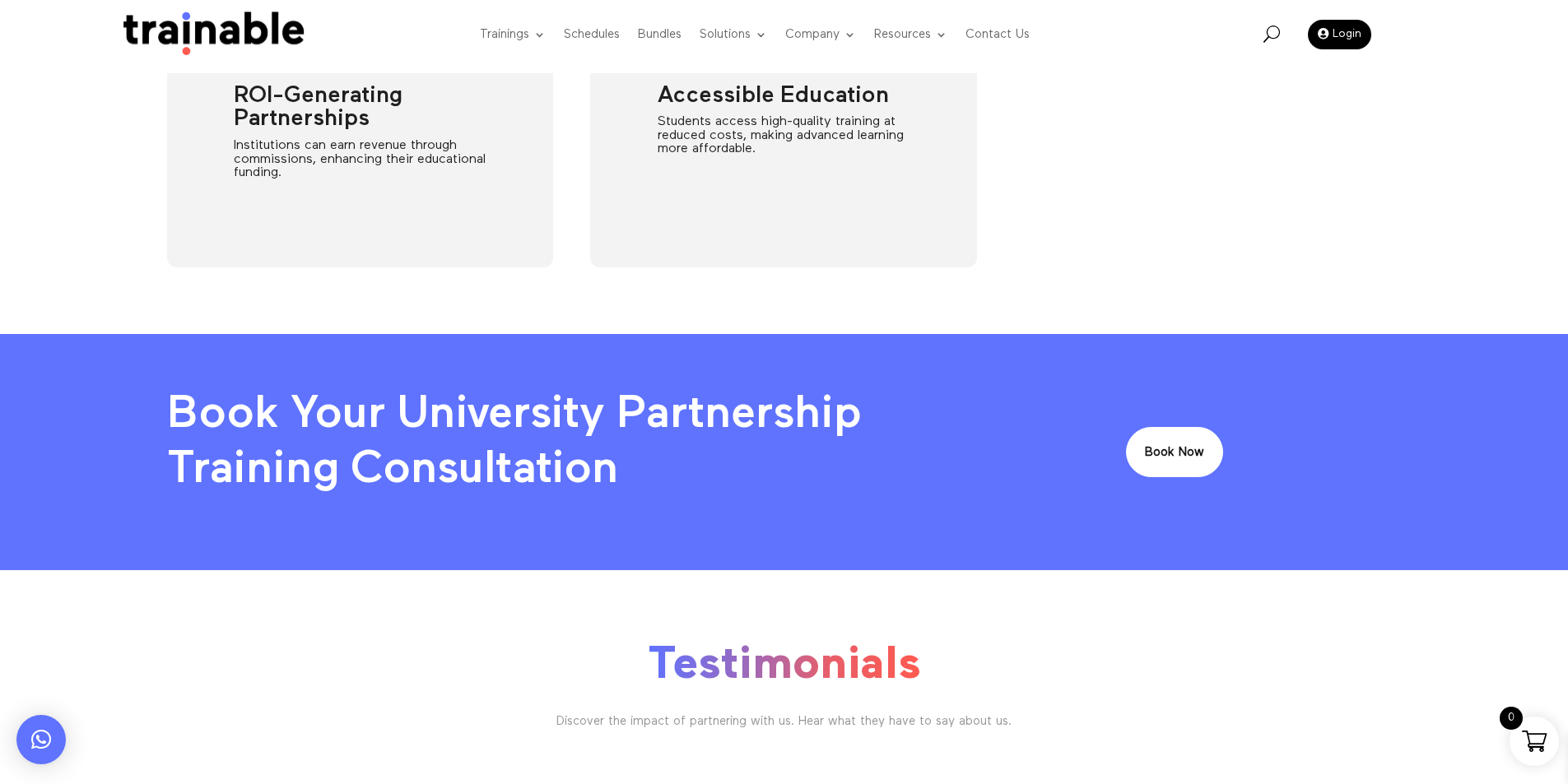
scroll to position [1008, 0]
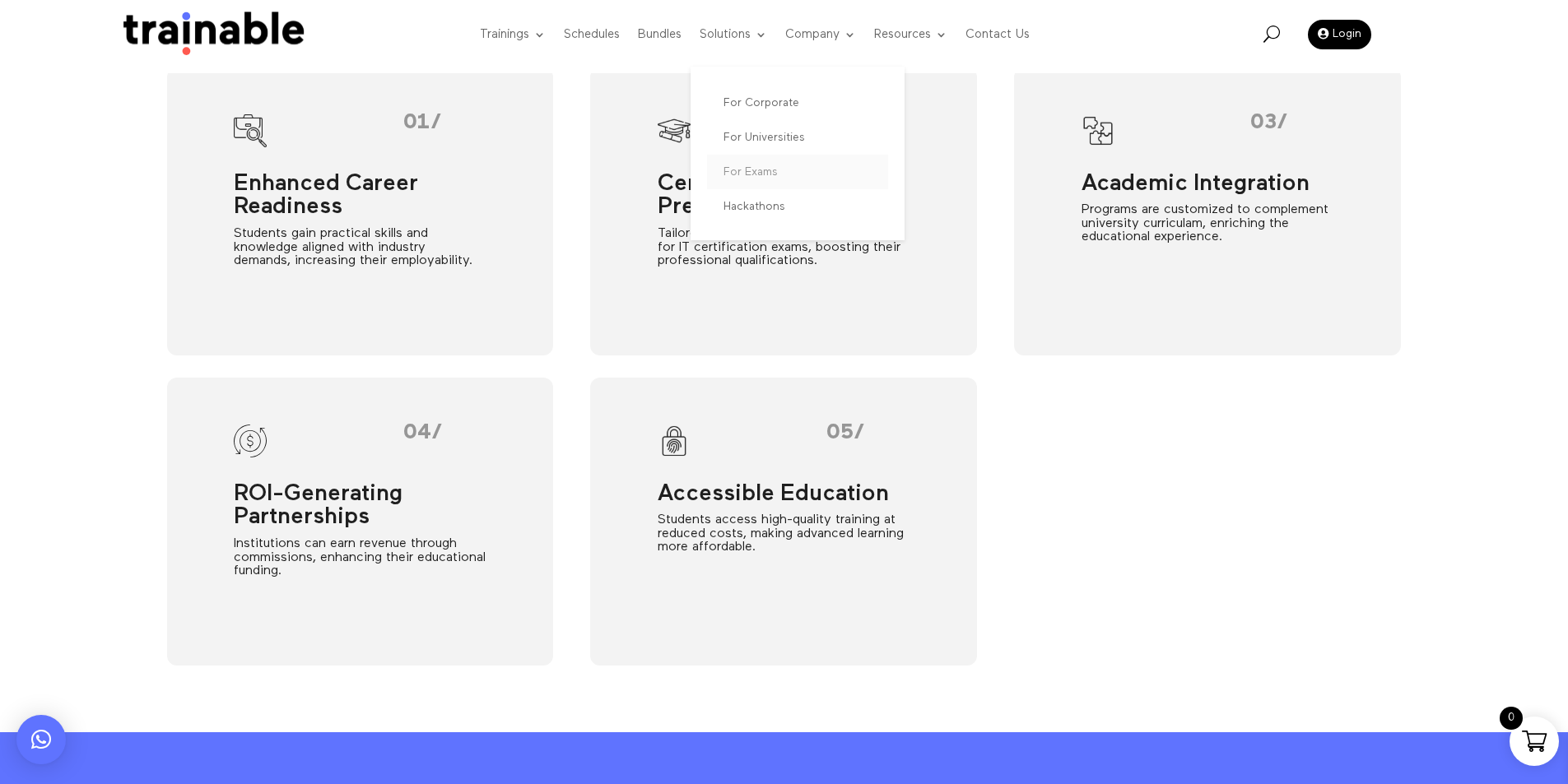
click at [747, 166] on link "For Exams" at bounding box center [797, 172] width 181 height 35
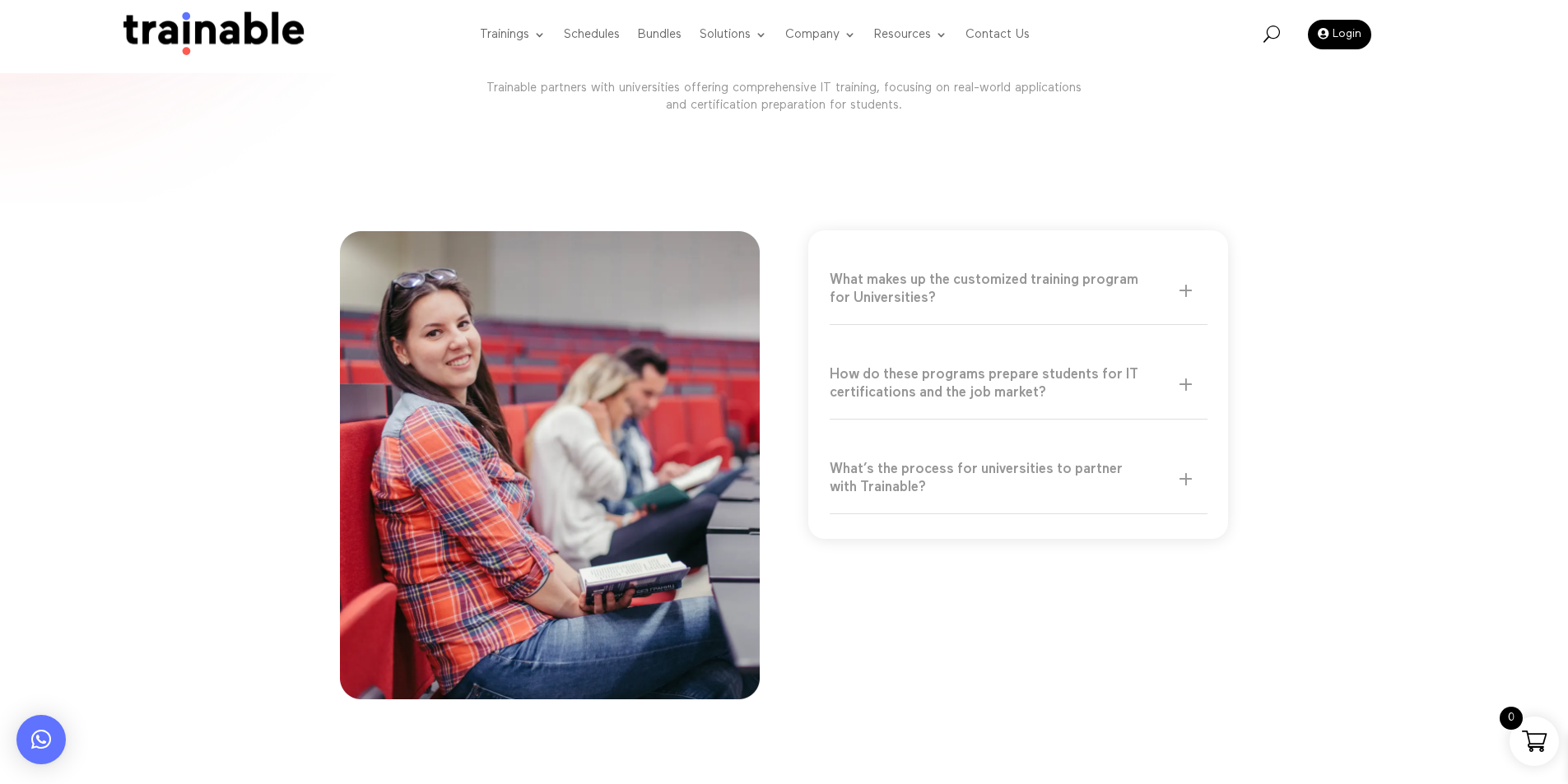
scroll to position [0, 0]
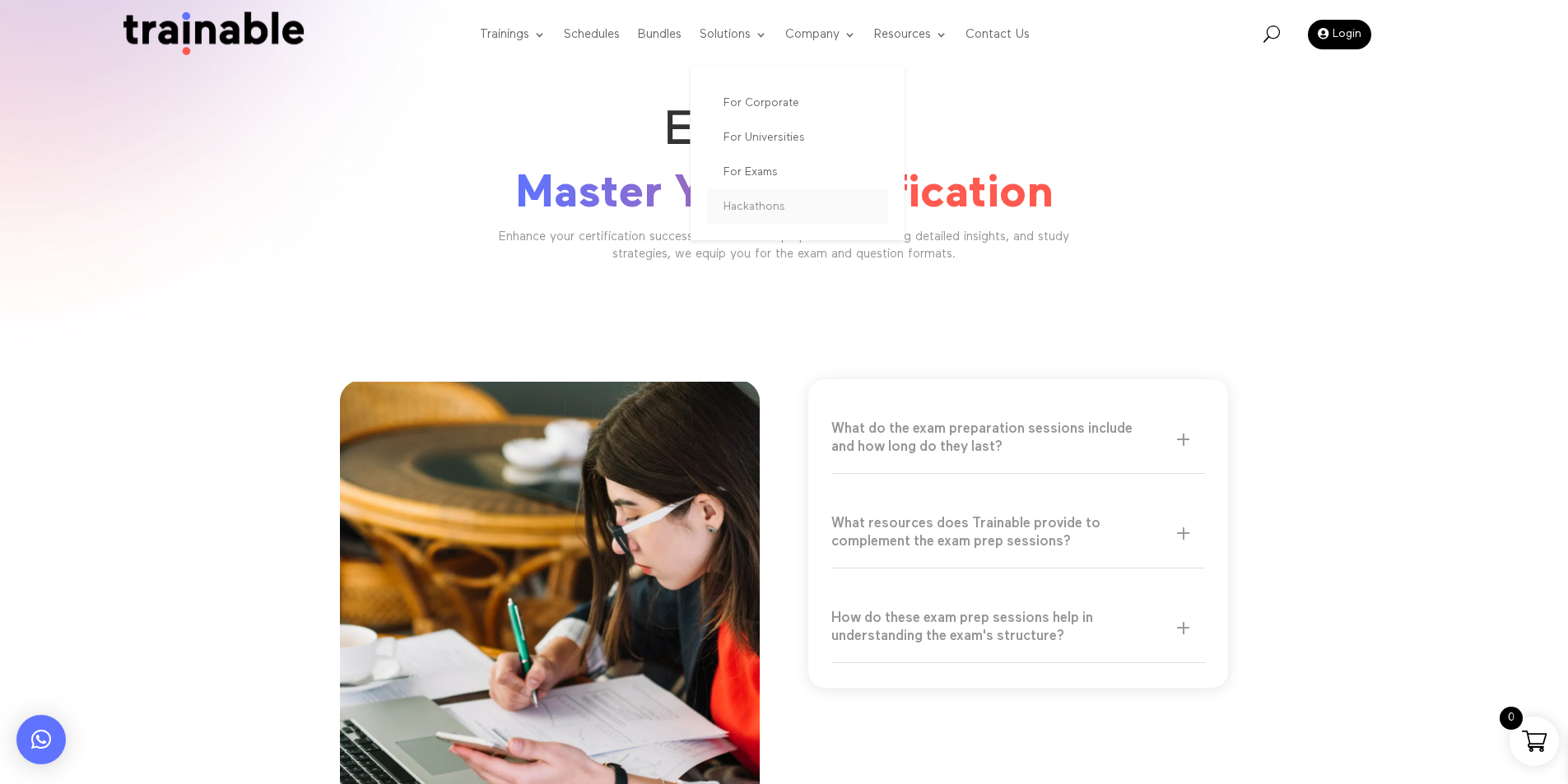
drag, startPoint x: 776, startPoint y: 208, endPoint x: 754, endPoint y: 211, distance: 22.2
click at [776, 208] on link "Hackathons" at bounding box center [797, 207] width 181 height 35
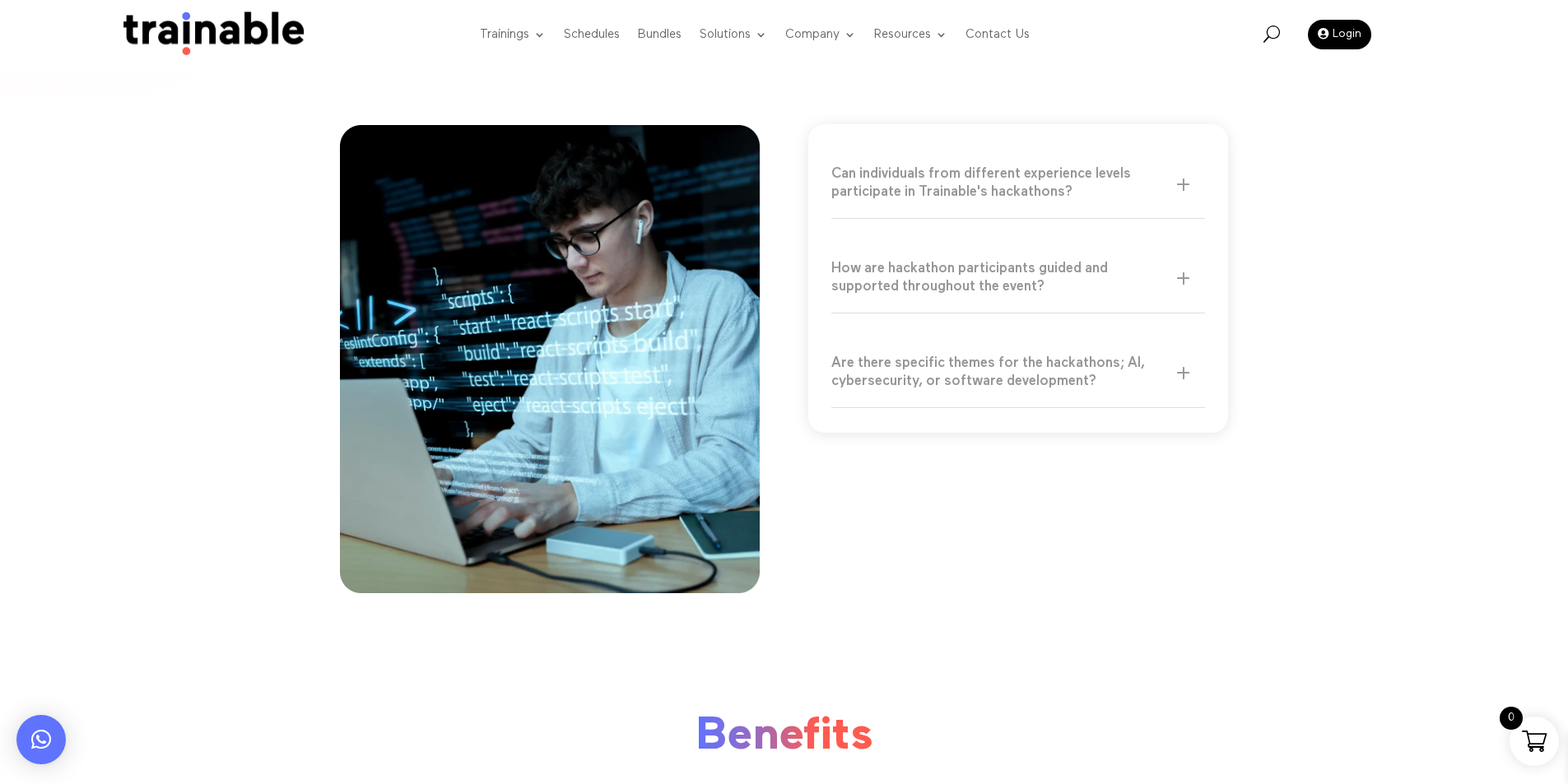
scroll to position [329, 0]
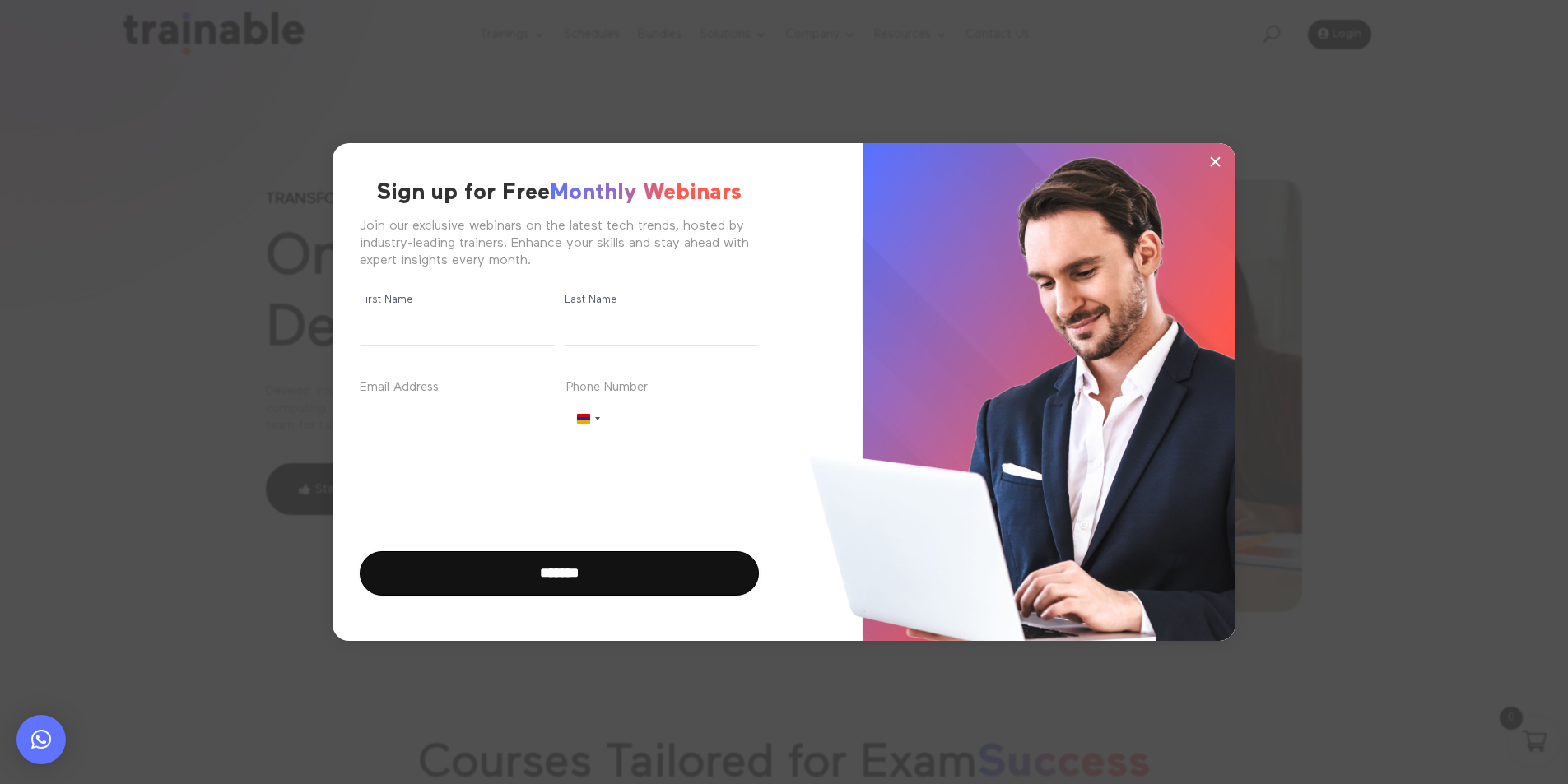
drag, startPoint x: 1211, startPoint y: 158, endPoint x: 1181, endPoint y: 155, distance: 30.1
click at [1212, 158] on span "×" at bounding box center [1216, 161] width 14 height 24
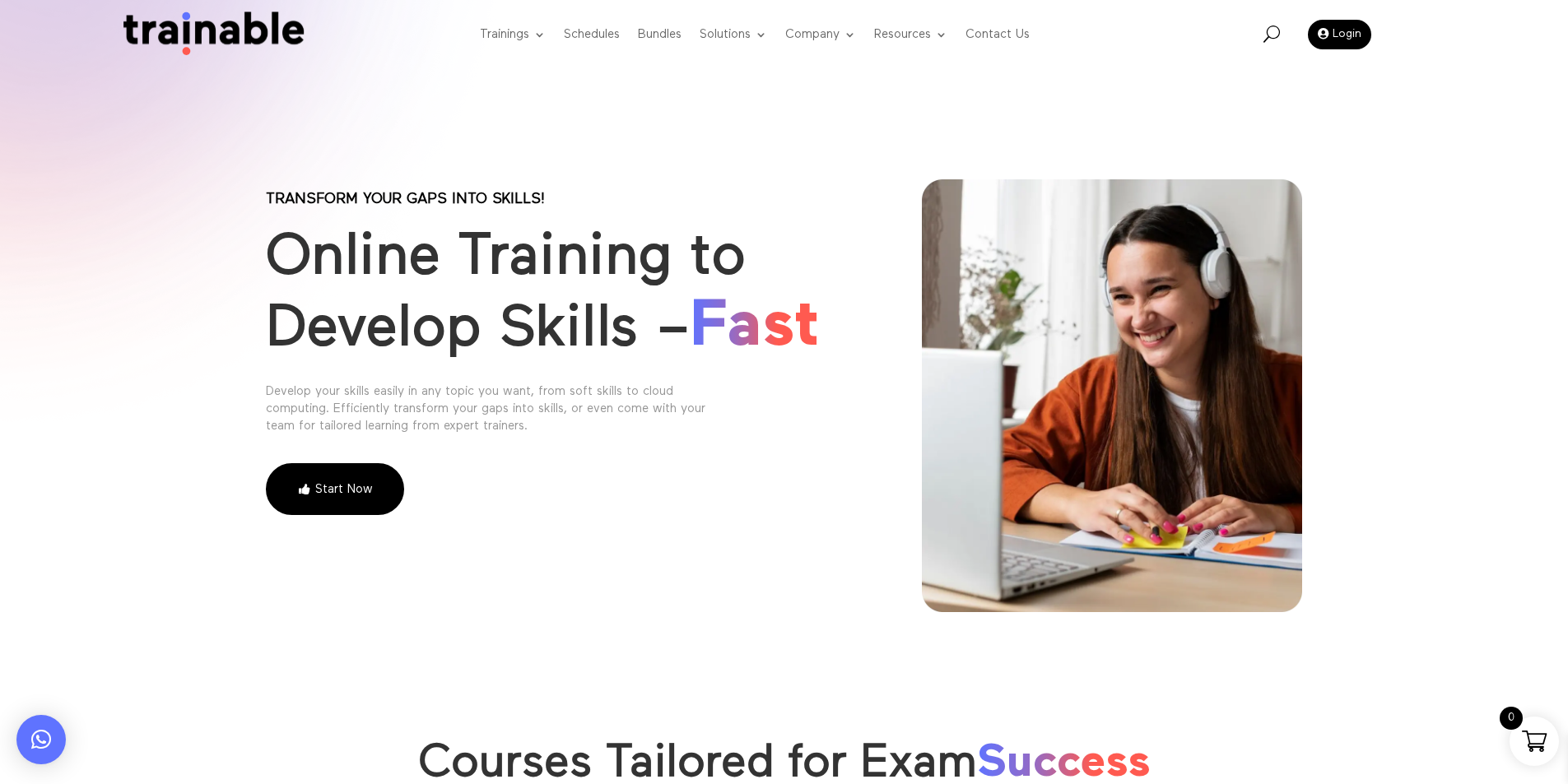
click at [665, 35] on div "× Sign up for Free Monthly Webinars Join our exclusive webinars on the latest t…" at bounding box center [784, 392] width 1568 height 784
click at [664, 35] on link "Bundles" at bounding box center [660, 35] width 43 height 65
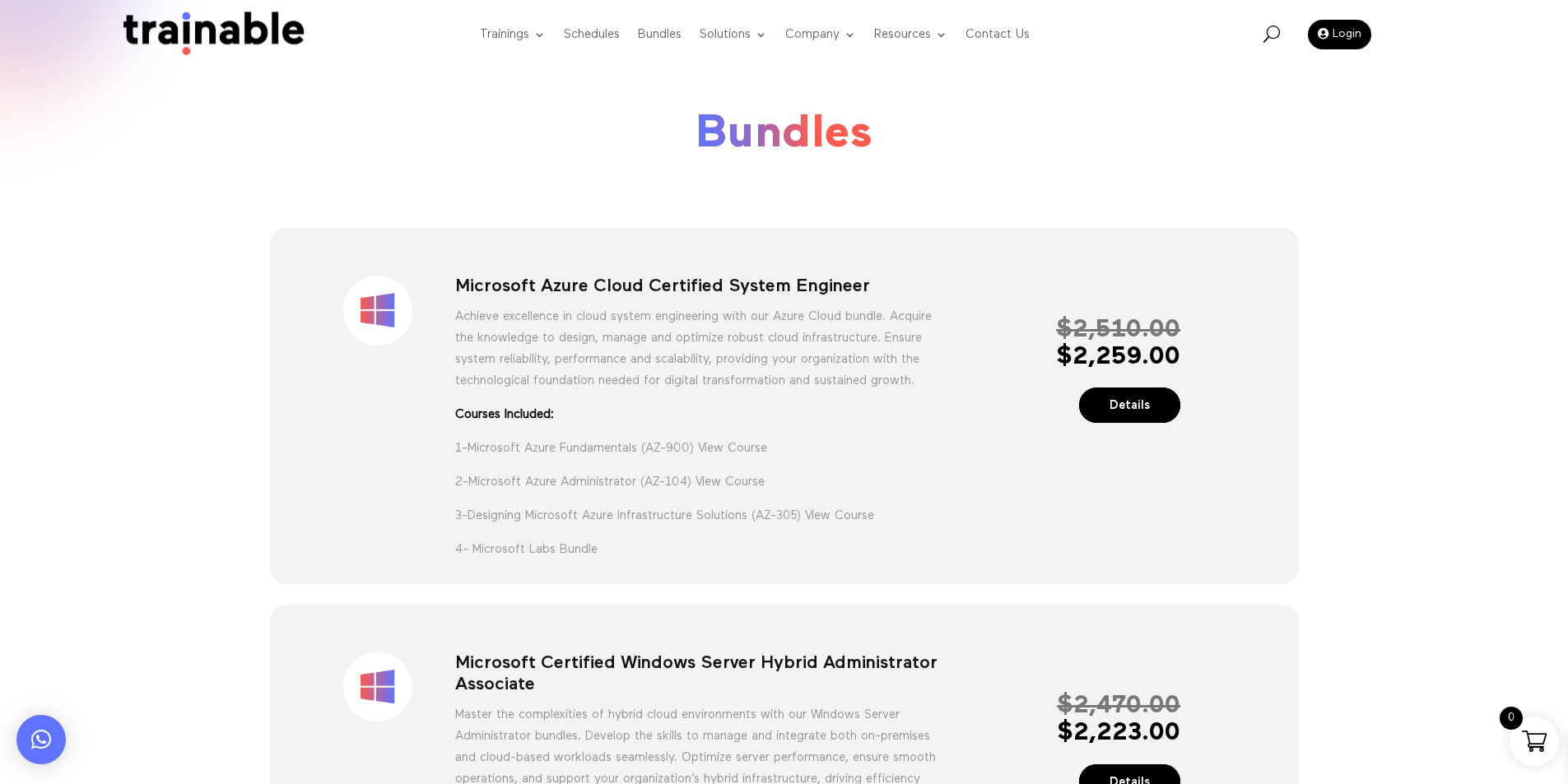
click at [579, 471] on p "1- Microsoft Azure Fundamentals (AZ-900) View Course" at bounding box center [696, 454] width 484 height 34
click at [953, 264] on div "Sale! Microsoft Azure Cloud Certified System Engineer Achieve excellence in clo…" at bounding box center [784, 408] width 967 height 310
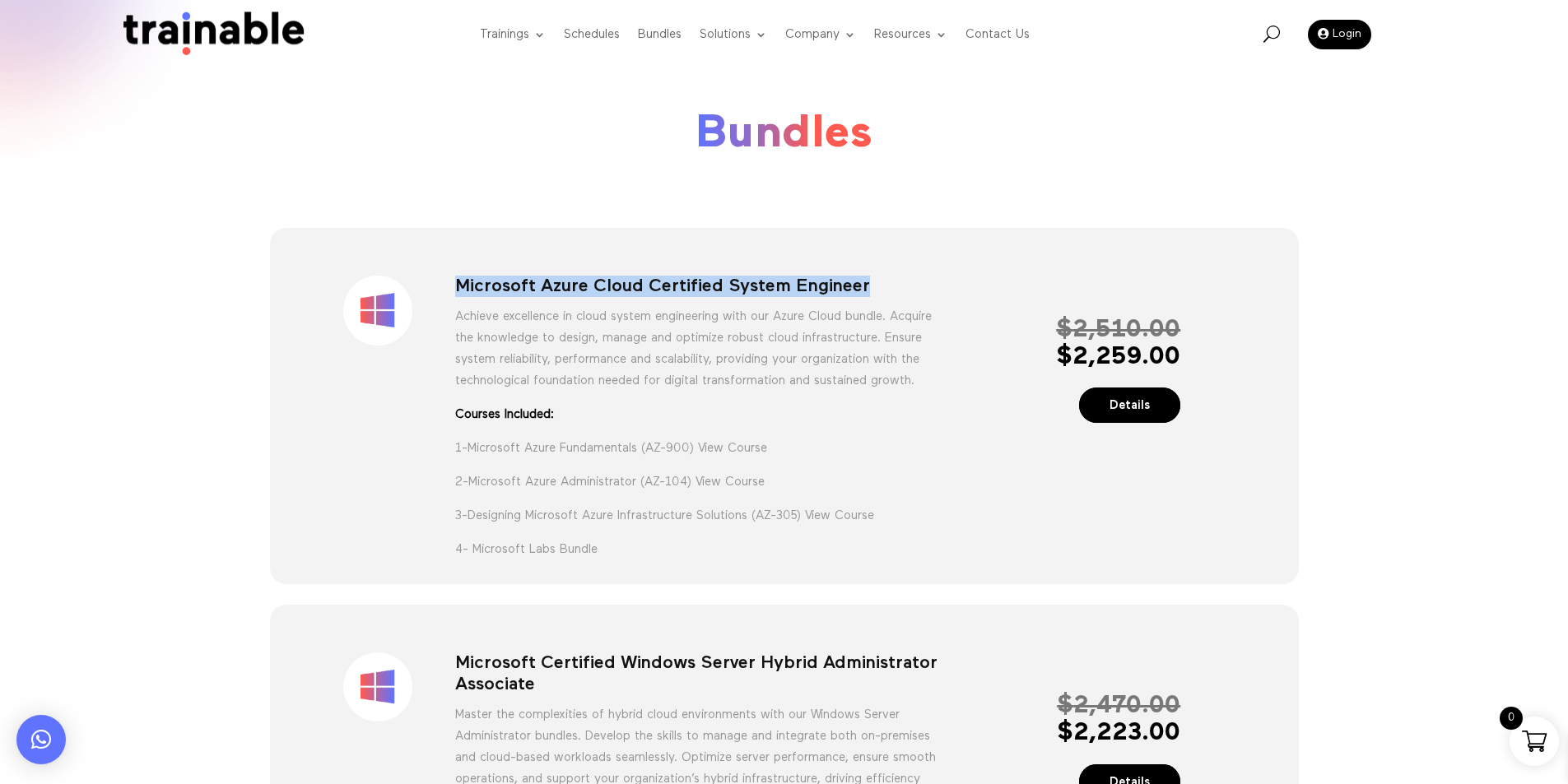
drag, startPoint x: 874, startPoint y: 289, endPoint x: 459, endPoint y: 293, distance: 415.0
click at [459, 293] on h1 "Microsoft Azure Cloud Certified System Engineer" at bounding box center [696, 291] width 484 height 30
drag, startPoint x: 492, startPoint y: 289, endPoint x: 863, endPoint y: 290, distance: 371.0
click at [863, 290] on h1 "Microsoft Azure Cloud Certified System Engineer" at bounding box center [696, 291] width 484 height 30
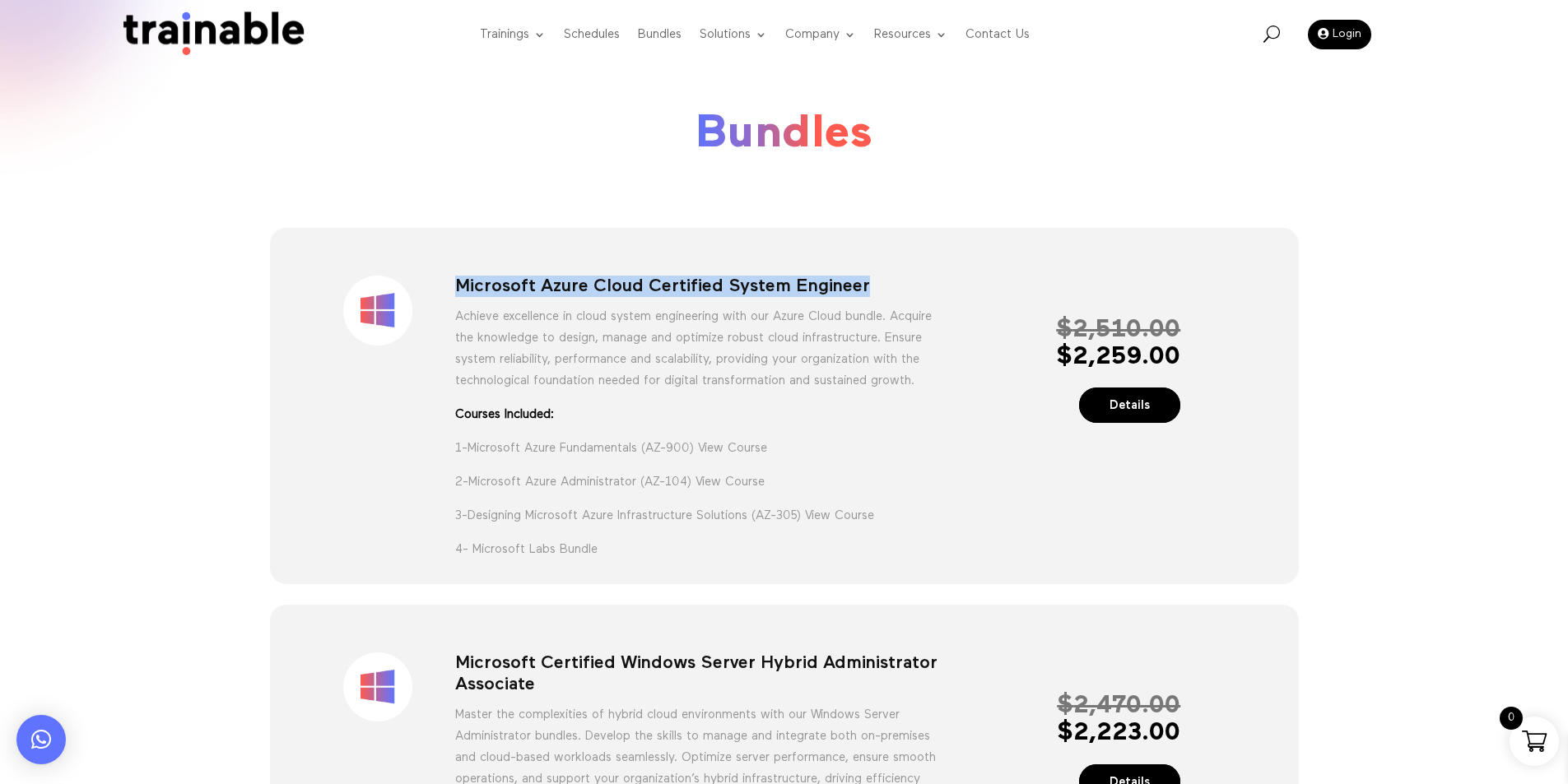
click at [806, 289] on h1 "Microsoft Azure Cloud Certified System Engineer" at bounding box center [696, 291] width 484 height 30
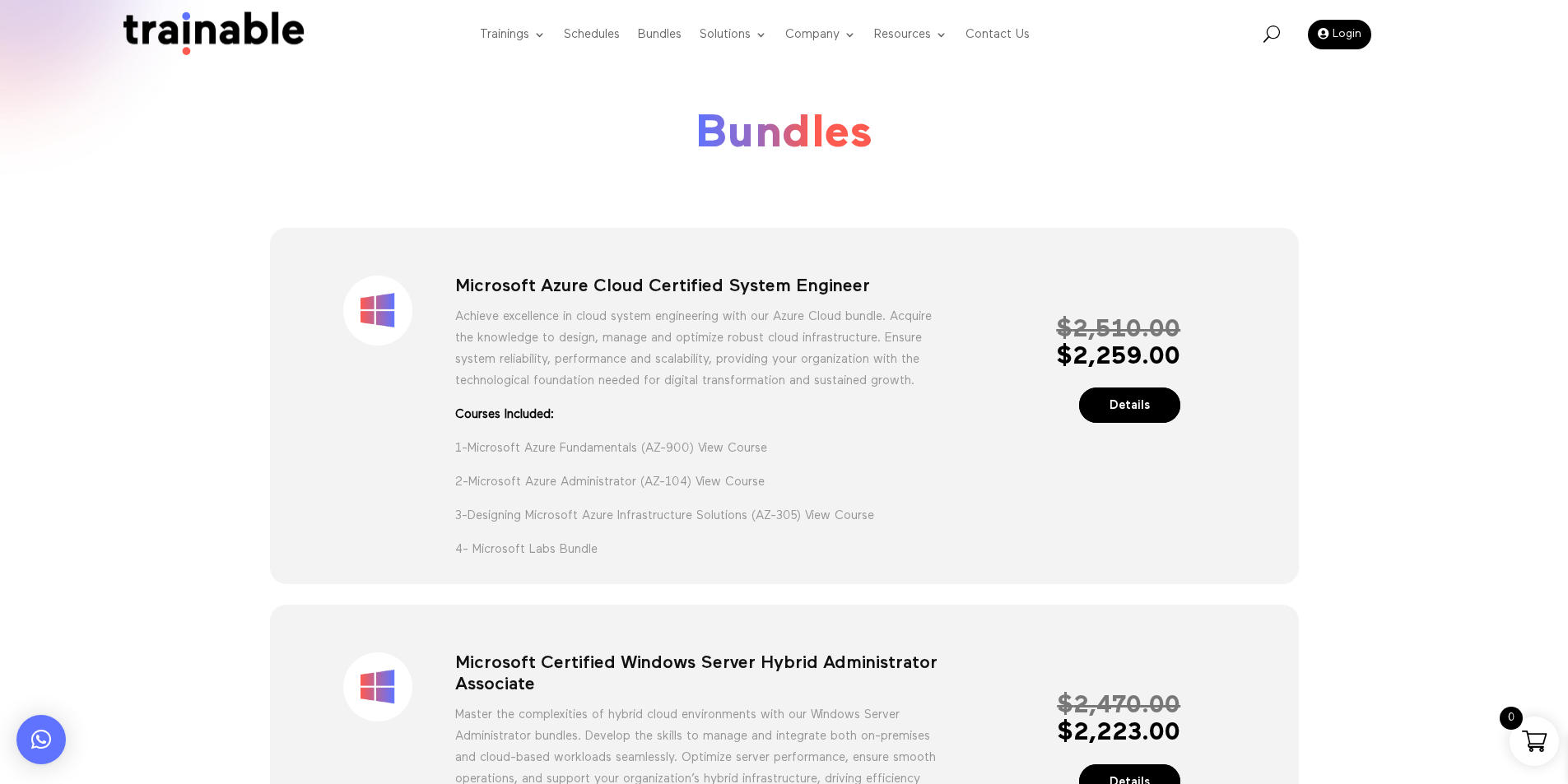
drag, startPoint x: 806, startPoint y: 289, endPoint x: 719, endPoint y: 289, distance: 87.0
click at [719, 289] on h1 "Microsoft Azure Cloud Certified System Engineer" at bounding box center [696, 291] width 484 height 30
click at [455, 285] on h1 "Microsoft Azure Cloud Certified System Engineer" at bounding box center [696, 291] width 484 height 30
click at [454, 285] on div "Sale!" at bounding box center [378, 314] width 155 height 77
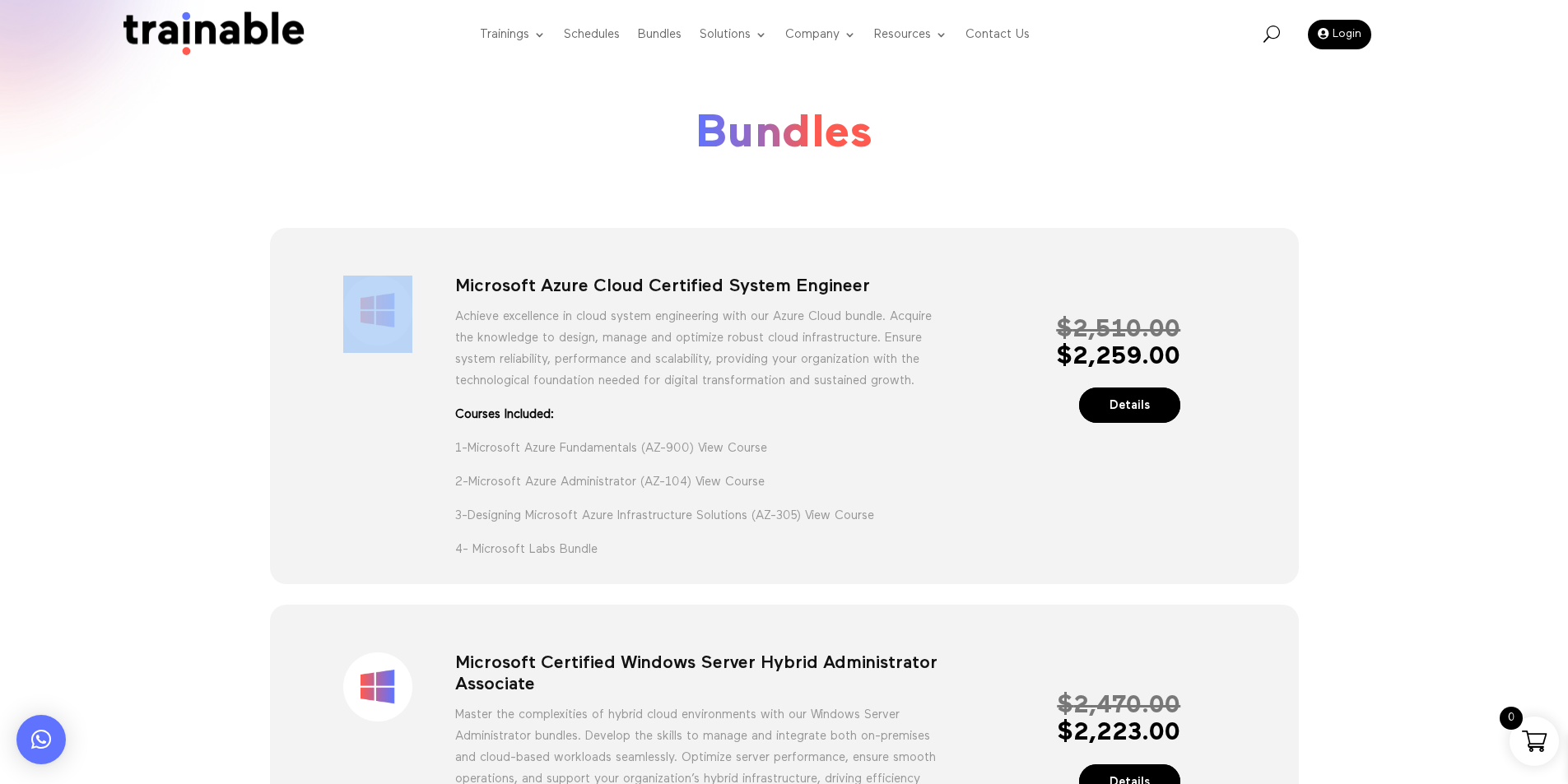
click at [453, 285] on div "Sale!" at bounding box center [378, 314] width 155 height 77
click at [458, 285] on h1 "Microsoft Azure Cloud Certified System Engineer" at bounding box center [696, 291] width 484 height 30
click at [458, 285] on h1 "Microsoft Azure Cloud Certified System Engineer" at bounding box center [696, 291] width 484 height 30
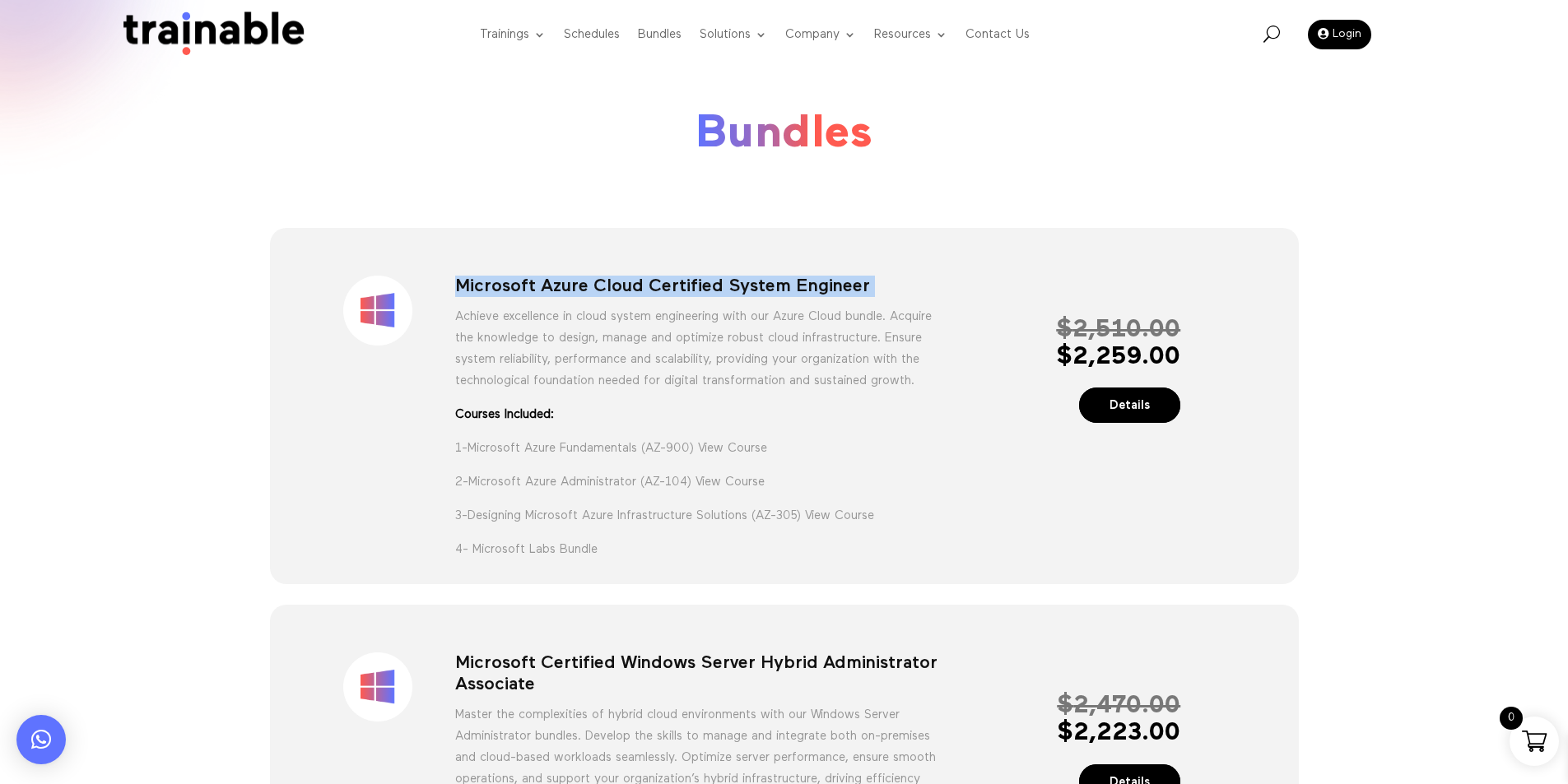
click at [458, 285] on h1 "Microsoft Azure Cloud Certified System Engineer" at bounding box center [696, 291] width 484 height 30
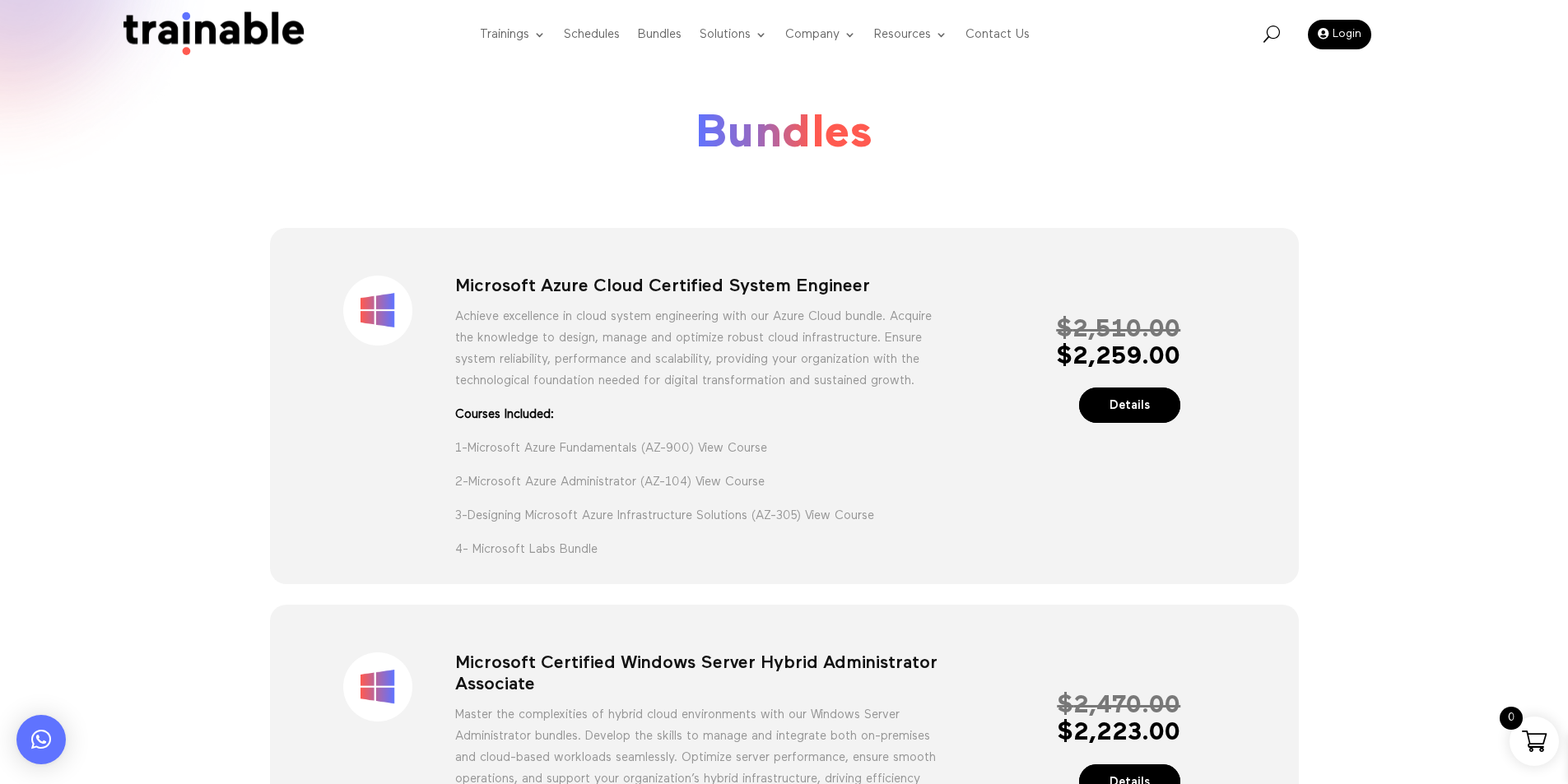
drag, startPoint x: 458, startPoint y: 285, endPoint x: 426, endPoint y: 267, distance: 36.7
click at [426, 267] on div "Sale! Microsoft Azure Cloud Certified System Engineer Achieve excellence in clo…" at bounding box center [784, 408] width 967 height 310
click at [482, 288] on h1 "Microsoft Azure Cloud Certified System Engineer" at bounding box center [696, 291] width 484 height 30
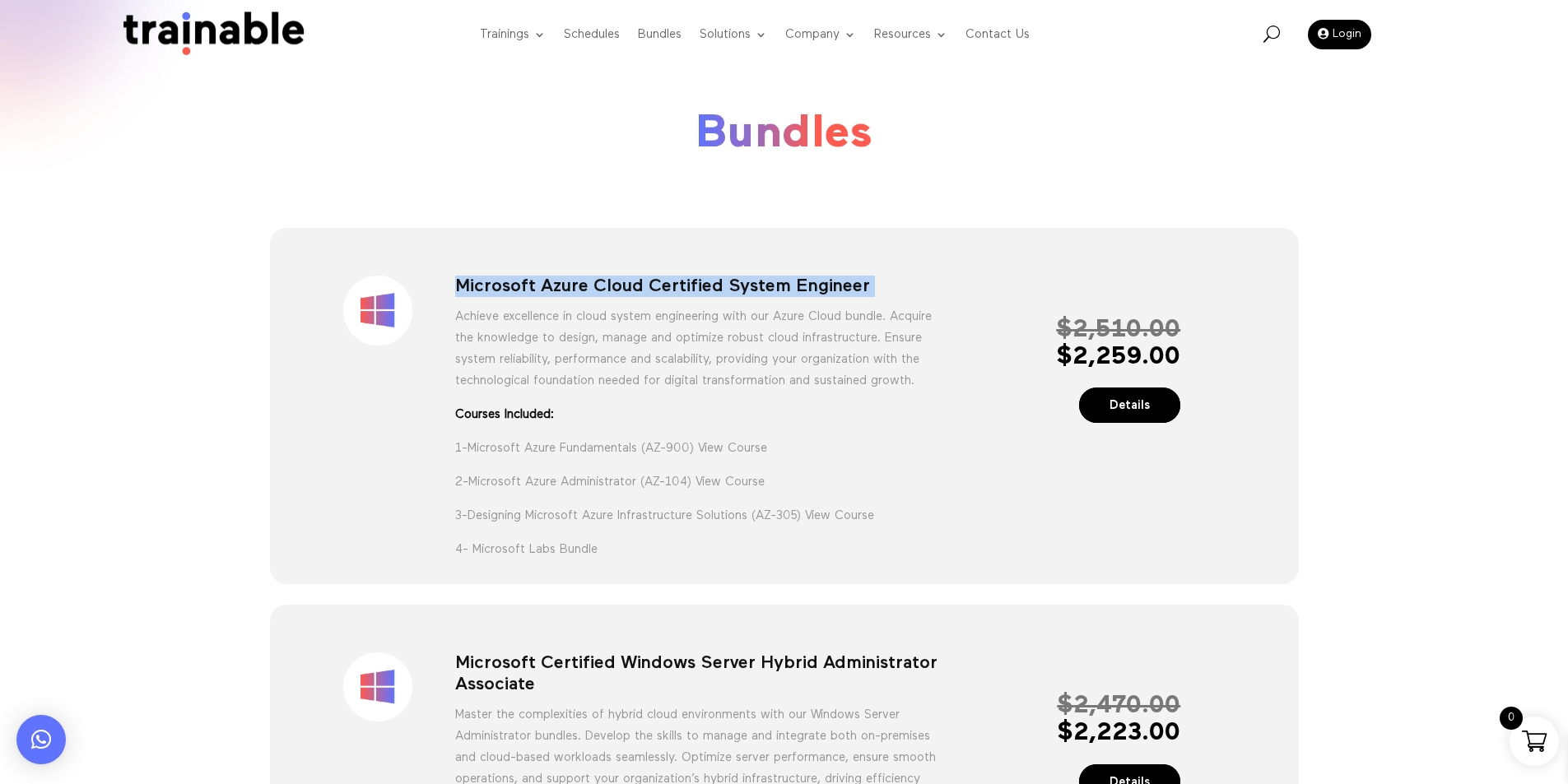
click at [482, 288] on h1 "Microsoft Azure Cloud Certified System Engineer" at bounding box center [696, 291] width 484 height 30
drag, startPoint x: 482, startPoint y: 288, endPoint x: 467, endPoint y: 231, distance: 58.9
click at [467, 231] on div "Sale! Microsoft Azure Cloud Certified System Engineer Achieve excellence in clo…" at bounding box center [784, 406] width 1029 height 356
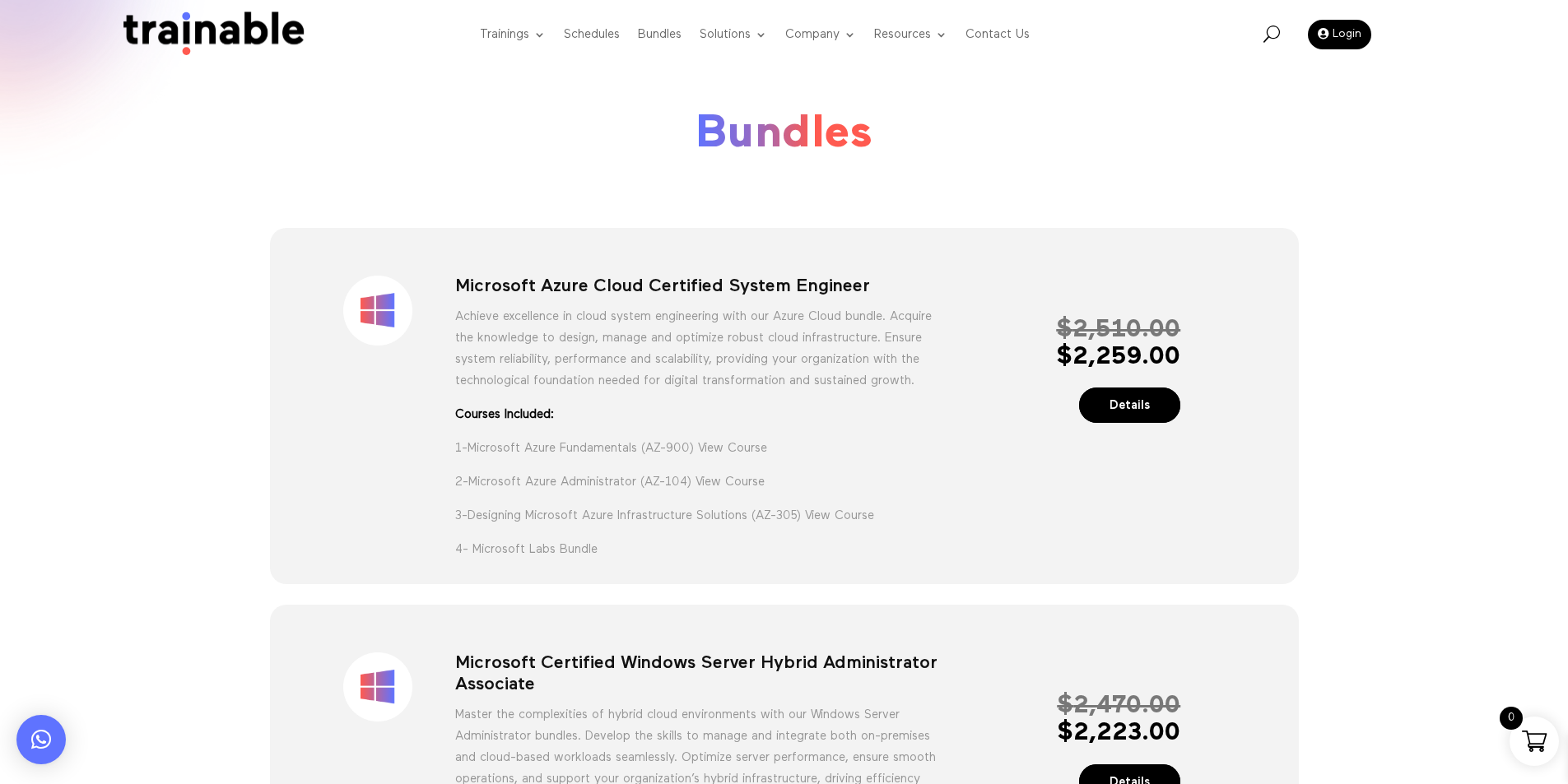
click at [467, 231] on div "Sale! Microsoft Azure Cloud Certified System Engineer Achieve excellence in clo…" at bounding box center [784, 406] width 1029 height 356
